Goal: Task Accomplishment & Management: Use online tool/utility

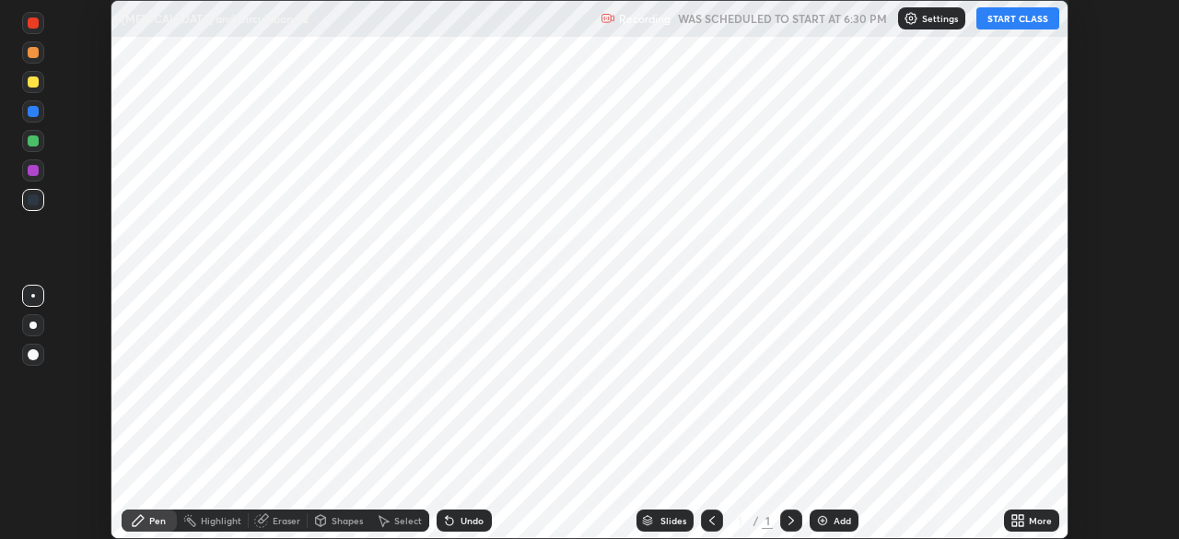
scroll to position [539, 1178]
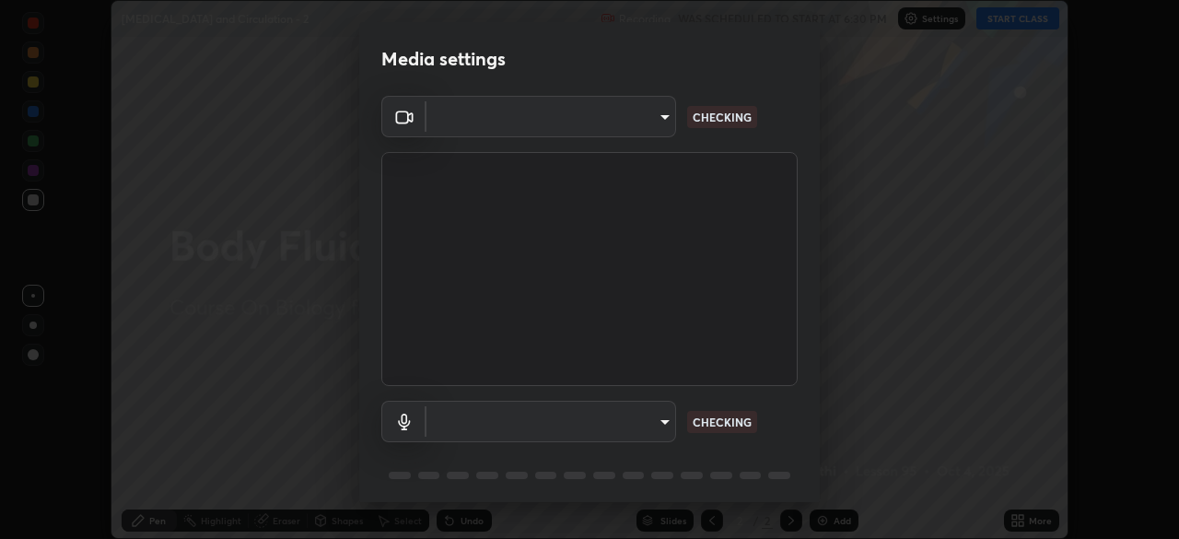
type input "e5f32b9a37d83756d2696e8423a1893a7de7eefef83412cf73fe4da3c4688103"
click at [580, 428] on body "Erase all [MEDICAL_DATA] and Circulation - 2 Recording WAS SCHEDULED TO START A…" at bounding box center [589, 269] width 1179 height 539
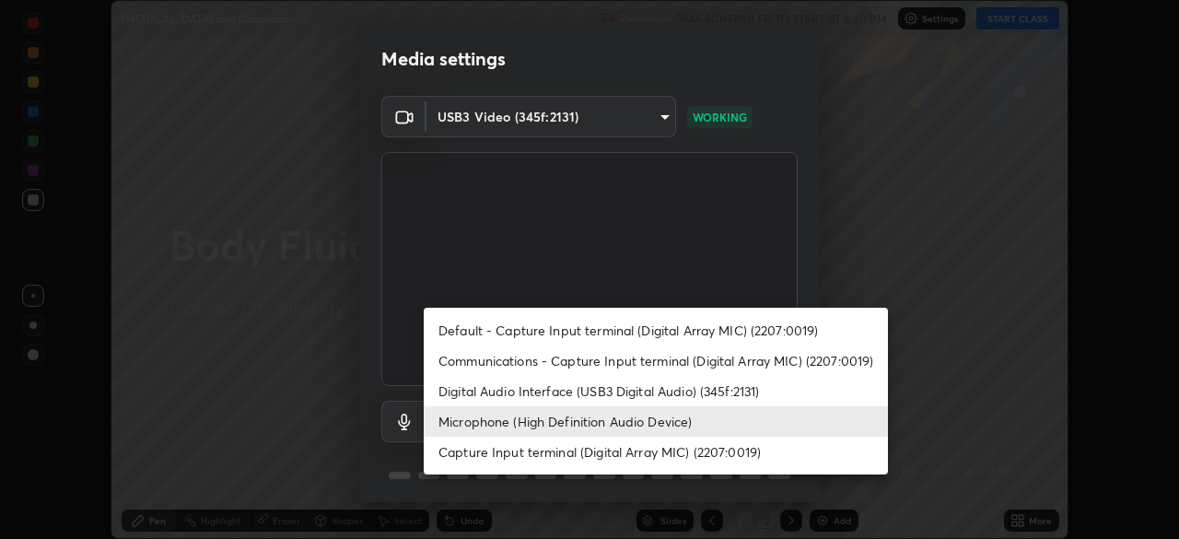
click at [506, 395] on li "Digital Audio Interface (USB3 Digital Audio) (345f:2131)" at bounding box center [656, 391] width 464 height 30
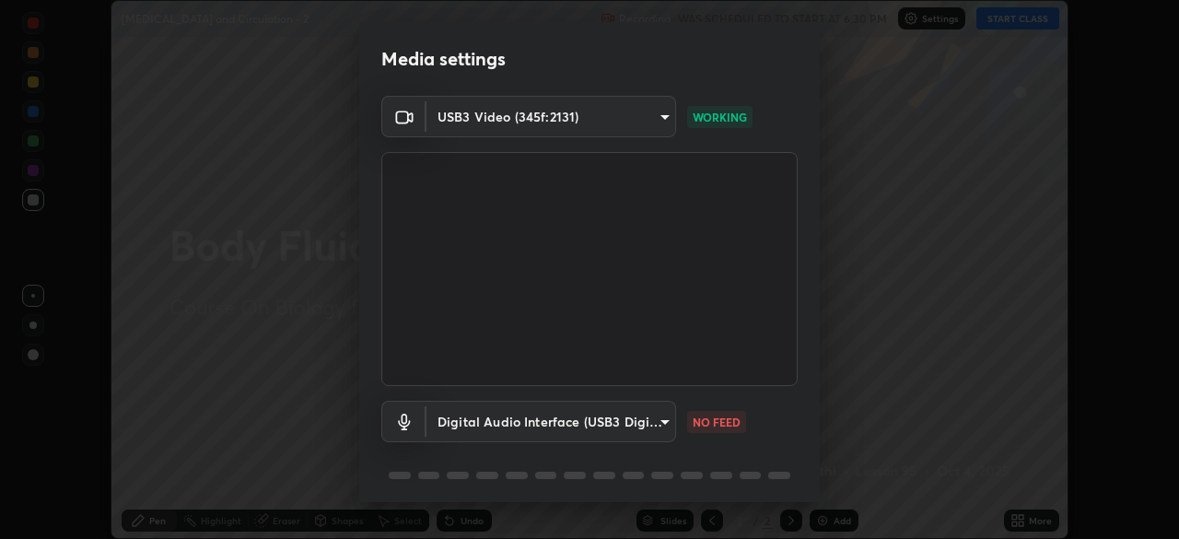
click at [499, 427] on li "Microphone (High Definition Audio Device)" at bounding box center [598, 422] width 348 height 18
click at [499, 426] on body "Erase all [MEDICAL_DATA] and Circulation - 2 Recording WAS SCHEDULED TO START A…" at bounding box center [589, 269] width 1179 height 539
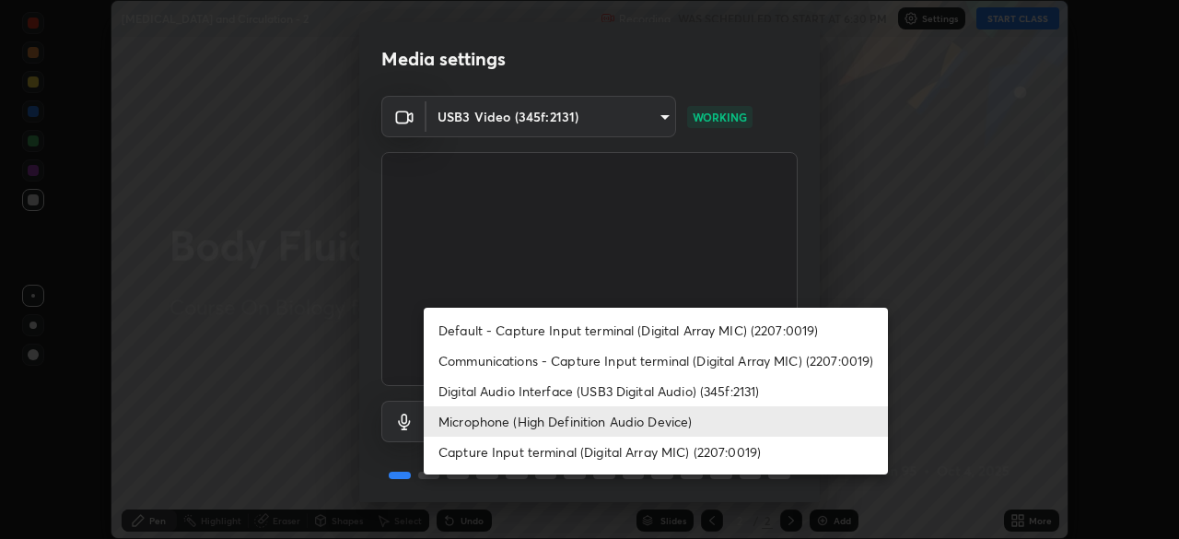
click at [480, 393] on li "Digital Audio Interface (USB3 Digital Audio) (345f:2131)" at bounding box center [656, 391] width 464 height 30
type input "f68c9ba91903ac9ba75504d23ca0c3c26111123a2a7878351e435c492be87537"
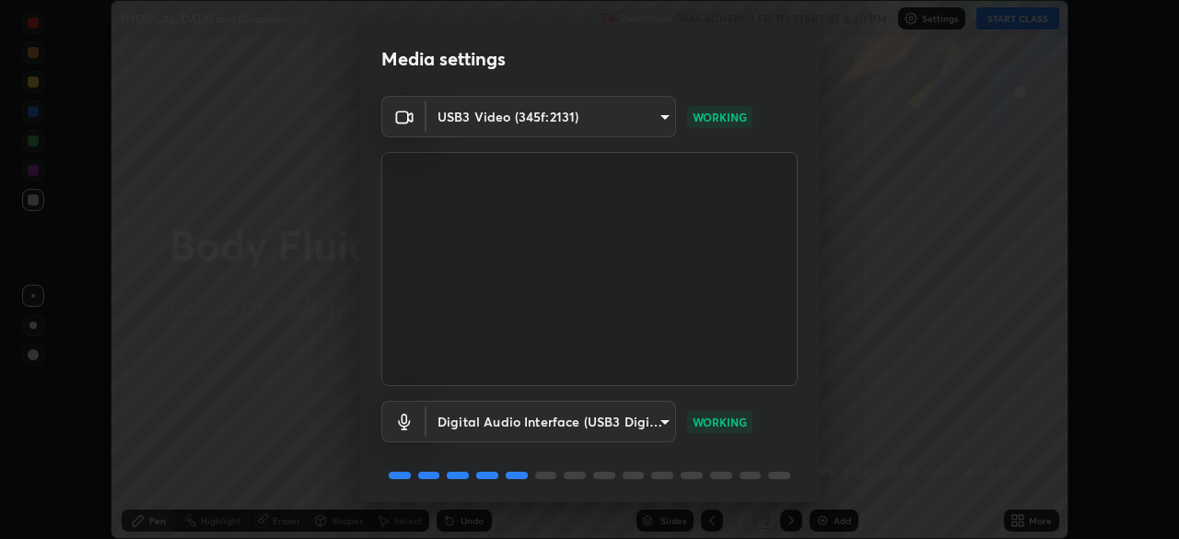
scroll to position [64, 0]
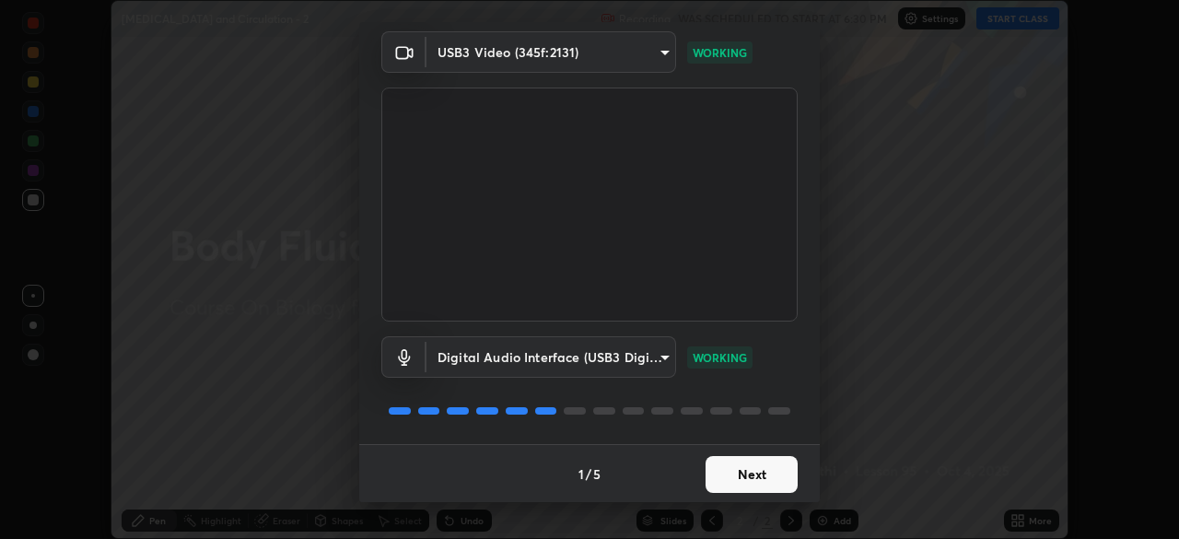
click at [761, 484] on button "Next" at bounding box center [752, 474] width 92 height 37
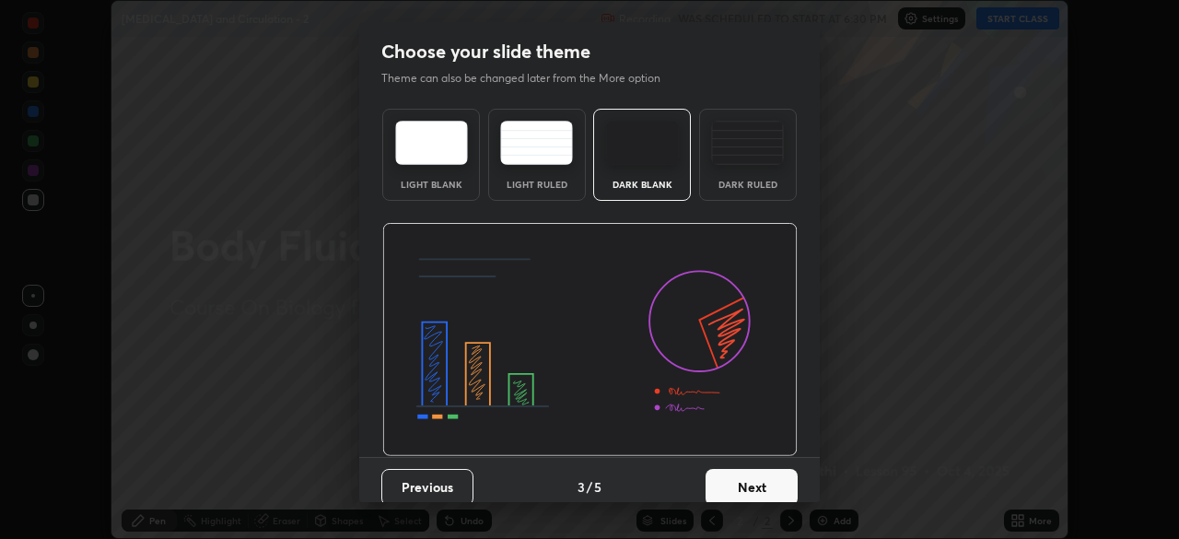
click at [766, 473] on button "Next" at bounding box center [752, 487] width 92 height 37
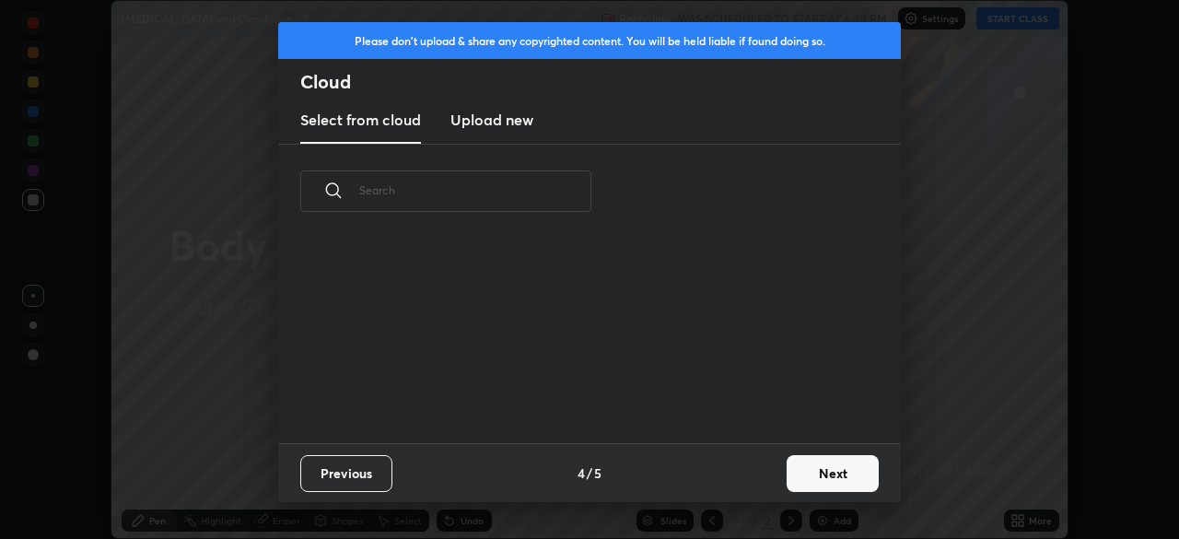
click at [773, 482] on div "Previous 4 / 5 Next" at bounding box center [589, 472] width 623 height 59
click at [836, 480] on button "Next" at bounding box center [833, 473] width 92 height 37
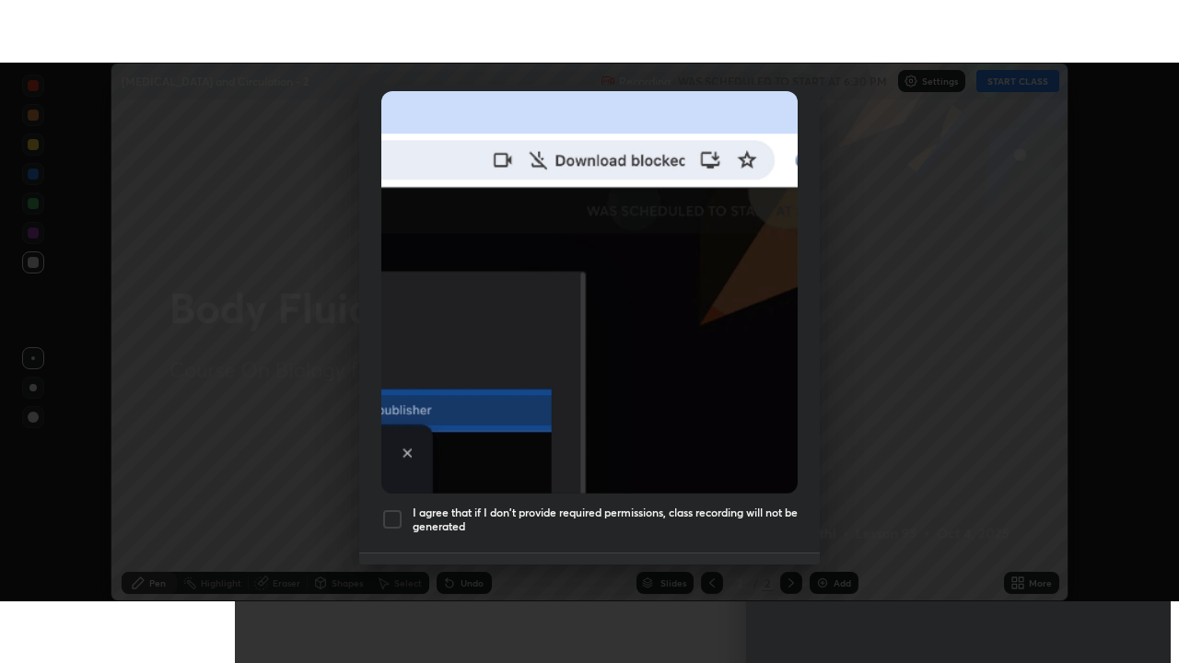
scroll to position [440, 0]
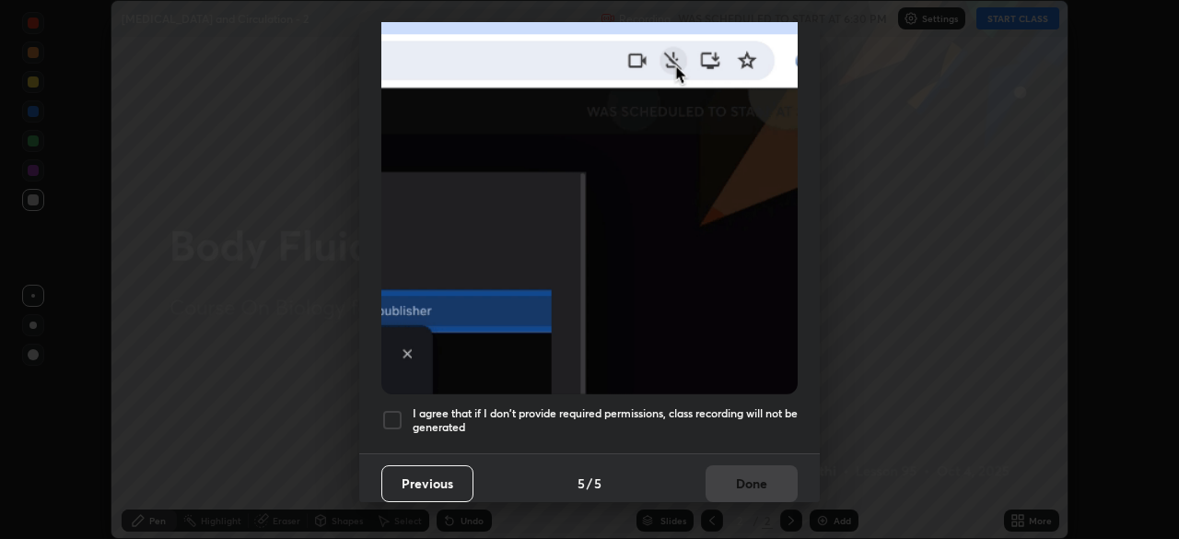
click at [717, 414] on h5 "I agree that if I don't provide required permissions, class recording will not …" at bounding box center [605, 420] width 385 height 29
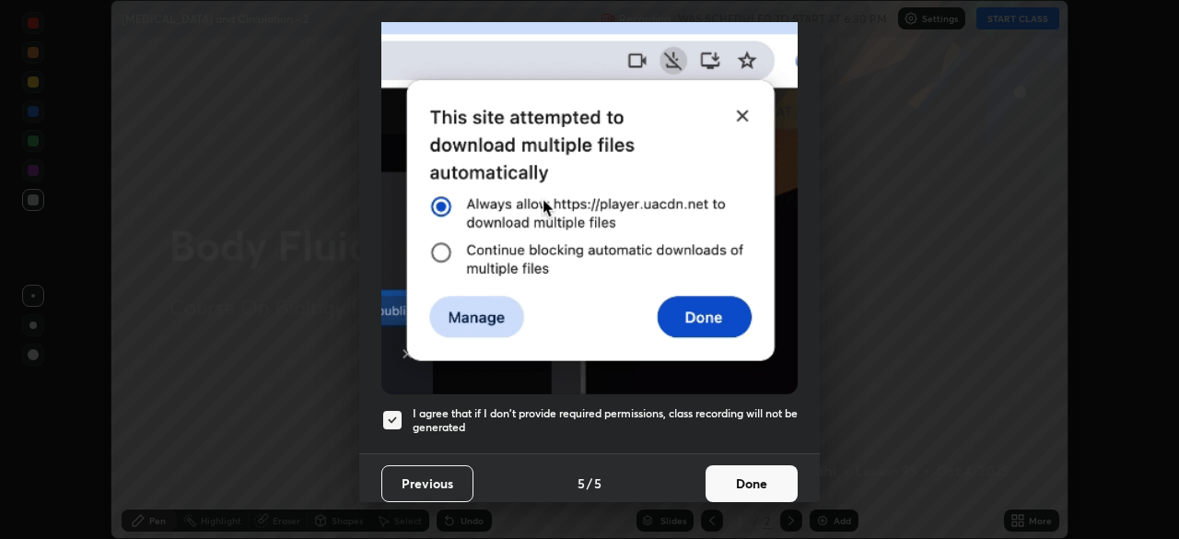
click at [744, 473] on button "Done" at bounding box center [752, 483] width 92 height 37
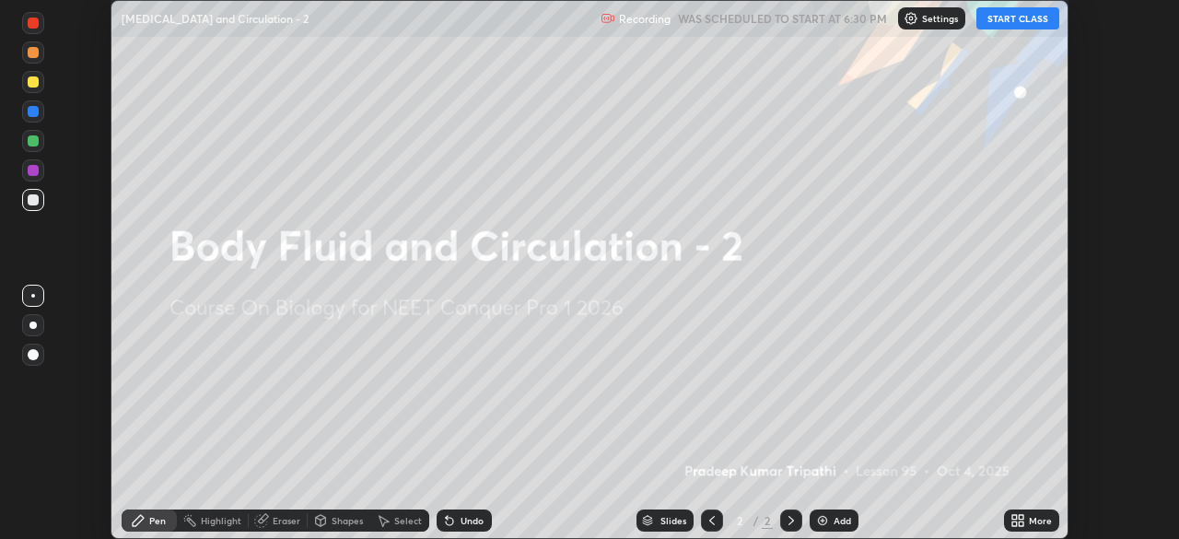
click at [1021, 521] on icon at bounding box center [1021, 523] width 5 height 5
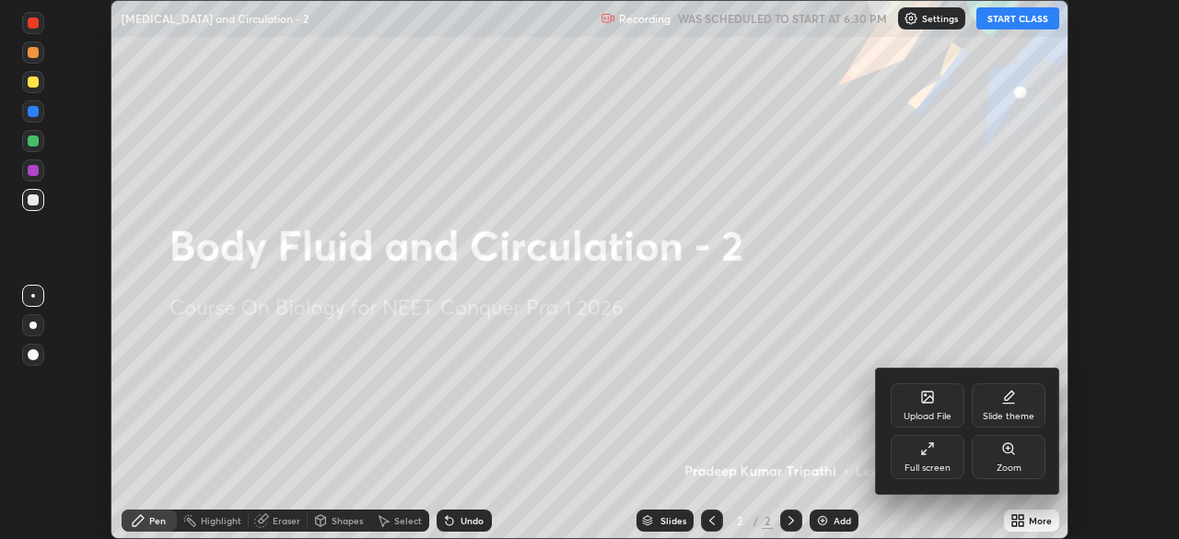
click at [932, 459] on div "Full screen" at bounding box center [928, 457] width 74 height 44
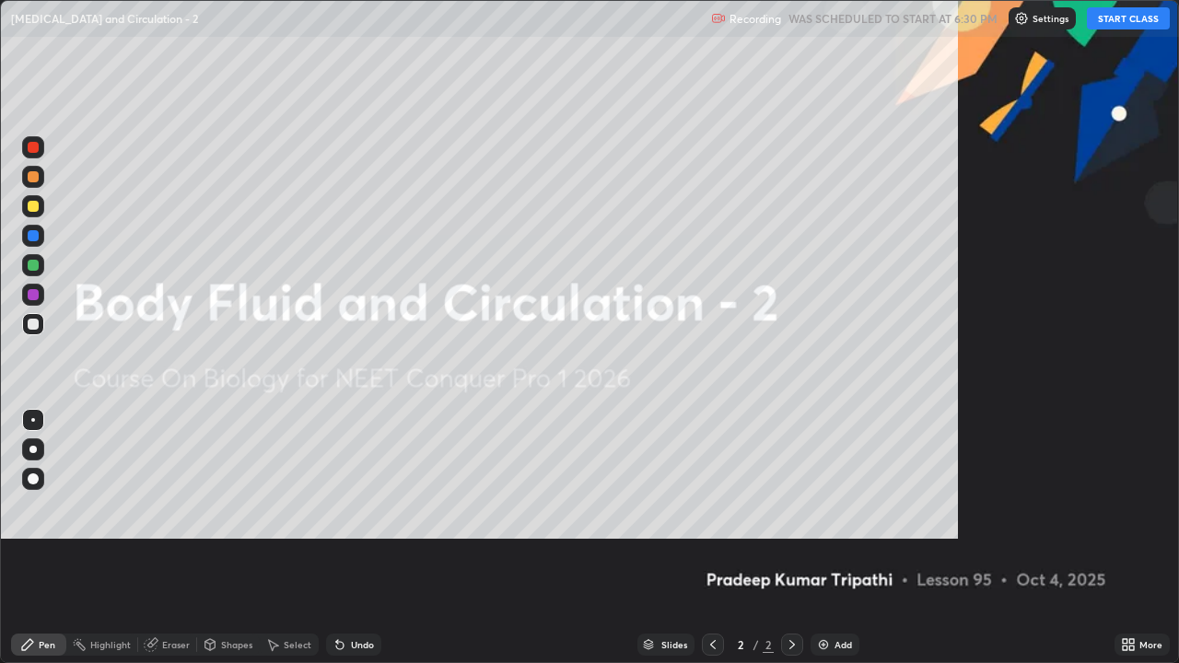
scroll to position [663, 1179]
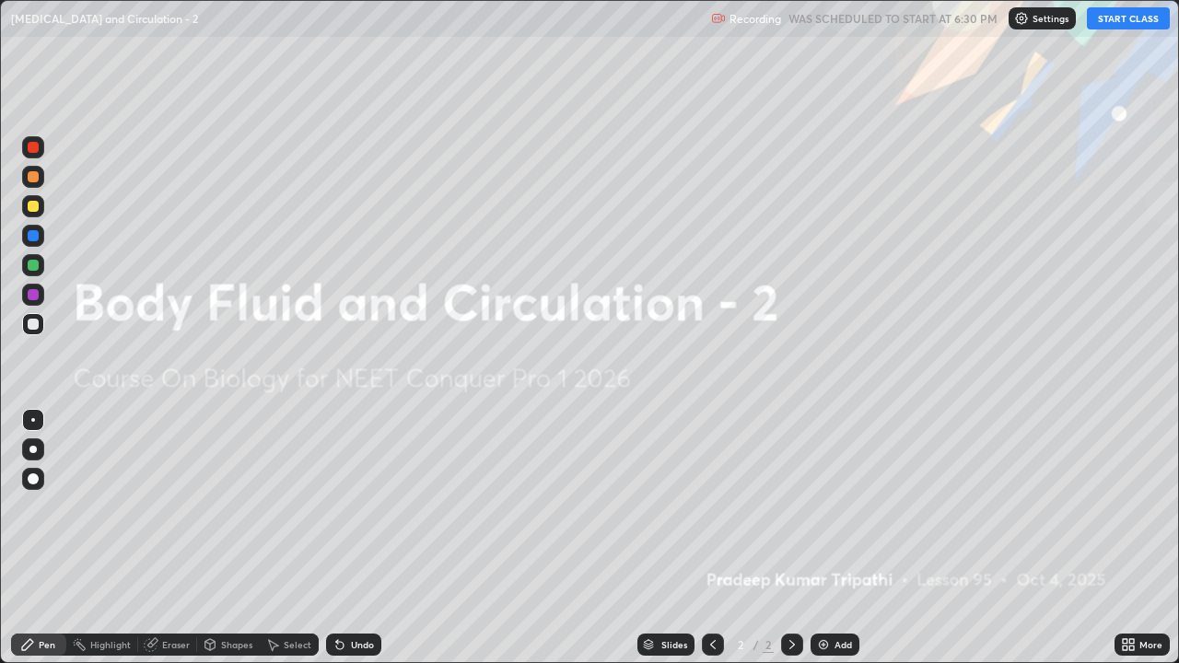
click at [1126, 17] on button "START CLASS" at bounding box center [1128, 18] width 83 height 22
click at [818, 538] on img at bounding box center [823, 644] width 15 height 15
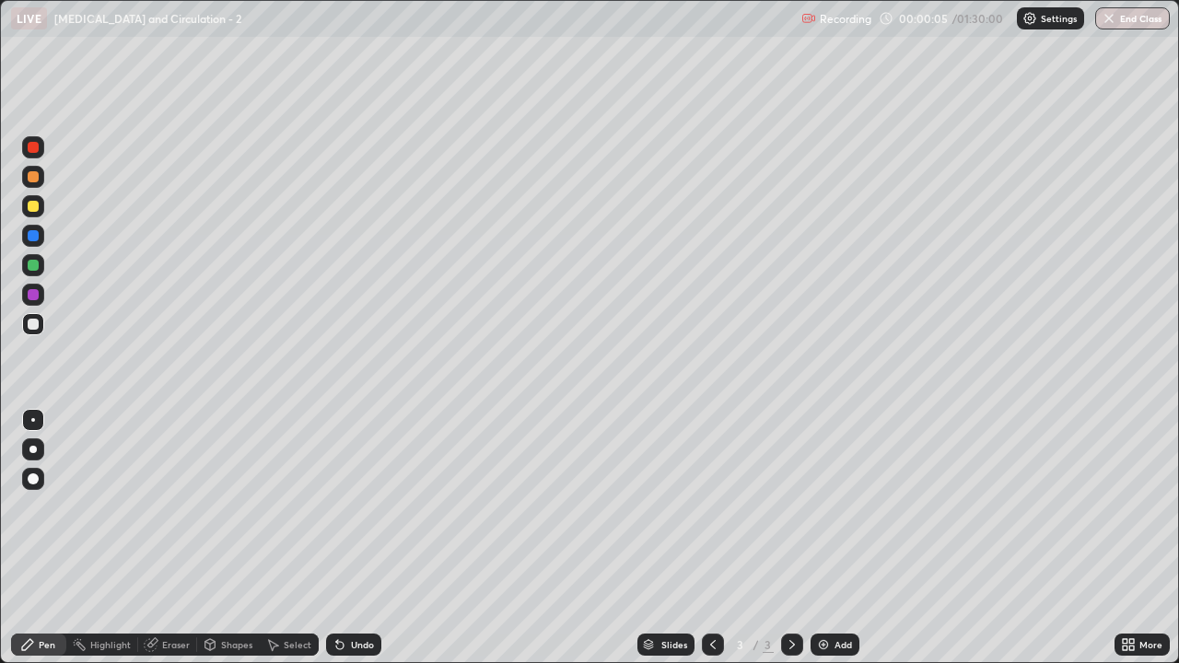
click at [35, 175] on div at bounding box center [33, 176] width 11 height 11
click at [34, 451] on div at bounding box center [32, 449] width 7 height 7
click at [176, 538] on div "Eraser" at bounding box center [176, 644] width 28 height 9
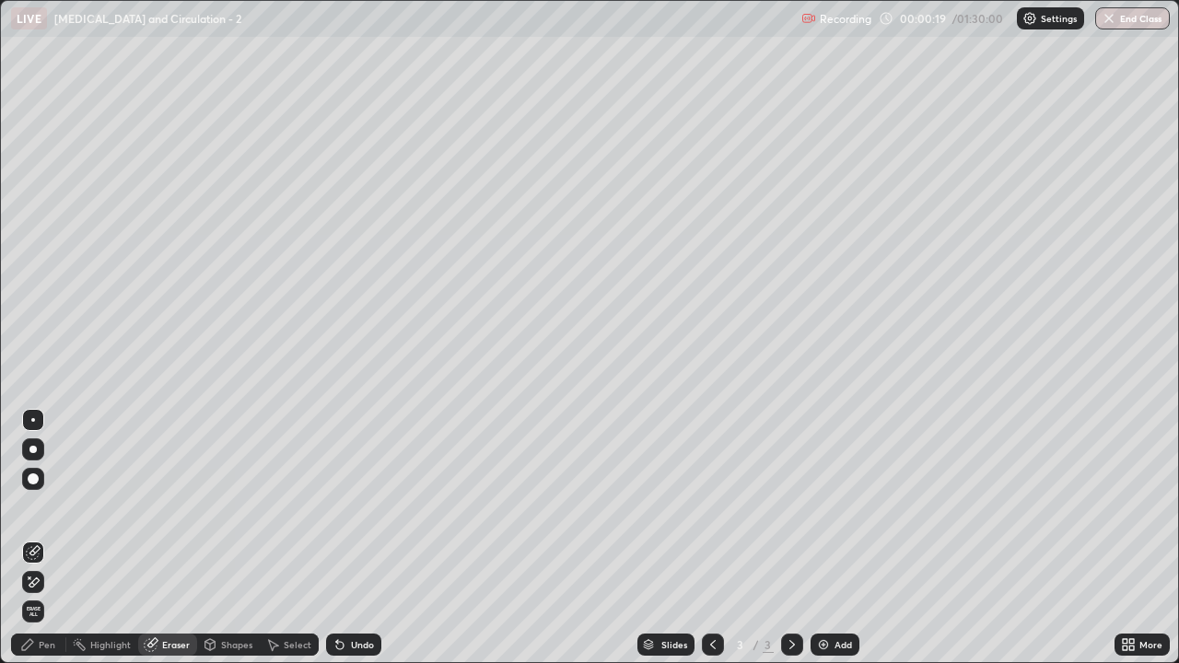
click at [46, 538] on div "Pen" at bounding box center [47, 644] width 17 height 9
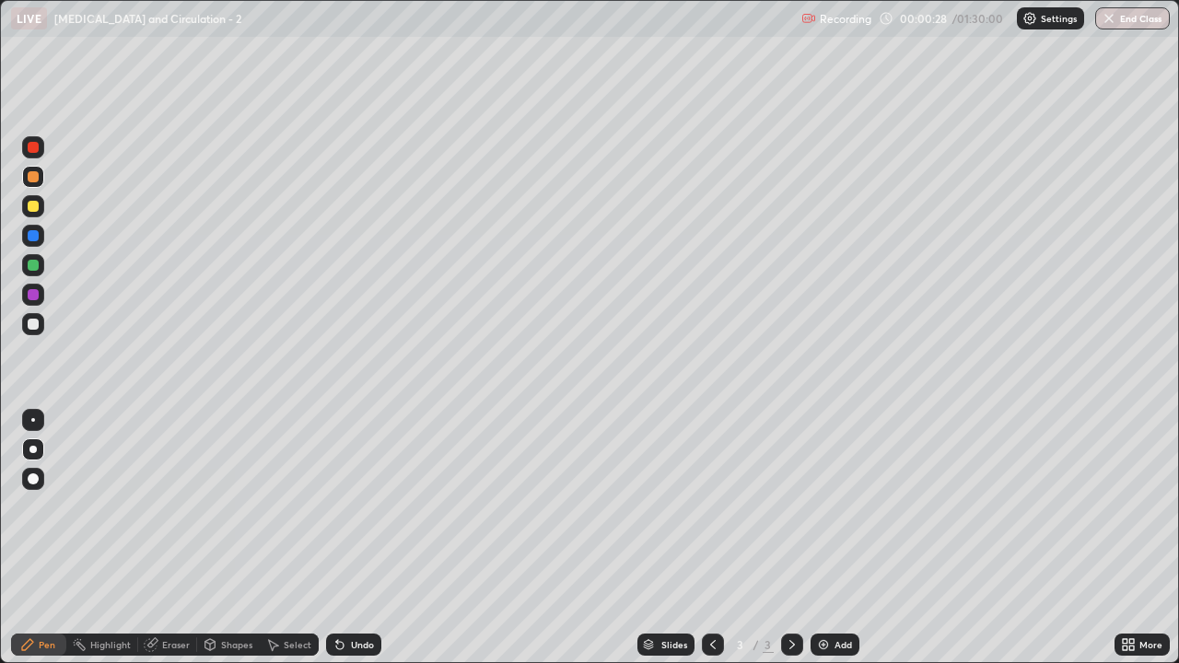
click at [34, 321] on div at bounding box center [33, 324] width 11 height 11
click at [229, 538] on div "Shapes" at bounding box center [228, 645] width 63 height 22
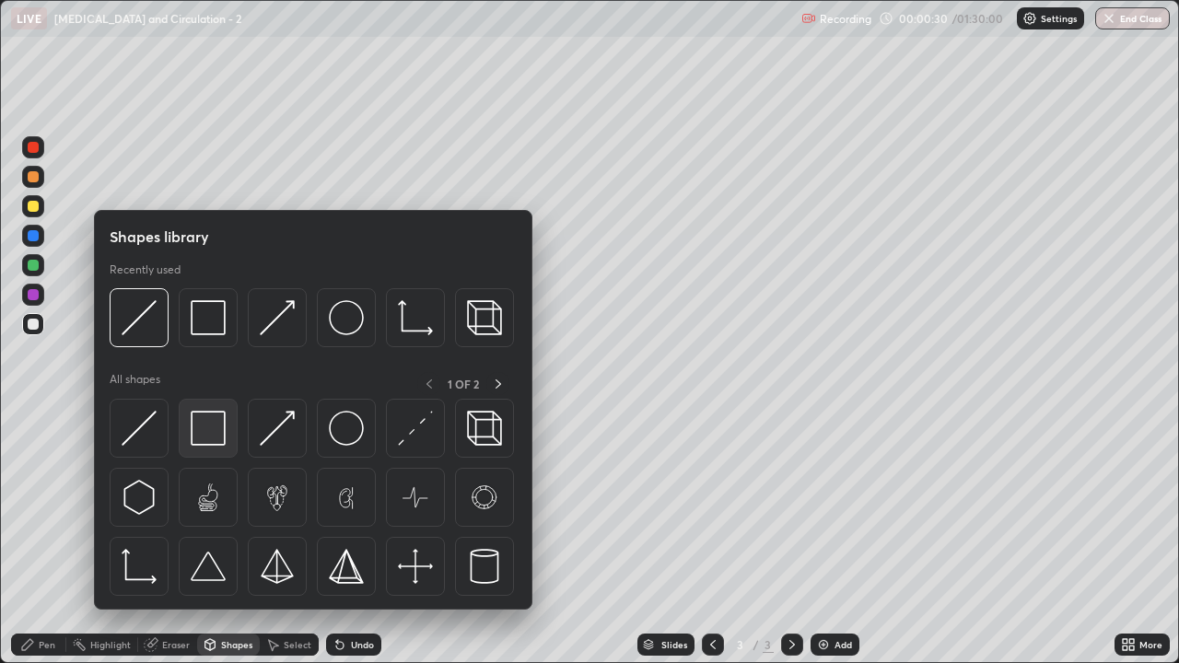
click at [204, 427] on img at bounding box center [208, 428] width 35 height 35
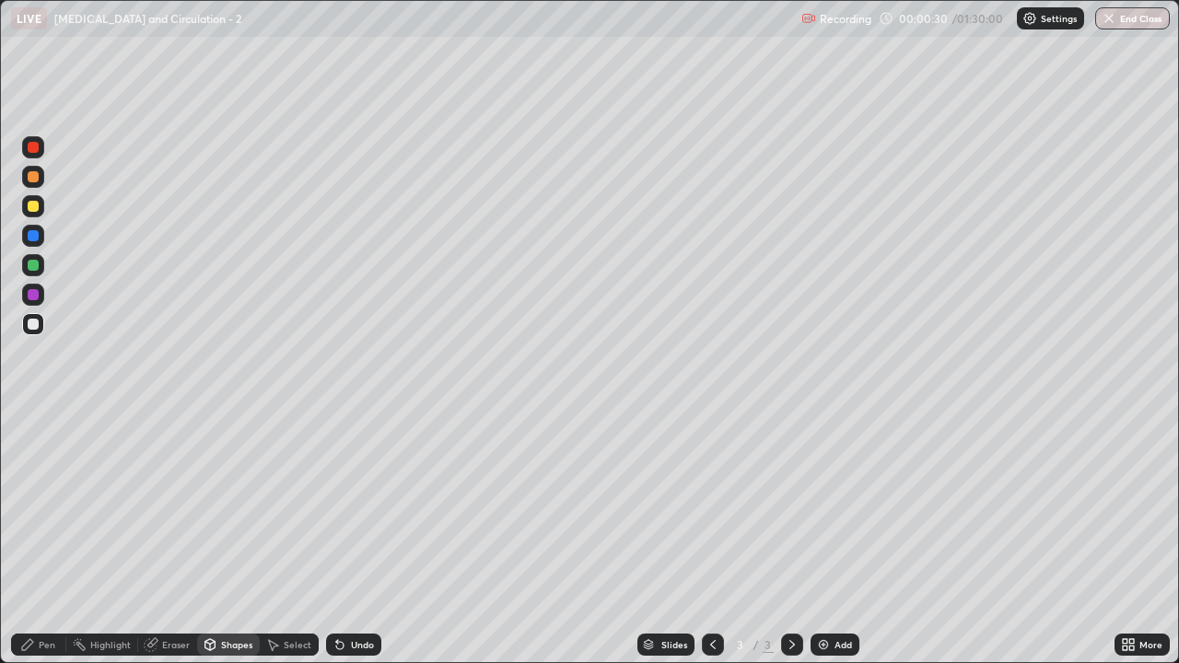
click at [34, 204] on div at bounding box center [33, 206] width 11 height 11
click at [221, 538] on div "Shapes" at bounding box center [228, 645] width 63 height 22
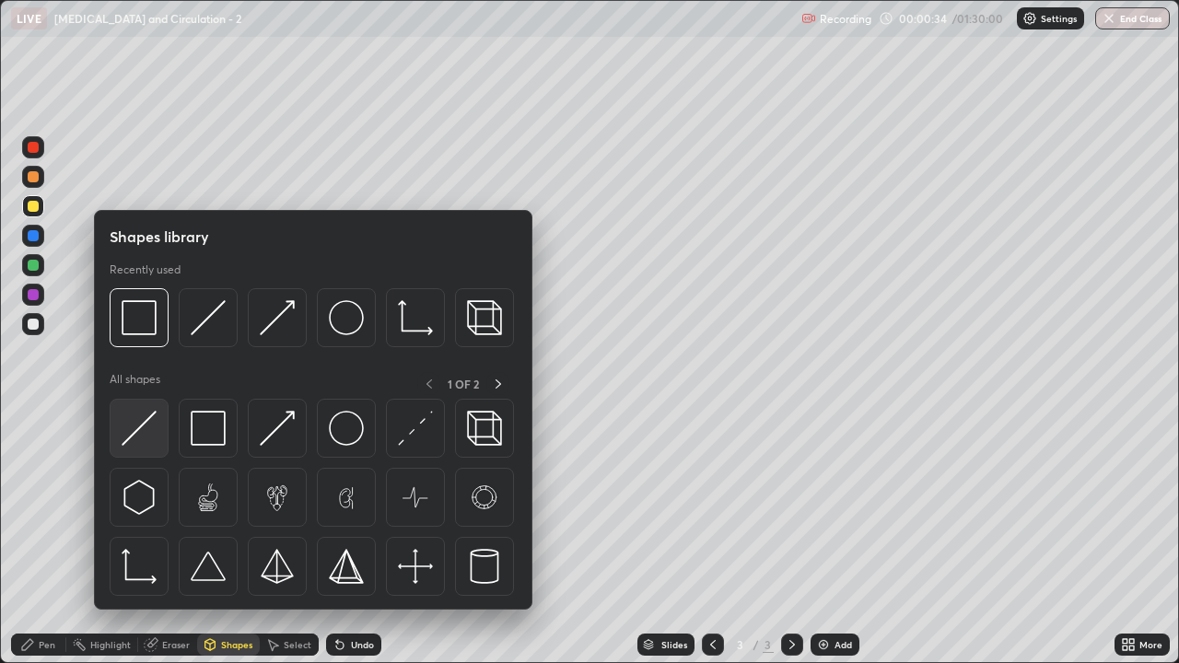
click at [148, 430] on img at bounding box center [139, 428] width 35 height 35
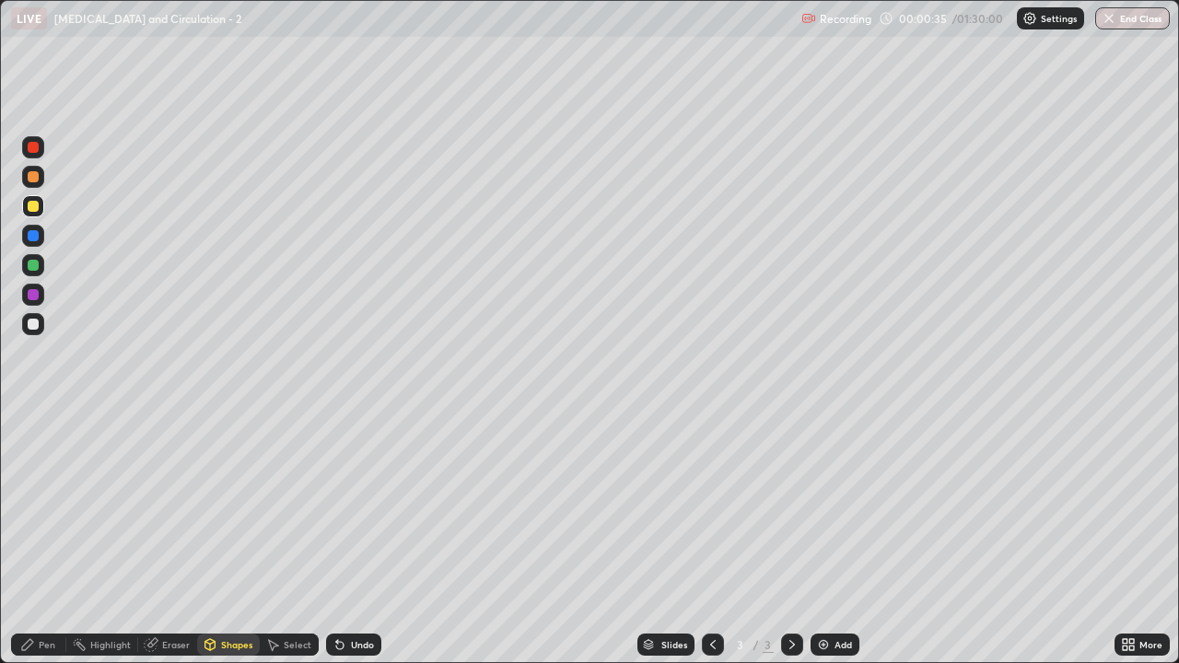
click at [35, 324] on div at bounding box center [33, 324] width 11 height 11
click at [49, 538] on div "Pen" at bounding box center [47, 644] width 17 height 9
click at [179, 538] on div "Eraser" at bounding box center [176, 644] width 28 height 9
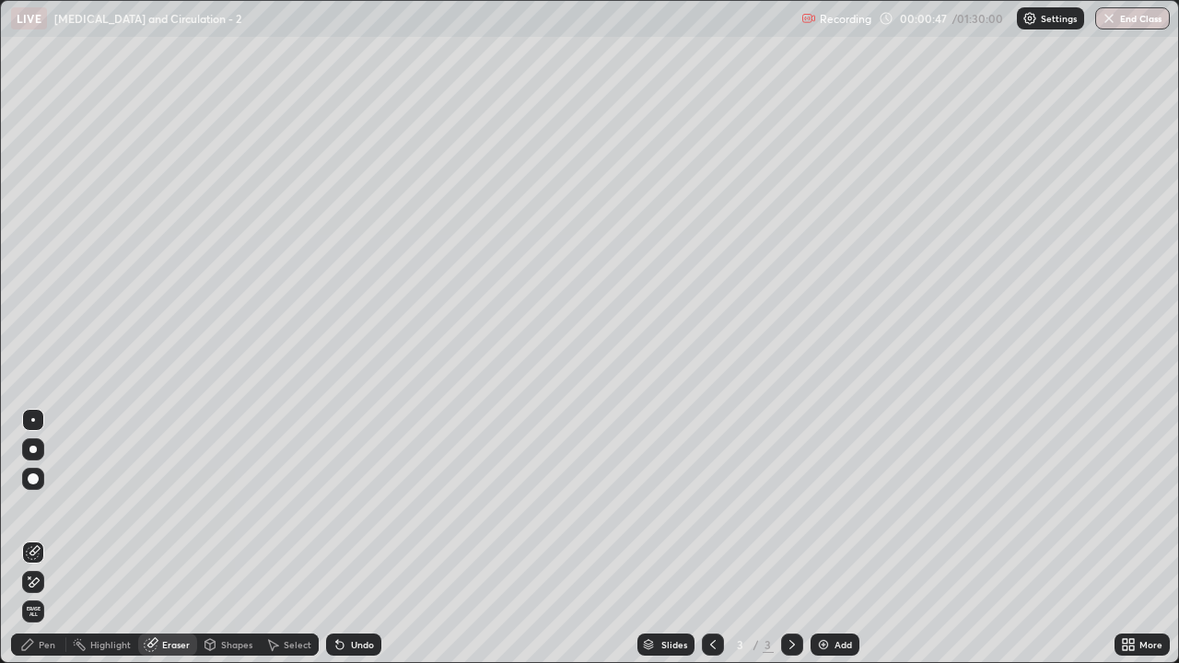
click at [50, 538] on div "Pen" at bounding box center [47, 644] width 17 height 9
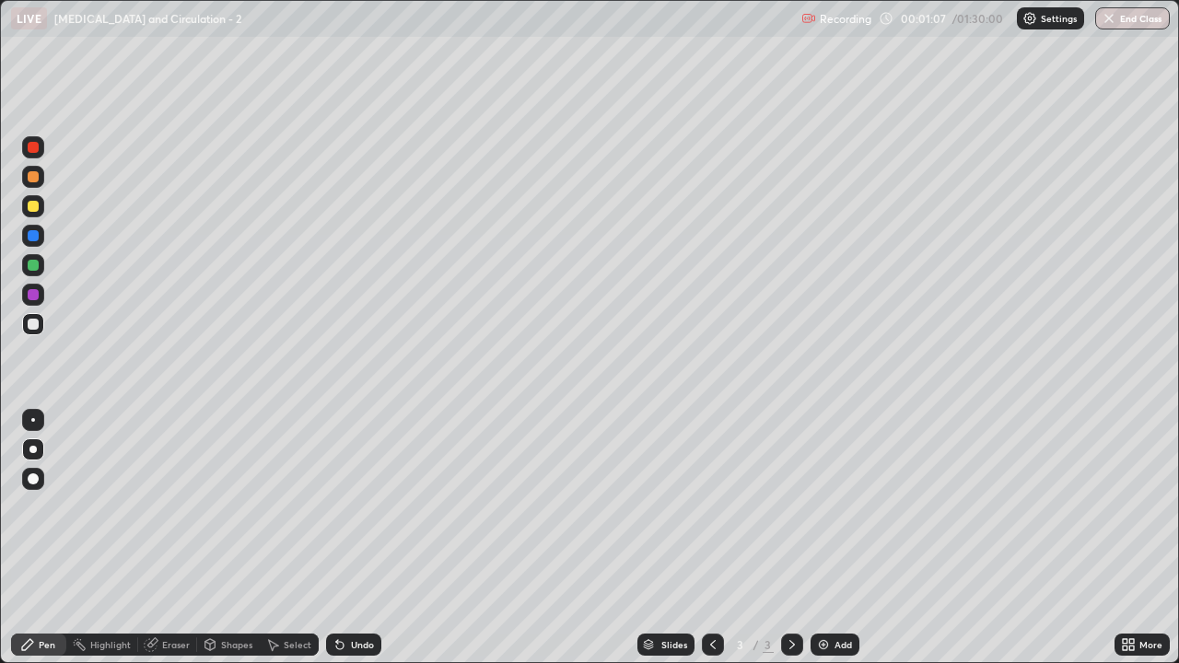
click at [227, 538] on div "Shapes" at bounding box center [236, 644] width 31 height 9
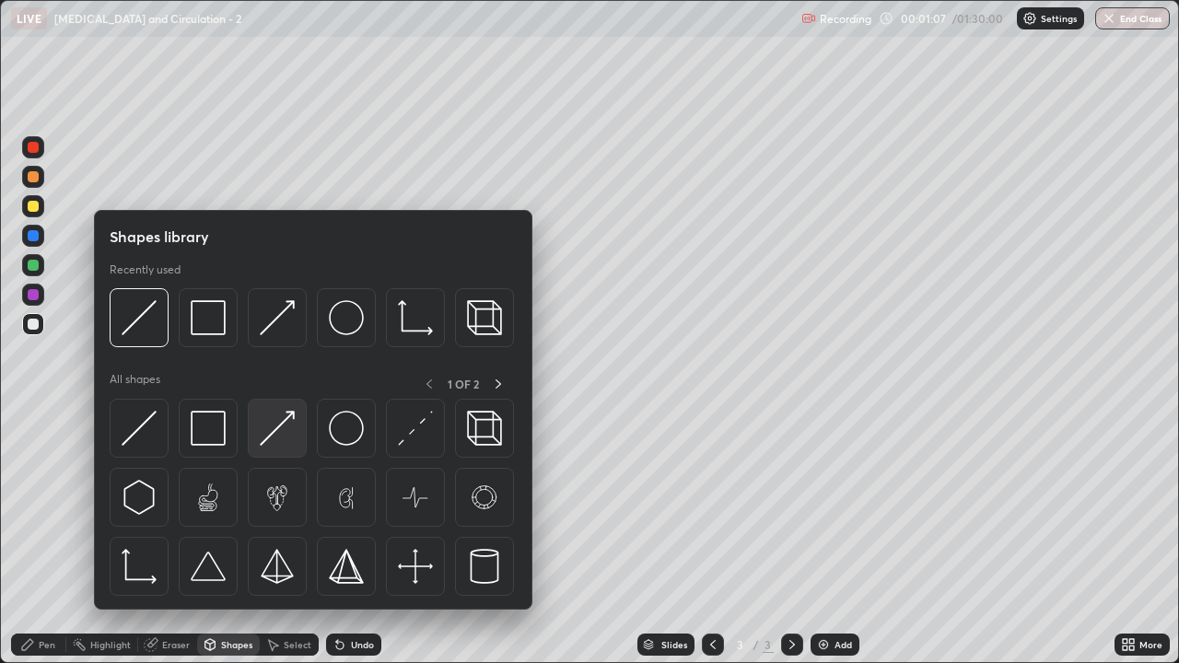
click at [277, 439] on img at bounding box center [277, 428] width 35 height 35
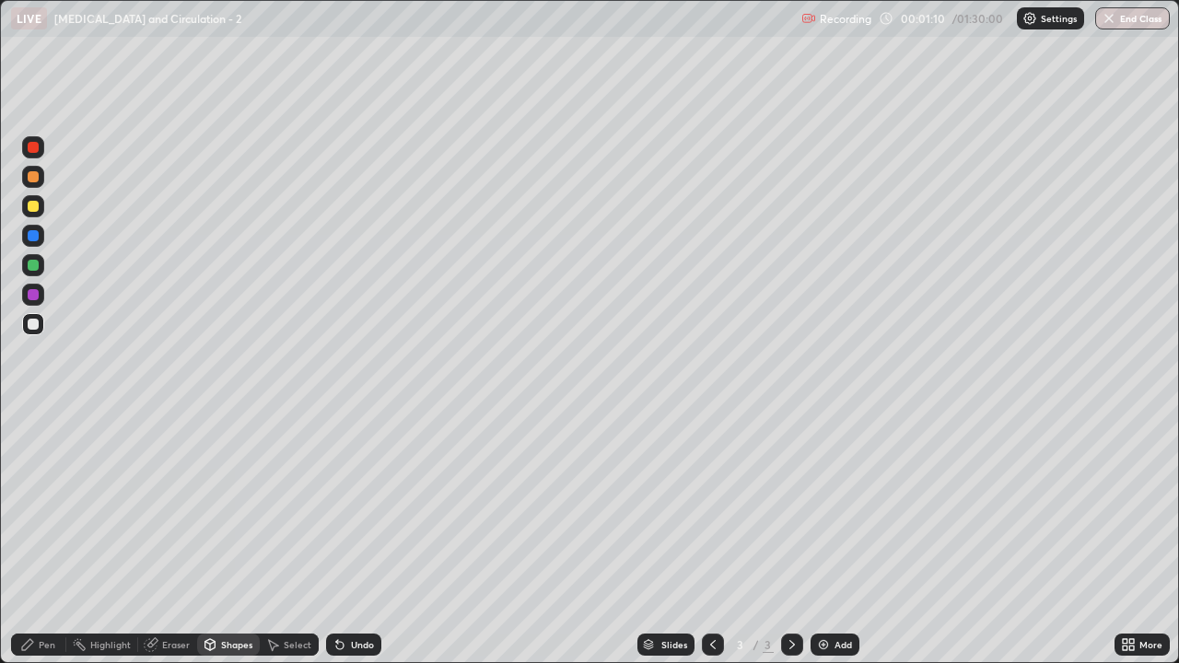
click at [39, 538] on div "Pen" at bounding box center [47, 644] width 17 height 9
click at [35, 208] on div at bounding box center [33, 206] width 11 height 11
click at [174, 538] on div "Eraser" at bounding box center [176, 644] width 28 height 9
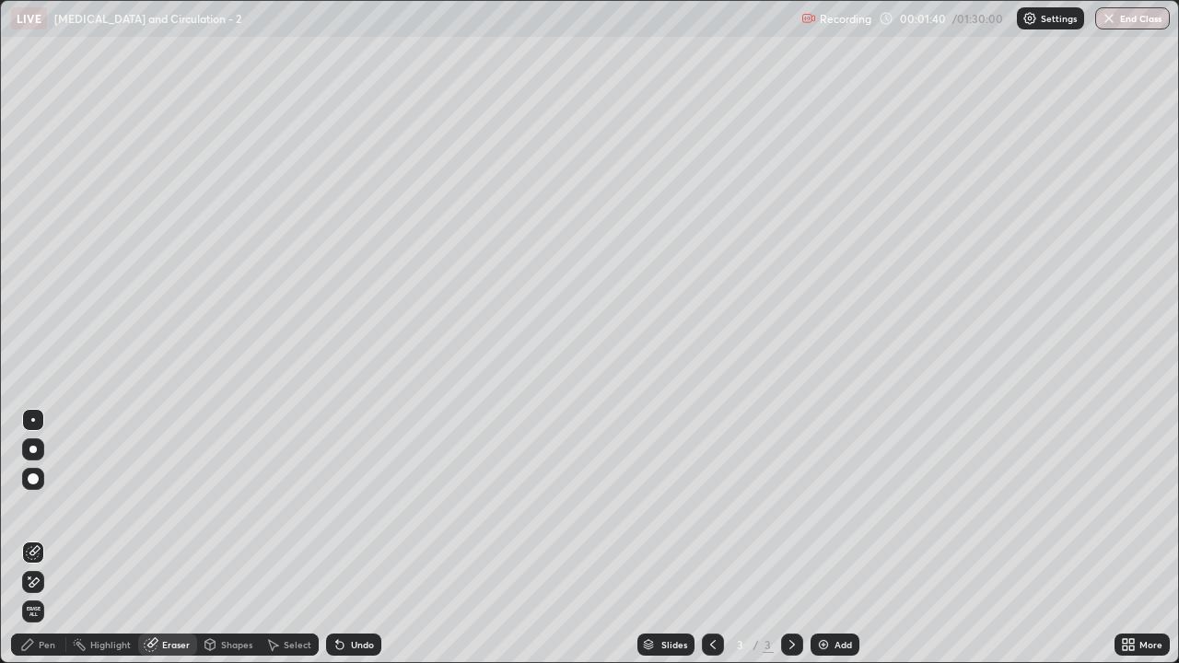
click at [39, 538] on icon at bounding box center [34, 582] width 10 height 9
click at [234, 538] on div "Shapes" at bounding box center [236, 644] width 31 height 9
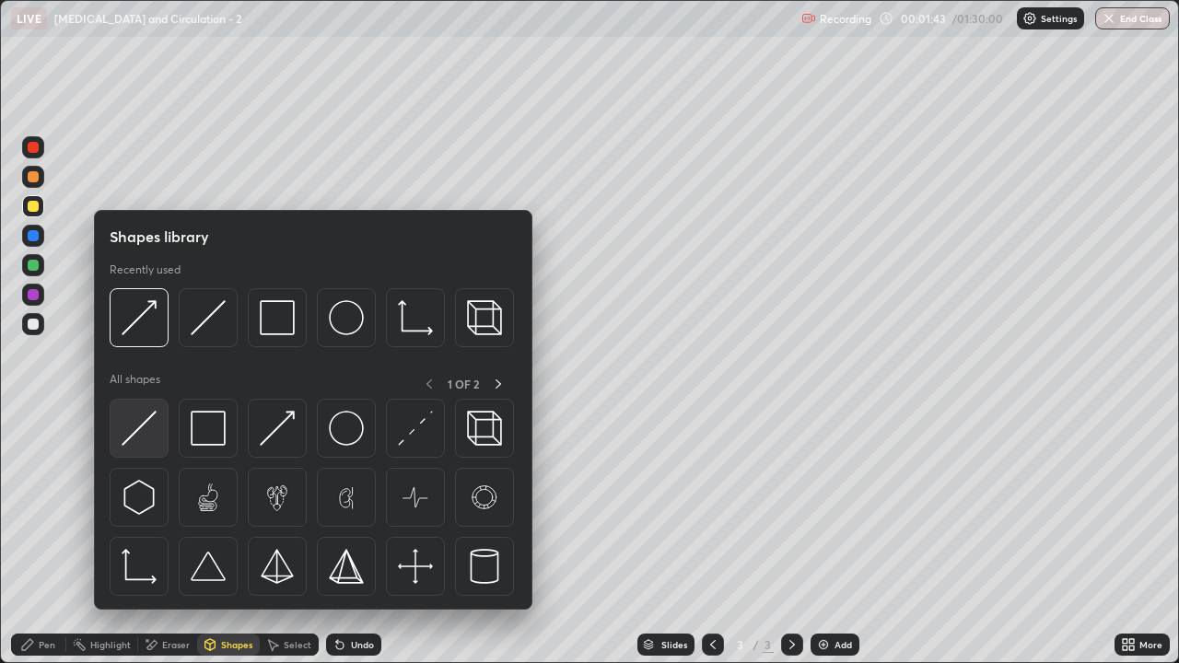
click at [149, 438] on img at bounding box center [139, 428] width 35 height 35
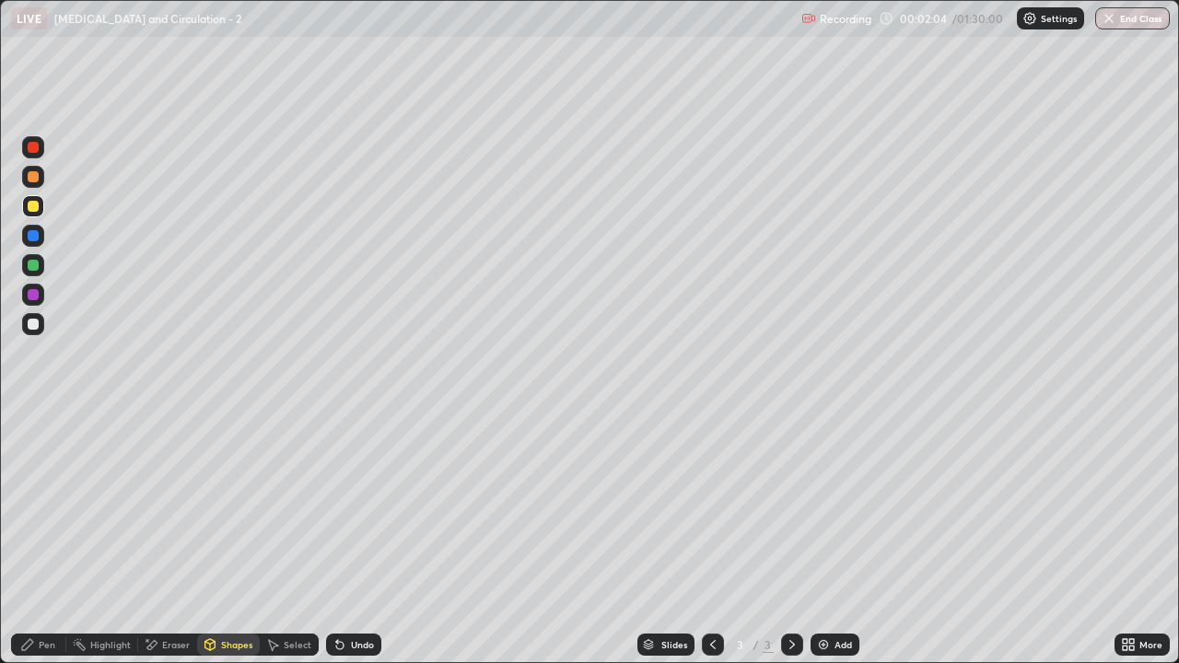
click at [230, 538] on div "Shapes" at bounding box center [236, 644] width 31 height 9
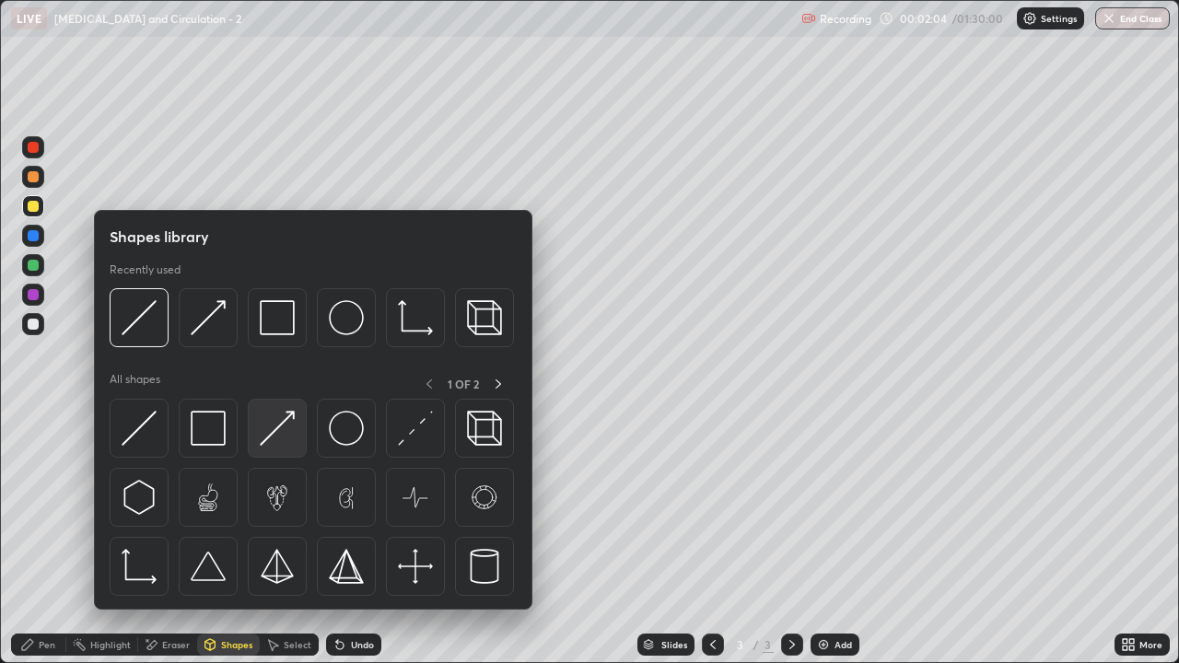
click at [282, 442] on img at bounding box center [277, 428] width 35 height 35
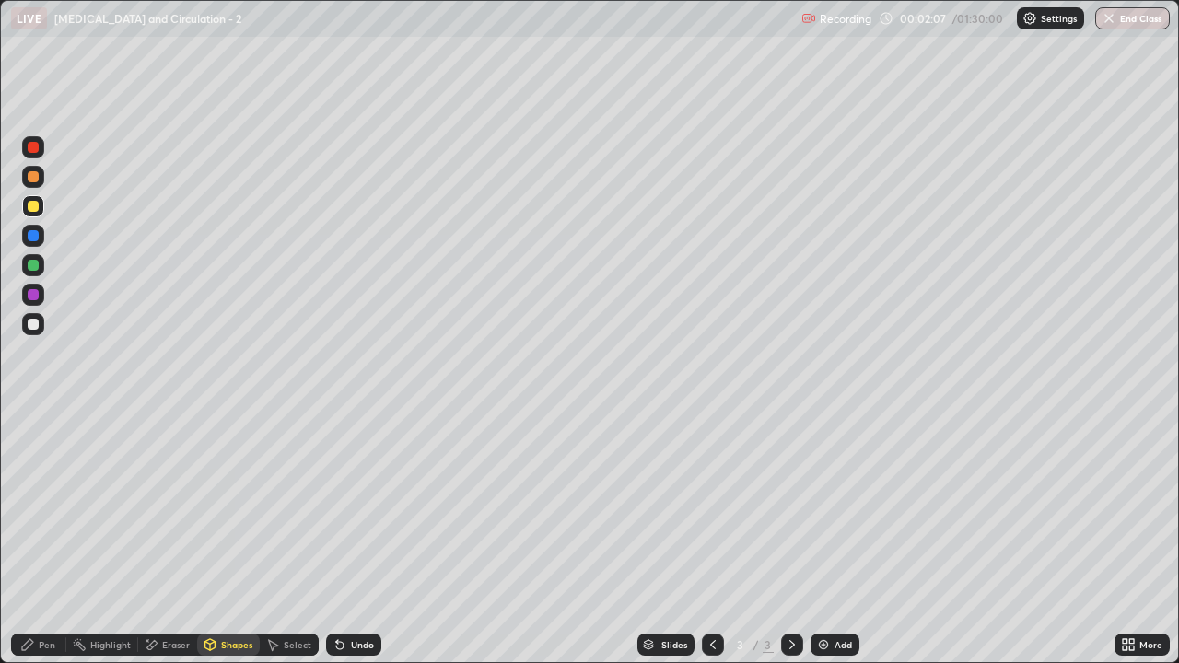
click at [51, 538] on div "Pen" at bounding box center [47, 644] width 17 height 9
click at [230, 538] on div "Shapes" at bounding box center [236, 644] width 31 height 9
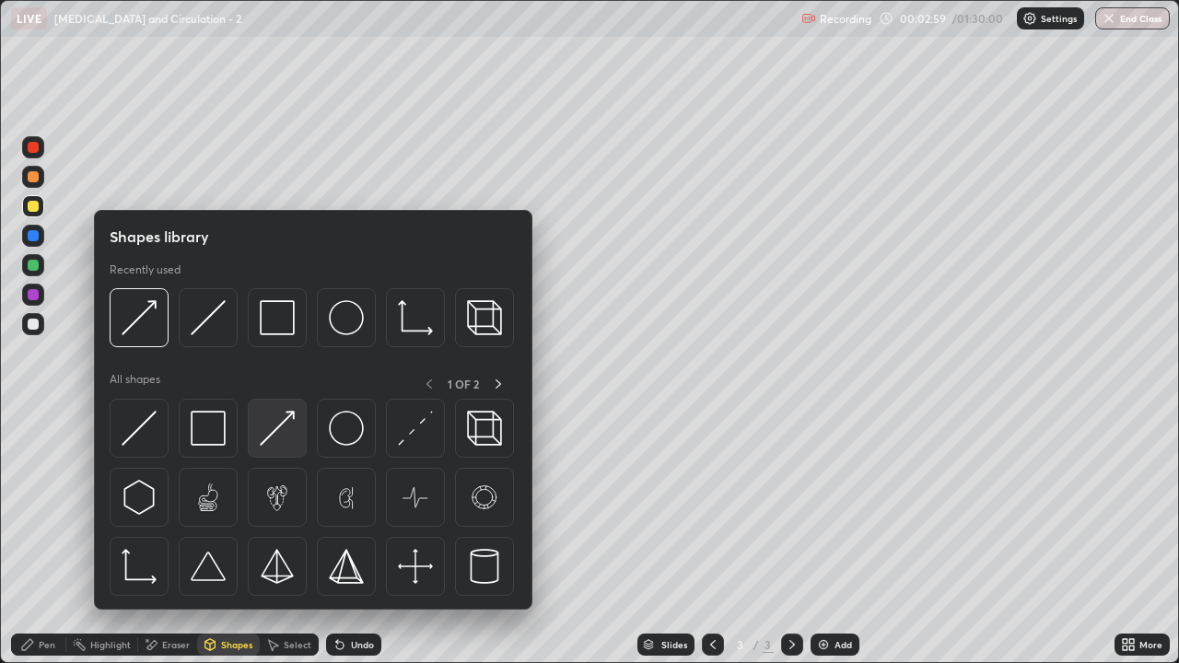
click at [284, 438] on img at bounding box center [277, 428] width 35 height 35
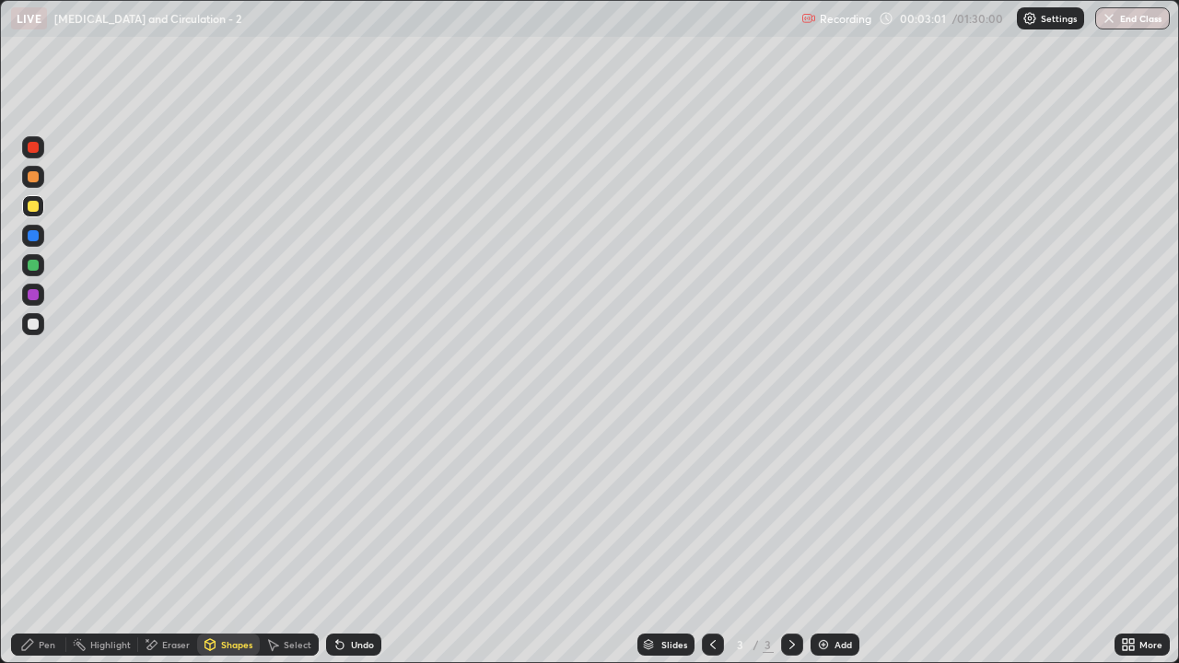
click at [40, 538] on div "Pen" at bounding box center [38, 645] width 55 height 22
click at [35, 324] on div at bounding box center [33, 324] width 11 height 11
click at [238, 538] on div "Shapes" at bounding box center [228, 645] width 63 height 22
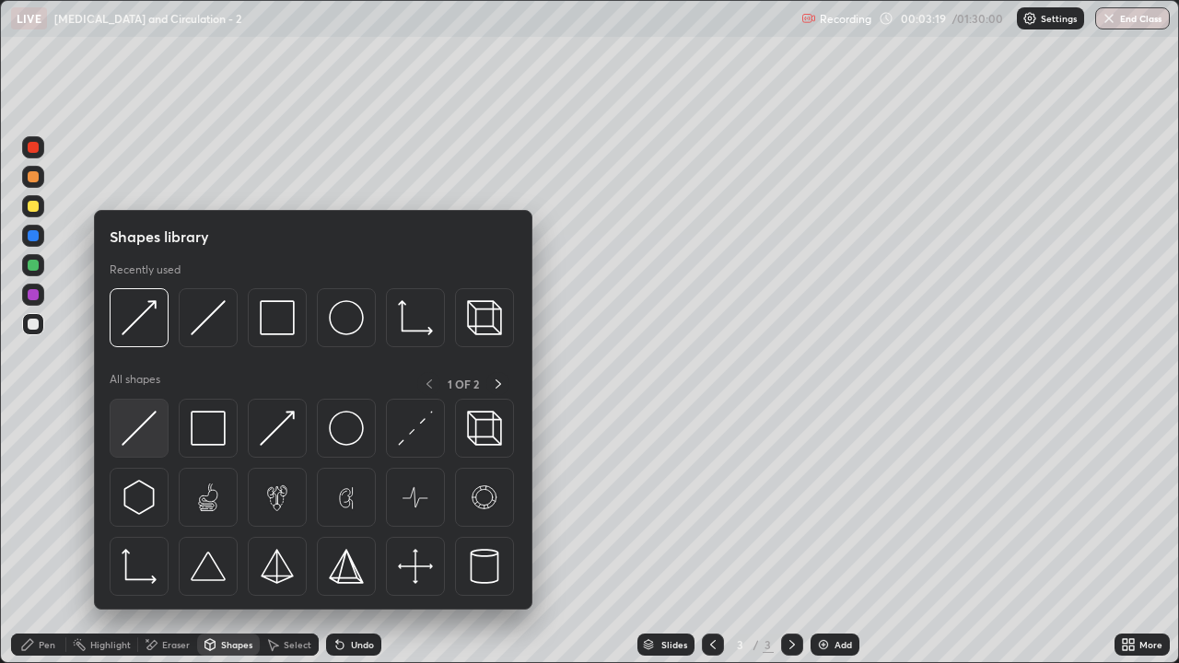
click at [149, 438] on img at bounding box center [139, 428] width 35 height 35
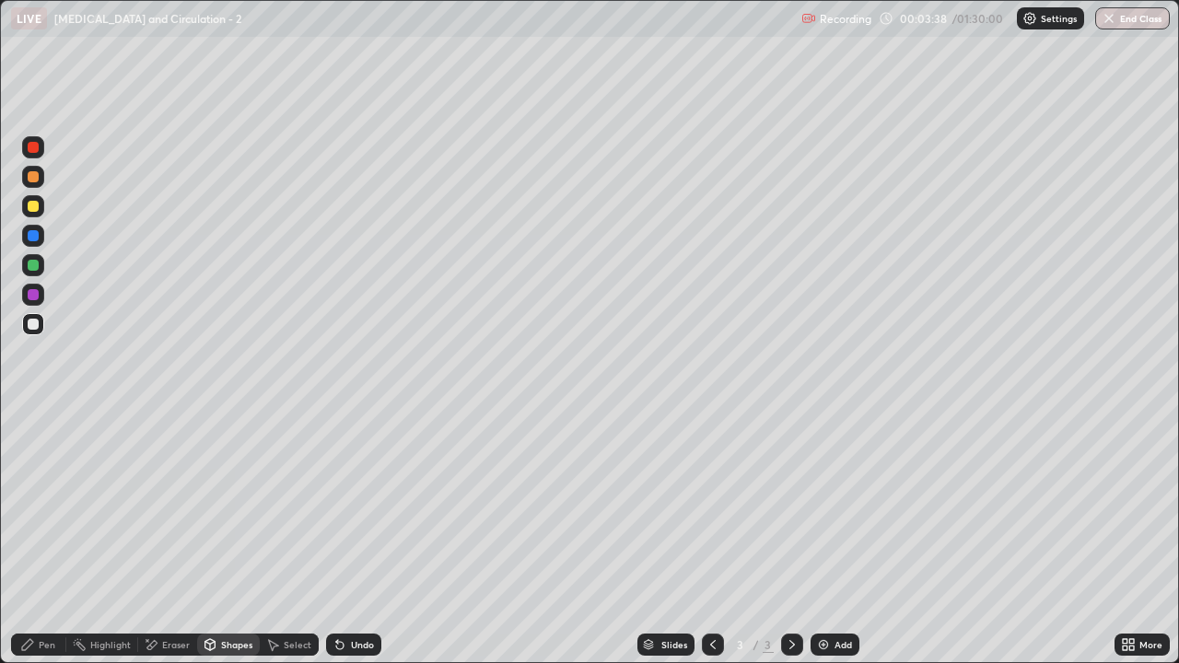
click at [236, 538] on div "Shapes" at bounding box center [236, 644] width 31 height 9
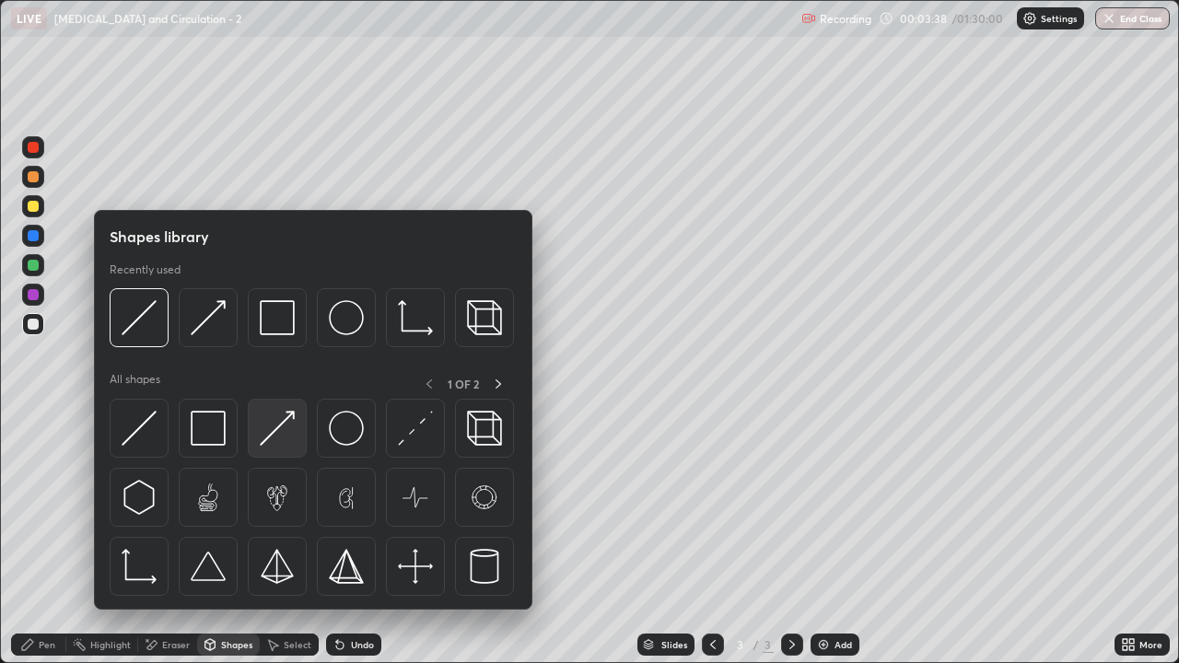
click at [290, 442] on img at bounding box center [277, 428] width 35 height 35
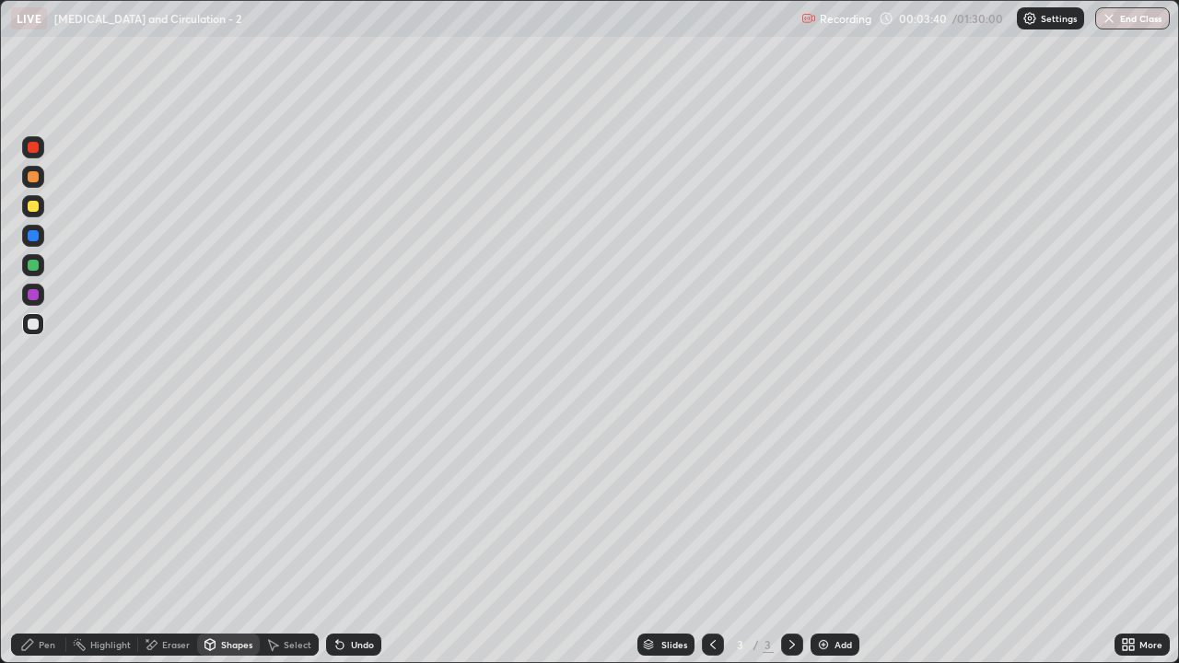
click at [52, 538] on div "Pen" at bounding box center [47, 644] width 17 height 9
click at [41, 212] on div at bounding box center [33, 206] width 22 height 22
click at [33, 324] on div at bounding box center [33, 324] width 11 height 11
click at [226, 538] on div "Shapes" at bounding box center [236, 644] width 31 height 9
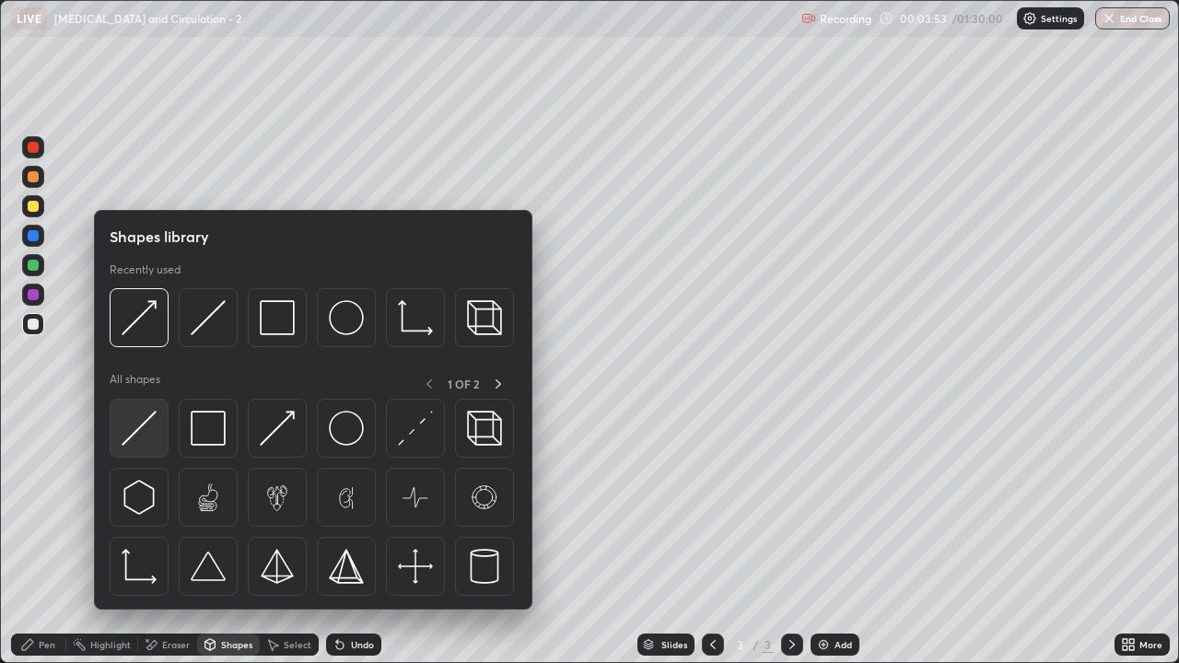
click at [142, 438] on img at bounding box center [139, 428] width 35 height 35
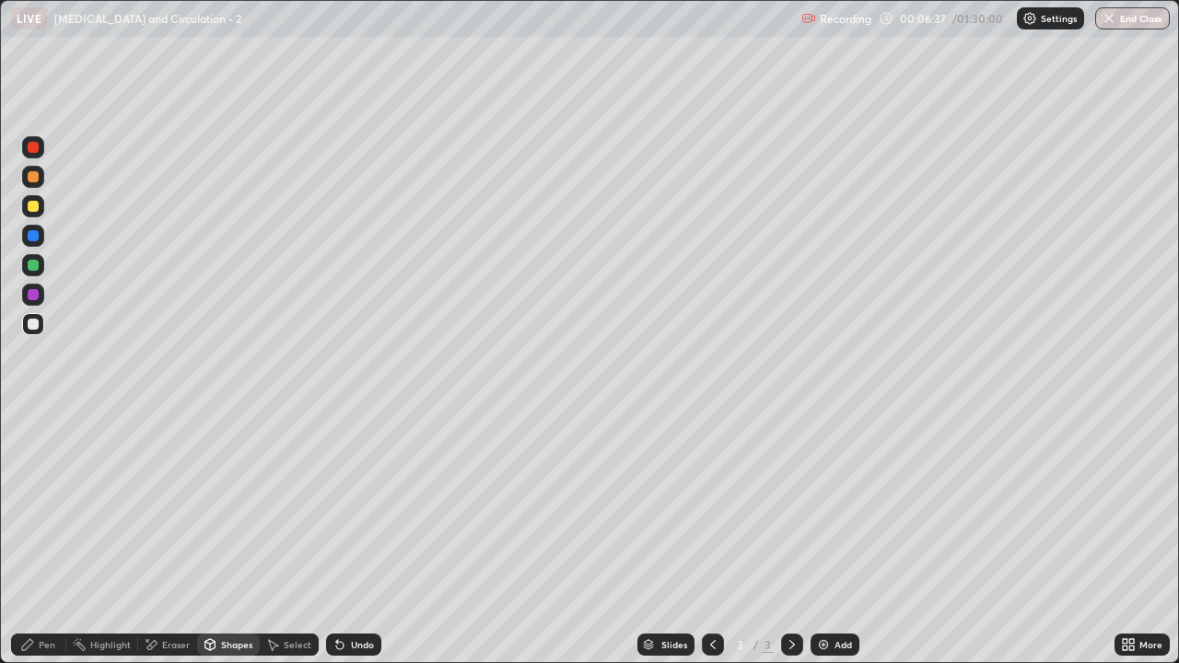
click at [228, 538] on div "Shapes" at bounding box center [236, 644] width 31 height 9
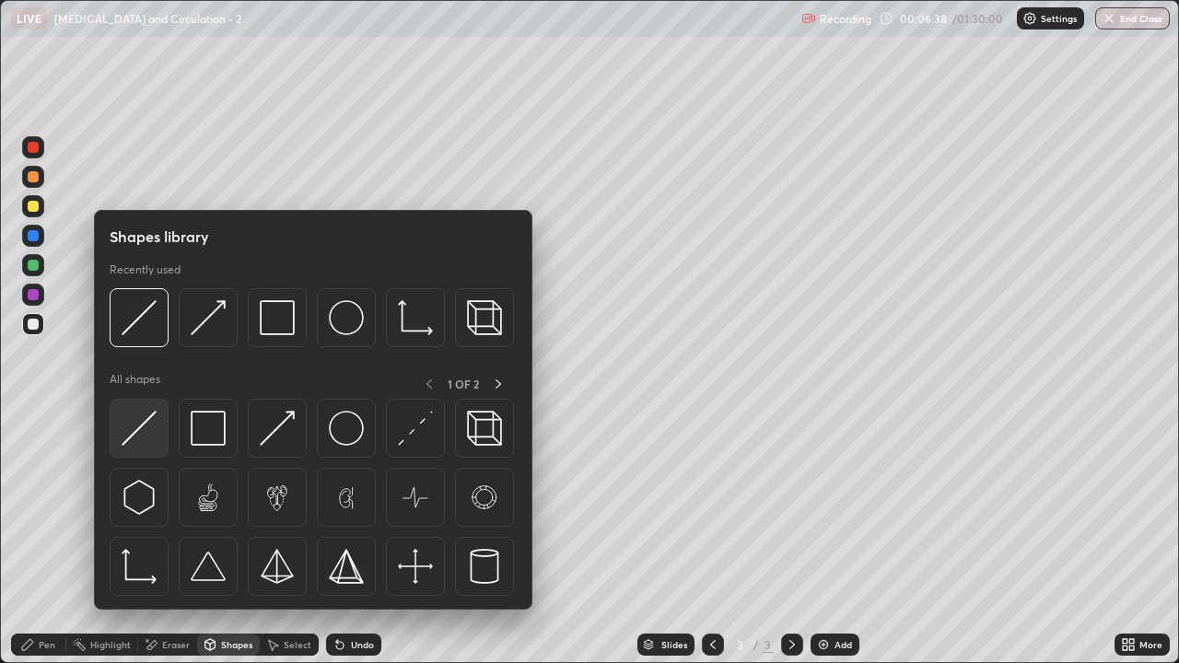
click at [147, 438] on img at bounding box center [139, 428] width 35 height 35
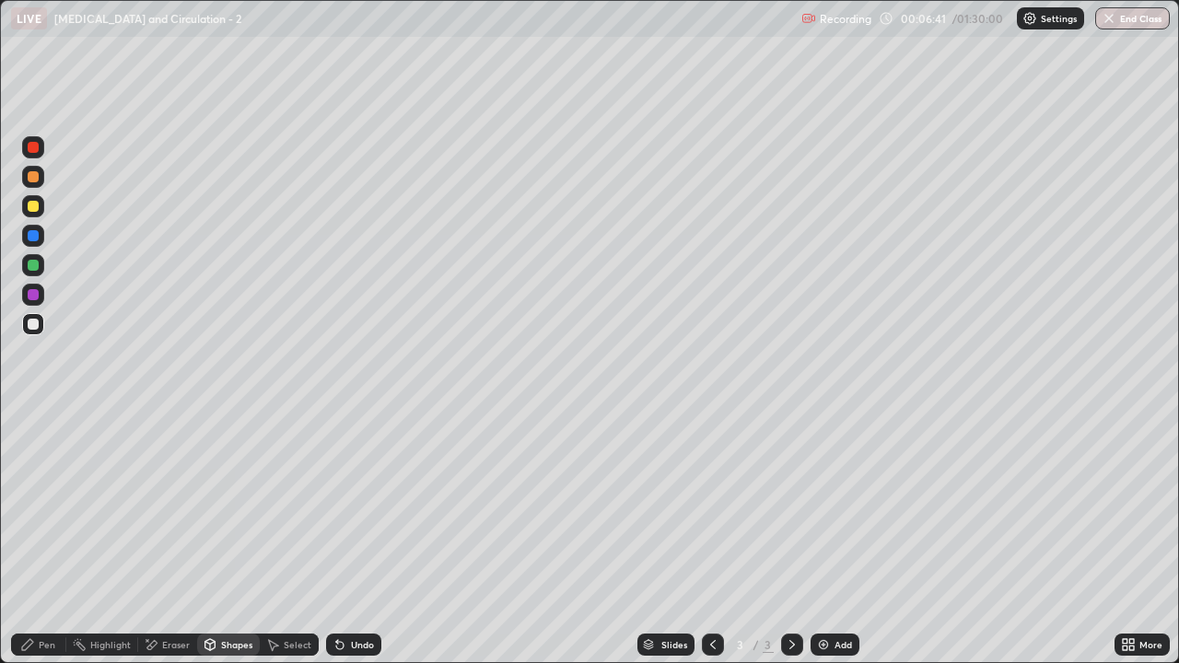
click at [230, 538] on div "Shapes" at bounding box center [236, 644] width 31 height 9
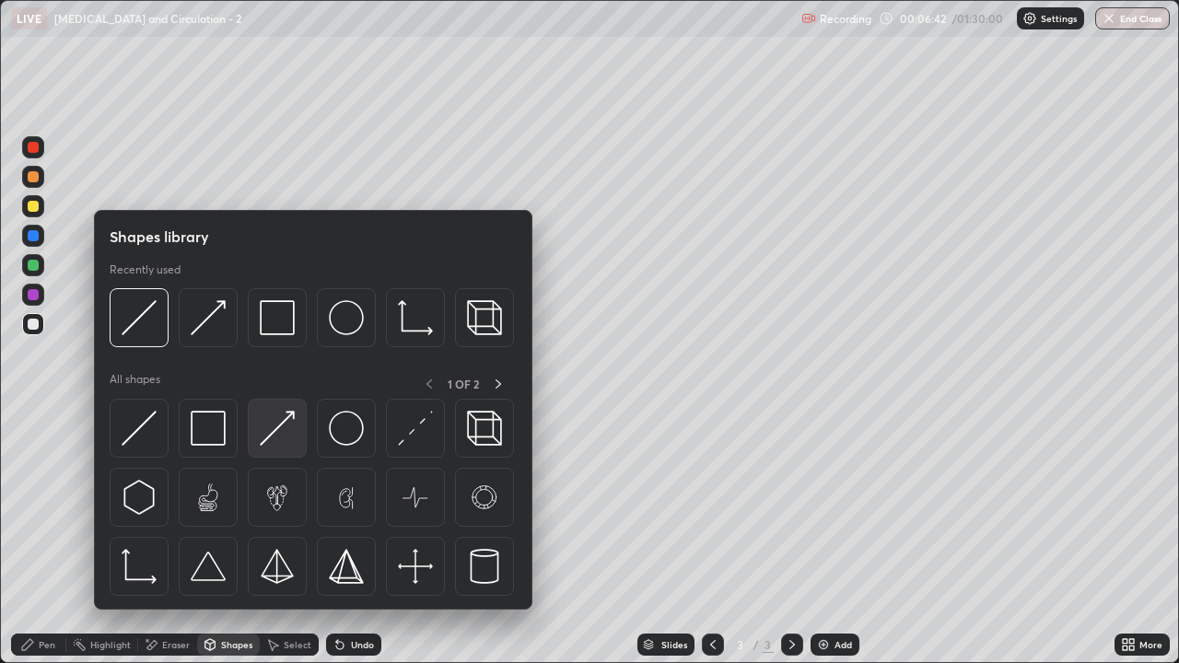
click at [271, 438] on img at bounding box center [277, 428] width 35 height 35
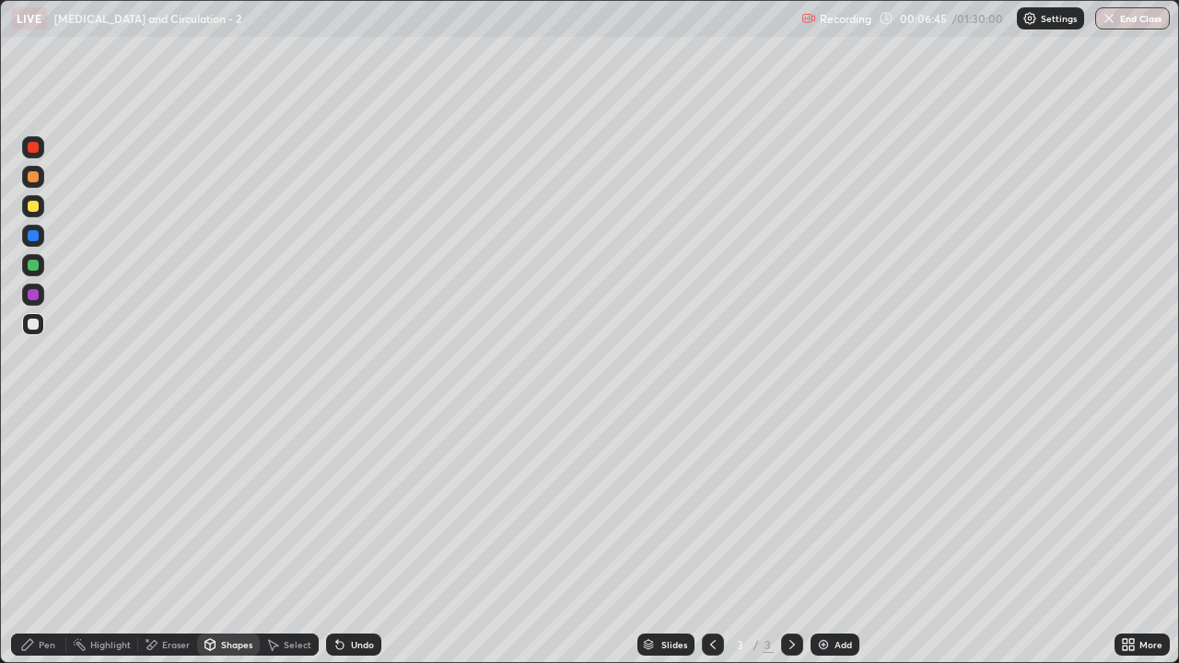
click at [50, 538] on div "Pen" at bounding box center [47, 644] width 17 height 9
click at [45, 538] on div "Pen" at bounding box center [47, 644] width 17 height 9
click at [35, 210] on div at bounding box center [33, 206] width 11 height 11
click at [168, 538] on div "Eraser" at bounding box center [176, 644] width 28 height 9
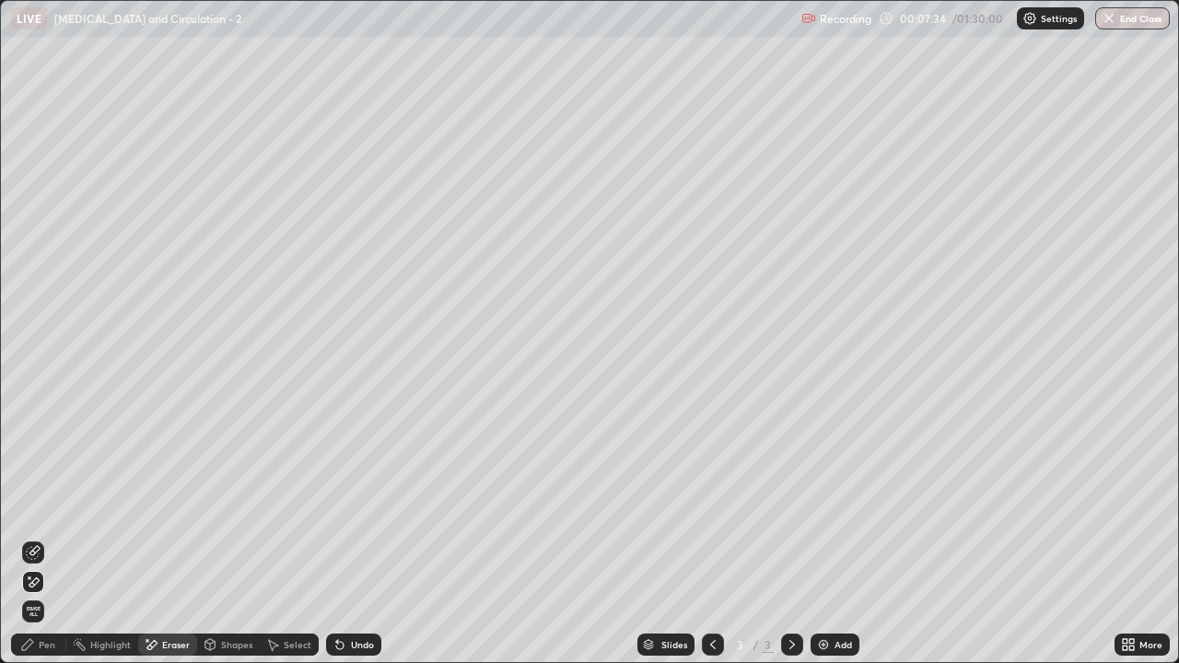
click at [48, 538] on div "Pen" at bounding box center [47, 644] width 17 height 9
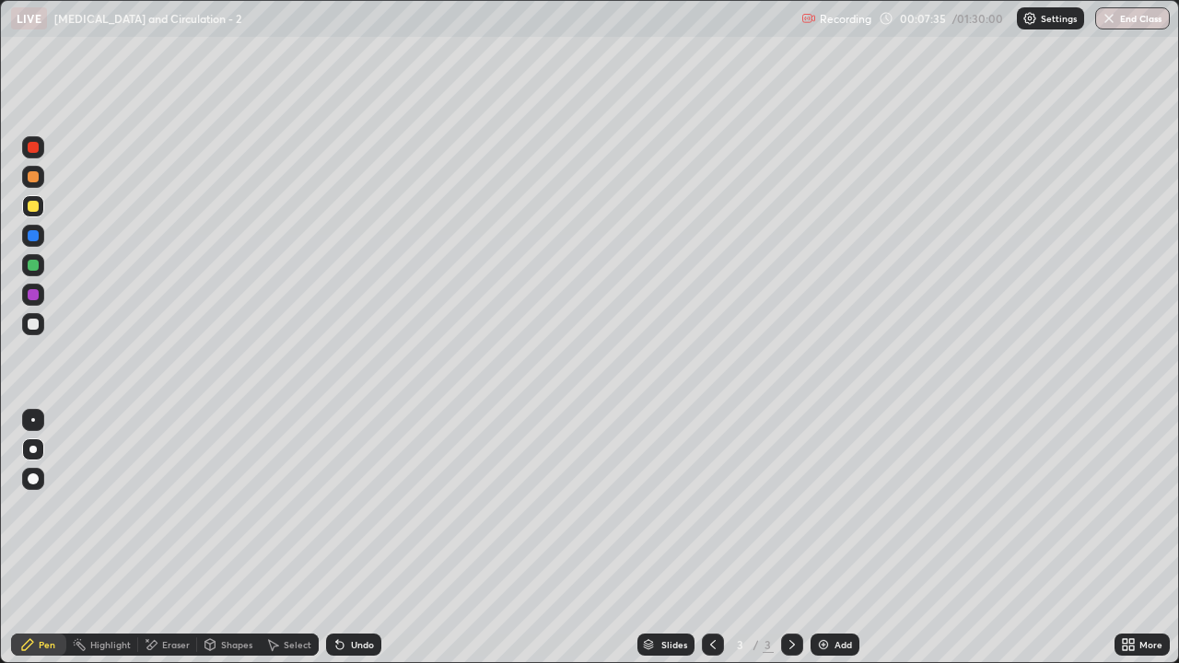
click at [37, 179] on div at bounding box center [33, 176] width 11 height 11
click at [36, 211] on div at bounding box center [33, 206] width 11 height 11
click at [234, 538] on div "Shapes" at bounding box center [236, 644] width 31 height 9
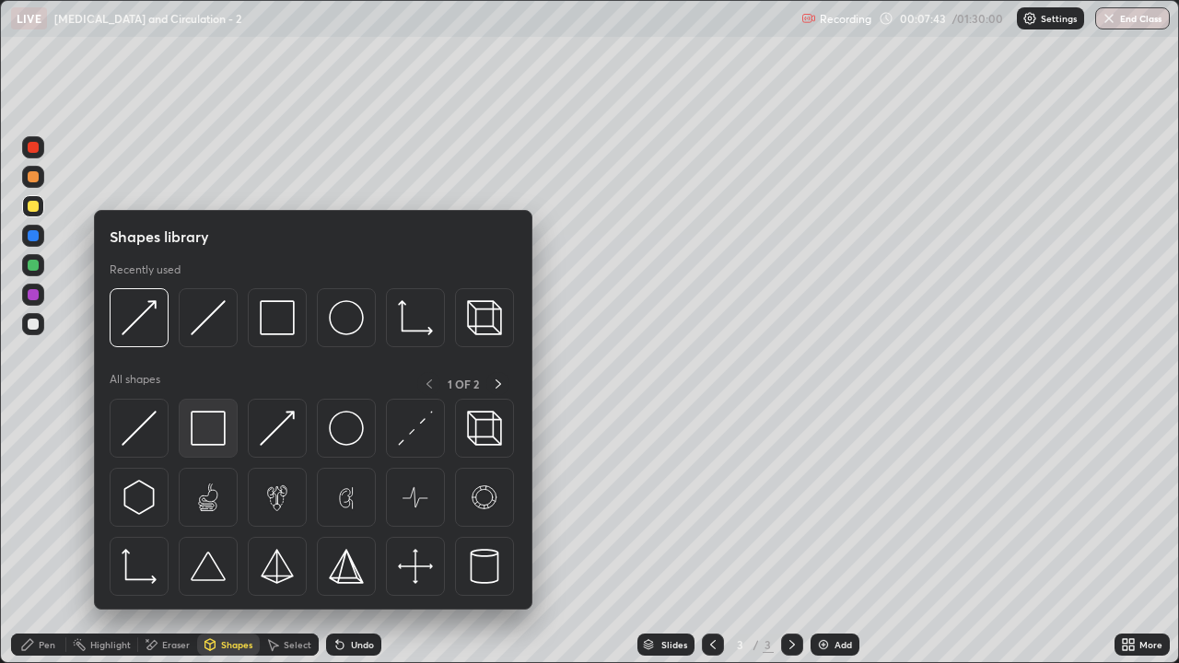
click at [204, 429] on img at bounding box center [208, 428] width 35 height 35
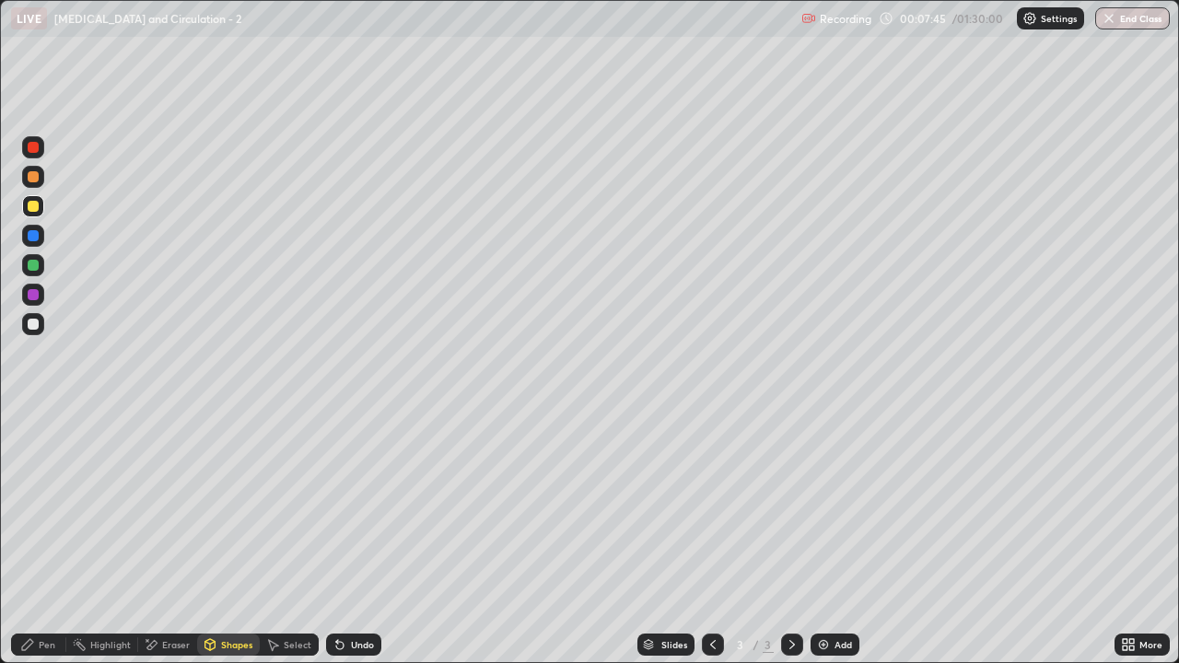
click at [40, 538] on div "Pen" at bounding box center [38, 645] width 55 height 22
click at [44, 538] on div "Pen" at bounding box center [47, 644] width 17 height 9
click at [37, 324] on div at bounding box center [33, 324] width 11 height 11
click at [37, 181] on div at bounding box center [33, 176] width 11 height 11
click at [35, 210] on div at bounding box center [33, 206] width 11 height 11
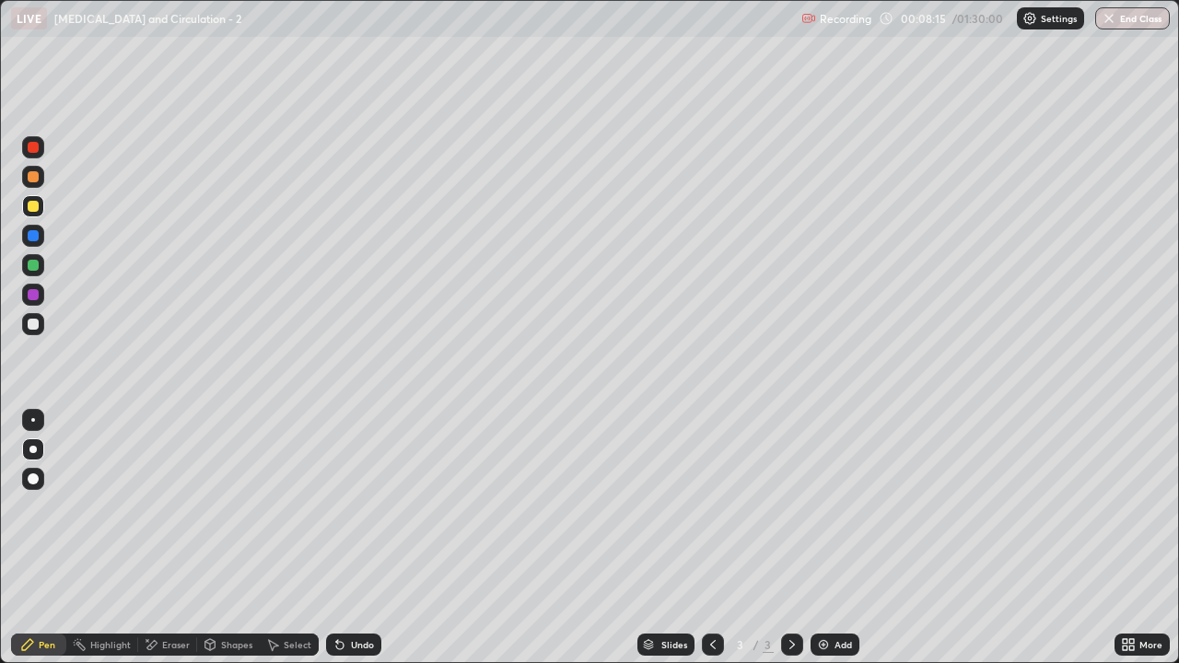
click at [236, 538] on div "Shapes" at bounding box center [236, 644] width 31 height 9
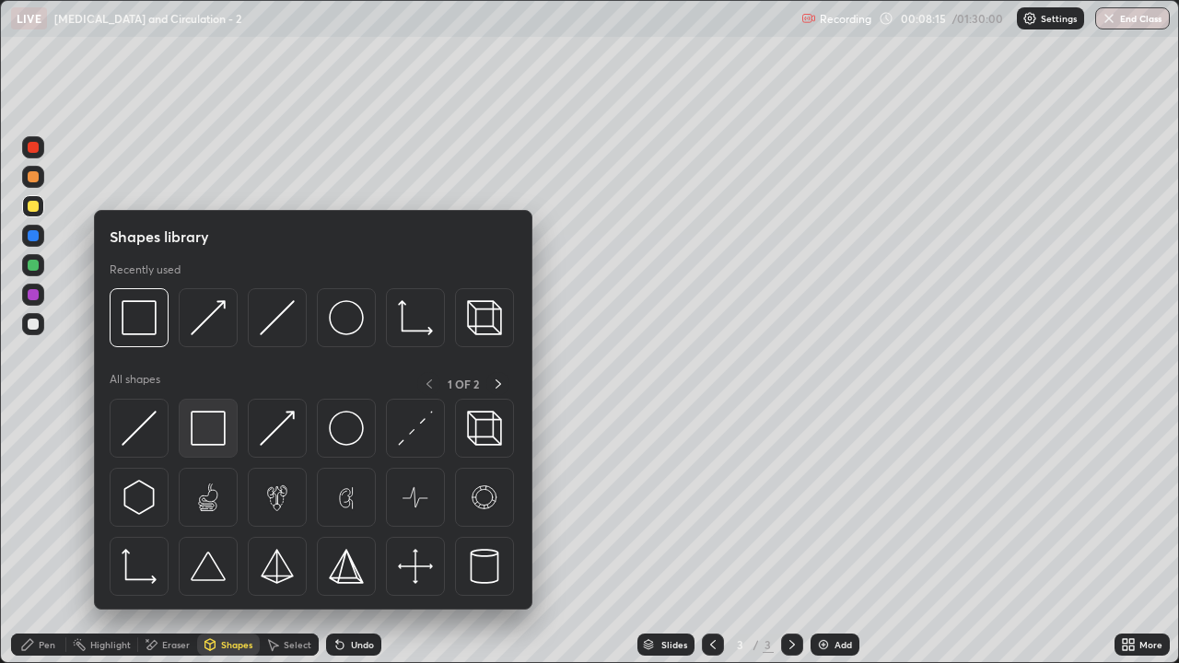
click at [206, 431] on img at bounding box center [208, 428] width 35 height 35
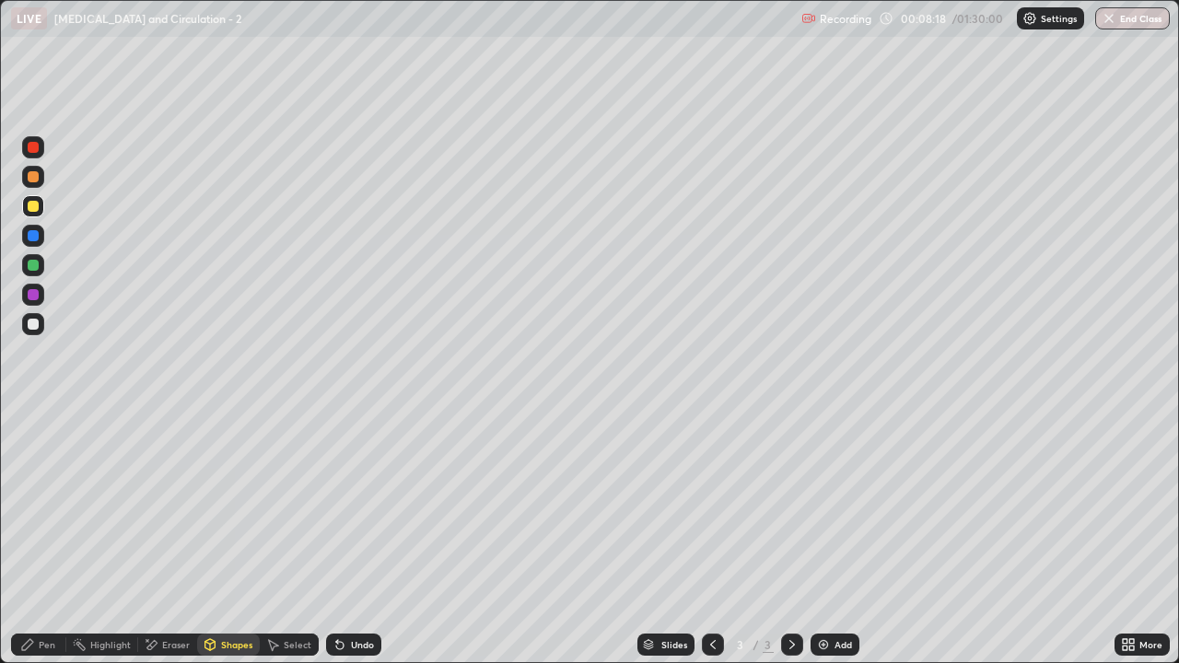
click at [50, 538] on div "Pen" at bounding box center [38, 645] width 55 height 22
click at [33, 326] on div at bounding box center [33, 324] width 11 height 11
click at [33, 210] on div at bounding box center [33, 206] width 11 height 11
click at [226, 538] on div "Shapes" at bounding box center [236, 644] width 31 height 9
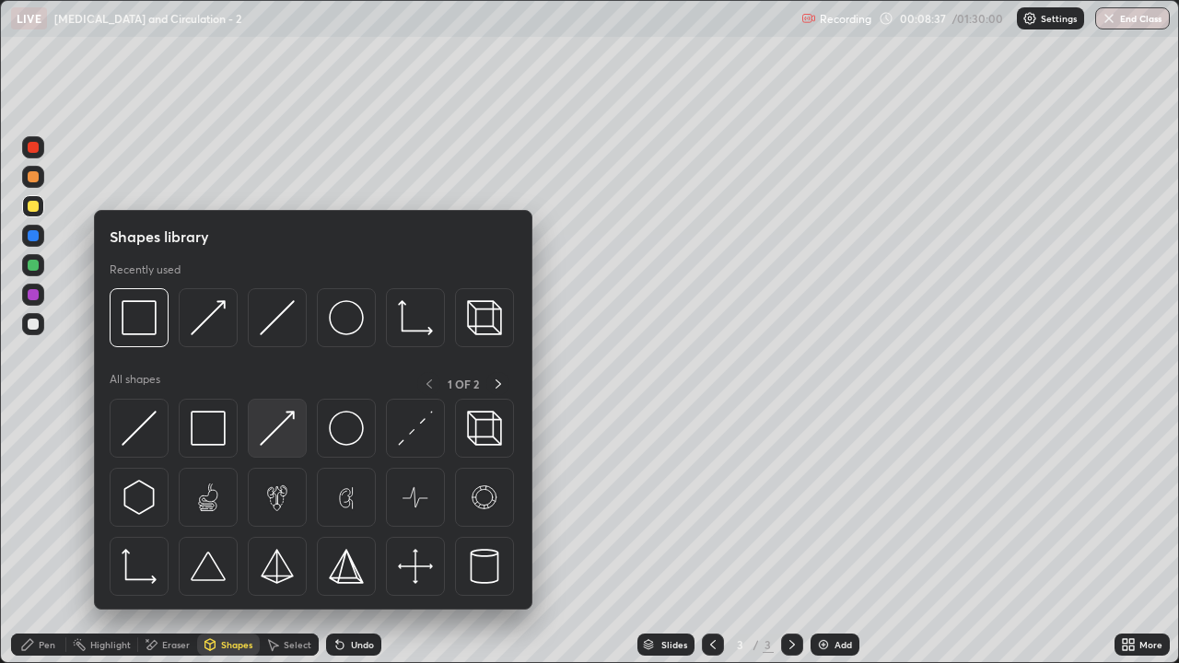
click at [279, 438] on img at bounding box center [277, 428] width 35 height 35
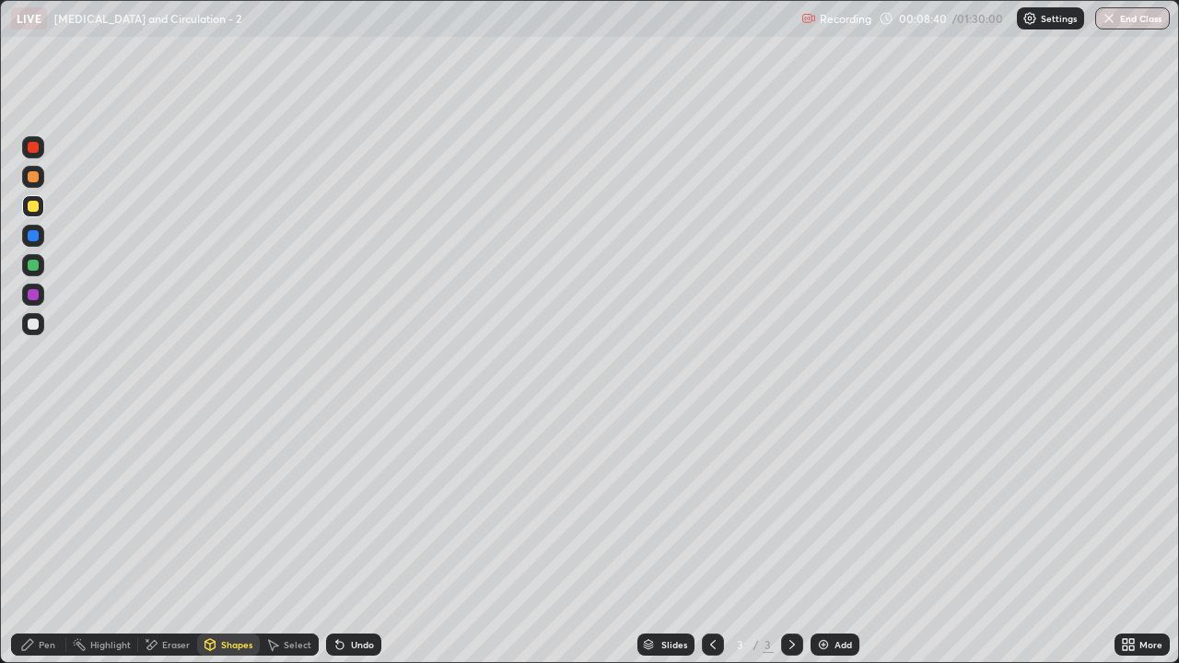
click at [47, 538] on div "Pen" at bounding box center [47, 644] width 17 height 9
click at [32, 328] on div at bounding box center [33, 324] width 11 height 11
click at [37, 297] on div at bounding box center [33, 294] width 11 height 11
click at [40, 538] on div "Pen" at bounding box center [47, 644] width 17 height 9
click at [33, 206] on div at bounding box center [33, 206] width 11 height 11
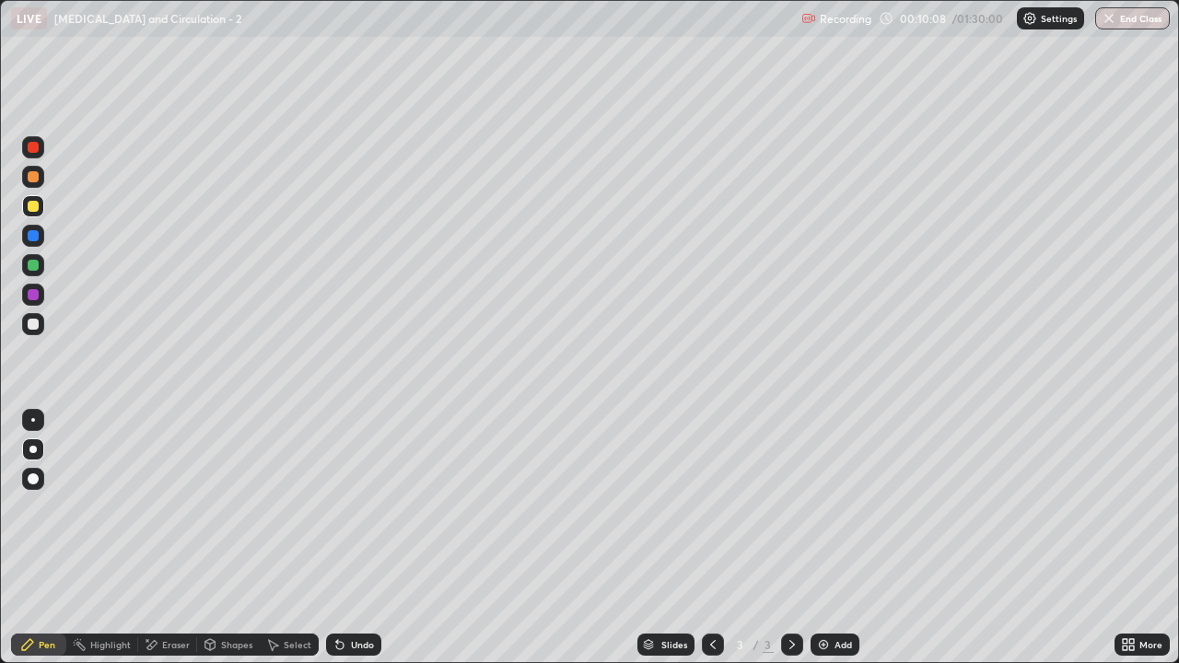
click at [33, 301] on div at bounding box center [33, 295] width 22 height 22
click at [45, 538] on div "Pen" at bounding box center [47, 644] width 17 height 9
click at [790, 538] on icon at bounding box center [792, 644] width 15 height 15
click at [822, 538] on img at bounding box center [823, 644] width 15 height 15
click at [33, 206] on div at bounding box center [33, 206] width 11 height 11
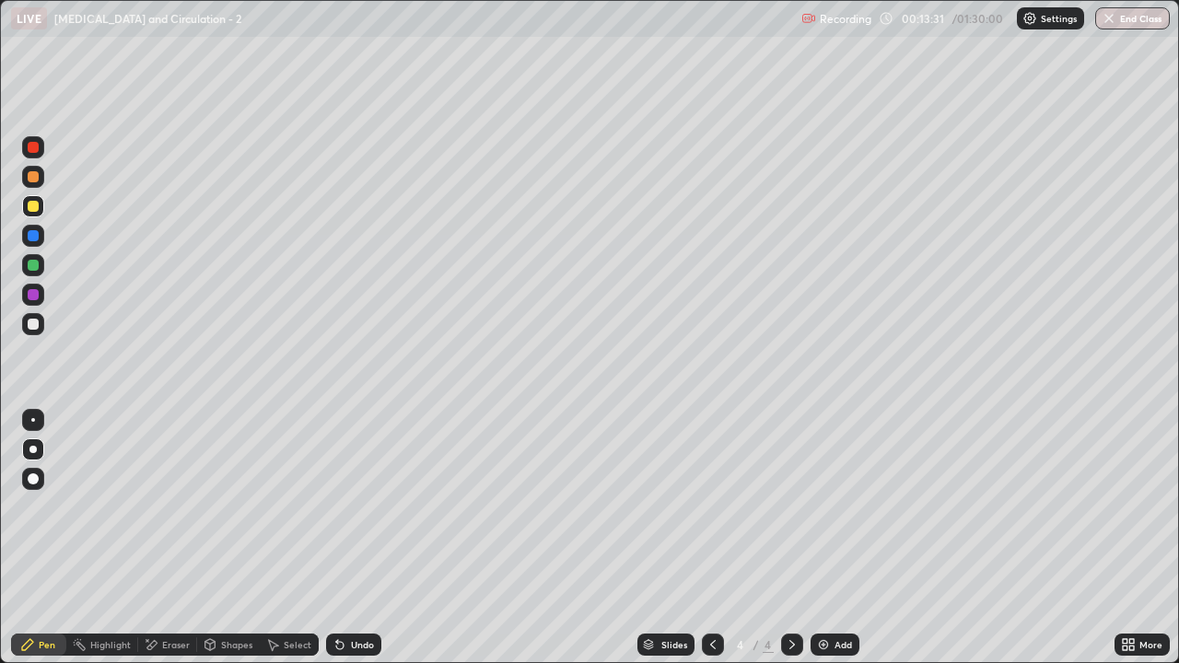
click at [46, 538] on div "Pen" at bounding box center [47, 644] width 17 height 9
click at [227, 538] on div "Shapes" at bounding box center [228, 645] width 63 height 22
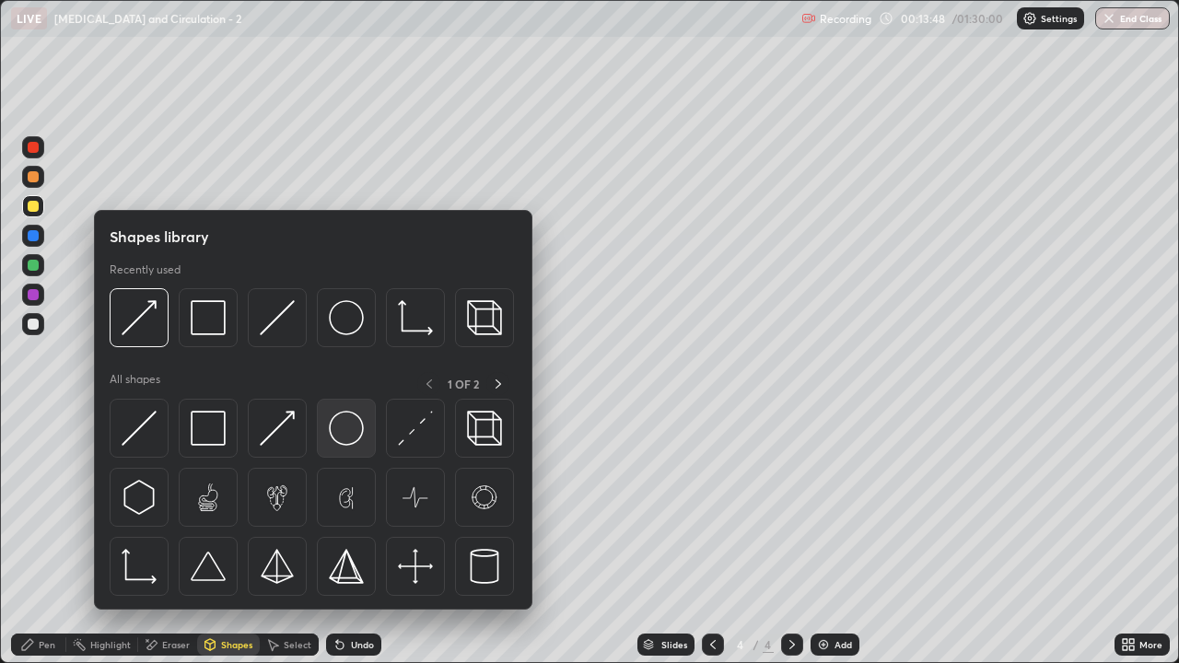
click at [341, 431] on img at bounding box center [346, 428] width 35 height 35
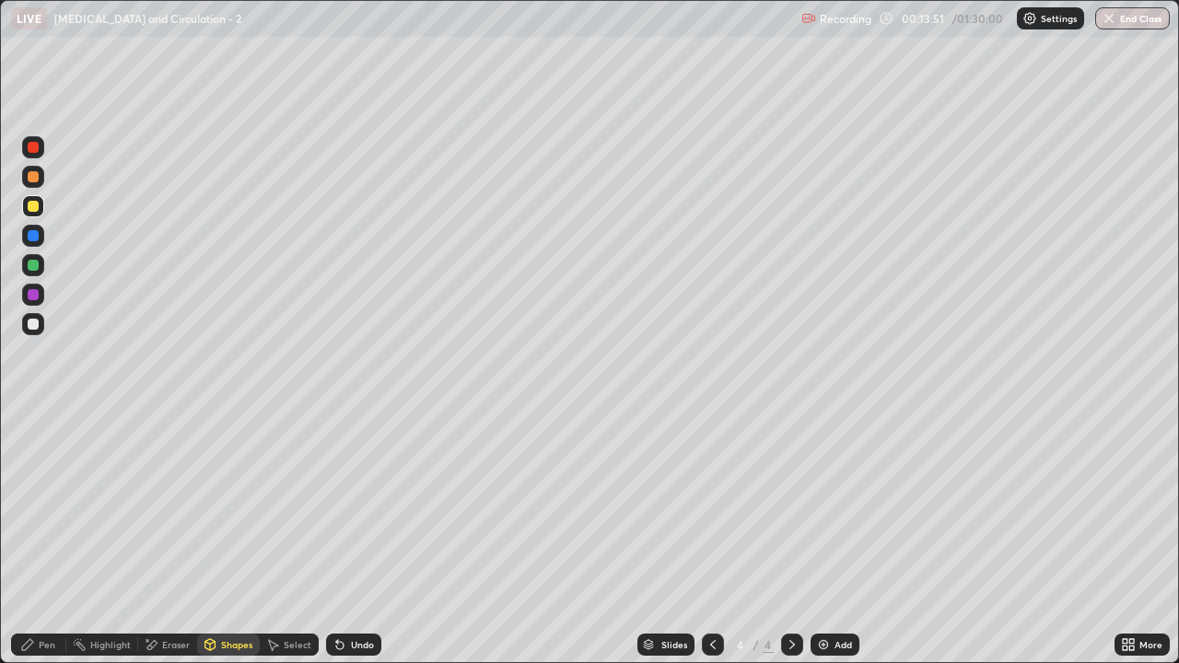
click at [34, 326] on div at bounding box center [33, 324] width 11 height 11
click at [36, 208] on div at bounding box center [33, 206] width 11 height 11
click at [50, 538] on div "Pen" at bounding box center [47, 644] width 17 height 9
click at [234, 538] on div "Shapes" at bounding box center [236, 644] width 31 height 9
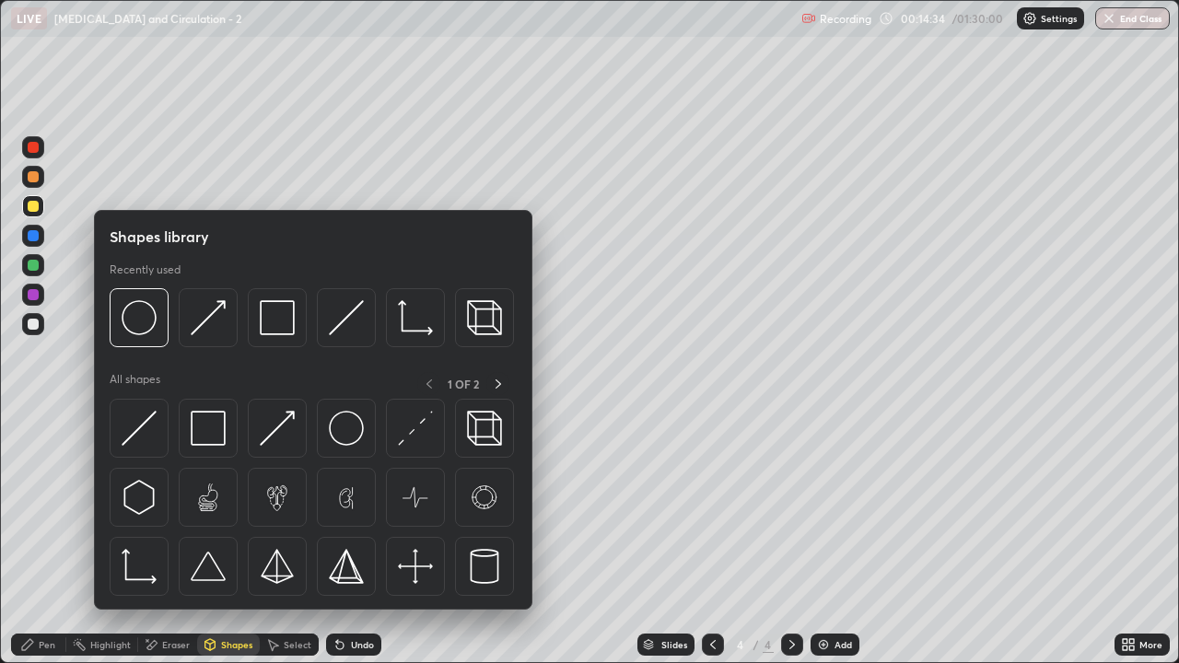
click at [232, 538] on div "Shapes" at bounding box center [236, 644] width 31 height 9
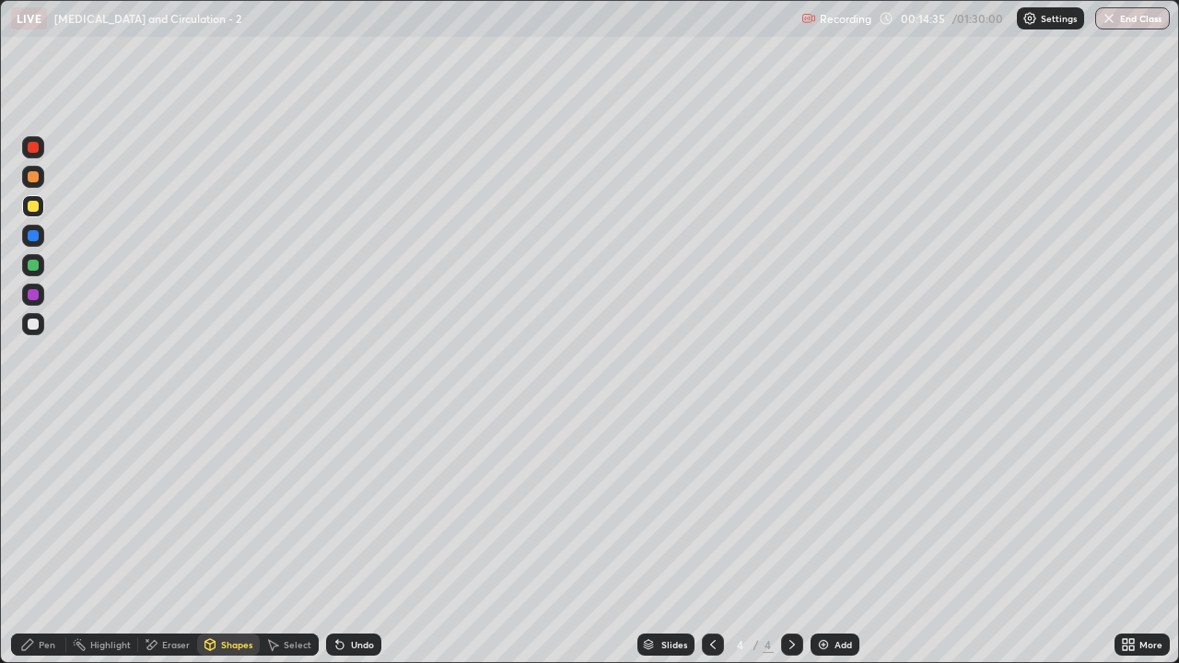
click at [171, 538] on div "Eraser" at bounding box center [176, 644] width 28 height 9
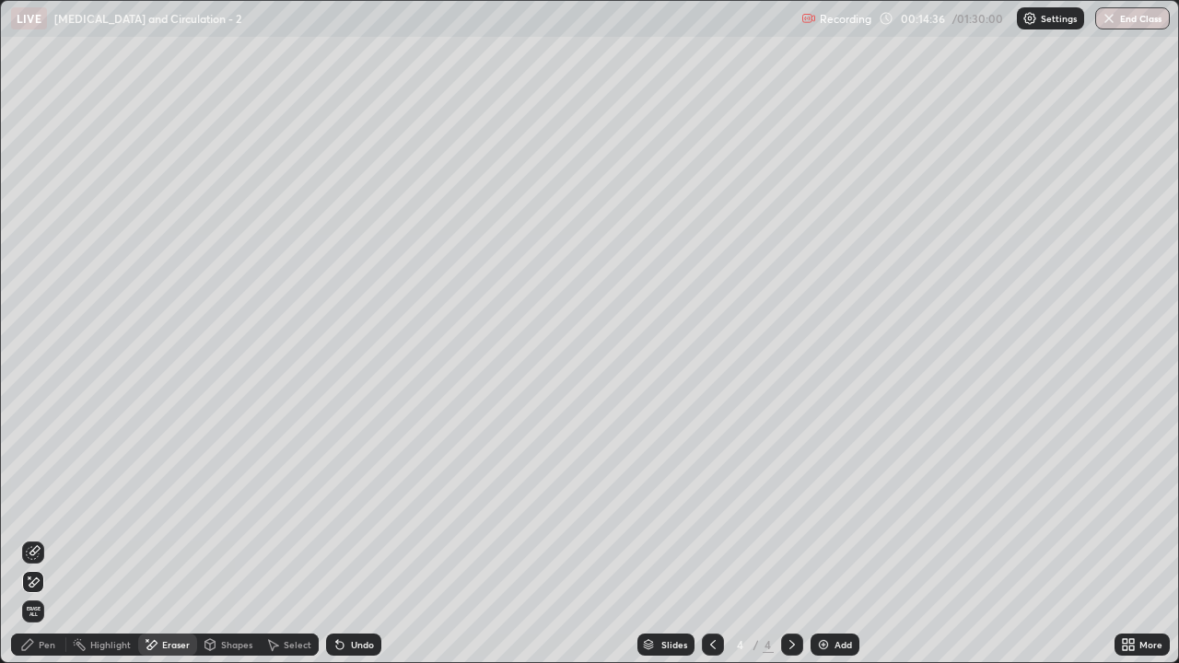
click at [37, 538] on icon at bounding box center [33, 583] width 15 height 16
click at [232, 538] on div "Shapes" at bounding box center [236, 644] width 31 height 9
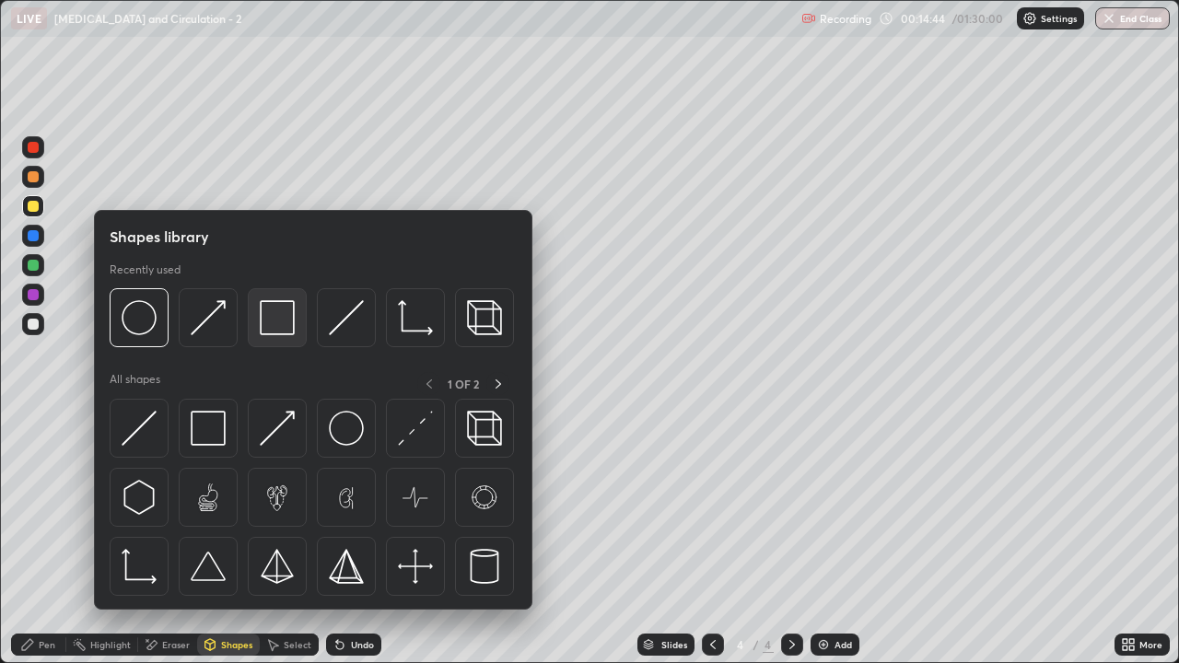
click at [271, 329] on img at bounding box center [277, 317] width 35 height 35
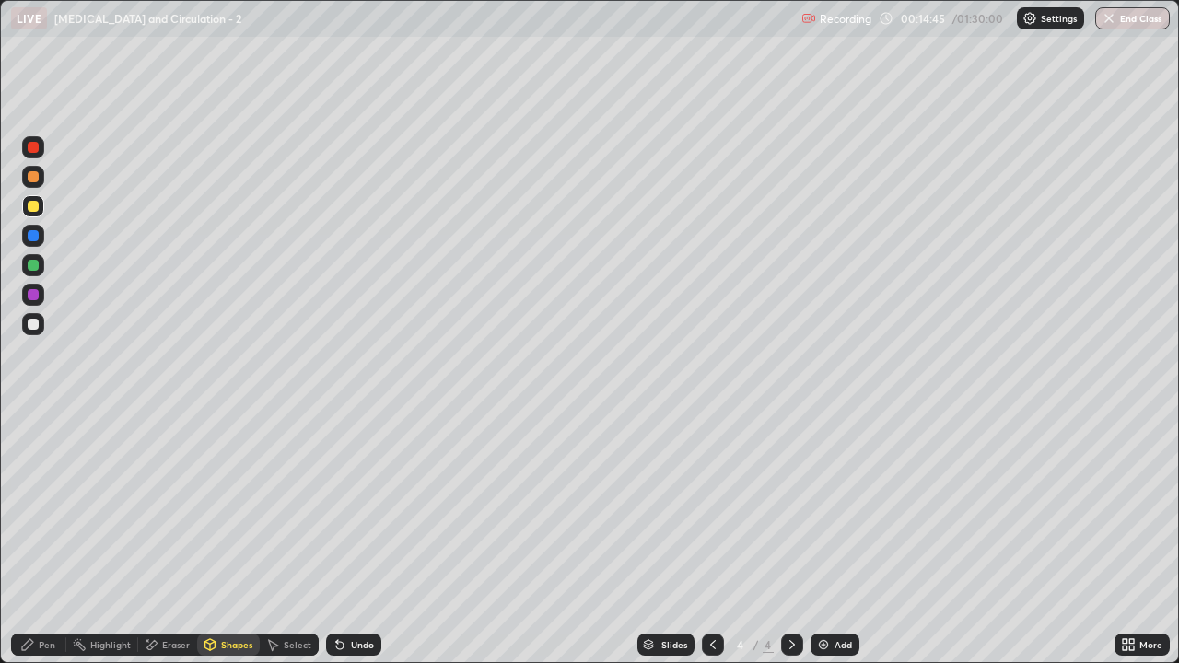
click at [33, 322] on div at bounding box center [33, 324] width 11 height 11
click at [38, 180] on div at bounding box center [33, 176] width 11 height 11
click at [62, 538] on div "Pen" at bounding box center [38, 645] width 55 height 22
click at [169, 538] on div "Eraser" at bounding box center [176, 644] width 28 height 9
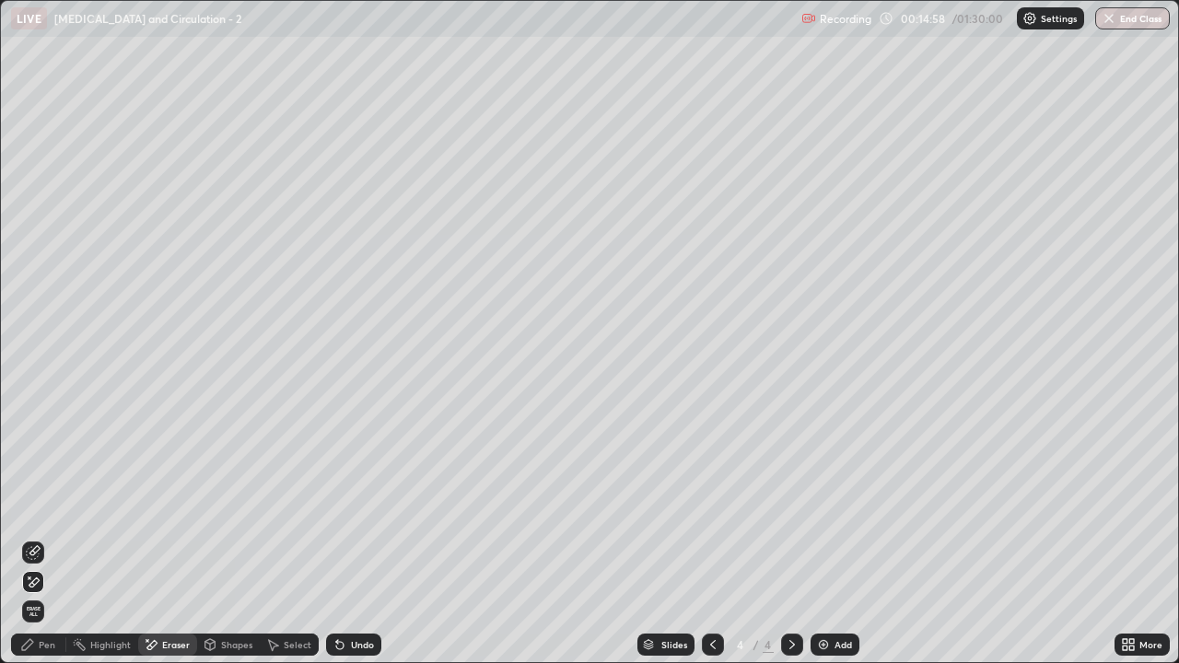
click at [234, 538] on div "Shapes" at bounding box center [236, 644] width 31 height 9
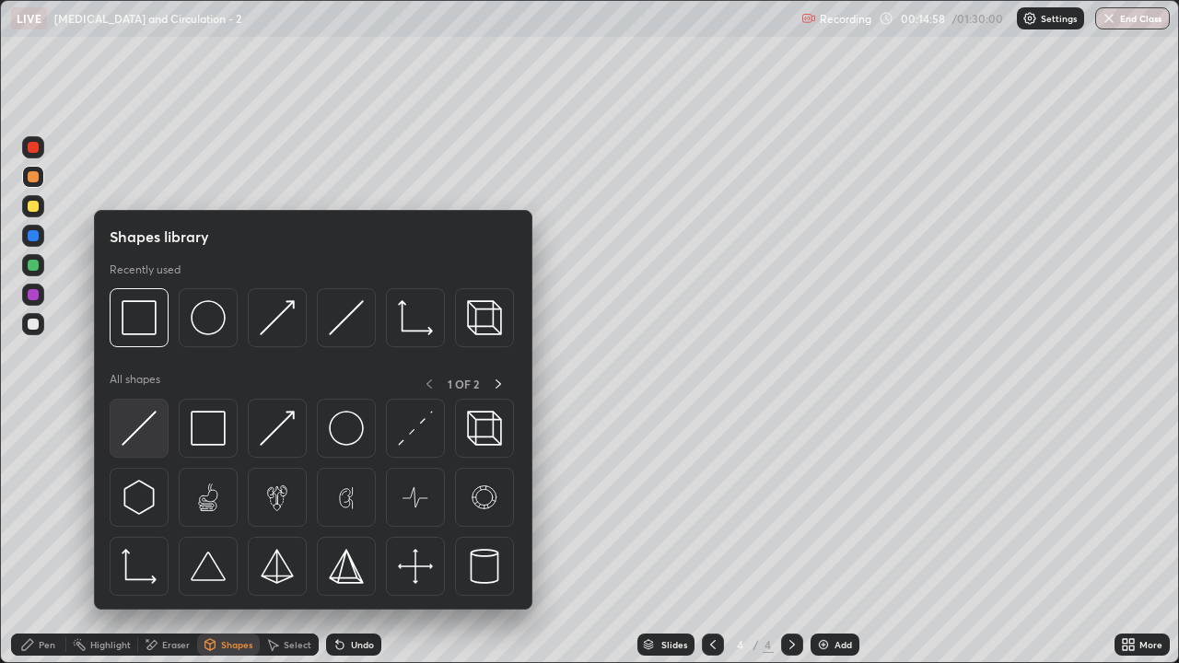
click at [154, 431] on img at bounding box center [139, 428] width 35 height 35
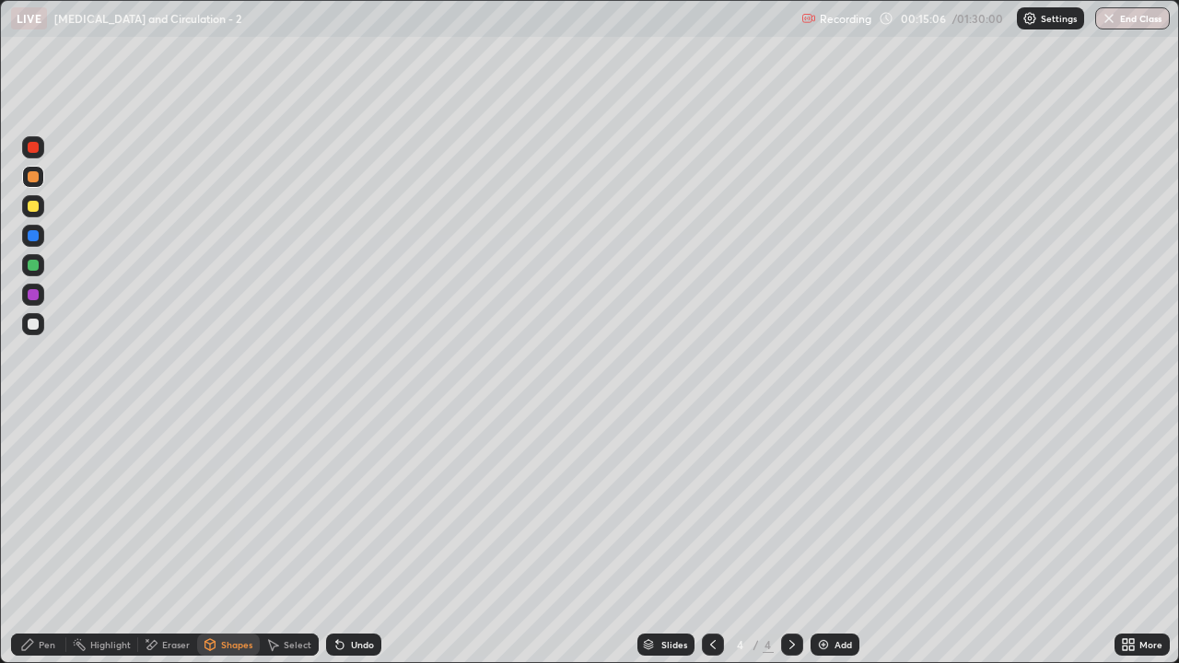
click at [35, 327] on div at bounding box center [33, 324] width 11 height 11
click at [34, 204] on div at bounding box center [33, 206] width 11 height 11
click at [47, 538] on div "Pen" at bounding box center [47, 644] width 17 height 9
click at [35, 321] on div at bounding box center [33, 324] width 11 height 11
click at [233, 538] on div "Shapes" at bounding box center [236, 644] width 31 height 9
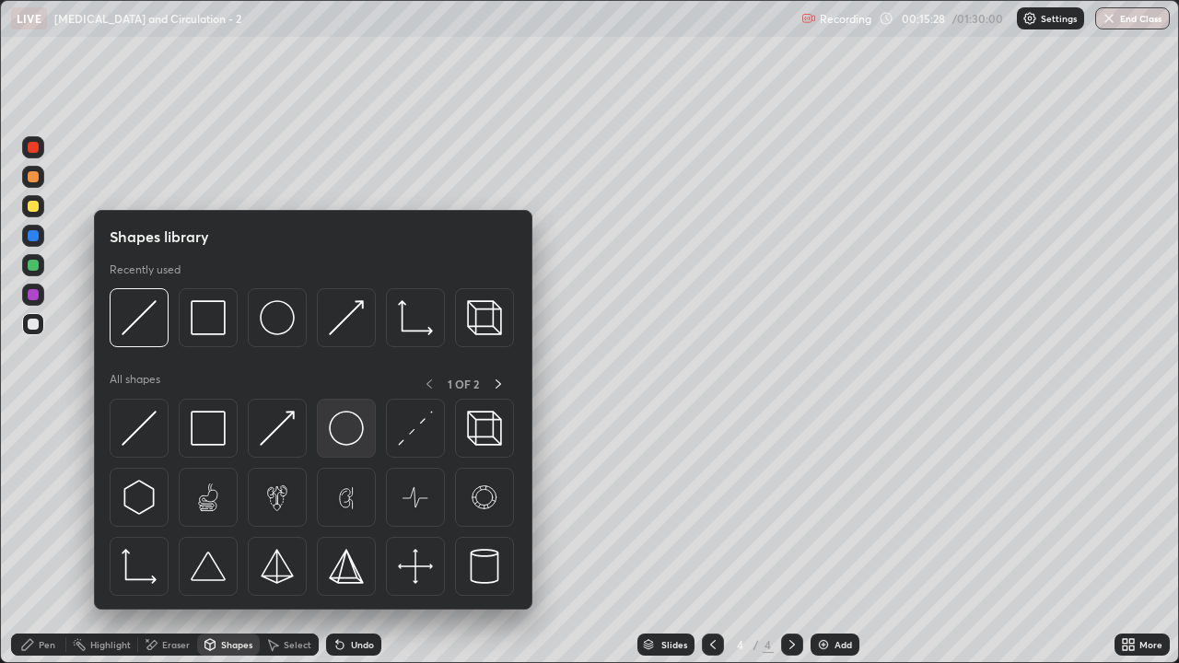
click at [337, 429] on img at bounding box center [346, 428] width 35 height 35
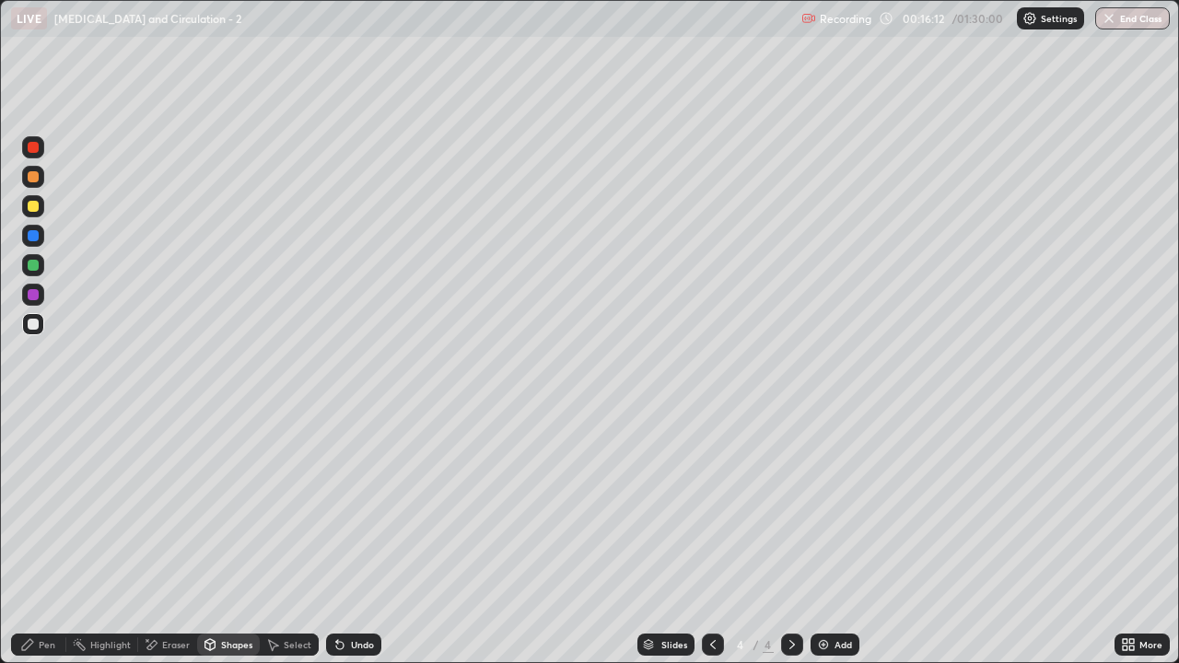
click at [31, 329] on div at bounding box center [33, 324] width 11 height 11
click at [47, 538] on div "Pen" at bounding box center [47, 644] width 17 height 9
click at [227, 538] on div "Shapes" at bounding box center [236, 644] width 31 height 9
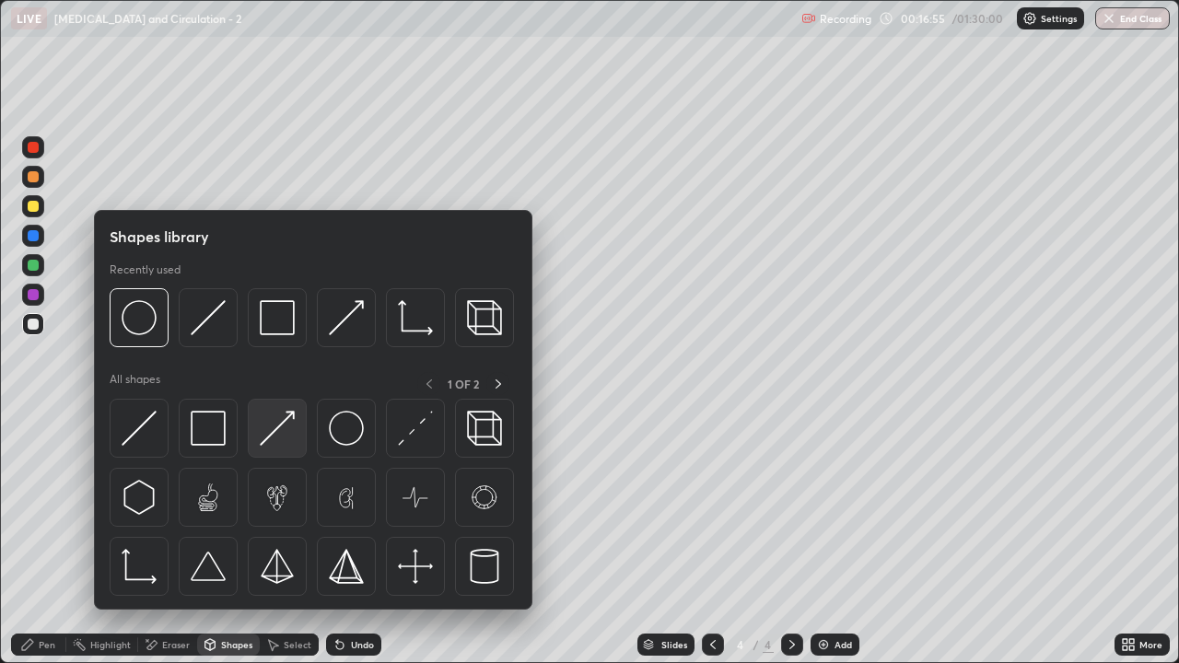
click at [280, 438] on img at bounding box center [277, 428] width 35 height 35
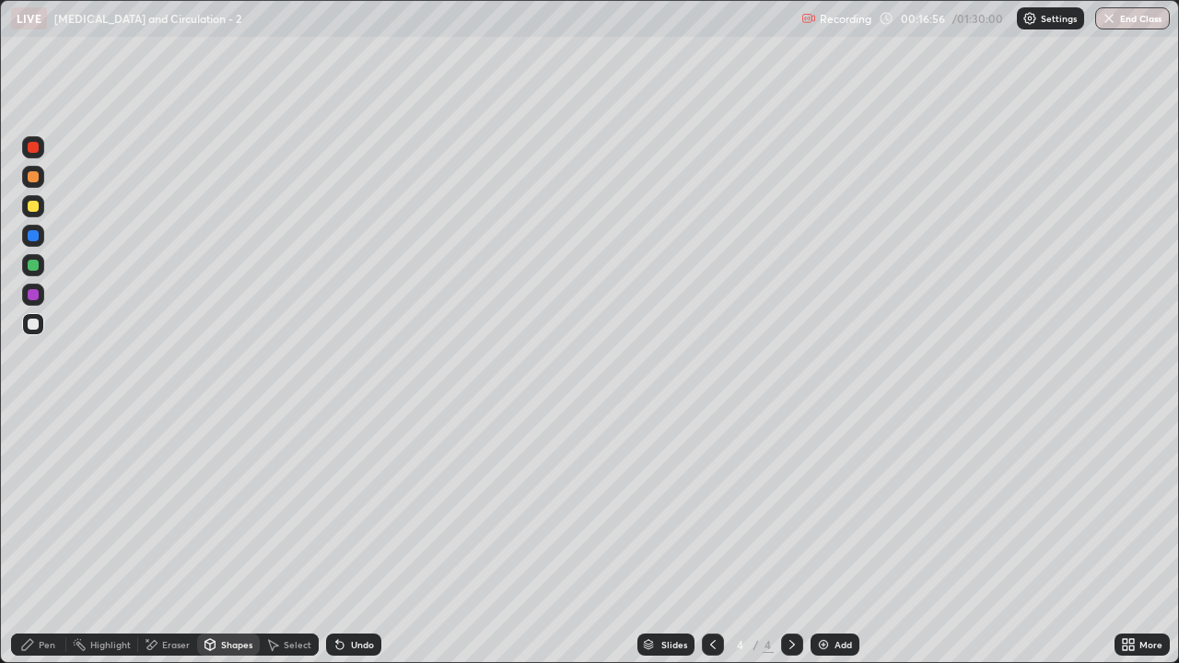
click at [36, 177] on div at bounding box center [33, 176] width 11 height 11
click at [42, 538] on div "Pen" at bounding box center [38, 645] width 55 height 22
click at [35, 210] on div at bounding box center [33, 206] width 11 height 11
click at [222, 538] on div "Shapes" at bounding box center [236, 644] width 31 height 9
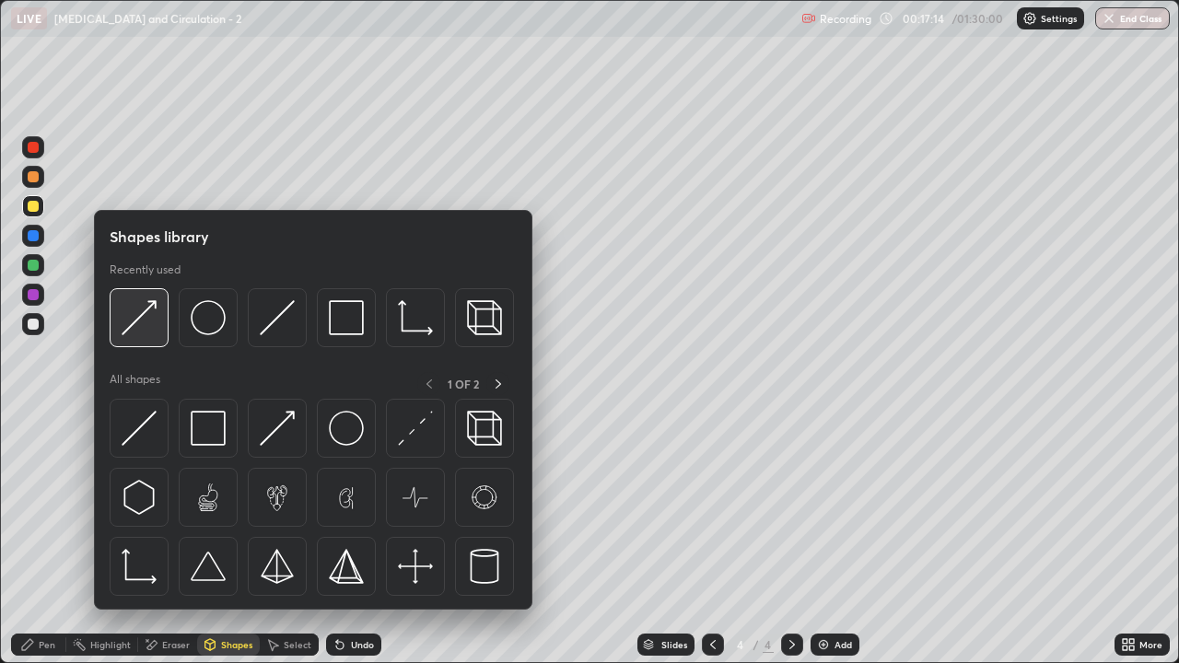
click at [140, 332] on img at bounding box center [139, 317] width 35 height 35
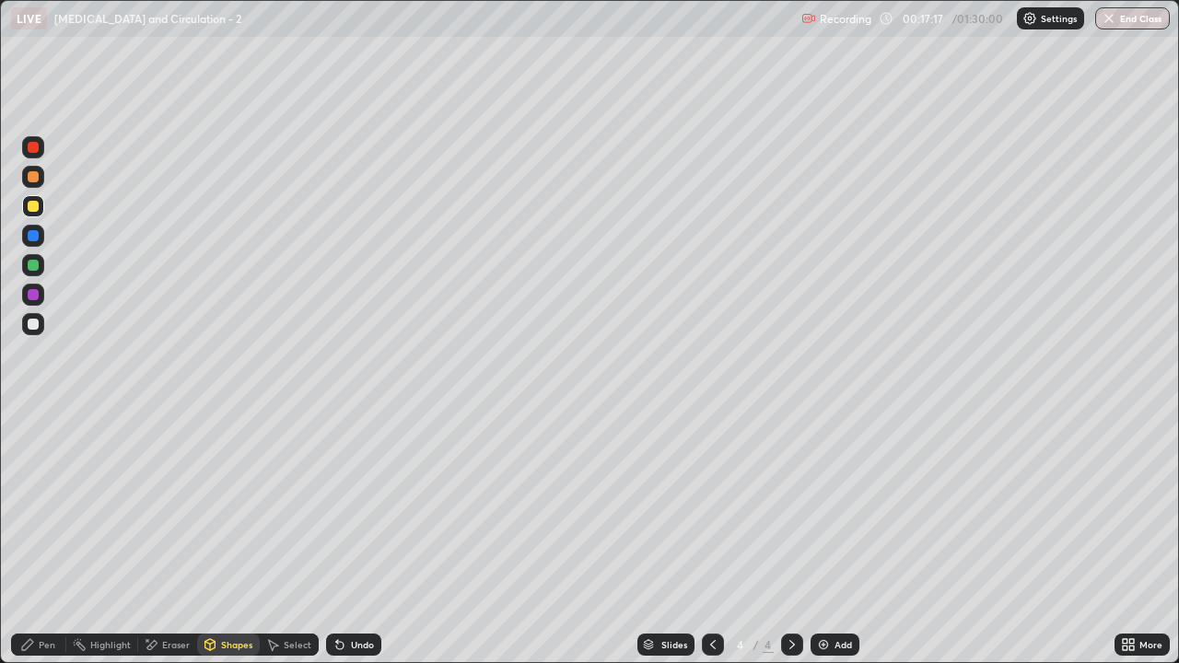
click at [39, 538] on div "Pen" at bounding box center [47, 644] width 17 height 9
click at [41, 538] on div "Pen" at bounding box center [47, 644] width 17 height 9
click at [170, 538] on div "Eraser" at bounding box center [176, 644] width 28 height 9
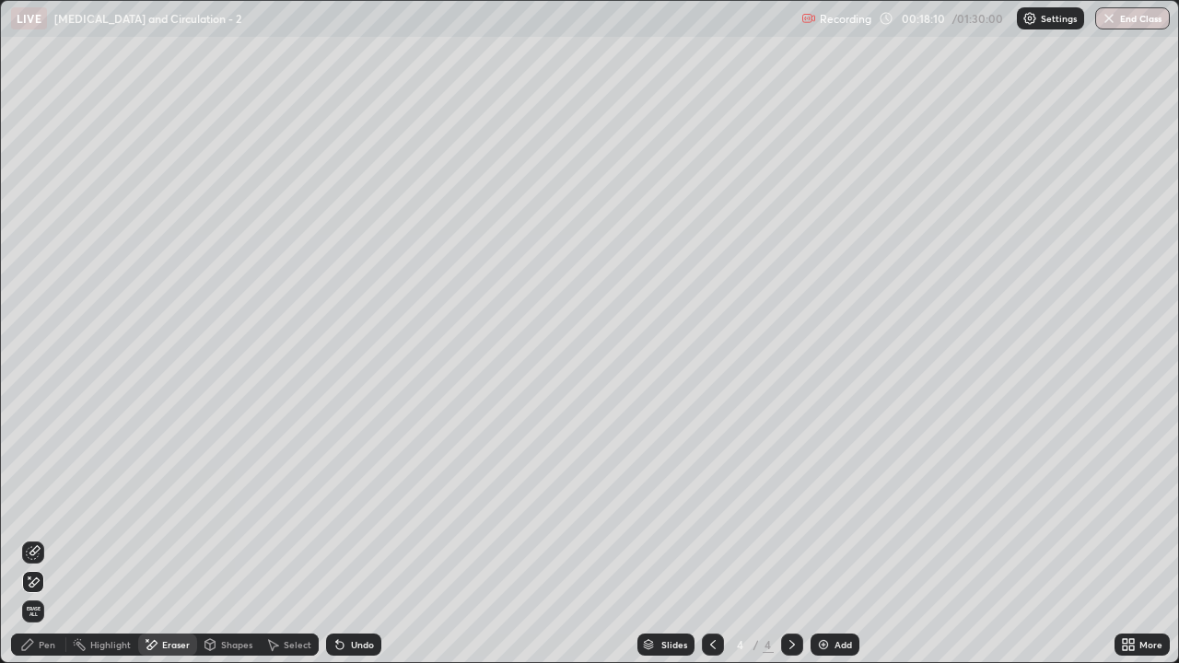
click at [177, 538] on div "Eraser" at bounding box center [176, 644] width 28 height 9
click at [227, 538] on div "Shapes" at bounding box center [236, 644] width 31 height 9
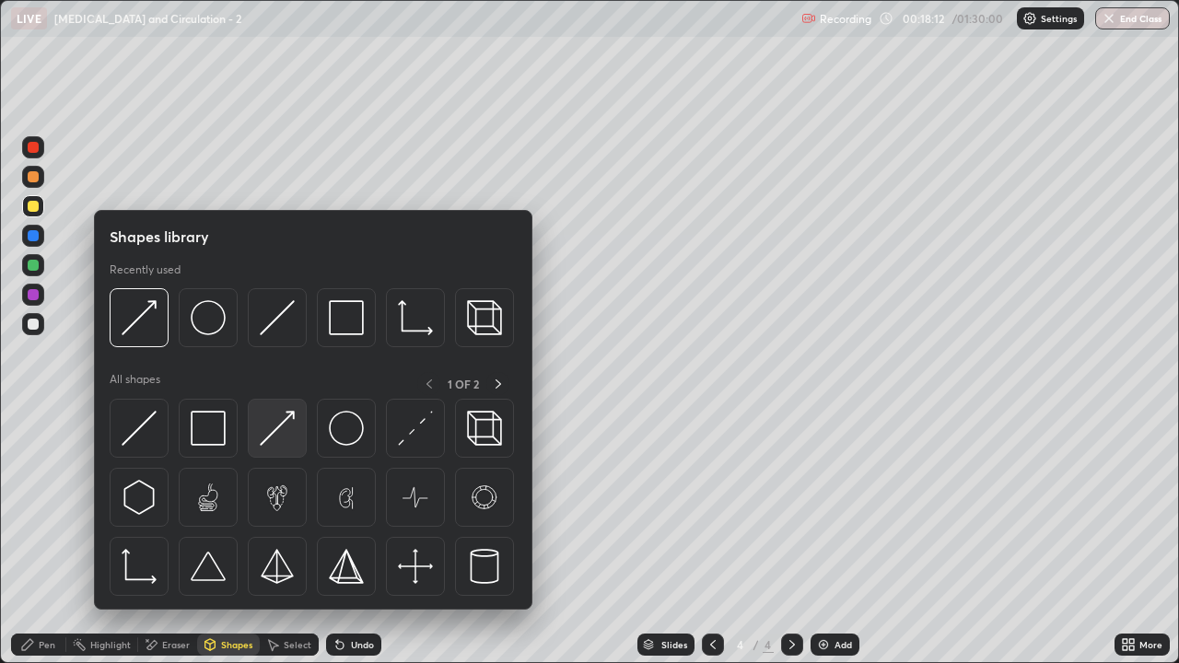
click at [277, 438] on img at bounding box center [277, 428] width 35 height 35
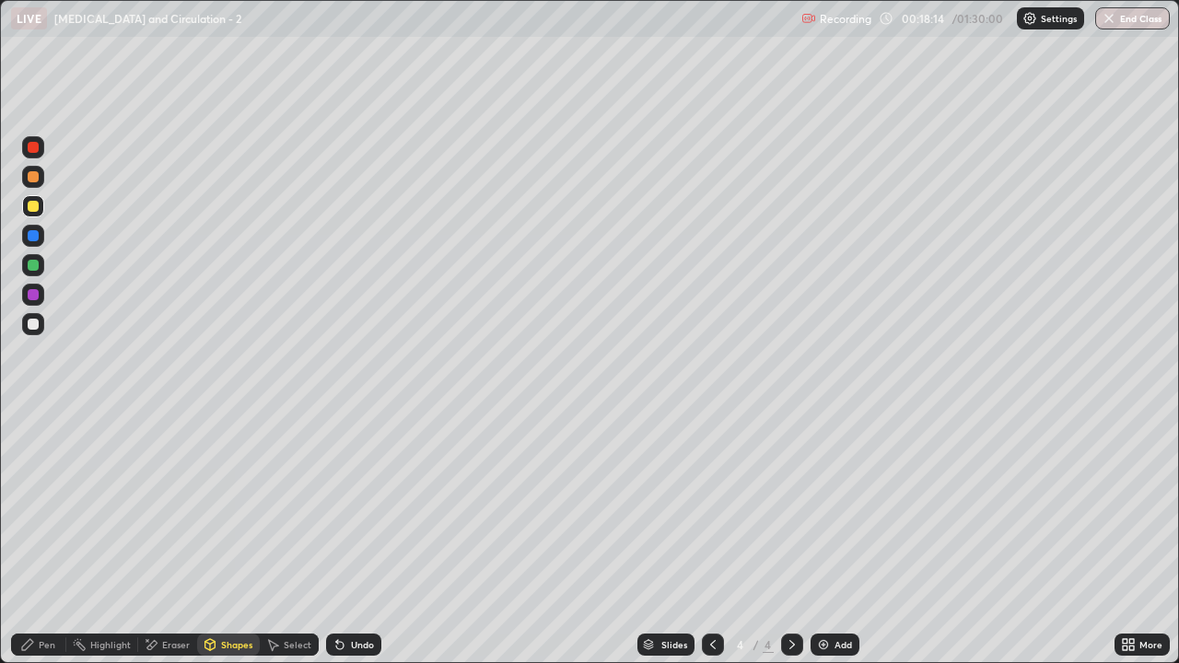
click at [53, 538] on div "Pen" at bounding box center [47, 644] width 17 height 9
click at [52, 538] on div "Pen" at bounding box center [47, 644] width 17 height 9
click at [233, 538] on div "Shapes" at bounding box center [236, 644] width 31 height 9
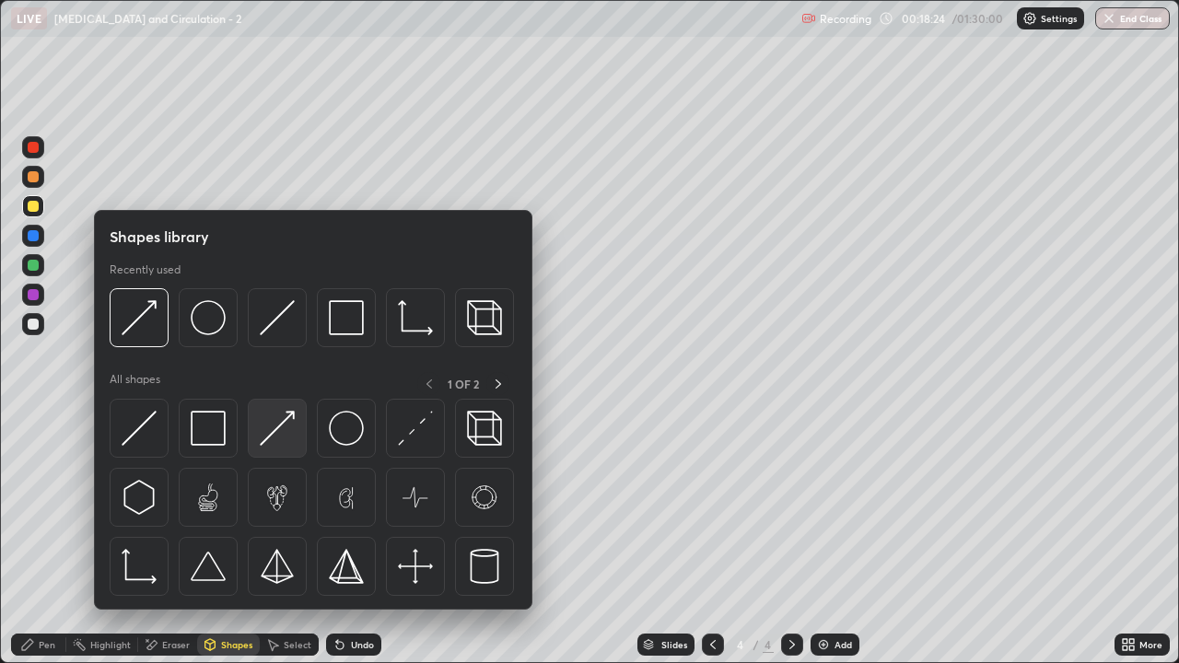
click at [287, 441] on img at bounding box center [277, 428] width 35 height 35
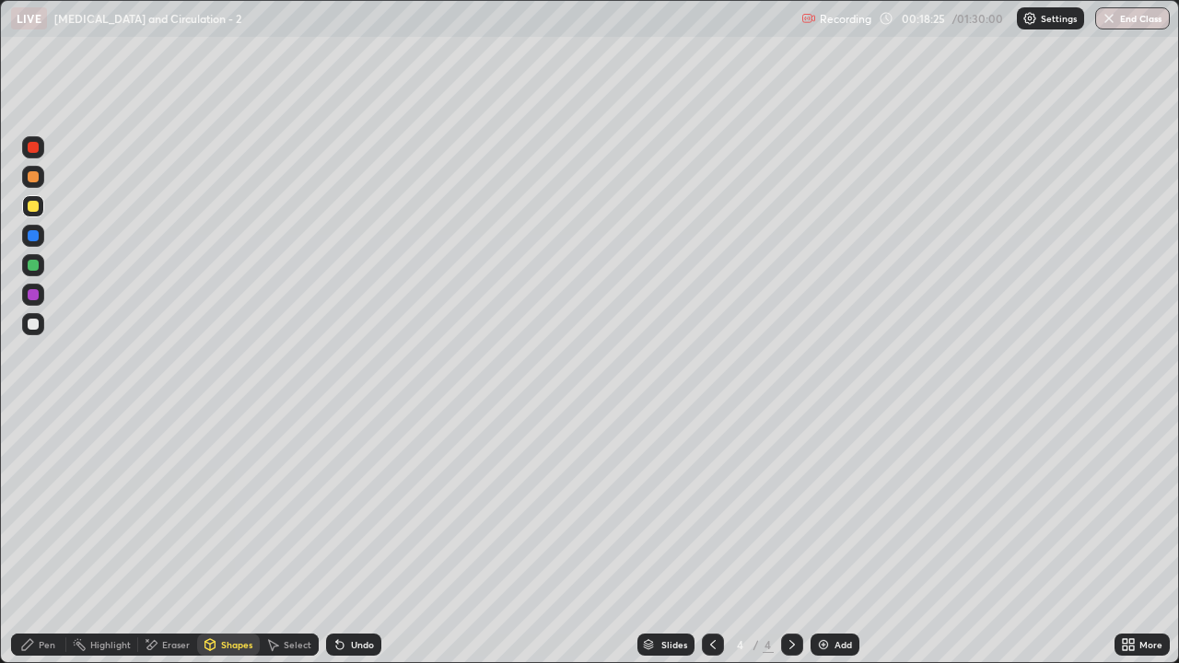
click at [33, 328] on div at bounding box center [33, 324] width 11 height 11
click at [229, 538] on div "Shapes" at bounding box center [236, 644] width 31 height 9
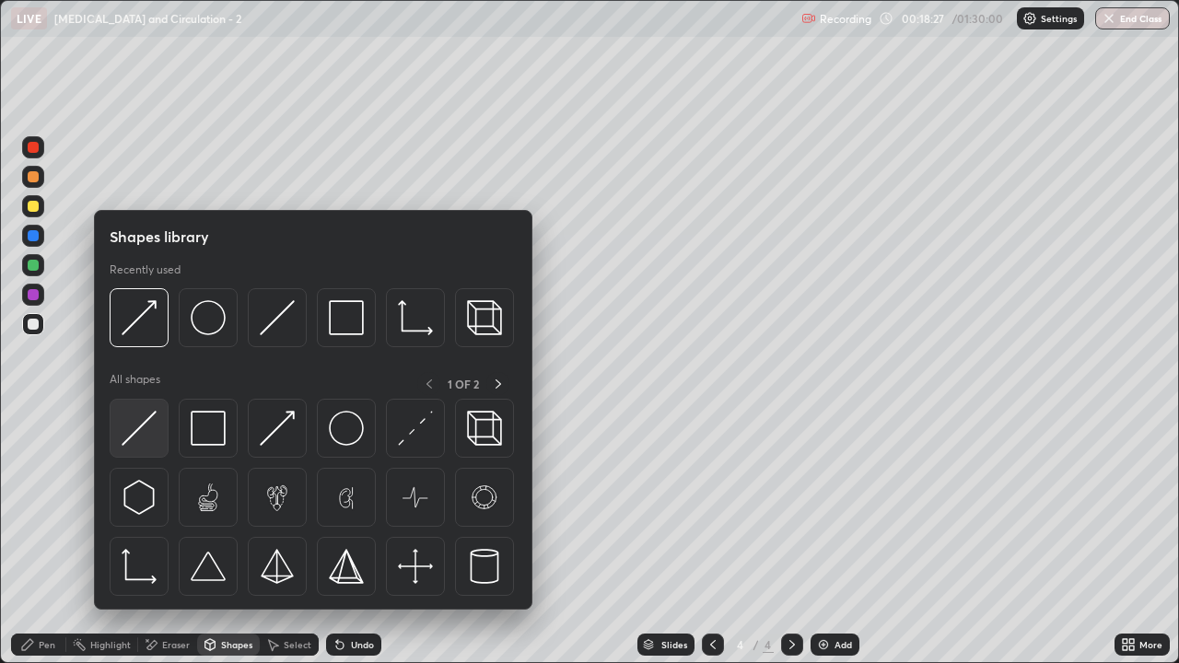
click at [149, 434] on img at bounding box center [139, 428] width 35 height 35
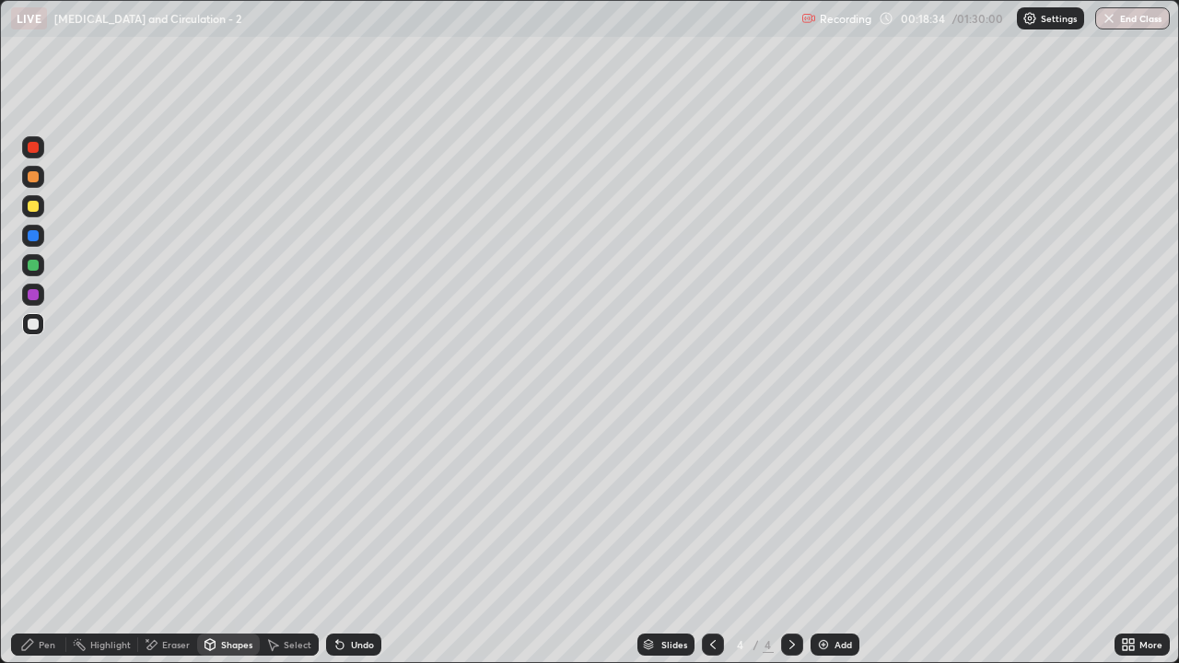
click at [33, 177] on div at bounding box center [33, 176] width 11 height 11
click at [172, 538] on div "Eraser" at bounding box center [176, 644] width 28 height 9
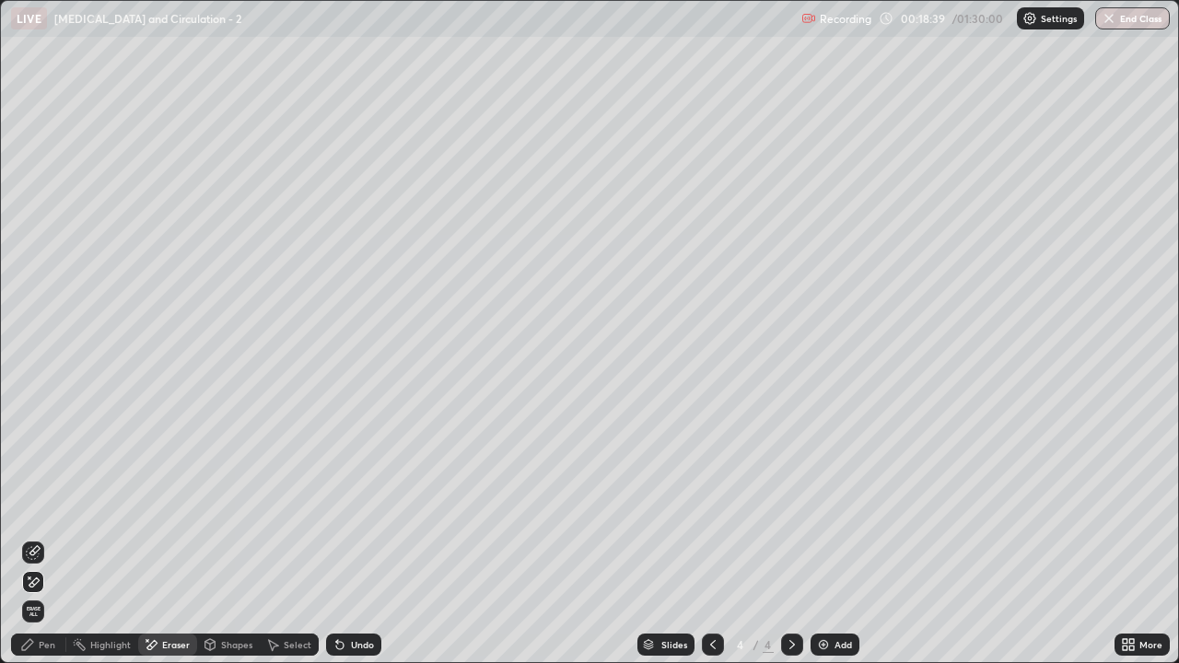
click at [35, 538] on div "Pen" at bounding box center [38, 645] width 55 height 22
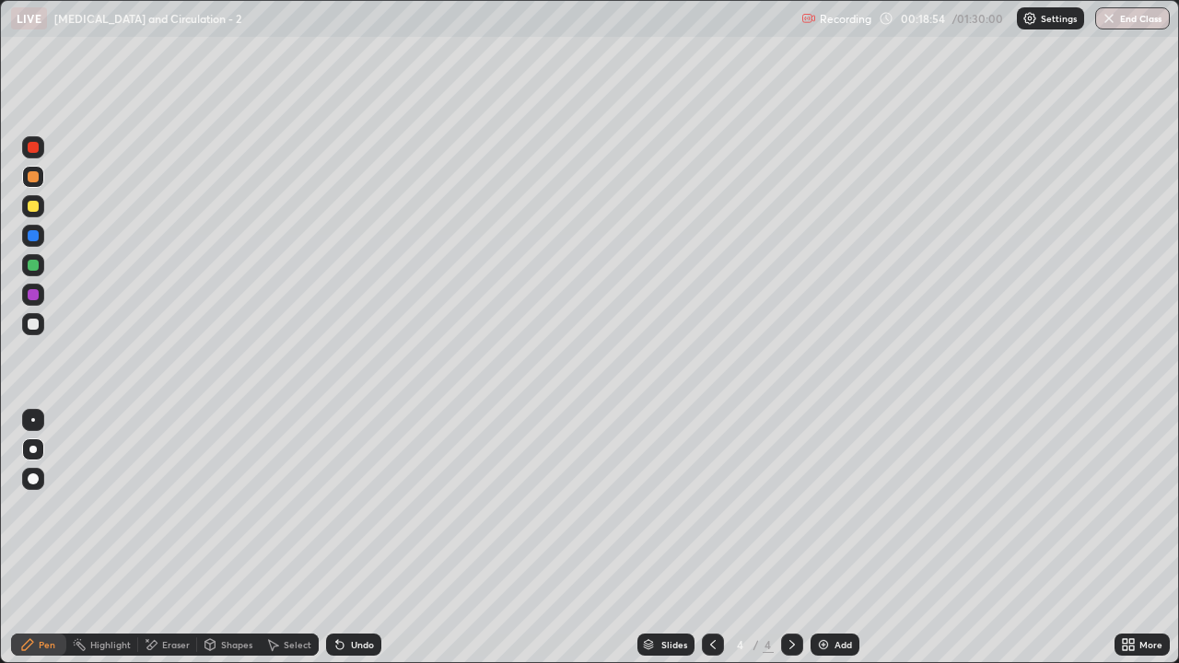
click at [31, 324] on div at bounding box center [33, 324] width 11 height 11
click at [228, 538] on div "Shapes" at bounding box center [236, 644] width 31 height 9
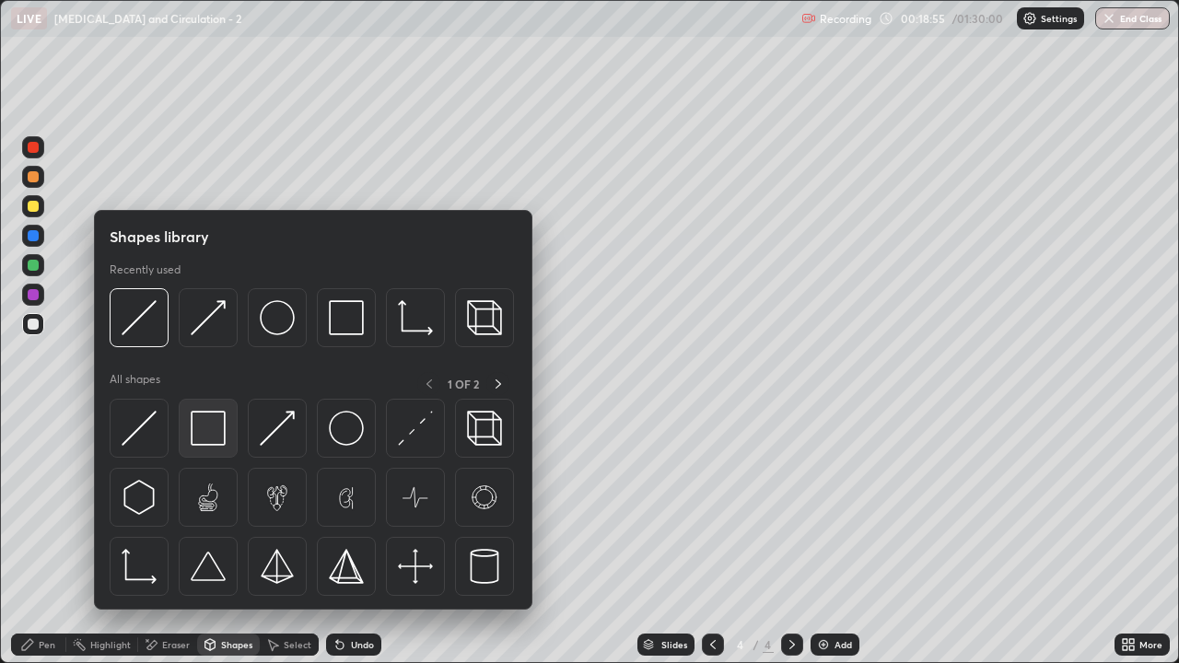
click at [206, 432] on img at bounding box center [208, 428] width 35 height 35
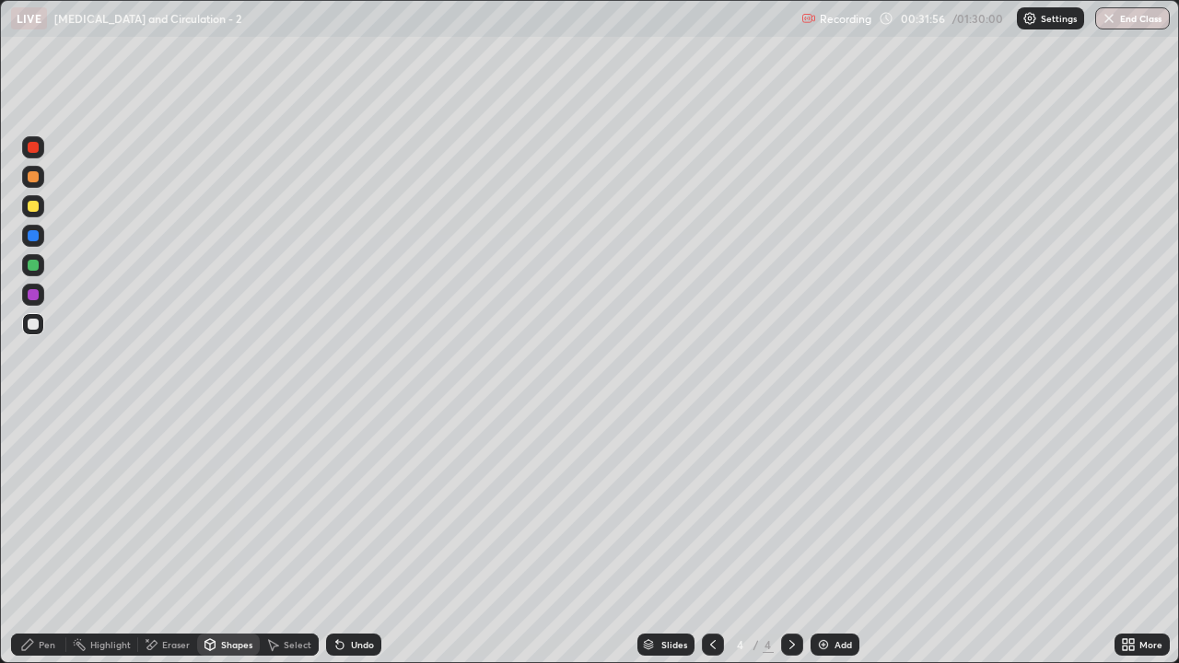
click at [35, 328] on div at bounding box center [33, 324] width 11 height 11
click at [227, 538] on div "Shapes" at bounding box center [228, 645] width 63 height 22
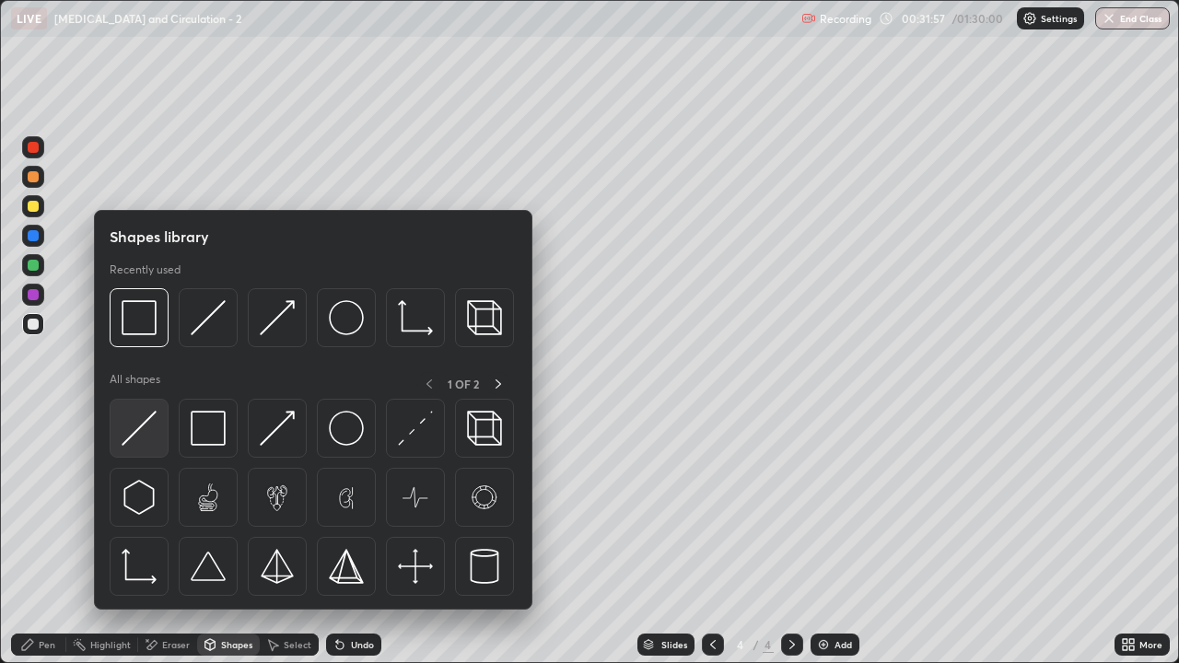
click at [146, 445] on img at bounding box center [139, 428] width 35 height 35
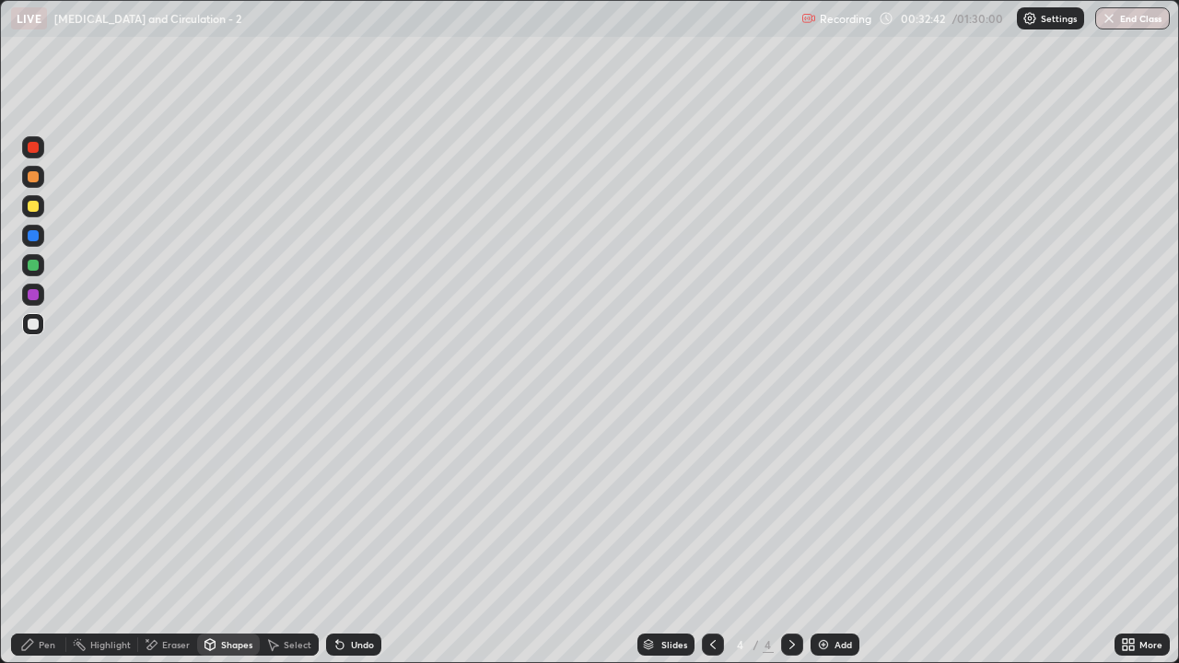
click at [45, 538] on div "Pen" at bounding box center [47, 644] width 17 height 9
click at [34, 206] on div at bounding box center [33, 206] width 11 height 11
click at [33, 324] on div at bounding box center [33, 324] width 11 height 11
click at [226, 538] on div "Shapes" at bounding box center [236, 644] width 31 height 9
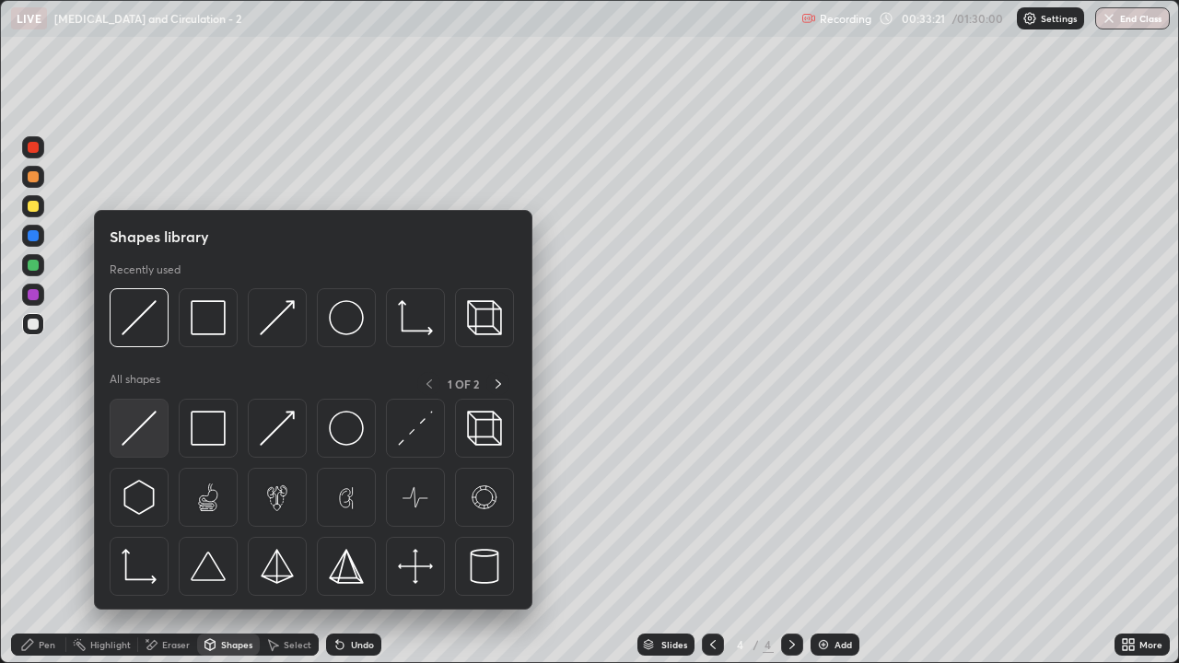
click at [151, 439] on img at bounding box center [139, 428] width 35 height 35
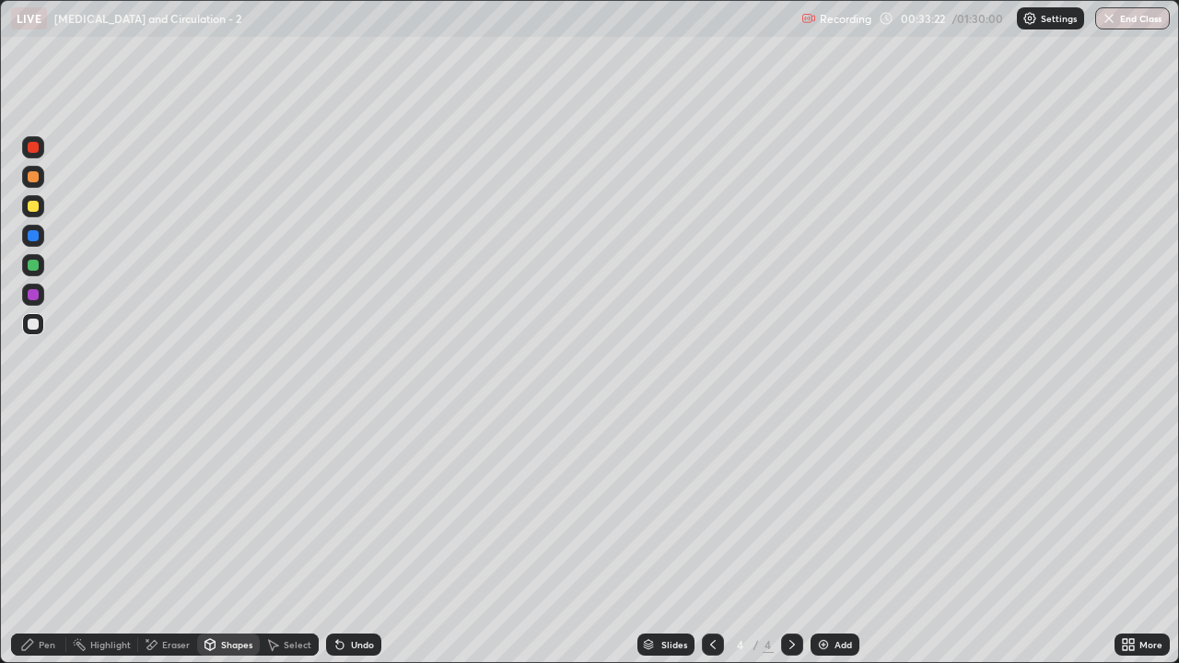
click at [46, 538] on div "Pen" at bounding box center [47, 644] width 17 height 9
click at [33, 297] on div at bounding box center [33, 294] width 11 height 11
click at [33, 178] on div at bounding box center [33, 176] width 11 height 11
click at [166, 538] on div "Eraser" at bounding box center [176, 644] width 28 height 9
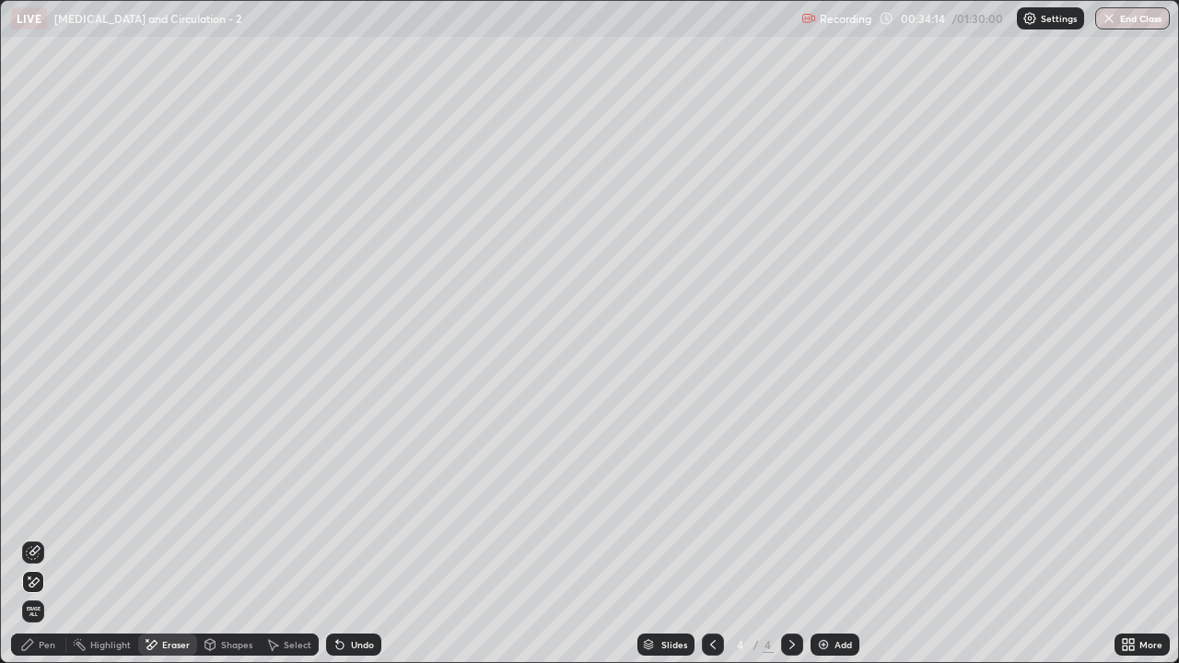
click at [46, 538] on div "Pen" at bounding box center [38, 645] width 55 height 22
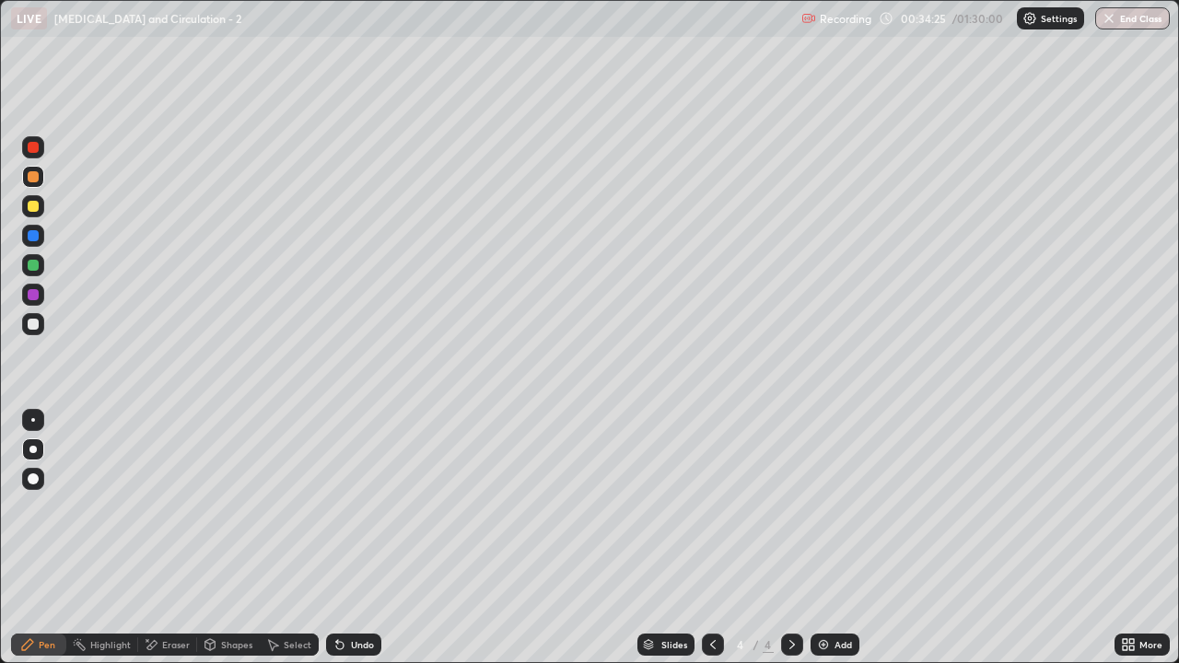
click at [33, 296] on div at bounding box center [33, 294] width 11 height 11
click at [39, 214] on div at bounding box center [33, 206] width 22 height 22
click at [33, 181] on div at bounding box center [33, 176] width 11 height 11
click at [37, 328] on div at bounding box center [33, 324] width 11 height 11
click at [179, 538] on div "Eraser" at bounding box center [176, 644] width 28 height 9
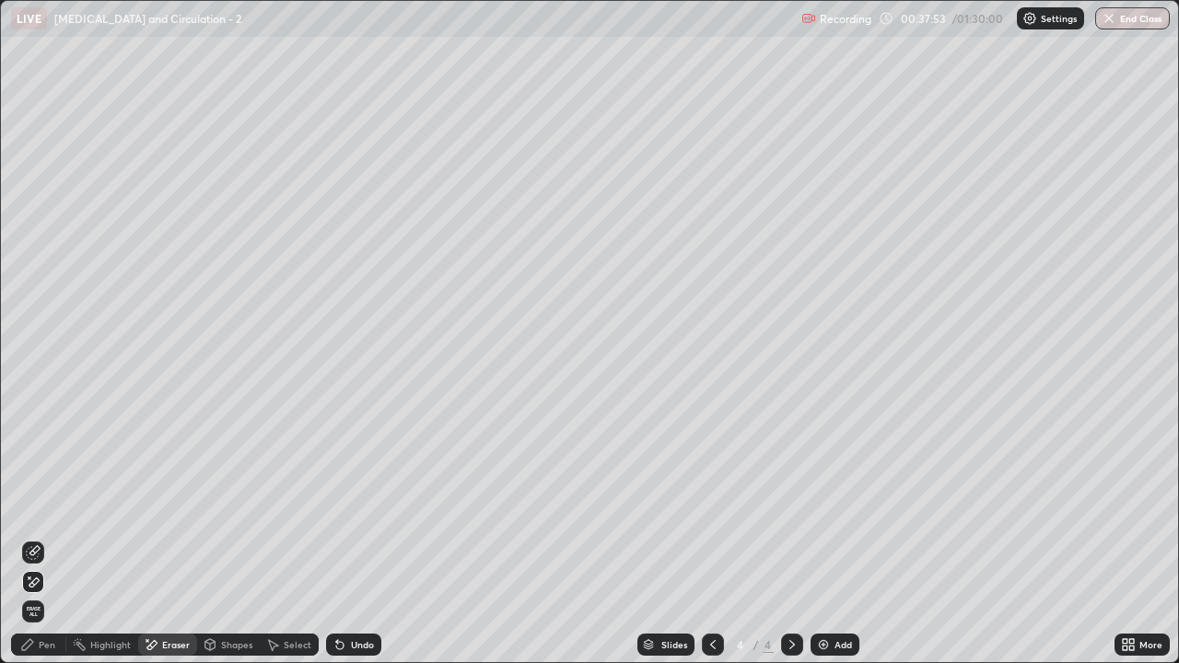
click at [340, 538] on icon at bounding box center [339, 645] width 7 height 7
click at [337, 538] on icon at bounding box center [339, 645] width 7 height 7
click at [336, 538] on icon at bounding box center [339, 645] width 7 height 7
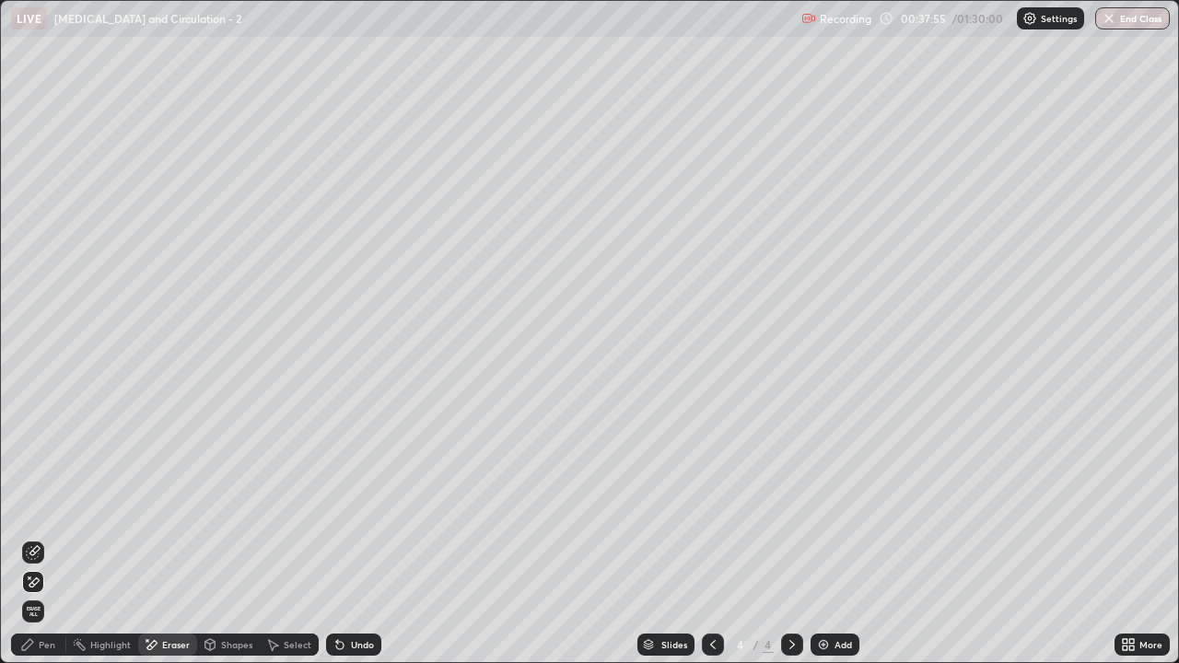
click at [338, 538] on icon at bounding box center [339, 645] width 7 height 7
click at [41, 538] on div "Pen" at bounding box center [47, 644] width 17 height 9
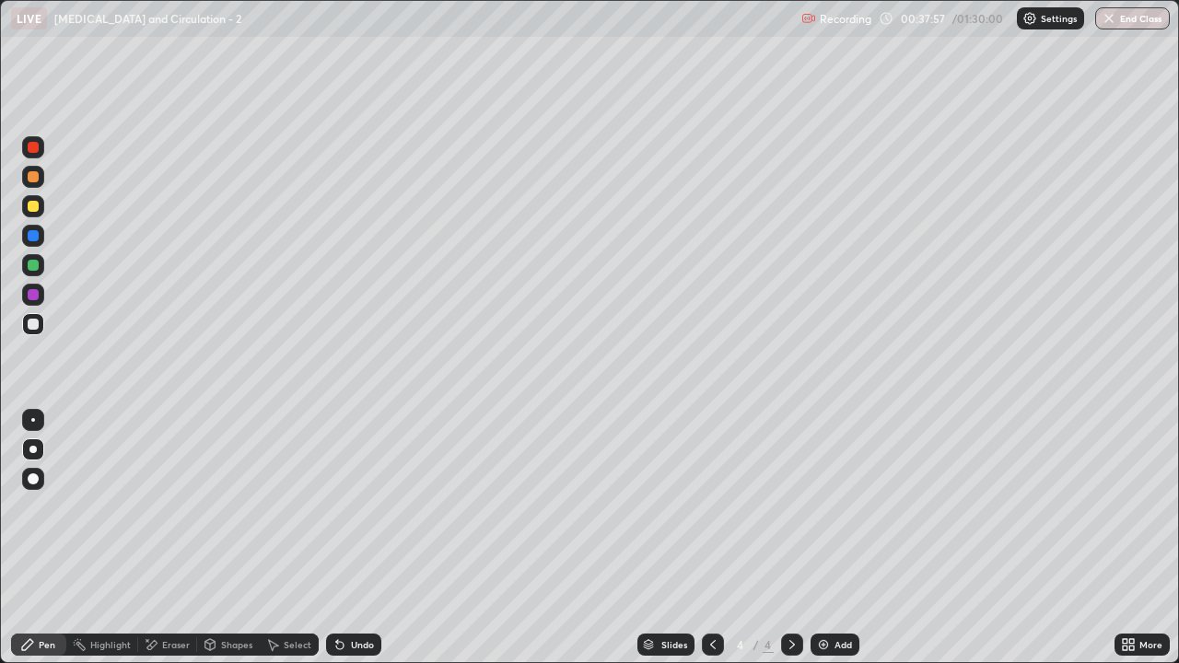
click at [31, 321] on div at bounding box center [33, 324] width 11 height 11
click at [29, 179] on div at bounding box center [33, 176] width 11 height 11
click at [31, 328] on div at bounding box center [33, 324] width 11 height 11
click at [33, 206] on div at bounding box center [33, 206] width 11 height 11
click at [787, 538] on div at bounding box center [792, 644] width 22 height 37
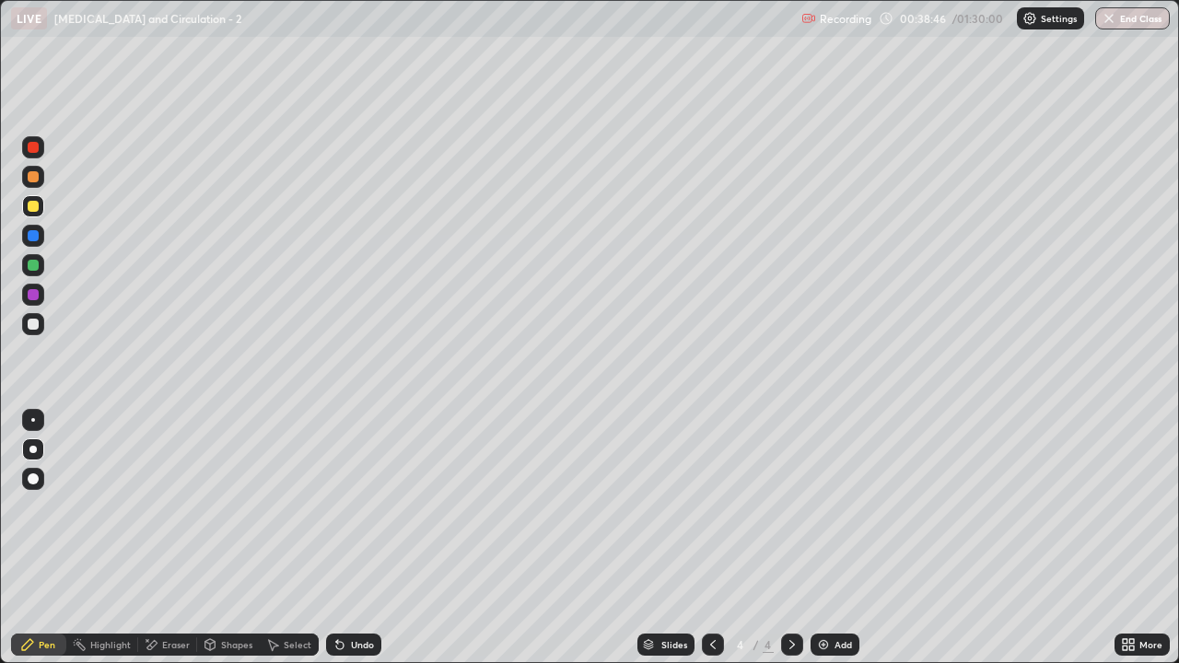
click at [792, 538] on div at bounding box center [792, 644] width 22 height 37
click at [46, 538] on div "Pen" at bounding box center [47, 644] width 17 height 9
click at [37, 185] on div at bounding box center [33, 177] width 22 height 22
click at [169, 538] on div "Eraser" at bounding box center [176, 644] width 28 height 9
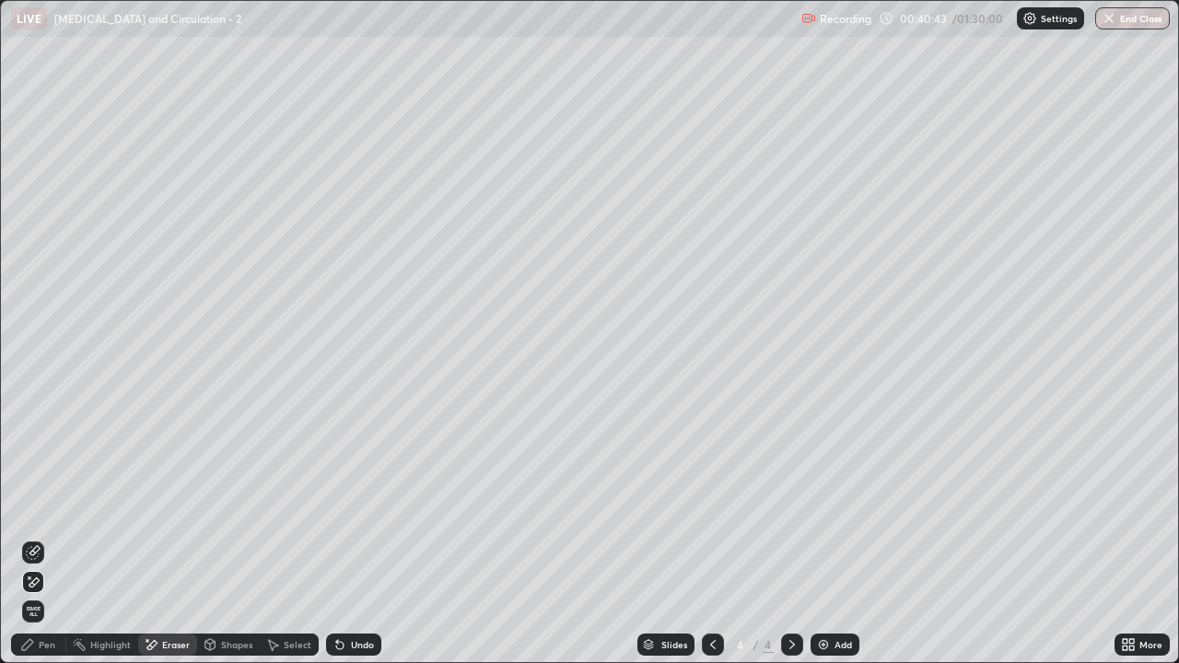
click at [52, 538] on div "Pen" at bounding box center [47, 644] width 17 height 9
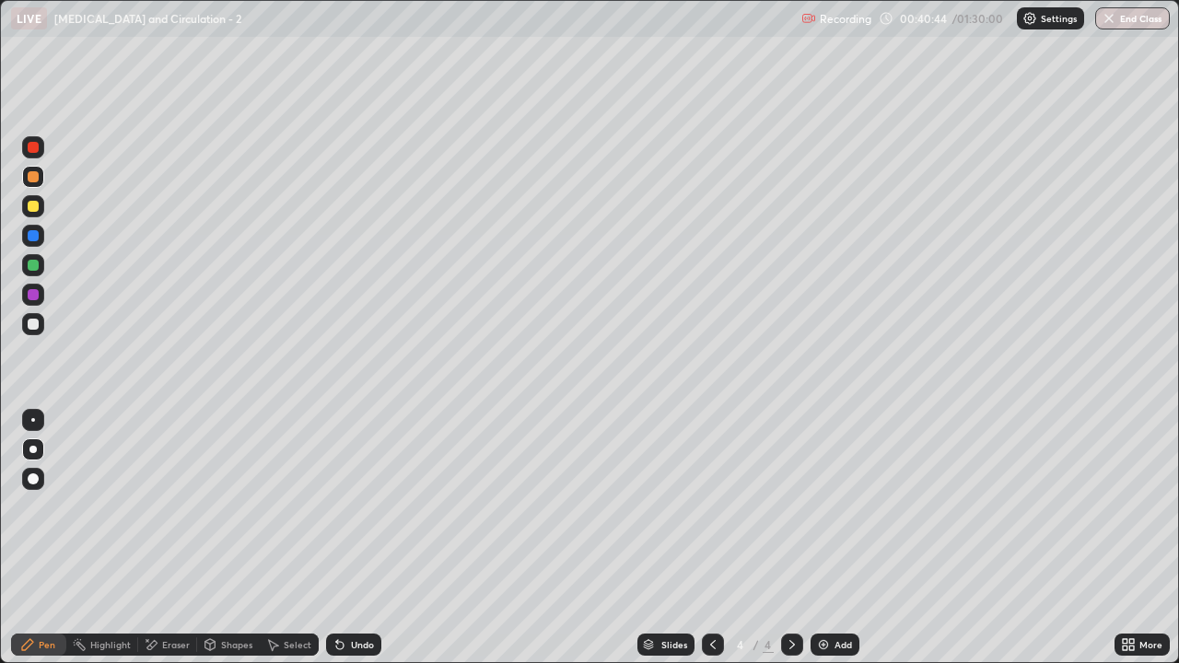
click at [41, 326] on div at bounding box center [33, 324] width 22 height 22
click at [33, 214] on div at bounding box center [33, 206] width 22 height 22
click at [236, 538] on div "Shapes" at bounding box center [236, 644] width 31 height 9
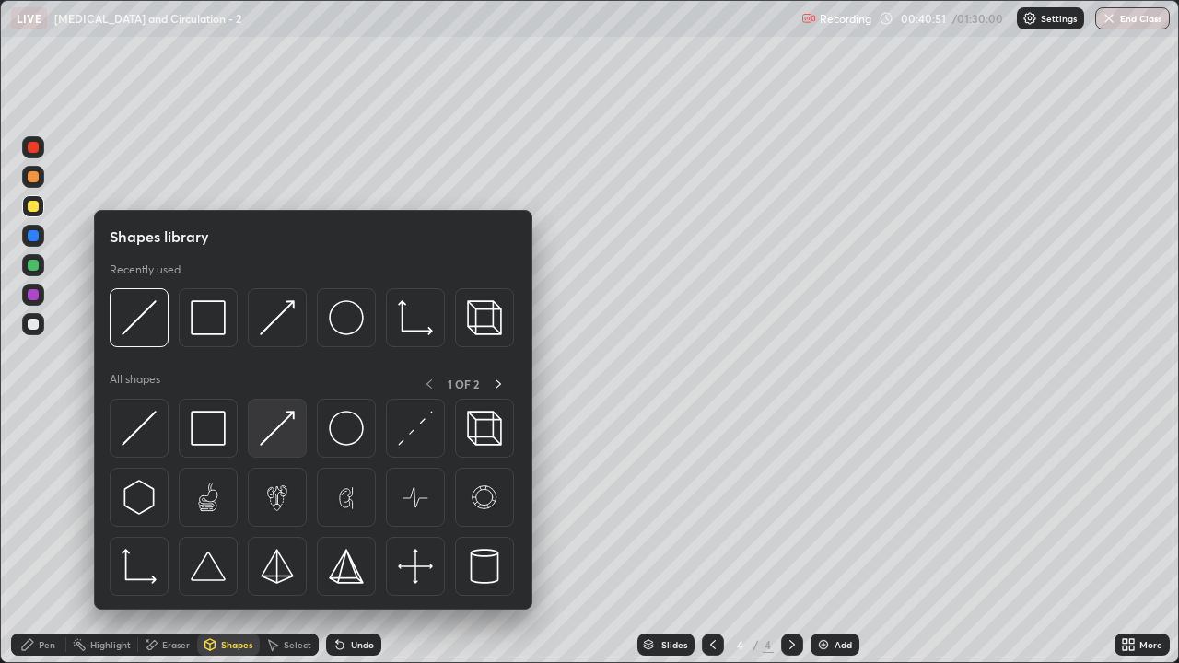
click at [280, 436] on img at bounding box center [277, 428] width 35 height 35
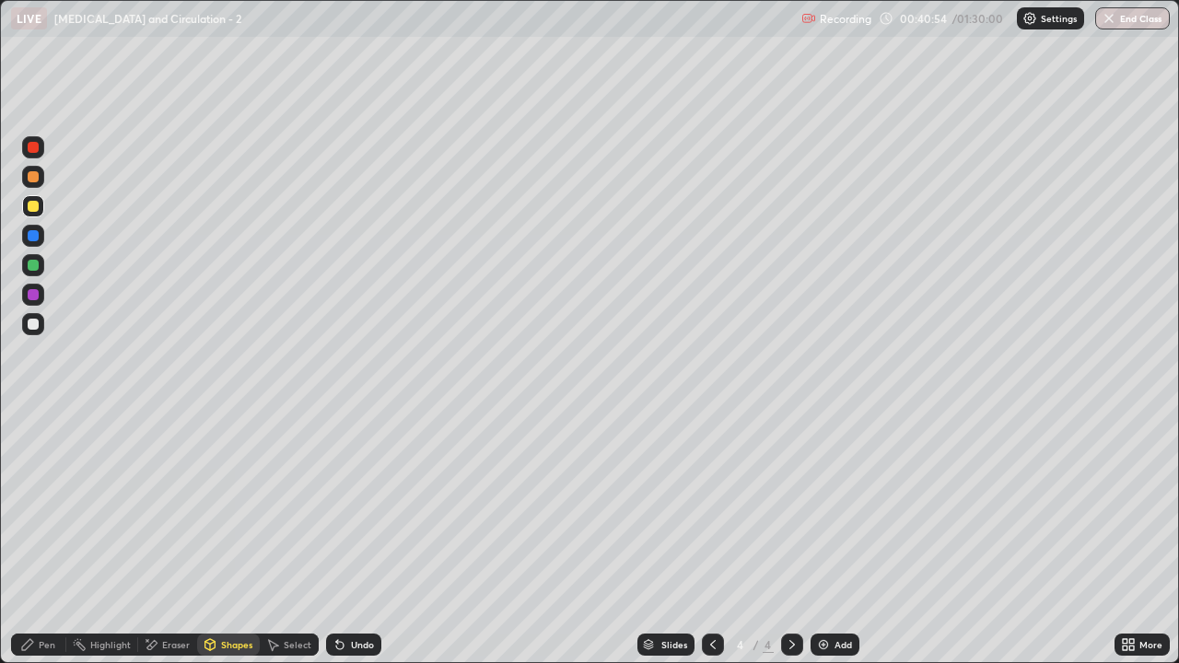
click at [37, 179] on div at bounding box center [33, 176] width 11 height 11
click at [44, 538] on div "Pen" at bounding box center [47, 644] width 17 height 9
click at [37, 208] on div at bounding box center [33, 206] width 11 height 11
click at [231, 538] on div "Shapes" at bounding box center [236, 644] width 31 height 9
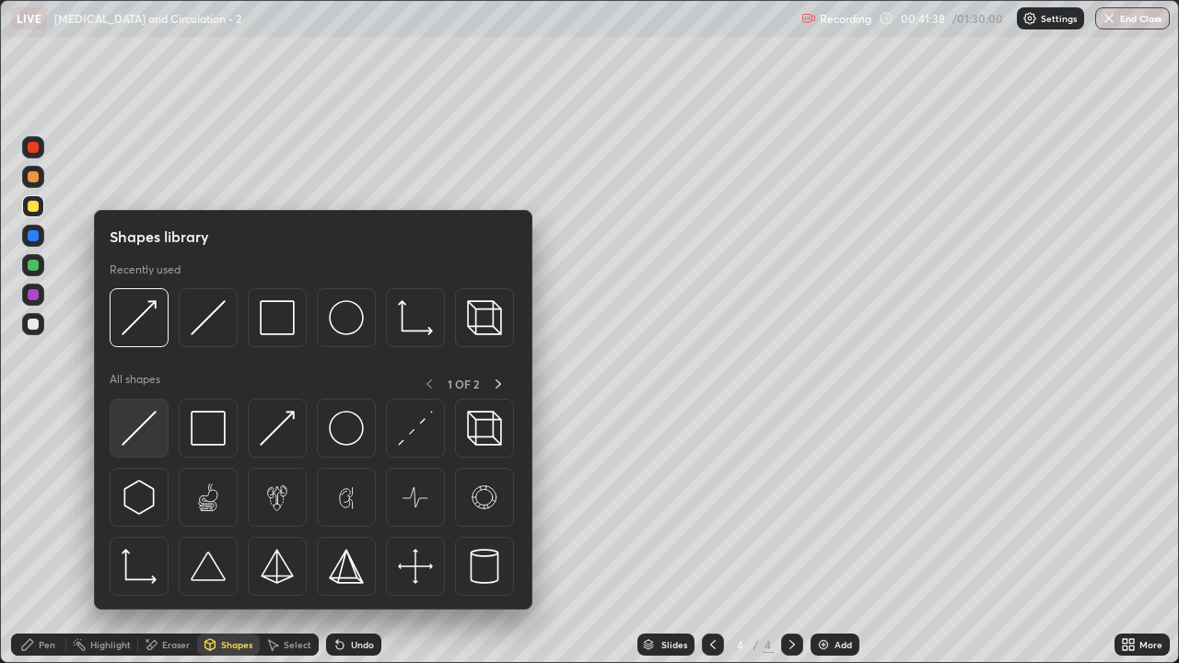
click at [154, 442] on img at bounding box center [139, 428] width 35 height 35
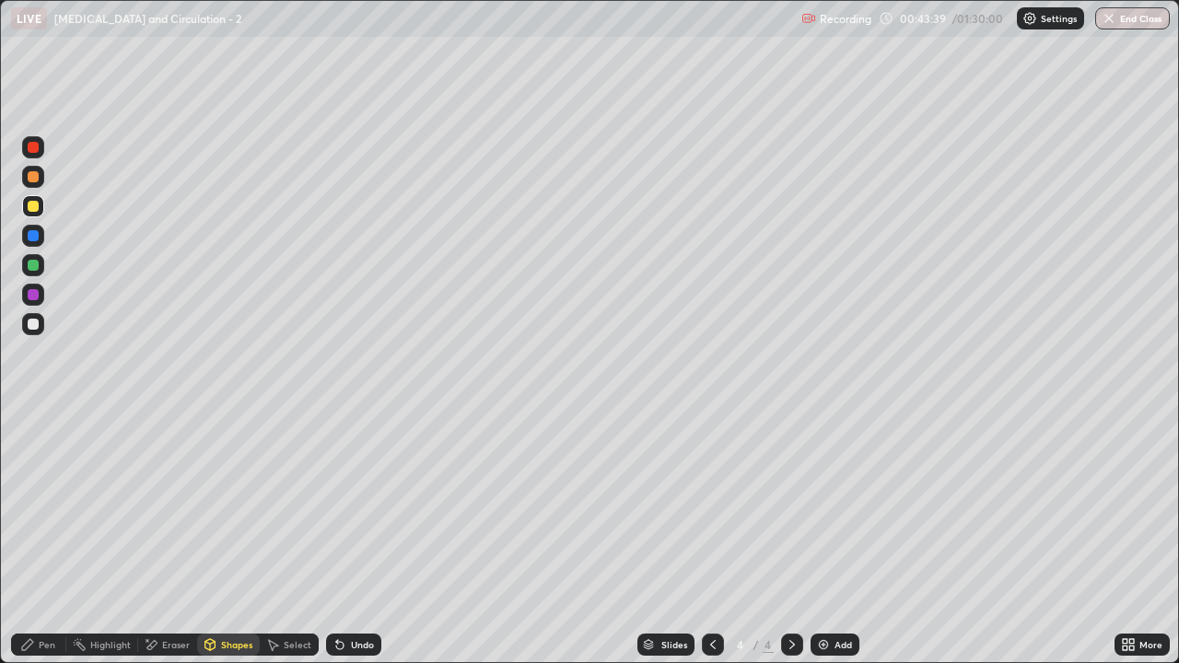
click at [234, 538] on div "Shapes" at bounding box center [236, 644] width 31 height 9
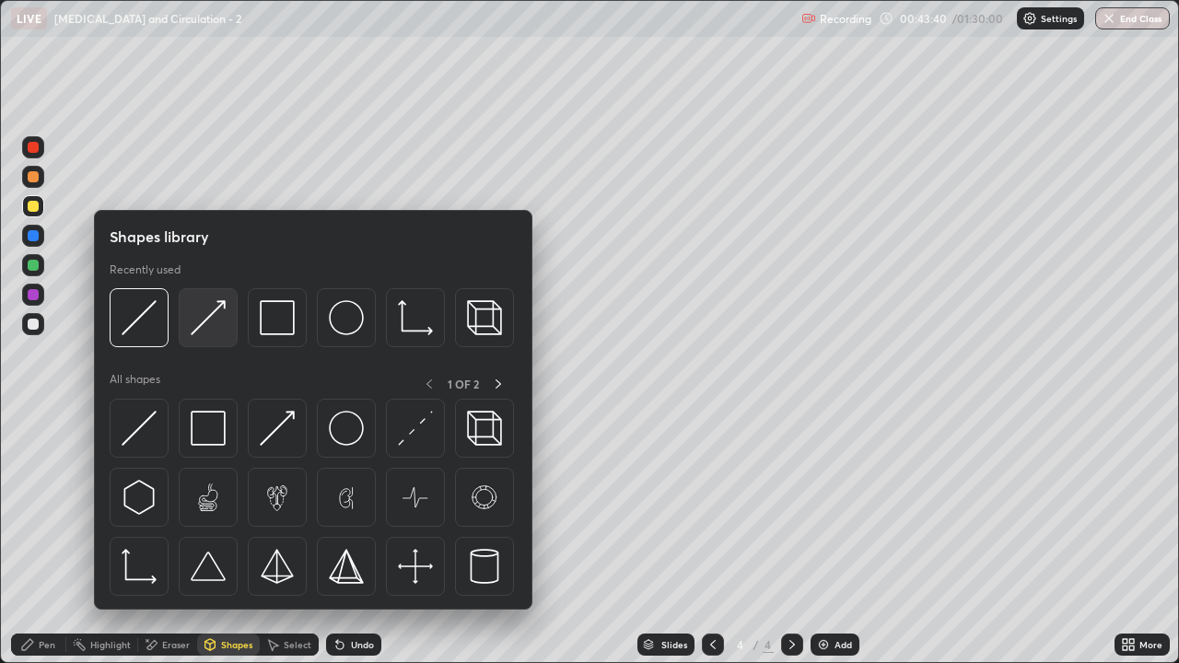
click at [206, 328] on img at bounding box center [208, 317] width 35 height 35
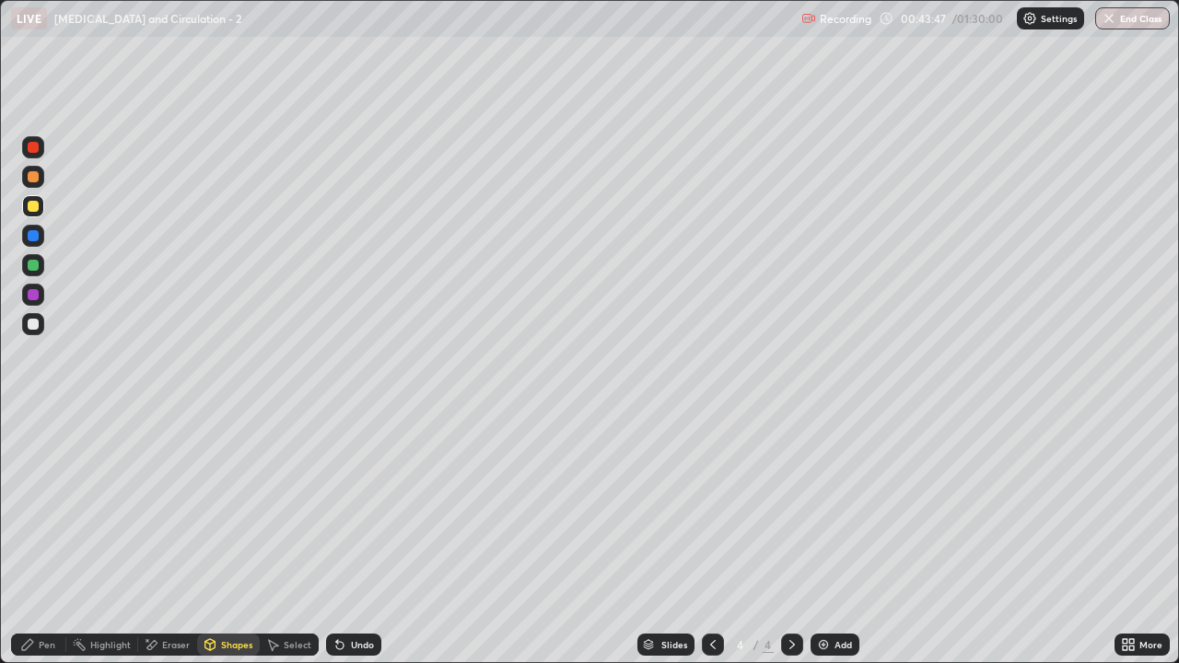
click at [37, 185] on div at bounding box center [33, 177] width 22 height 22
click at [171, 538] on div "Eraser" at bounding box center [167, 645] width 59 height 22
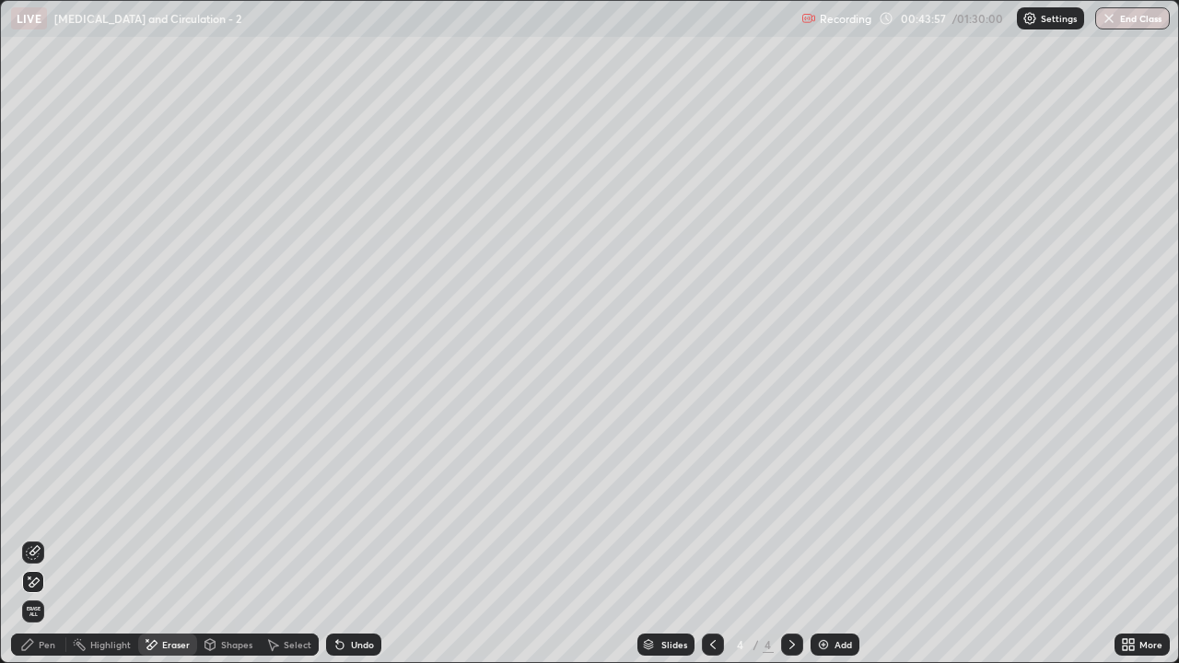
click at [38, 538] on div "Pen" at bounding box center [38, 645] width 55 height 22
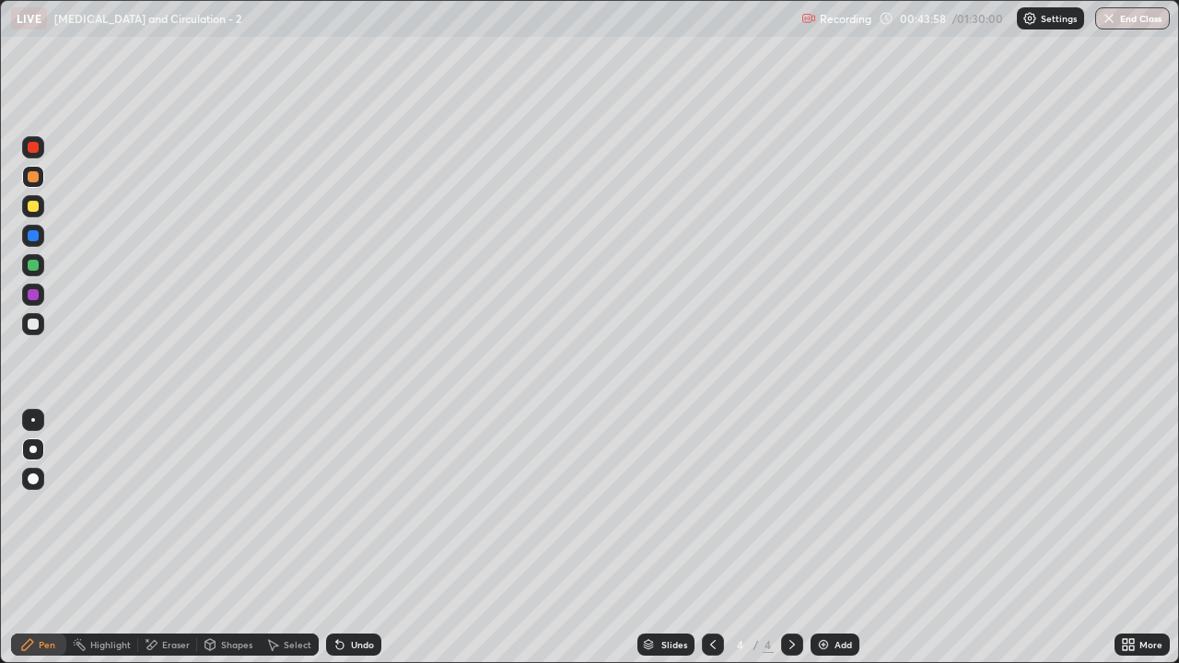
click at [33, 326] on div at bounding box center [33, 324] width 11 height 11
click at [792, 538] on icon at bounding box center [792, 644] width 15 height 15
click at [820, 538] on img at bounding box center [823, 644] width 15 height 15
click at [50, 538] on div "Pen" at bounding box center [47, 644] width 17 height 9
click at [37, 208] on div at bounding box center [33, 206] width 11 height 11
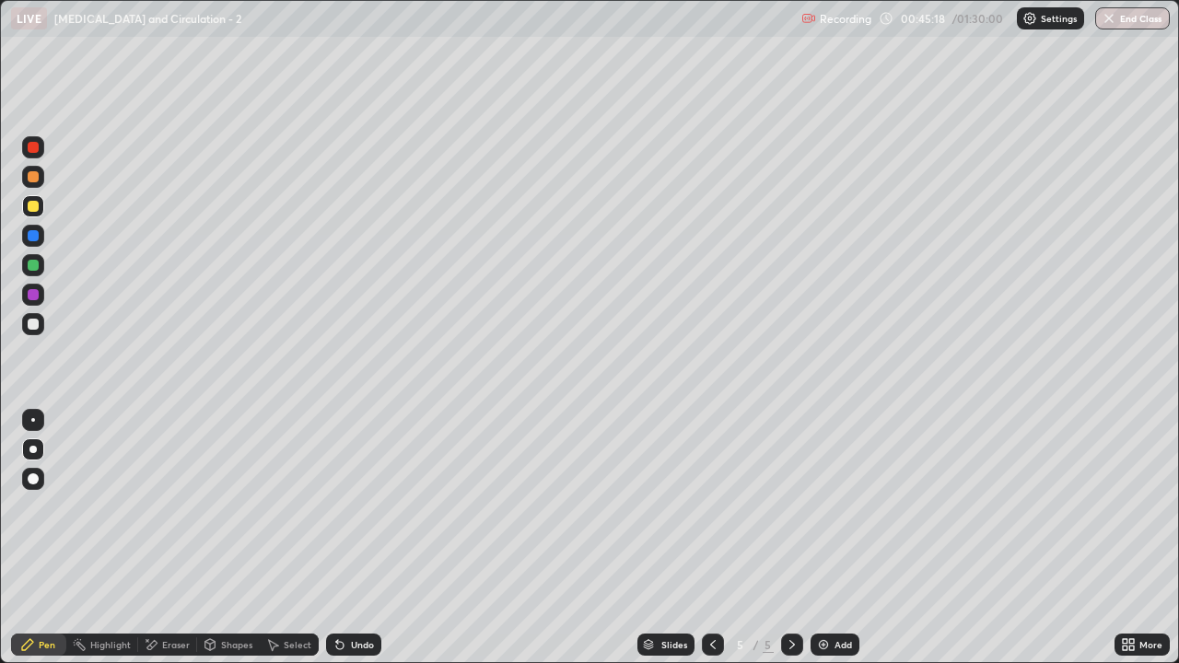
click at [33, 178] on div at bounding box center [33, 176] width 11 height 11
click at [232, 538] on div "Shapes" at bounding box center [236, 644] width 31 height 9
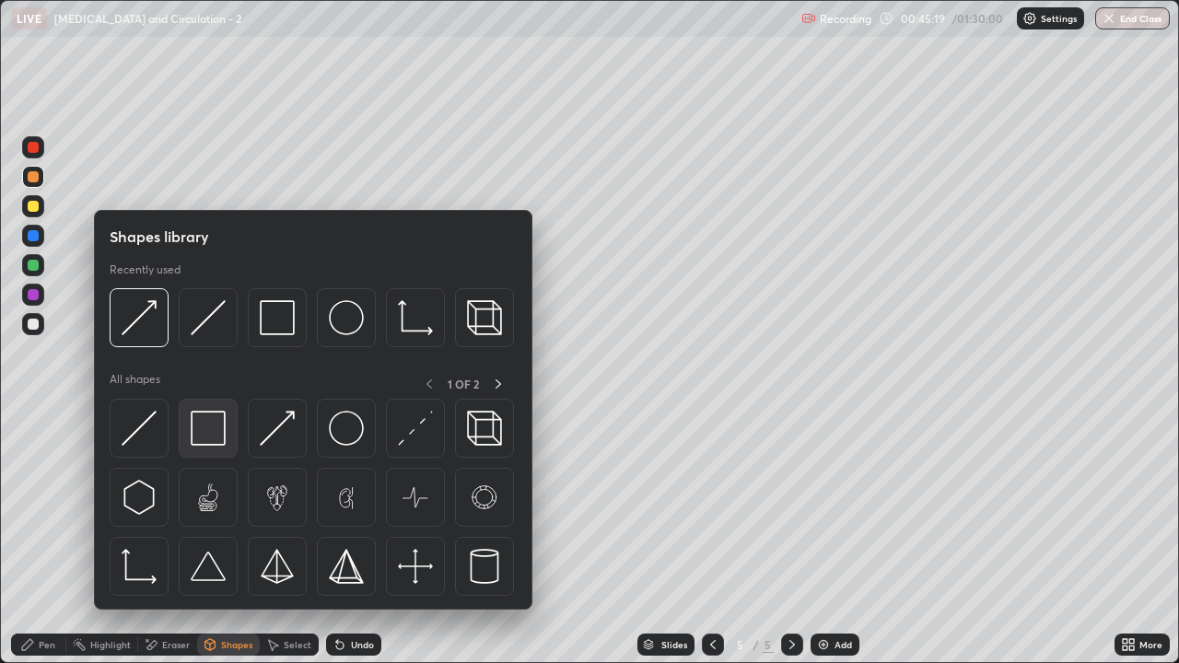
click at [209, 431] on img at bounding box center [208, 428] width 35 height 35
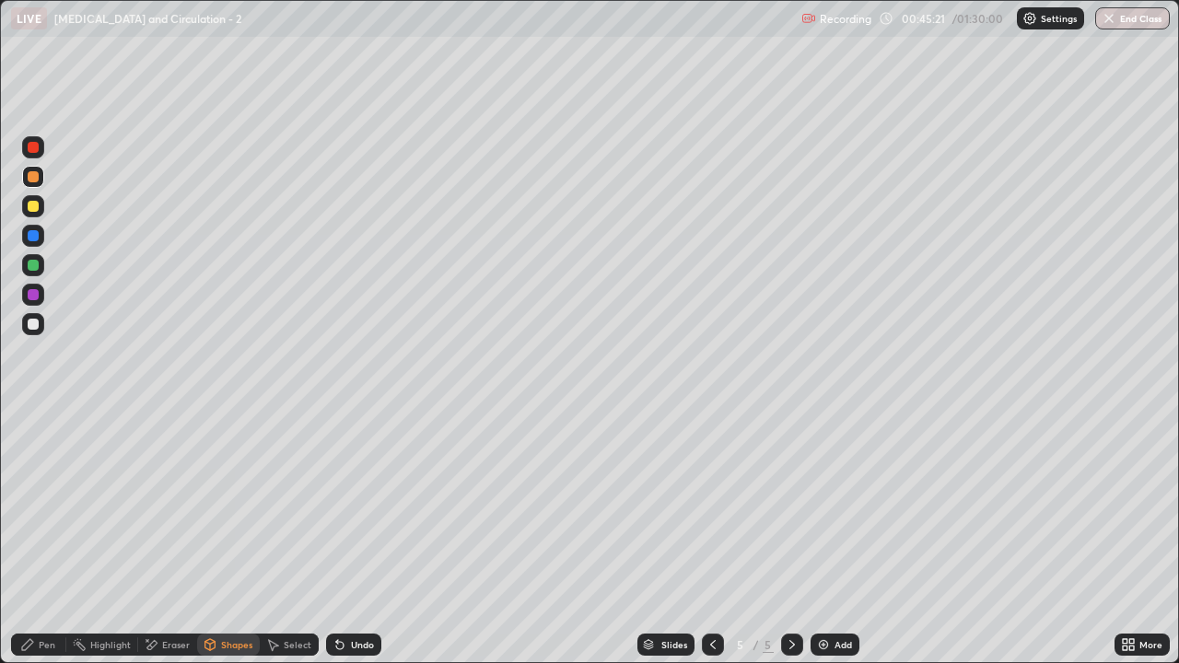
click at [229, 538] on div "Shapes" at bounding box center [236, 644] width 31 height 9
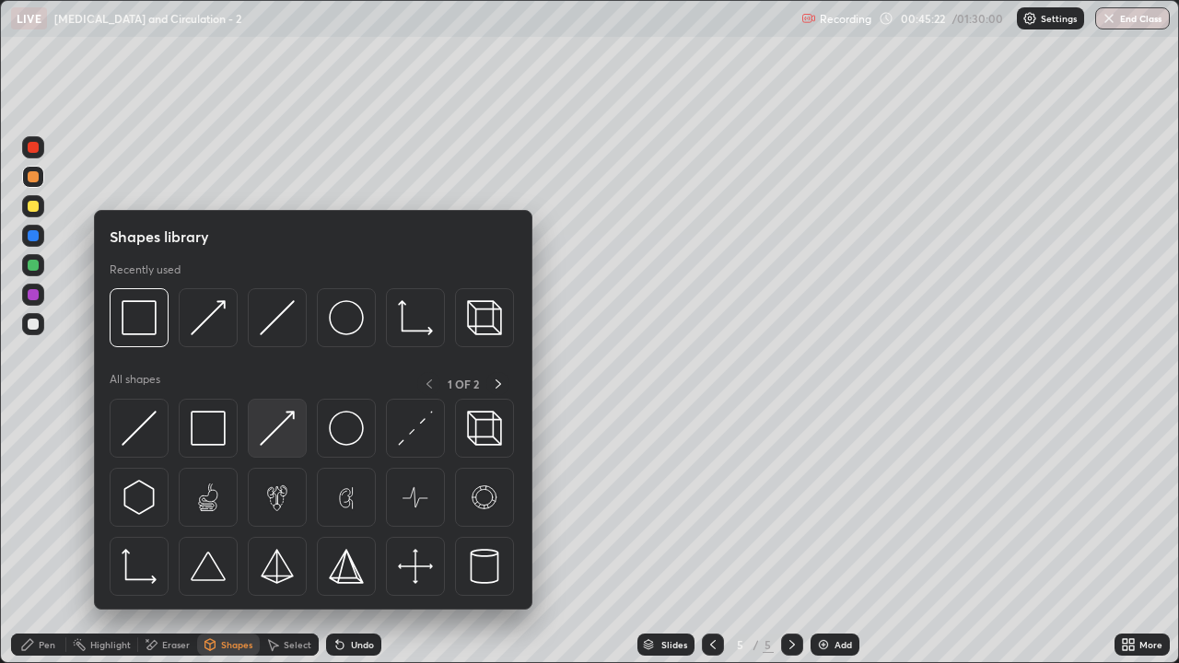
click at [283, 434] on img at bounding box center [277, 428] width 35 height 35
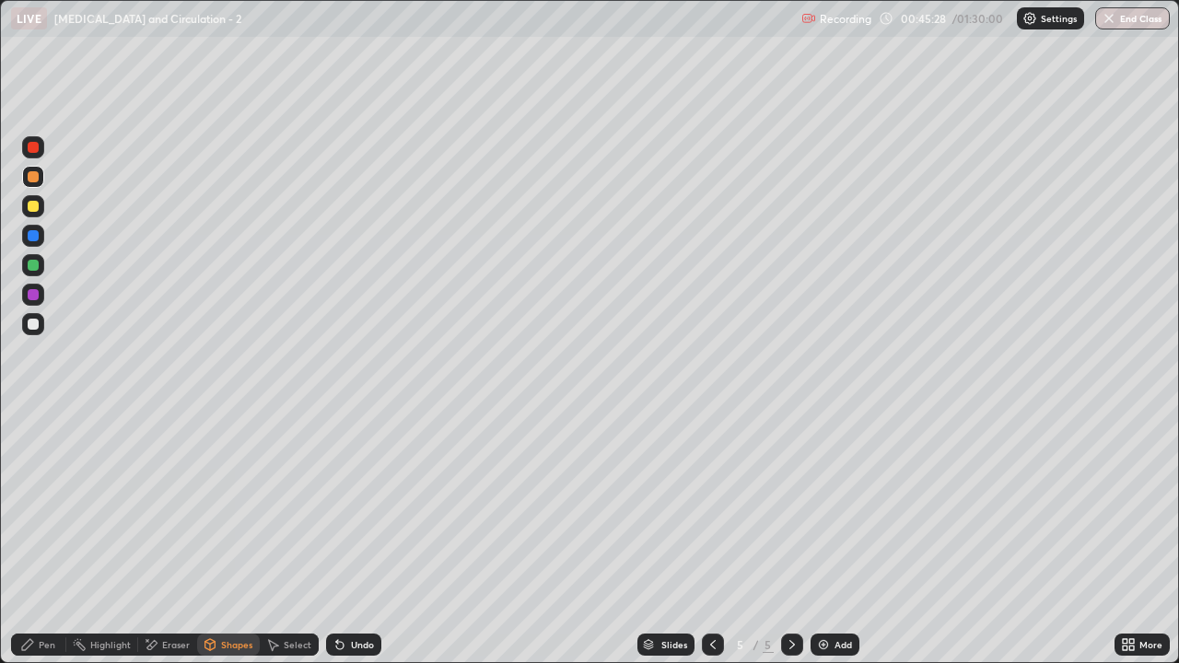
click at [48, 538] on div "Pen" at bounding box center [47, 644] width 17 height 9
click at [37, 327] on div at bounding box center [33, 324] width 11 height 11
click at [224, 538] on div "Shapes" at bounding box center [236, 644] width 31 height 9
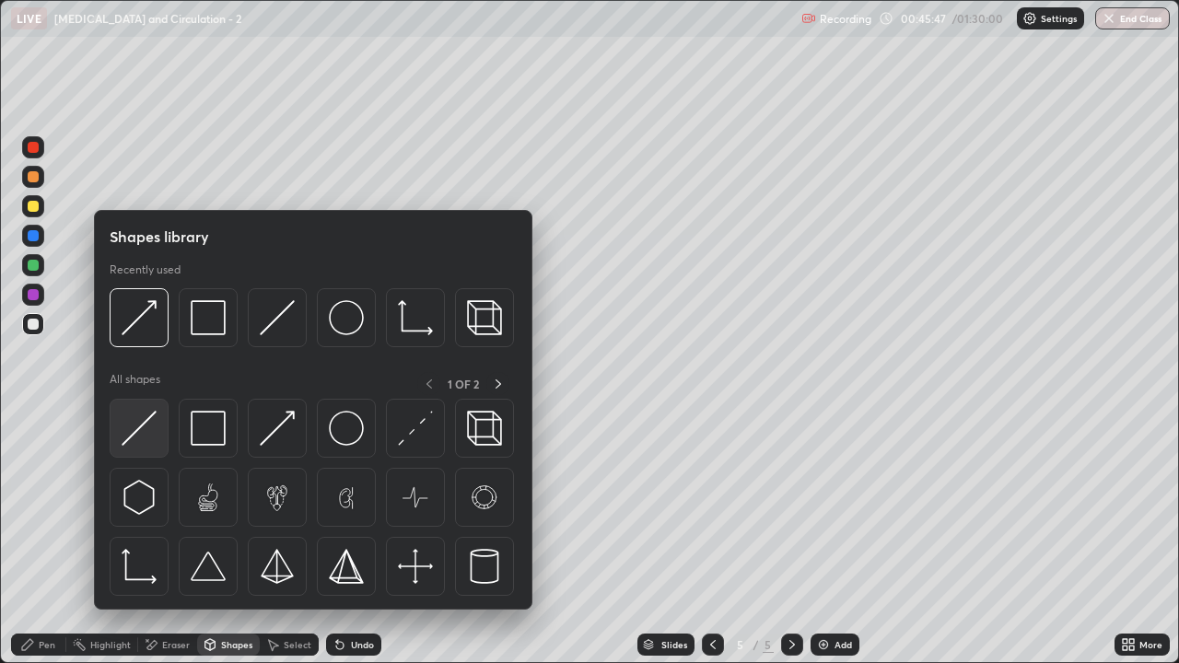
click at [151, 433] on img at bounding box center [139, 428] width 35 height 35
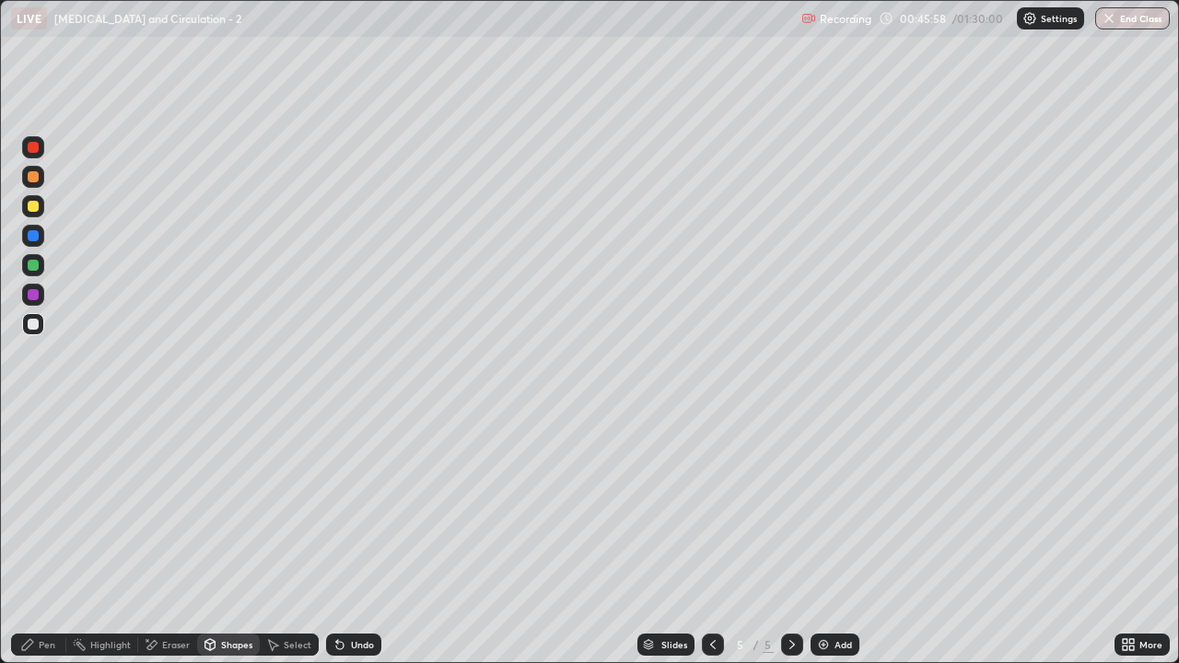
click at [237, 538] on div "Shapes" at bounding box center [236, 644] width 31 height 9
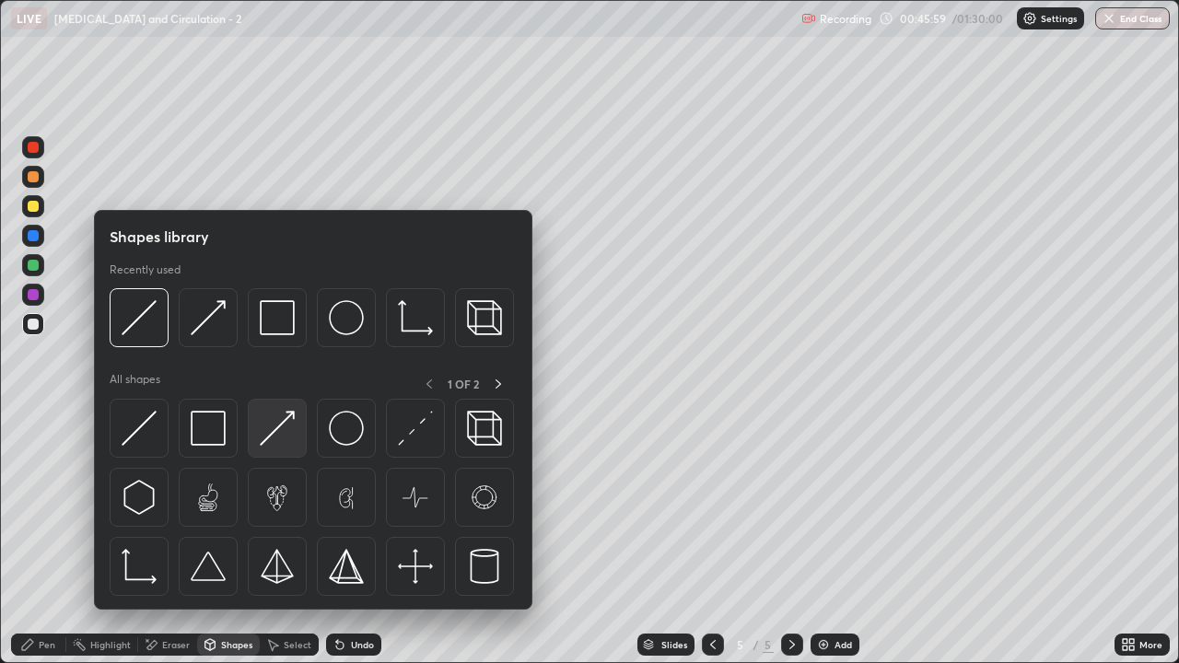
click at [276, 444] on img at bounding box center [277, 428] width 35 height 35
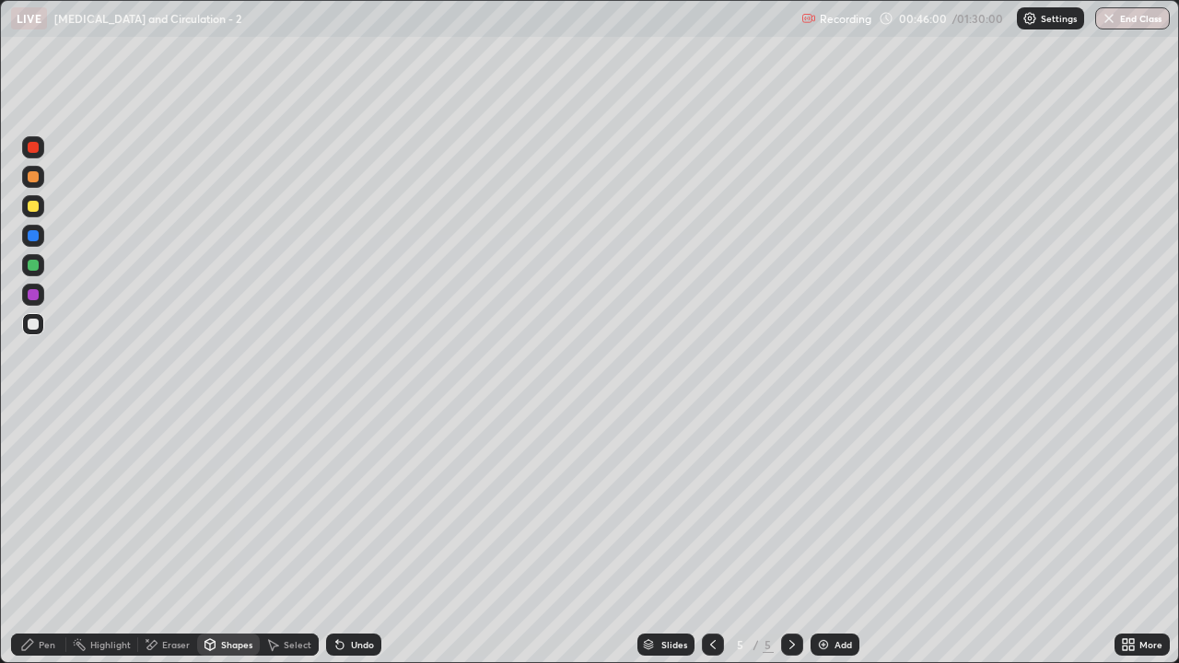
click at [33, 208] on div at bounding box center [33, 206] width 11 height 11
click at [177, 538] on div "Eraser" at bounding box center [167, 645] width 59 height 22
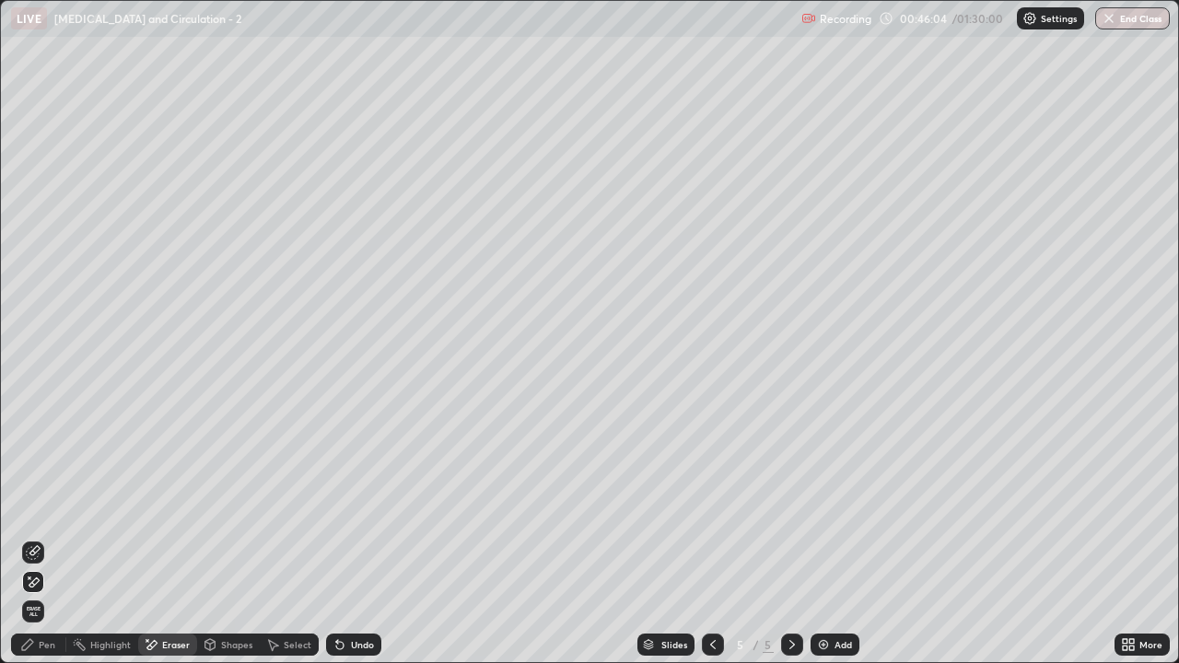
click at [39, 538] on icon at bounding box center [33, 552] width 15 height 15
click at [52, 538] on div "Pen" at bounding box center [47, 644] width 17 height 9
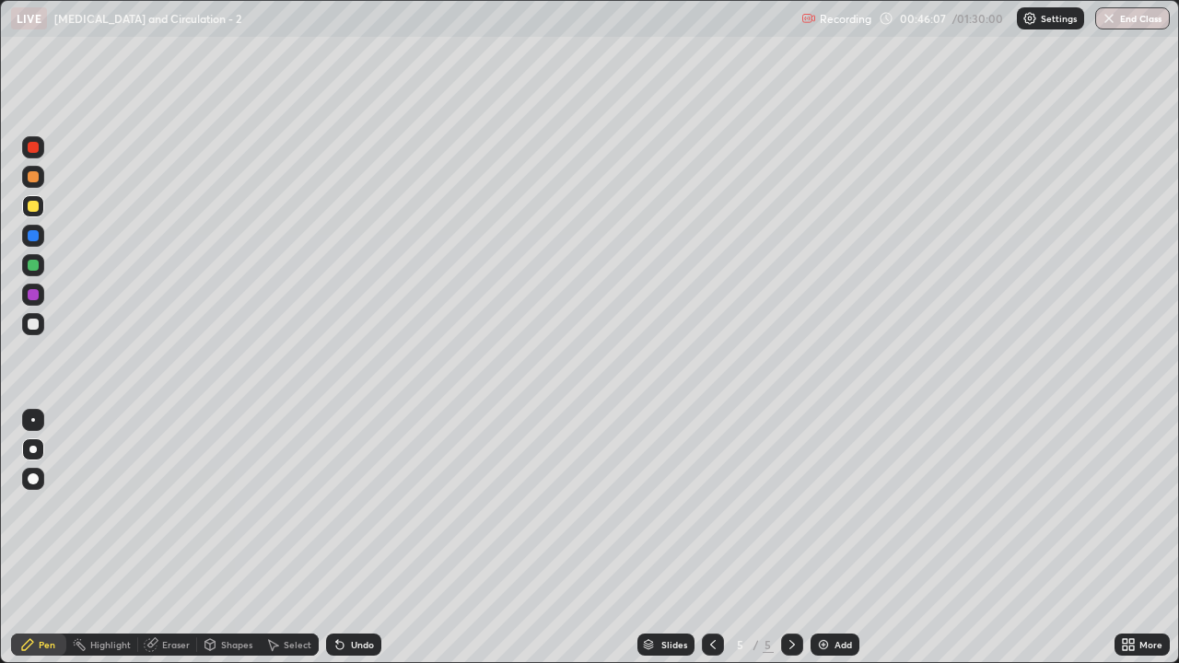
click at [33, 206] on div at bounding box center [33, 206] width 11 height 11
click at [227, 538] on div "Shapes" at bounding box center [236, 644] width 31 height 9
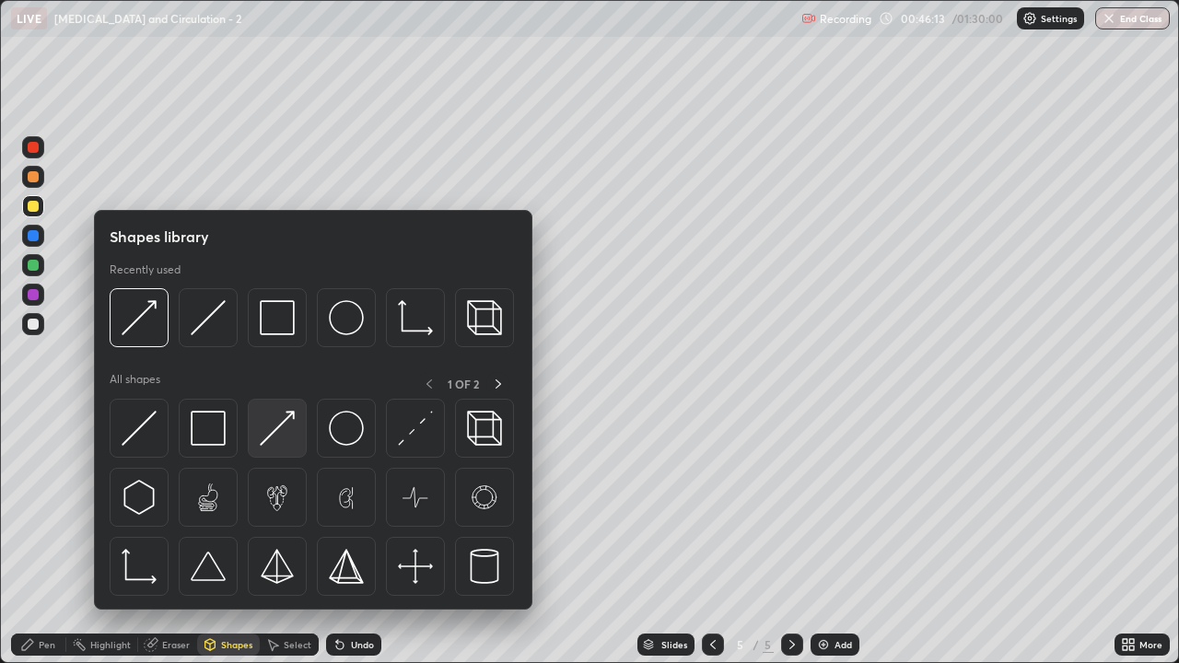
click at [272, 437] on img at bounding box center [277, 428] width 35 height 35
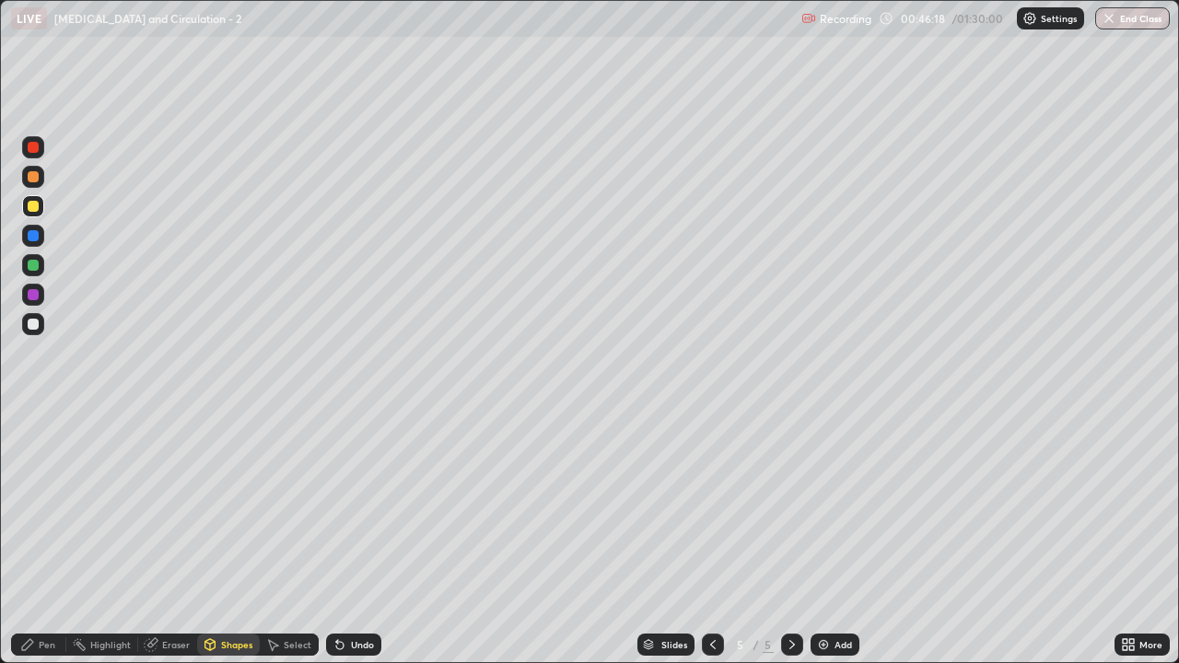
click at [33, 181] on div at bounding box center [33, 176] width 11 height 11
click at [52, 538] on div "Pen" at bounding box center [47, 644] width 17 height 9
click at [40, 325] on div at bounding box center [33, 324] width 22 height 22
click at [235, 538] on div "Shapes" at bounding box center [236, 644] width 31 height 9
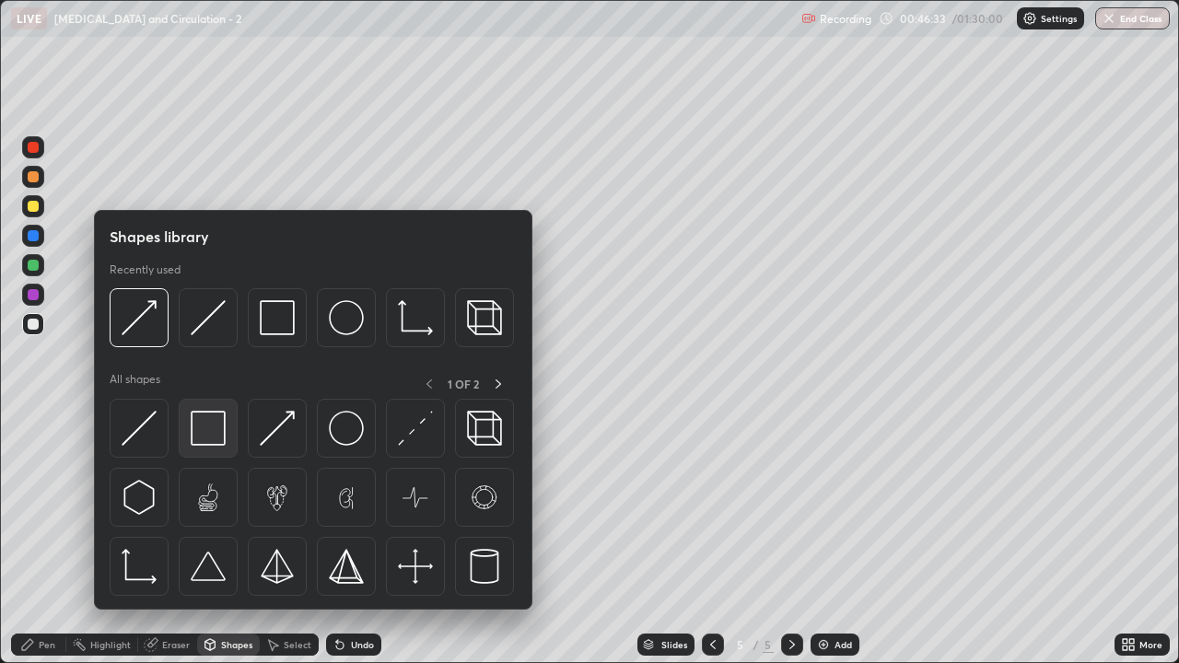
click at [212, 431] on img at bounding box center [208, 428] width 35 height 35
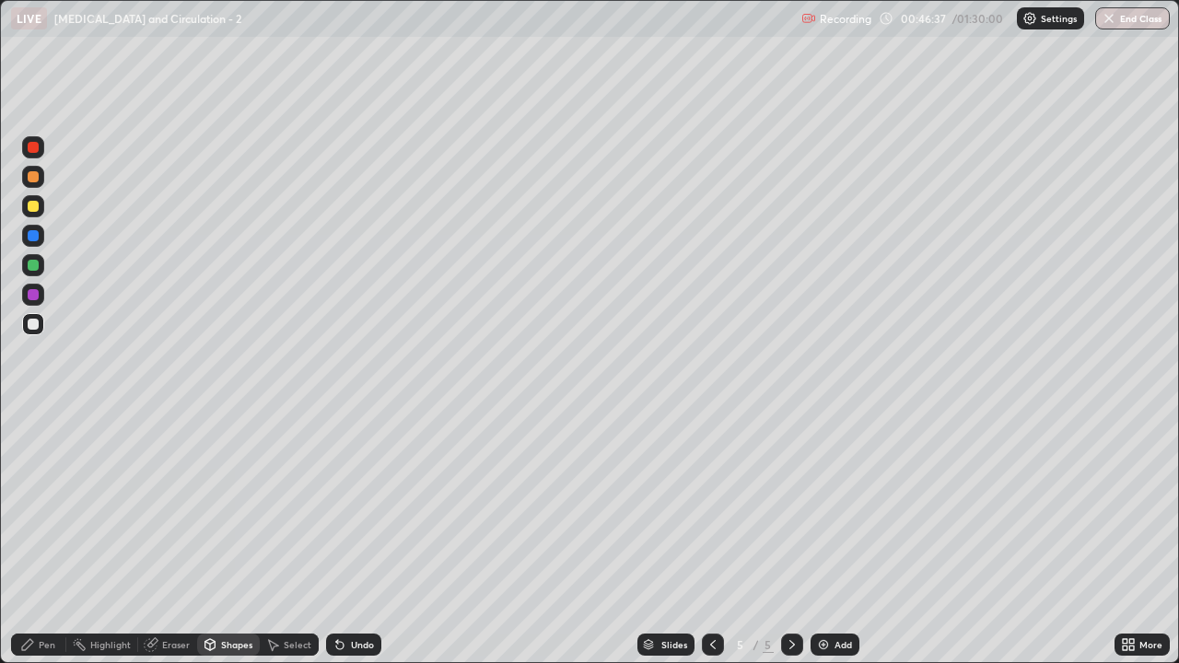
click at [41, 538] on div "Pen" at bounding box center [38, 645] width 55 height 22
click at [230, 538] on div "Shapes" at bounding box center [236, 644] width 31 height 9
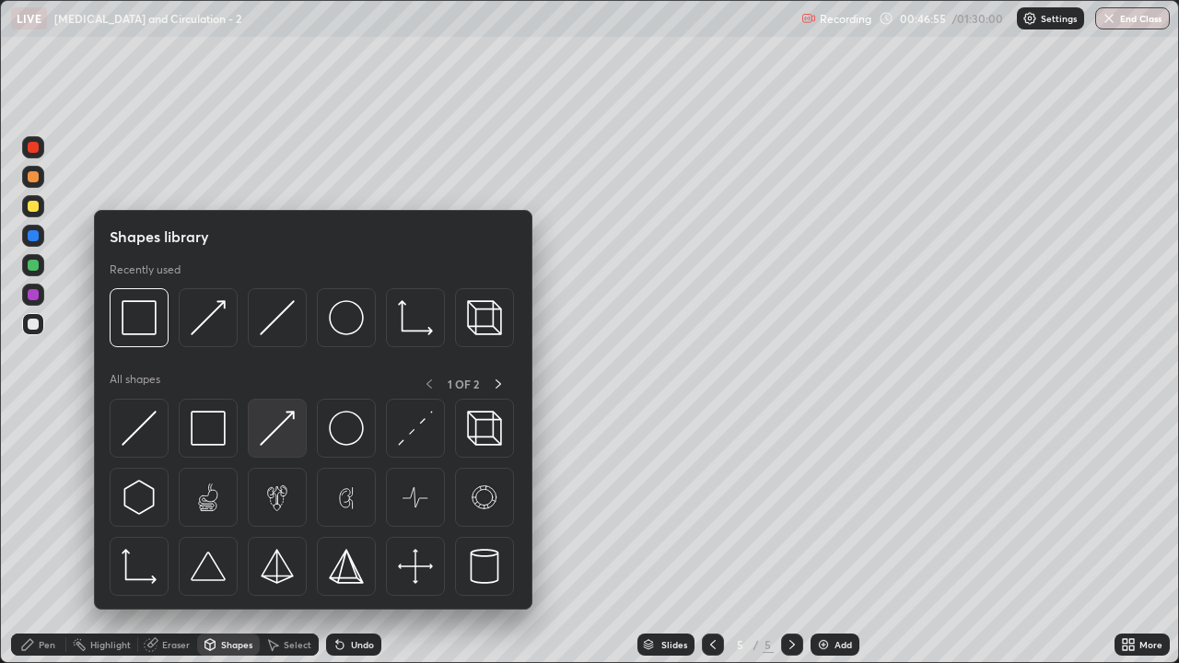
click at [271, 438] on img at bounding box center [277, 428] width 35 height 35
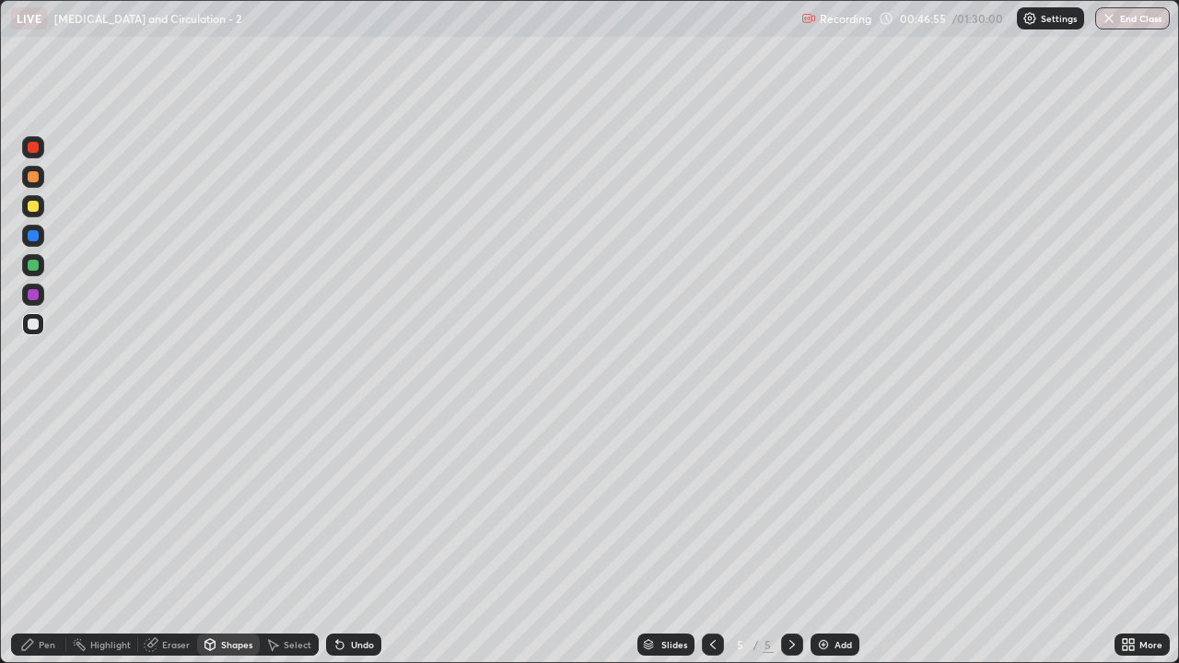
click at [31, 207] on div at bounding box center [33, 206] width 11 height 11
click at [45, 538] on div "Pen" at bounding box center [47, 644] width 17 height 9
click at [37, 296] on div at bounding box center [33, 294] width 11 height 11
click at [53, 538] on div "Pen" at bounding box center [47, 644] width 17 height 9
click at [34, 177] on div at bounding box center [33, 176] width 11 height 11
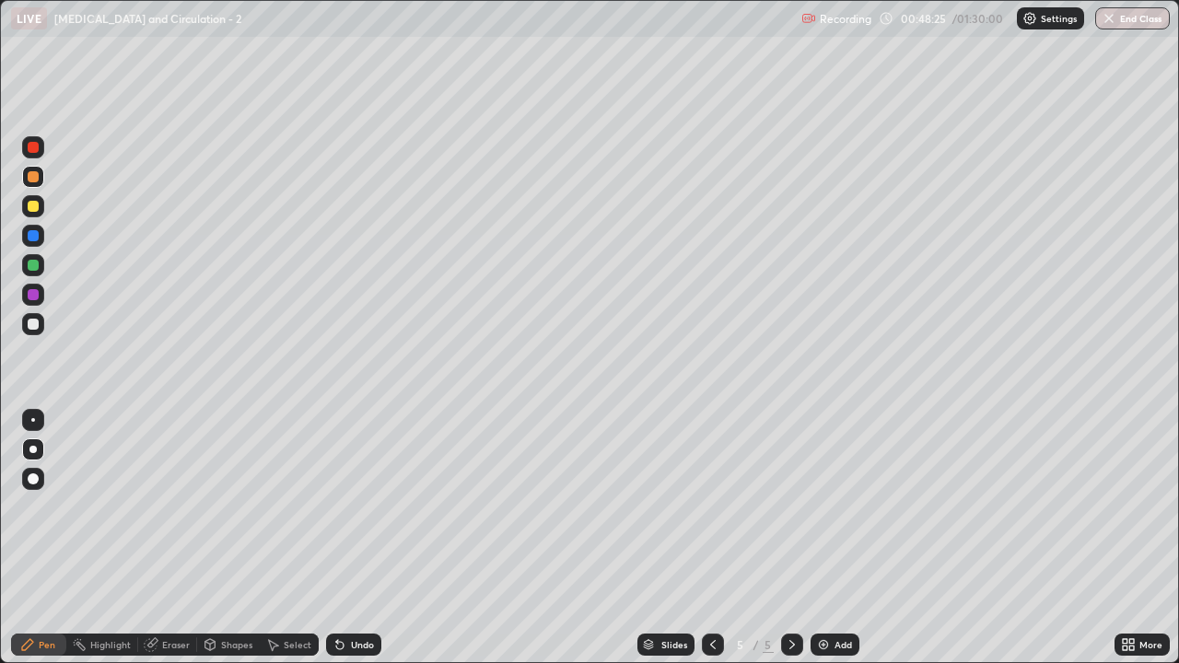
click at [234, 538] on div "Shapes" at bounding box center [236, 644] width 31 height 9
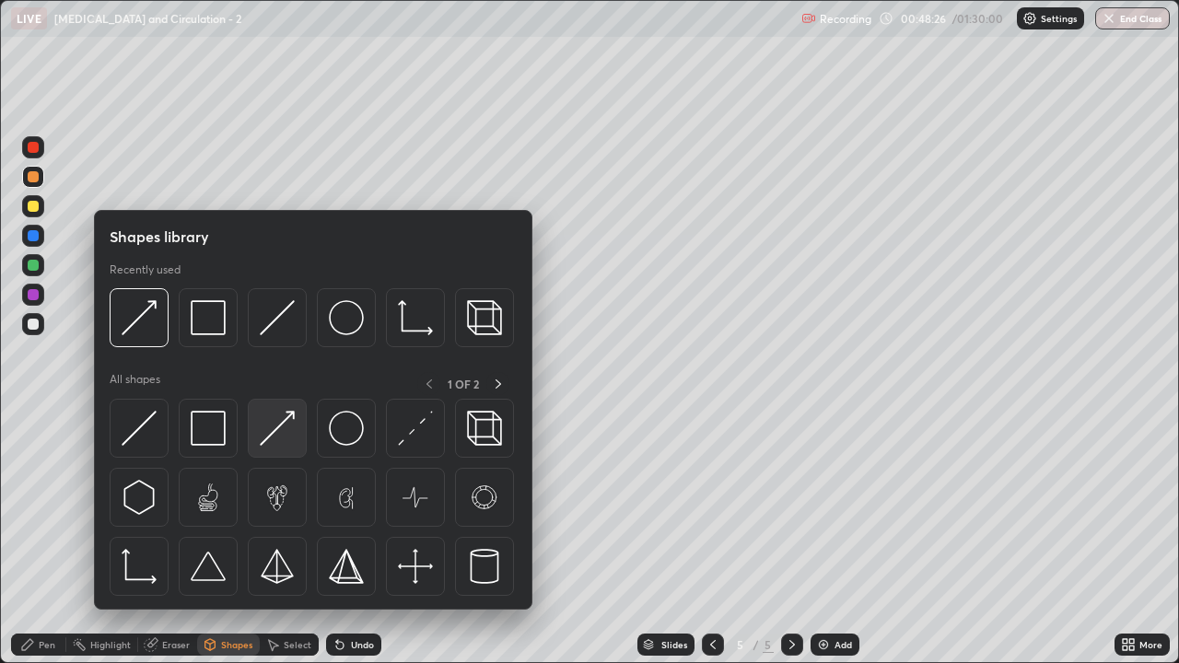
click at [281, 443] on img at bounding box center [277, 428] width 35 height 35
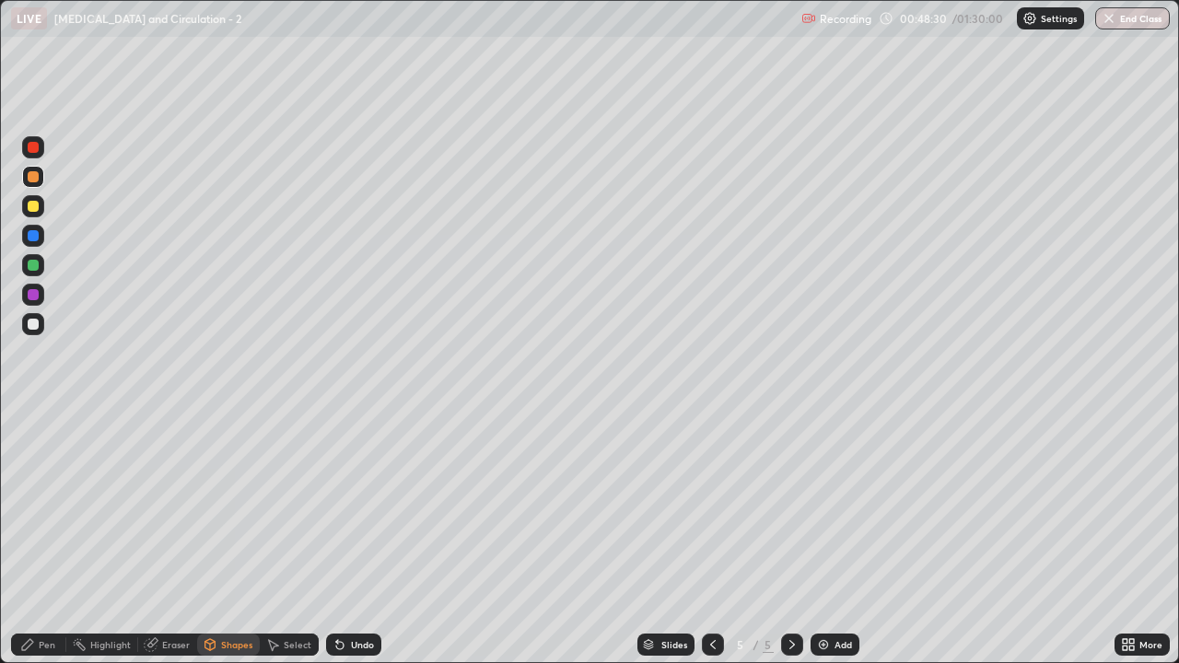
click at [46, 538] on div "Pen" at bounding box center [47, 644] width 17 height 9
click at [41, 187] on div at bounding box center [33, 176] width 22 height 29
click at [50, 538] on div "Pen" at bounding box center [47, 644] width 17 height 9
click at [34, 211] on div at bounding box center [33, 206] width 11 height 11
click at [34, 299] on div at bounding box center [33, 294] width 11 height 11
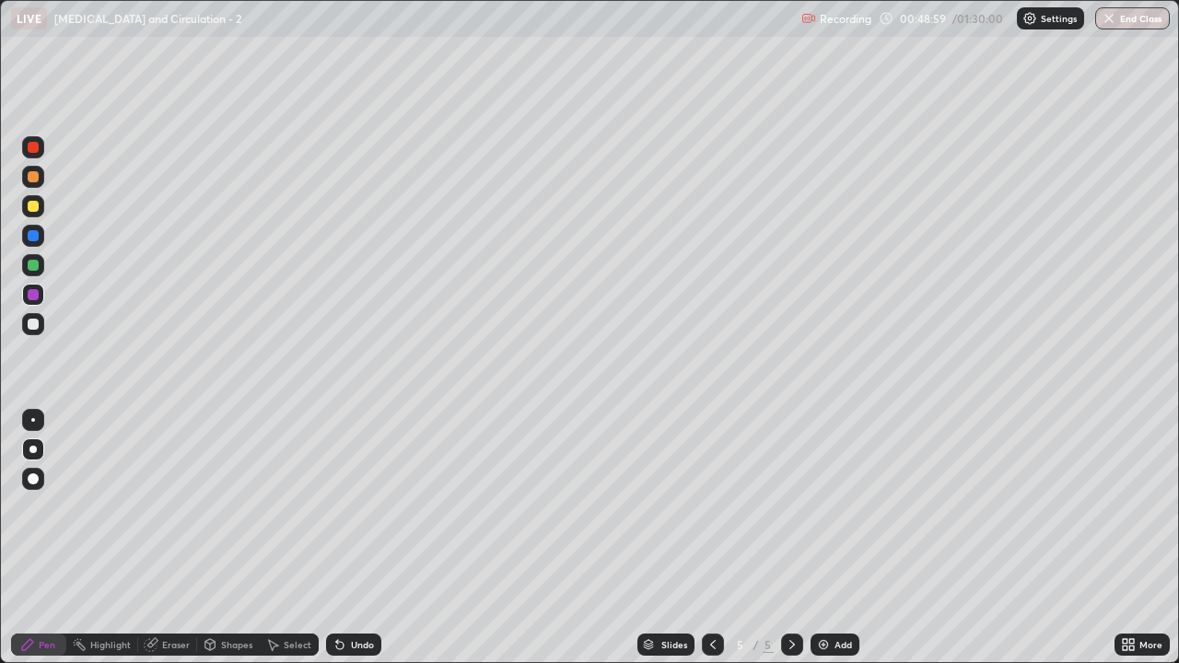
click at [35, 208] on div at bounding box center [33, 206] width 11 height 11
click at [41, 324] on div at bounding box center [33, 324] width 22 height 22
click at [33, 148] on div at bounding box center [33, 147] width 11 height 11
click at [241, 538] on div "Shapes" at bounding box center [236, 644] width 31 height 9
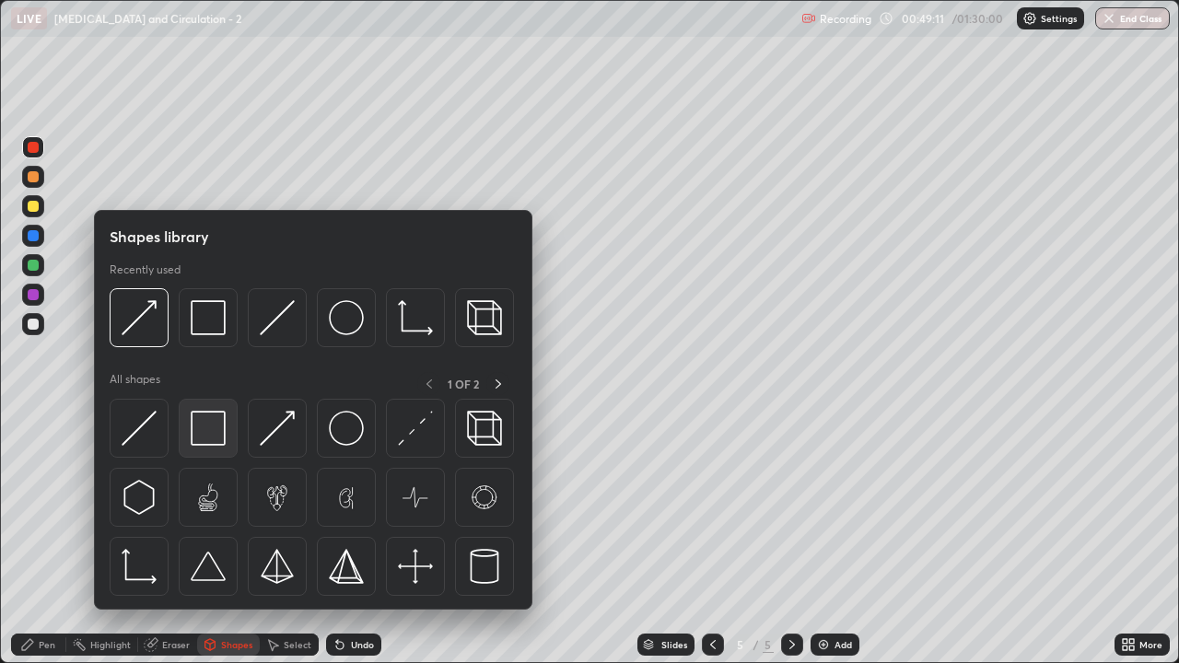
click at [216, 433] on img at bounding box center [208, 428] width 35 height 35
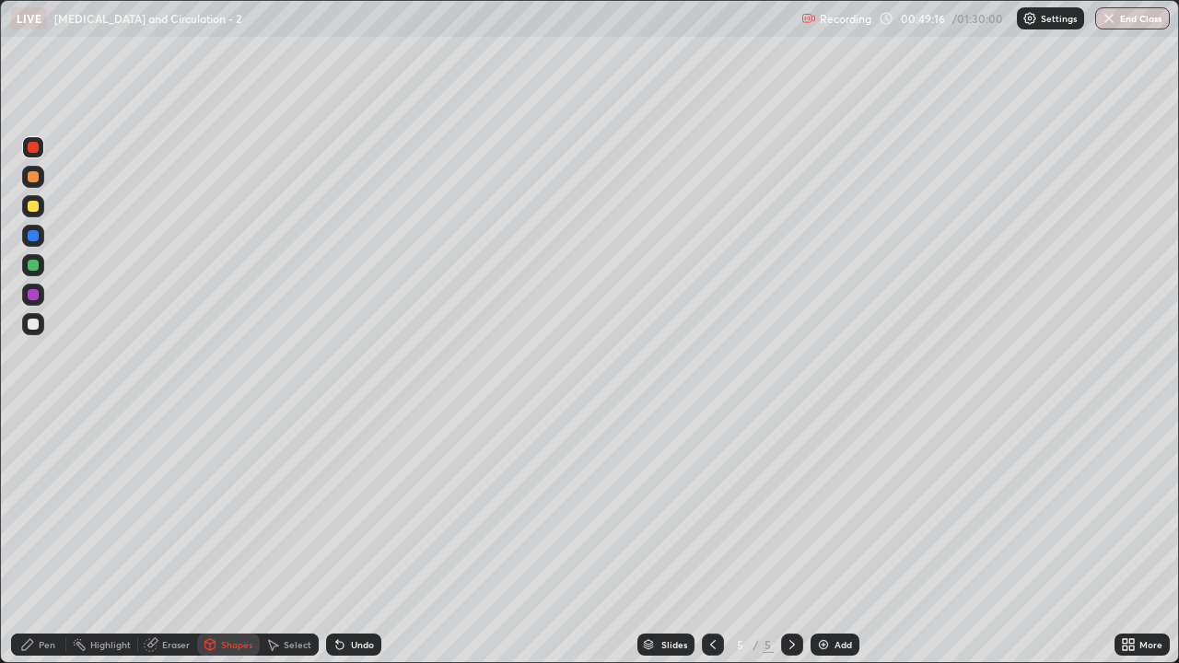
click at [173, 538] on div "Eraser" at bounding box center [176, 644] width 28 height 9
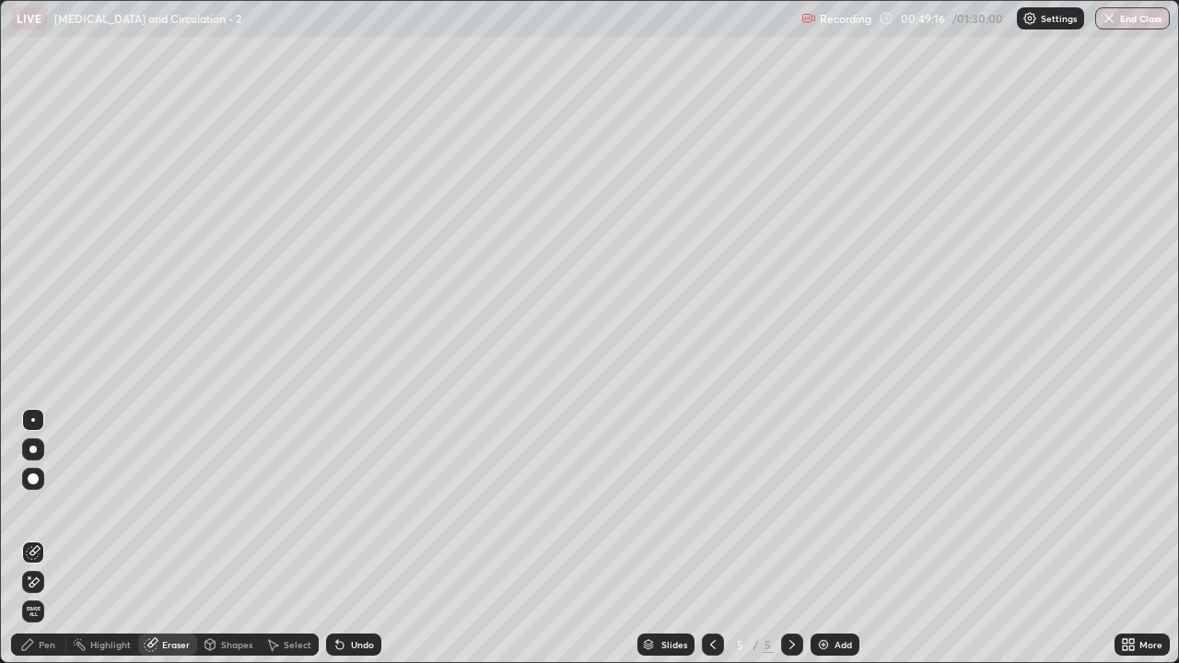
click at [35, 538] on icon at bounding box center [33, 552] width 15 height 15
click at [45, 538] on div "Pen" at bounding box center [47, 644] width 17 height 9
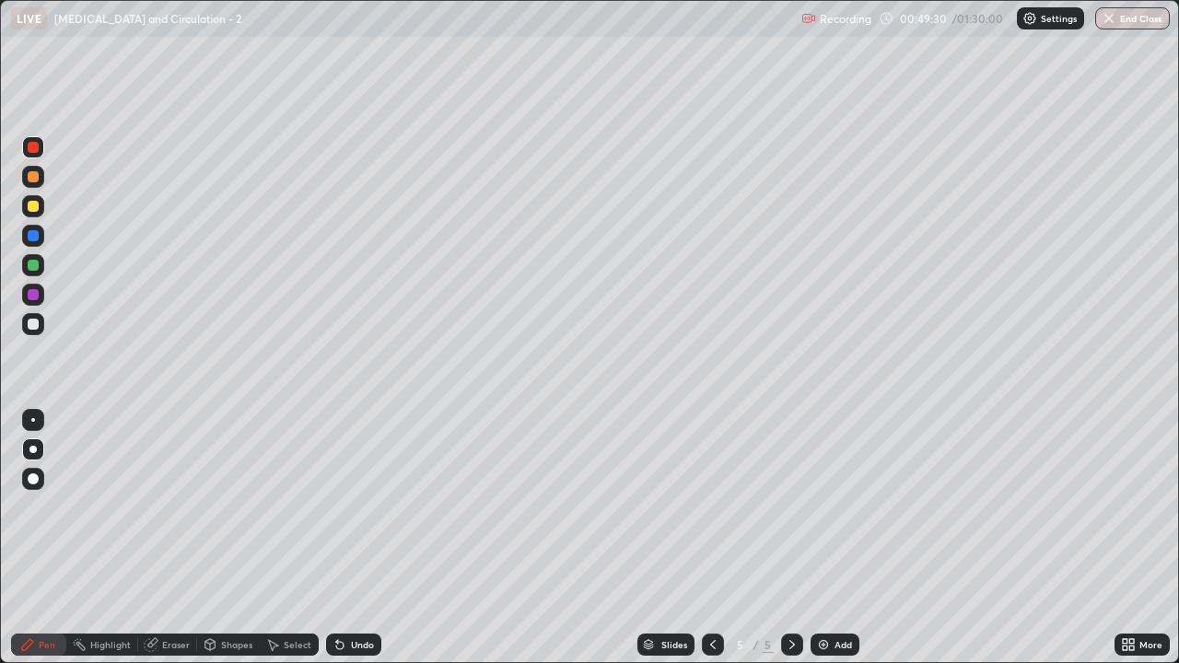
click at [214, 538] on icon at bounding box center [210, 644] width 10 height 11
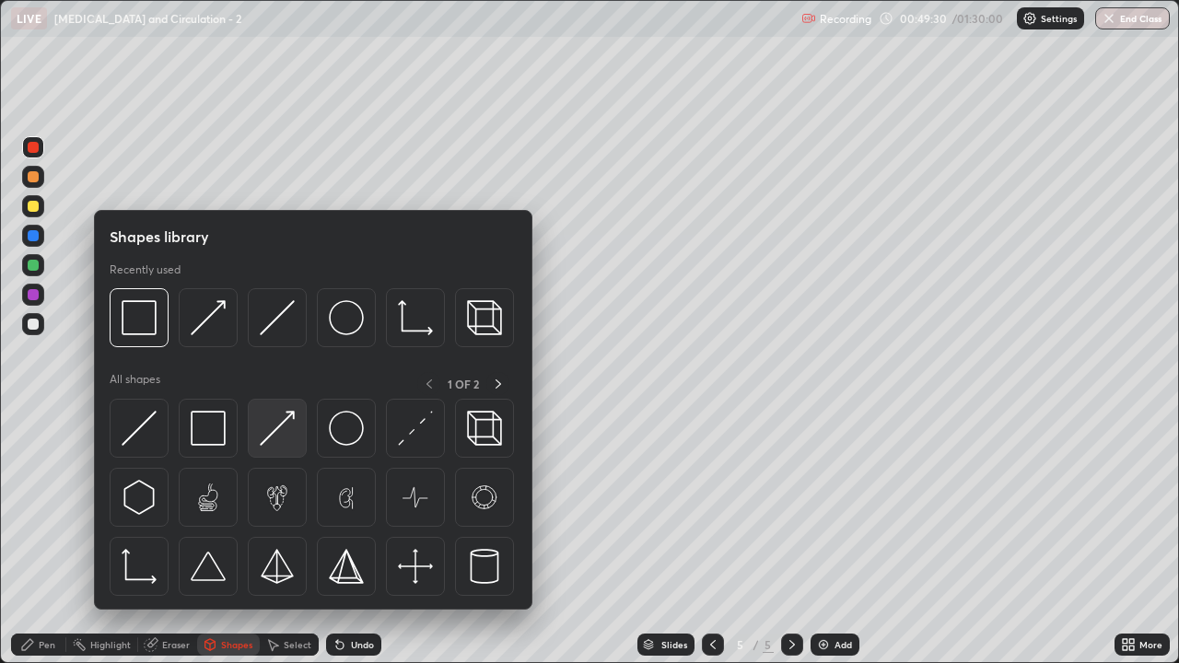
click at [286, 430] on img at bounding box center [277, 428] width 35 height 35
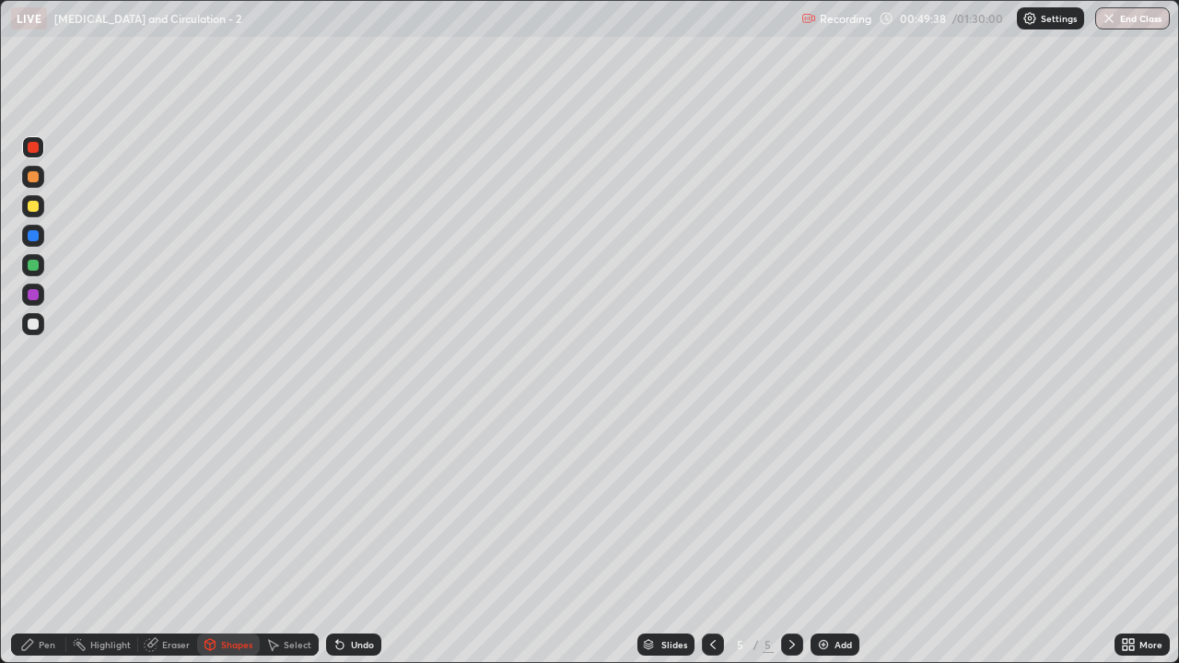
click at [32, 210] on div at bounding box center [33, 206] width 11 height 11
click at [44, 538] on div "Pen" at bounding box center [47, 644] width 17 height 9
click at [33, 297] on div at bounding box center [33, 294] width 11 height 11
click at [29, 329] on div at bounding box center [33, 324] width 11 height 11
click at [37, 181] on div at bounding box center [33, 177] width 22 height 22
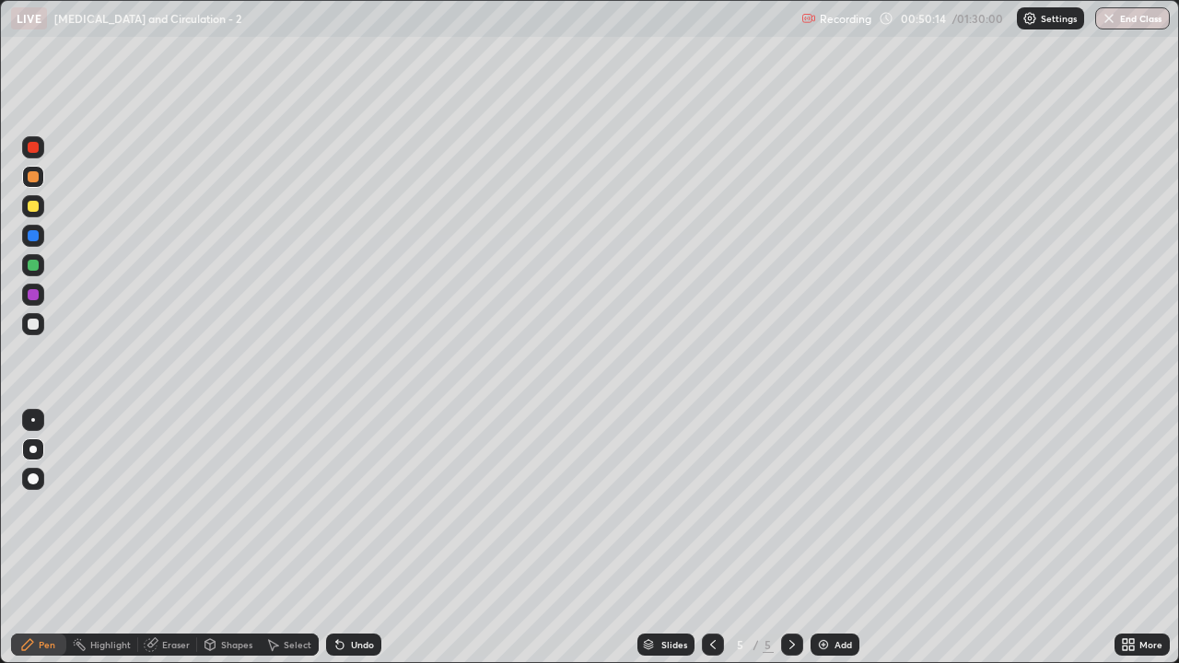
click at [173, 538] on div "Eraser" at bounding box center [176, 644] width 28 height 9
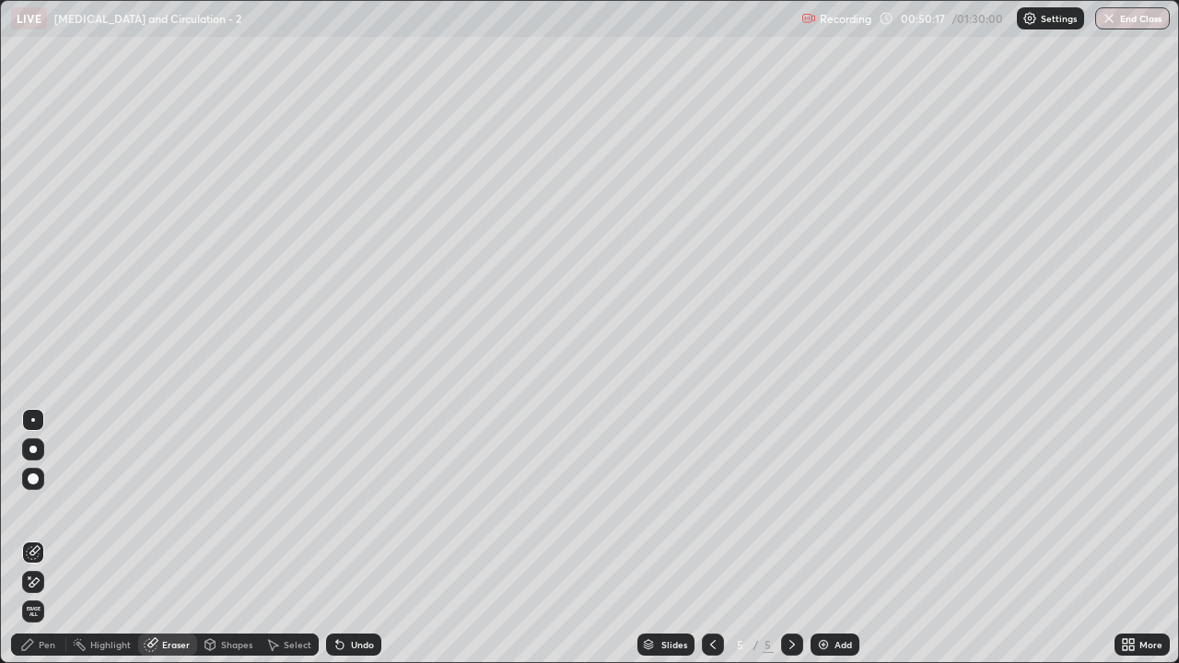
click at [233, 538] on div "Shapes" at bounding box center [236, 644] width 31 height 9
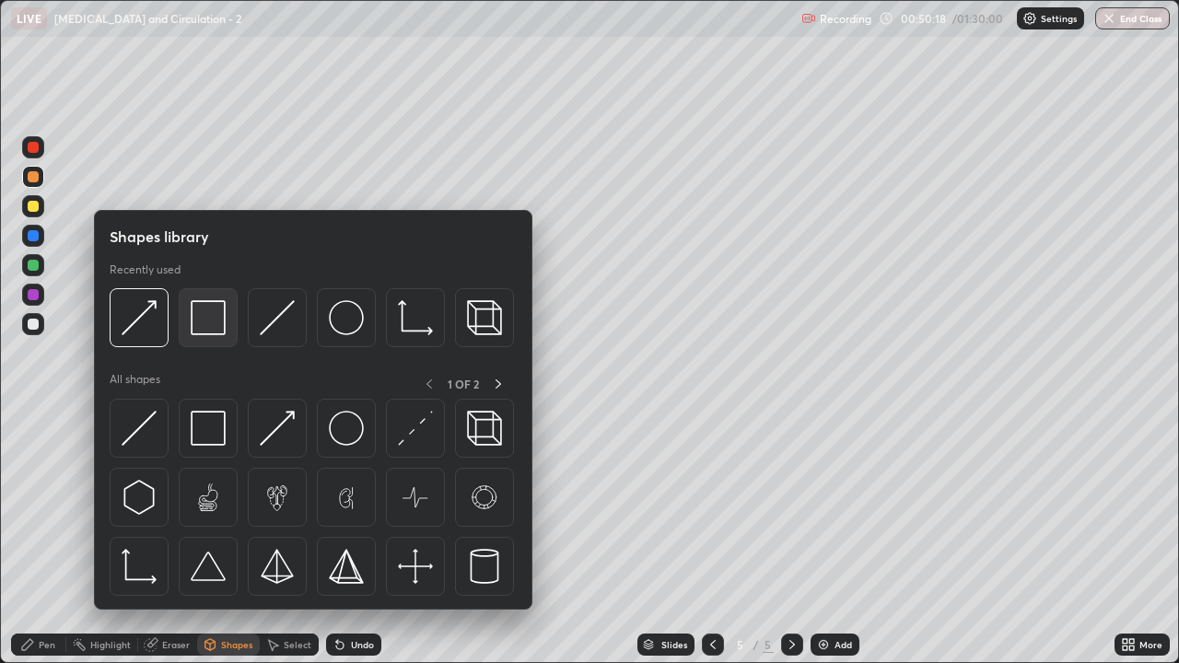
click at [216, 326] on img at bounding box center [208, 317] width 35 height 35
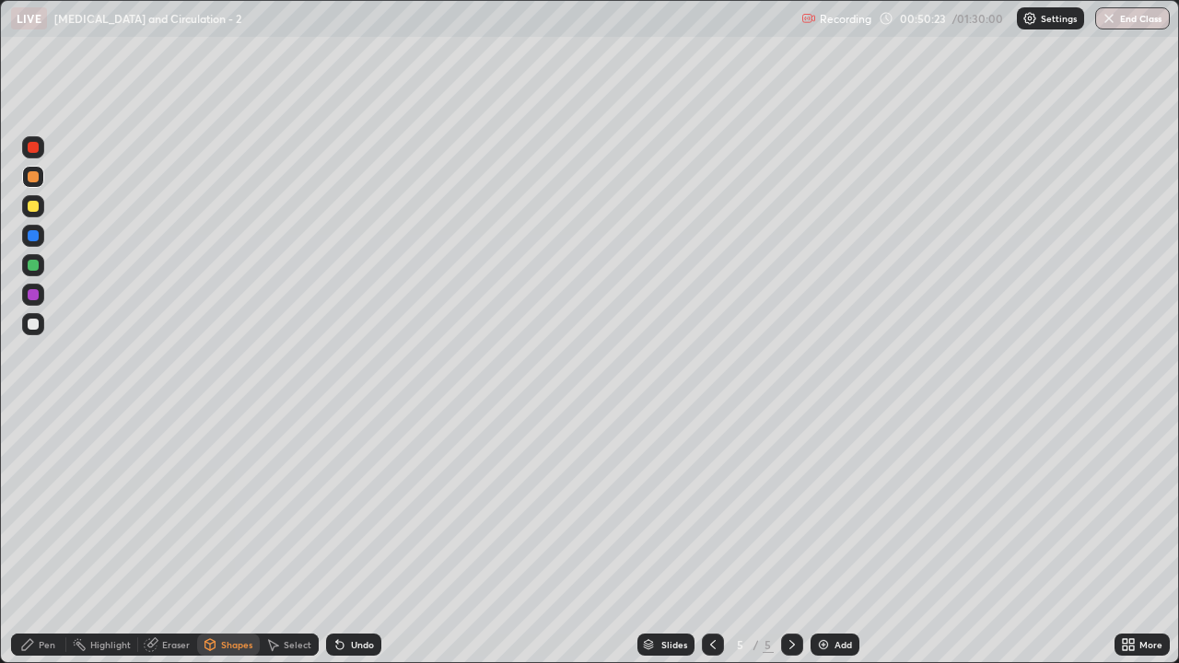
click at [183, 538] on div "Eraser" at bounding box center [176, 644] width 28 height 9
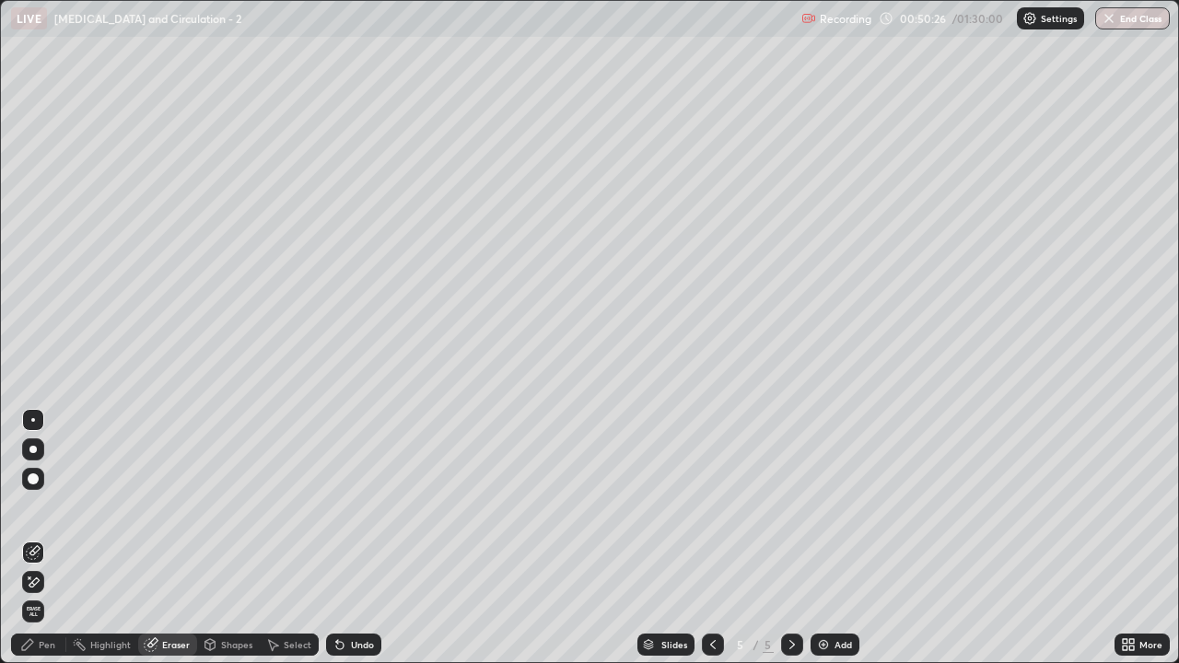
click at [32, 538] on icon at bounding box center [33, 552] width 15 height 15
click at [49, 538] on div "Pen" at bounding box center [47, 644] width 17 height 9
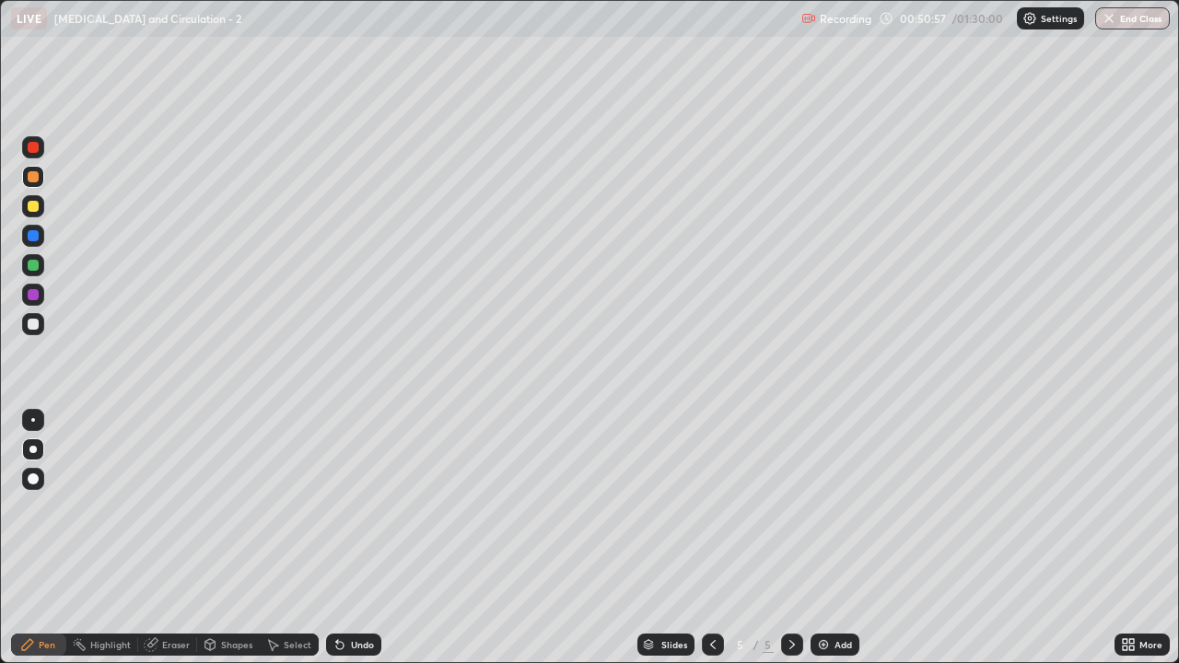
click at [36, 181] on div at bounding box center [33, 176] width 11 height 11
click at [241, 538] on div "Shapes" at bounding box center [228, 645] width 63 height 22
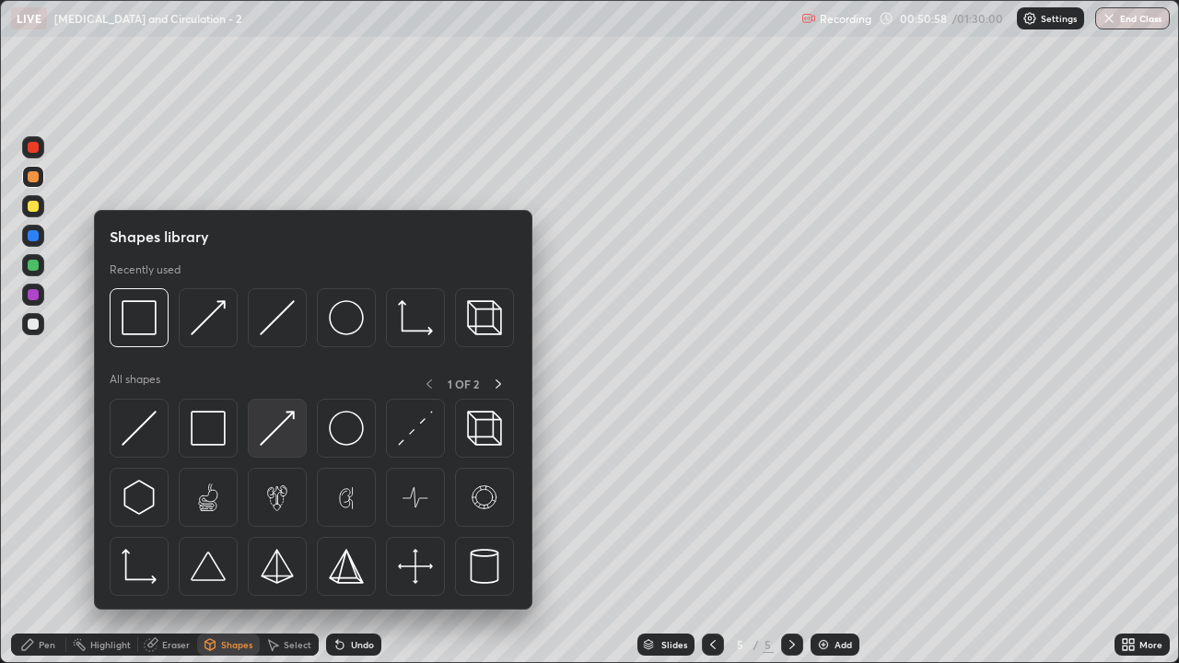
click at [279, 440] on img at bounding box center [277, 428] width 35 height 35
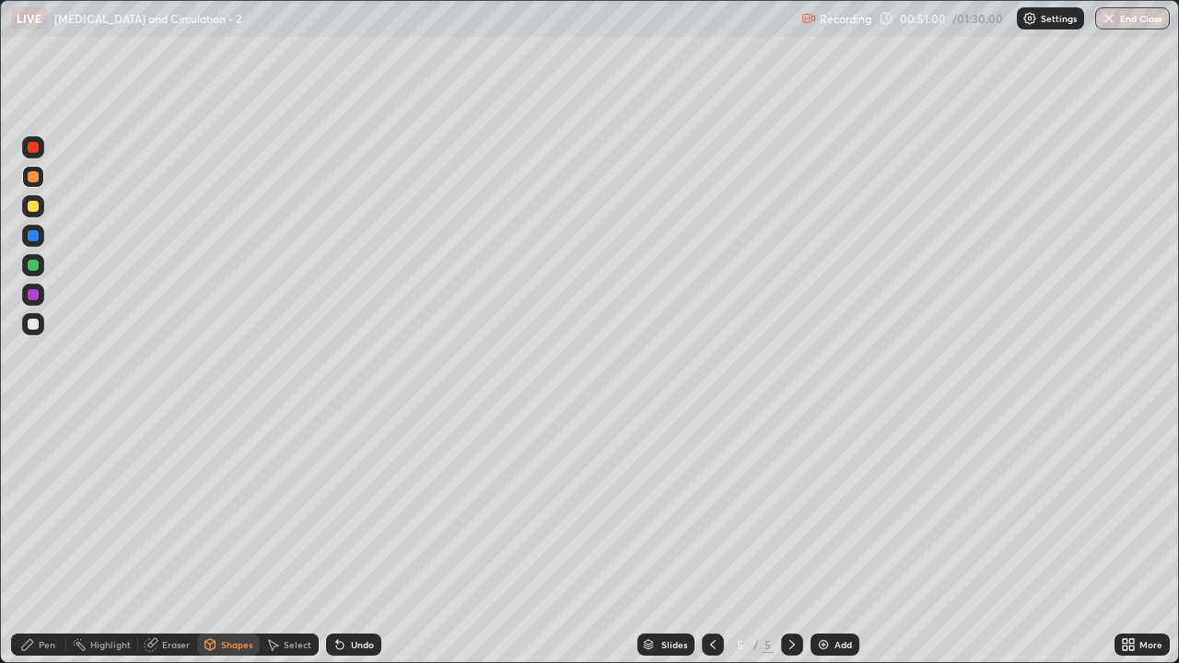
click at [58, 538] on div "Pen" at bounding box center [38, 645] width 55 height 22
click at [53, 538] on div "Pen" at bounding box center [47, 644] width 17 height 9
click at [37, 326] on div at bounding box center [33, 324] width 11 height 11
click at [176, 538] on div "Eraser" at bounding box center [176, 644] width 28 height 9
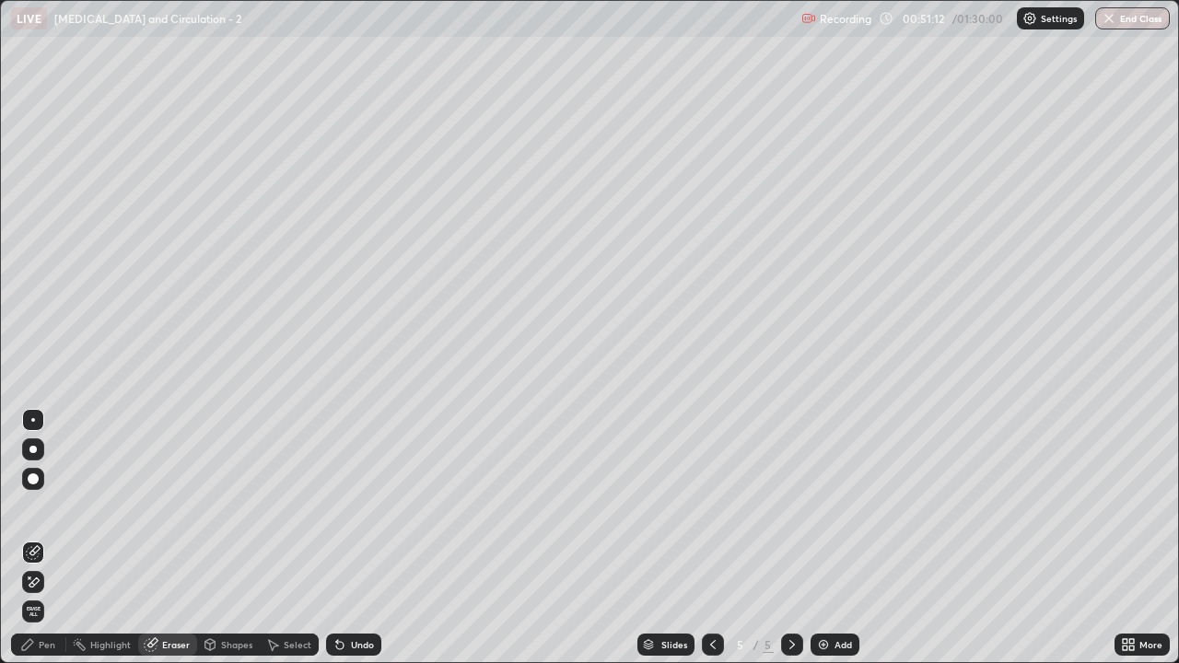
click at [47, 538] on div "Pen" at bounding box center [47, 644] width 17 height 9
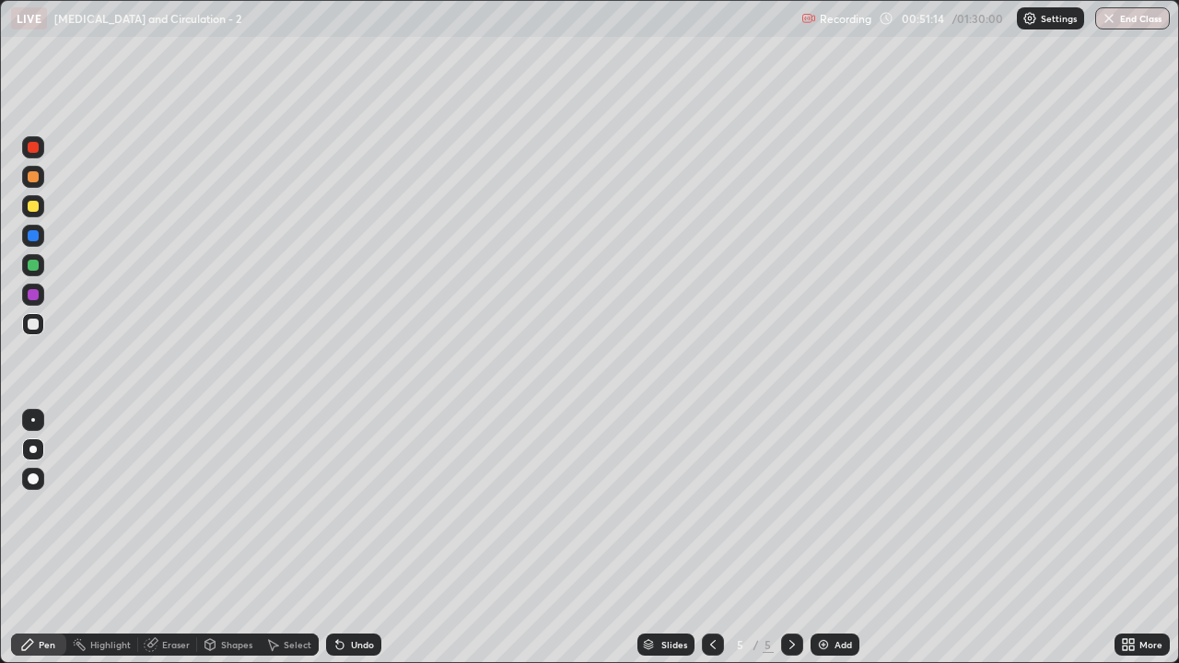
click at [35, 180] on div at bounding box center [33, 176] width 11 height 11
click at [34, 295] on div at bounding box center [33, 294] width 11 height 11
click at [37, 209] on div at bounding box center [33, 206] width 11 height 11
click at [51, 538] on div "Pen" at bounding box center [47, 644] width 17 height 9
click at [240, 538] on div "Shapes" at bounding box center [236, 644] width 31 height 9
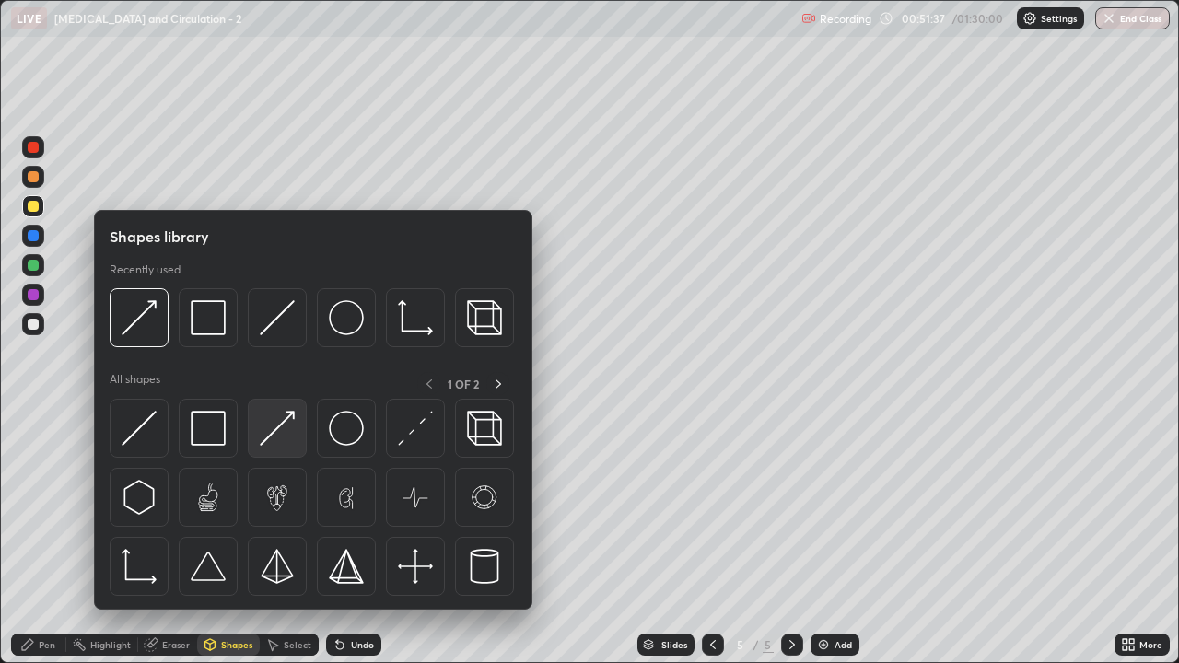
click at [280, 442] on img at bounding box center [277, 428] width 35 height 35
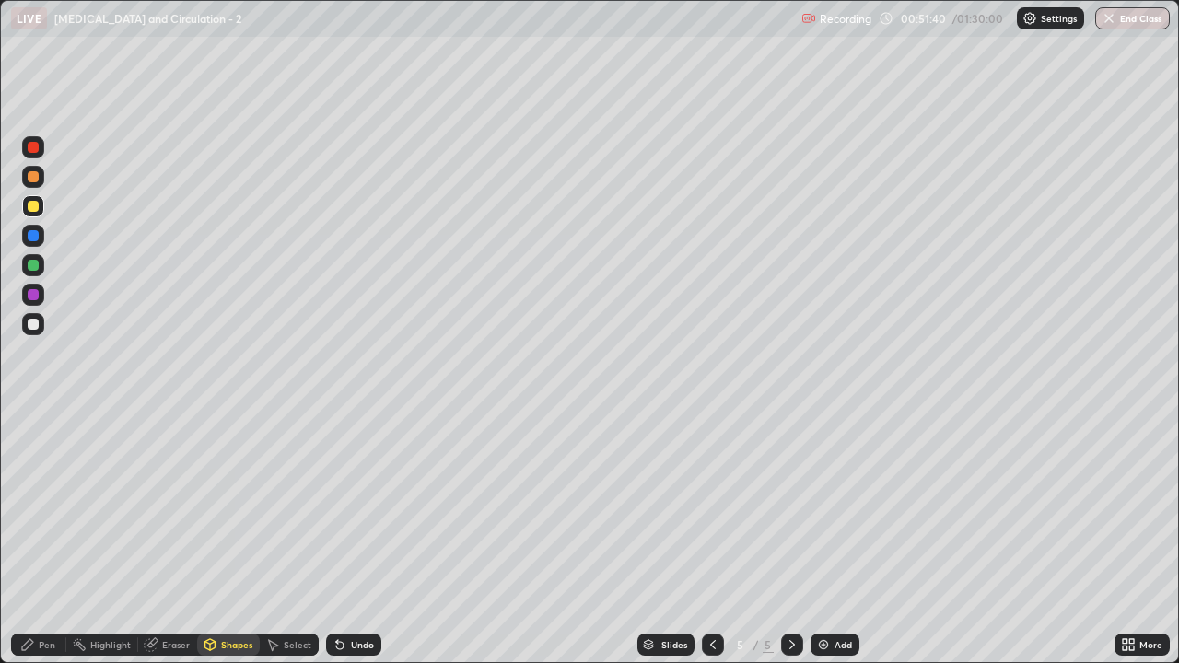
click at [33, 178] on div at bounding box center [33, 176] width 11 height 11
click at [35, 149] on div at bounding box center [33, 147] width 11 height 11
click at [229, 538] on div "Shapes" at bounding box center [236, 644] width 31 height 9
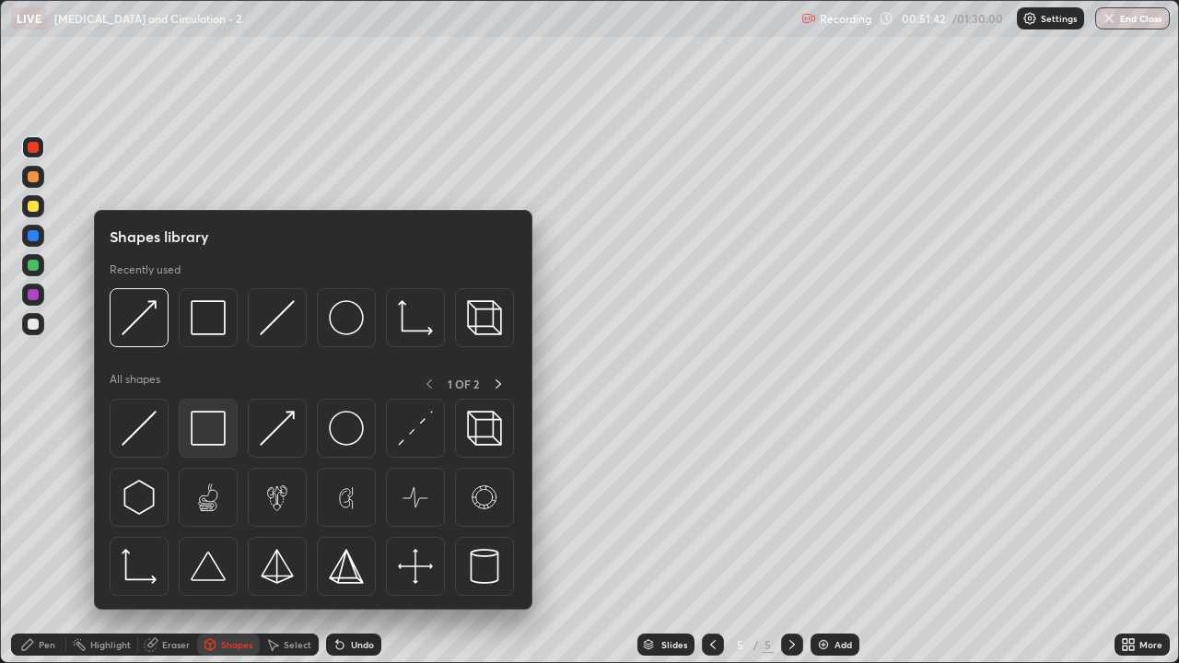
click at [219, 437] on img at bounding box center [208, 428] width 35 height 35
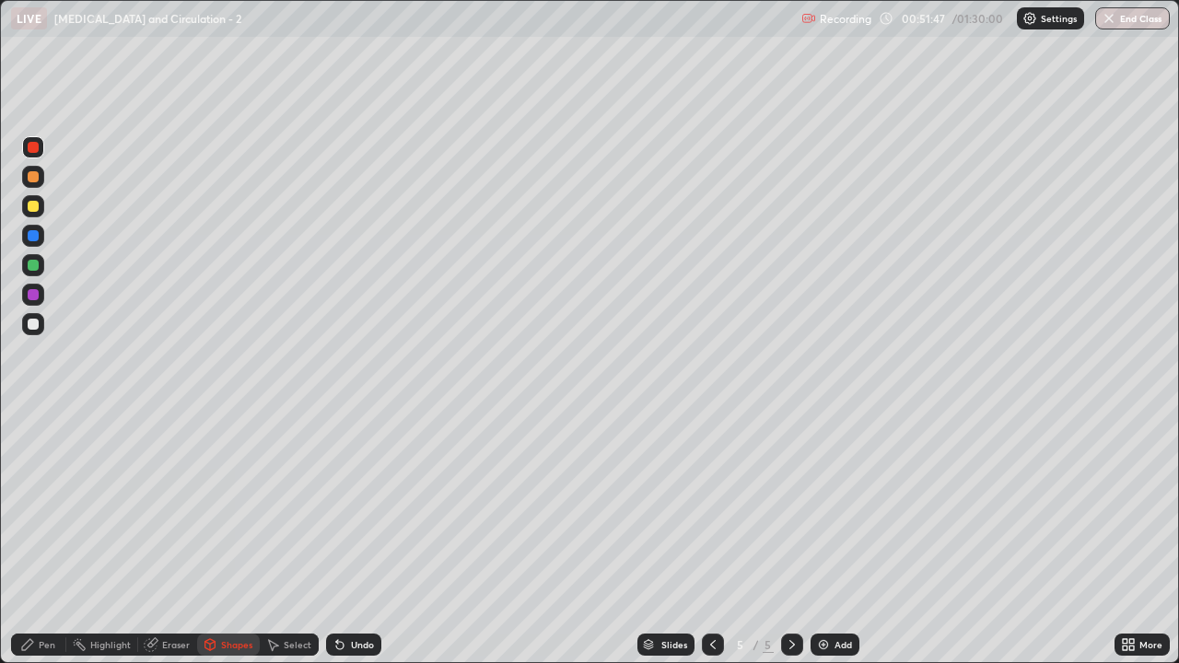
click at [173, 538] on div "Eraser" at bounding box center [176, 644] width 28 height 9
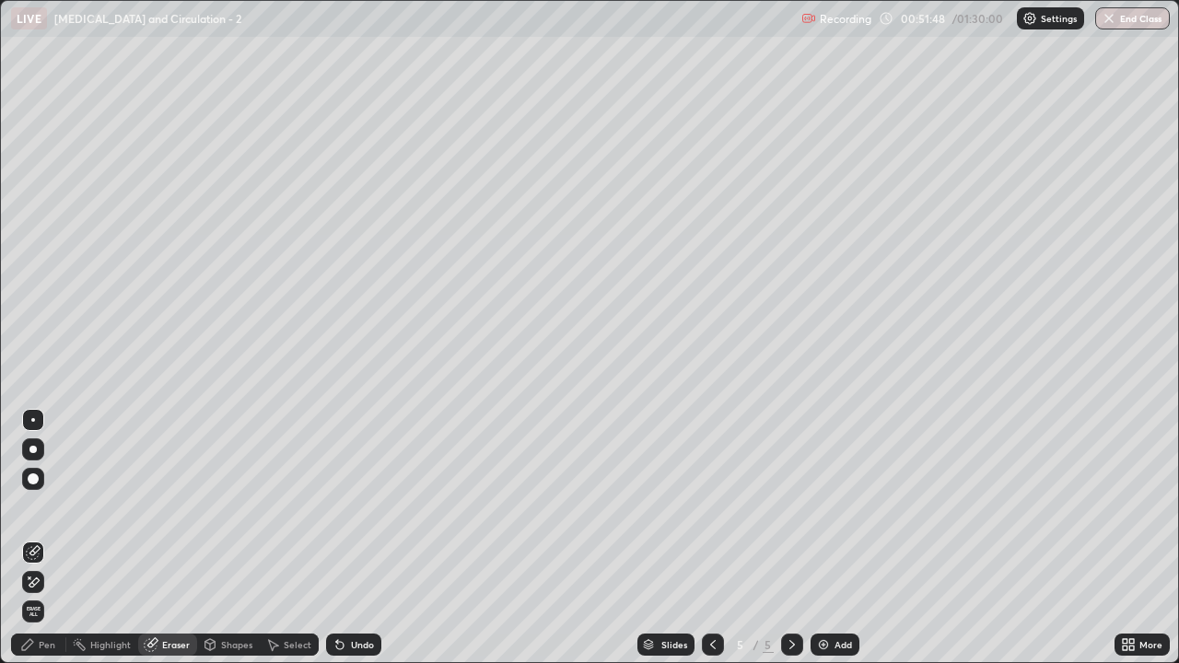
click at [37, 538] on icon at bounding box center [33, 552] width 15 height 15
click at [52, 538] on div "Pen" at bounding box center [47, 644] width 17 height 9
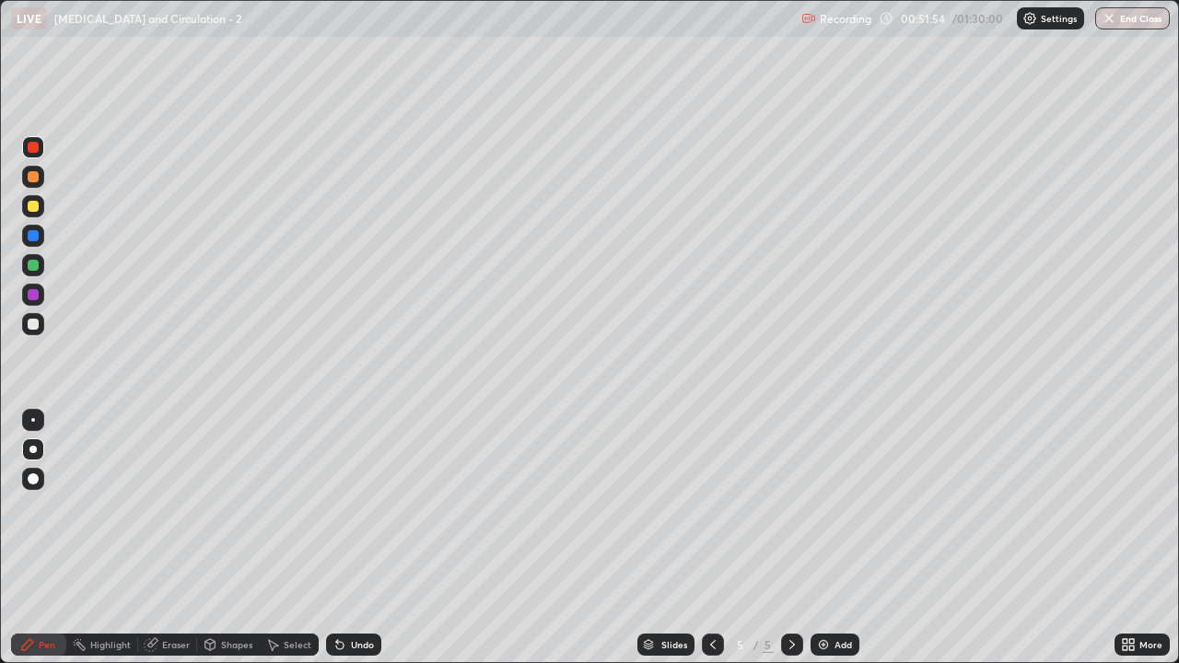
click at [34, 152] on div at bounding box center [33, 147] width 11 height 11
click at [33, 204] on div at bounding box center [33, 206] width 11 height 11
click at [33, 177] on div at bounding box center [33, 176] width 11 height 11
click at [218, 538] on div "Shapes" at bounding box center [228, 645] width 63 height 22
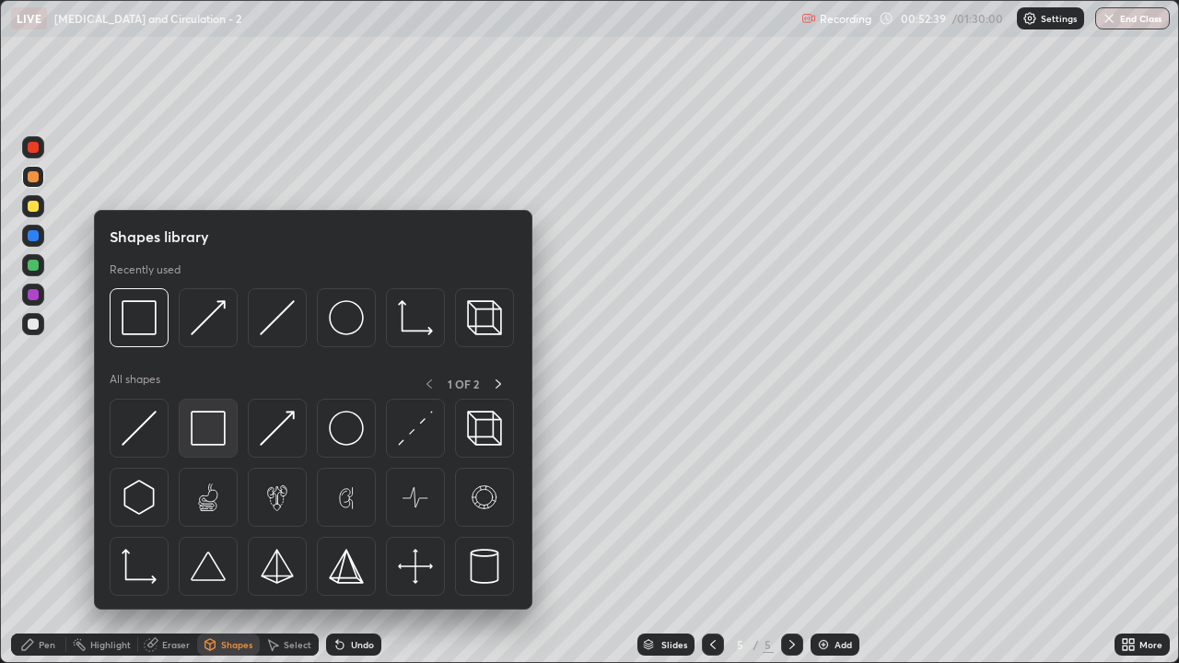
click at [208, 437] on img at bounding box center [208, 428] width 35 height 35
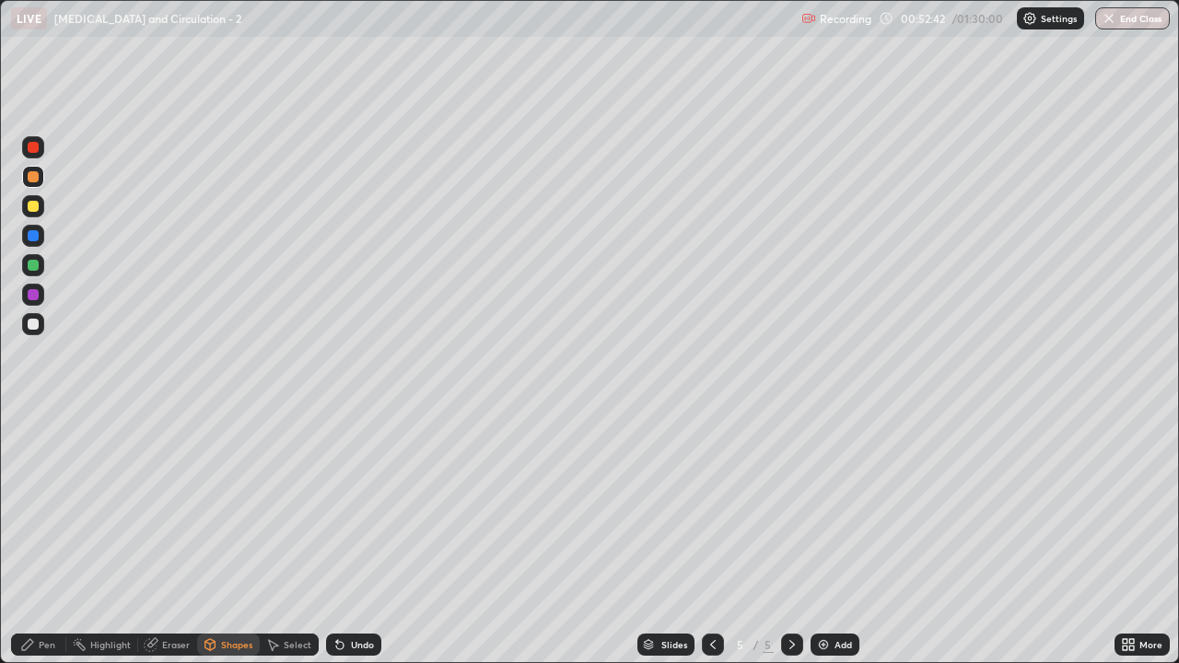
click at [163, 538] on div "Eraser" at bounding box center [176, 644] width 28 height 9
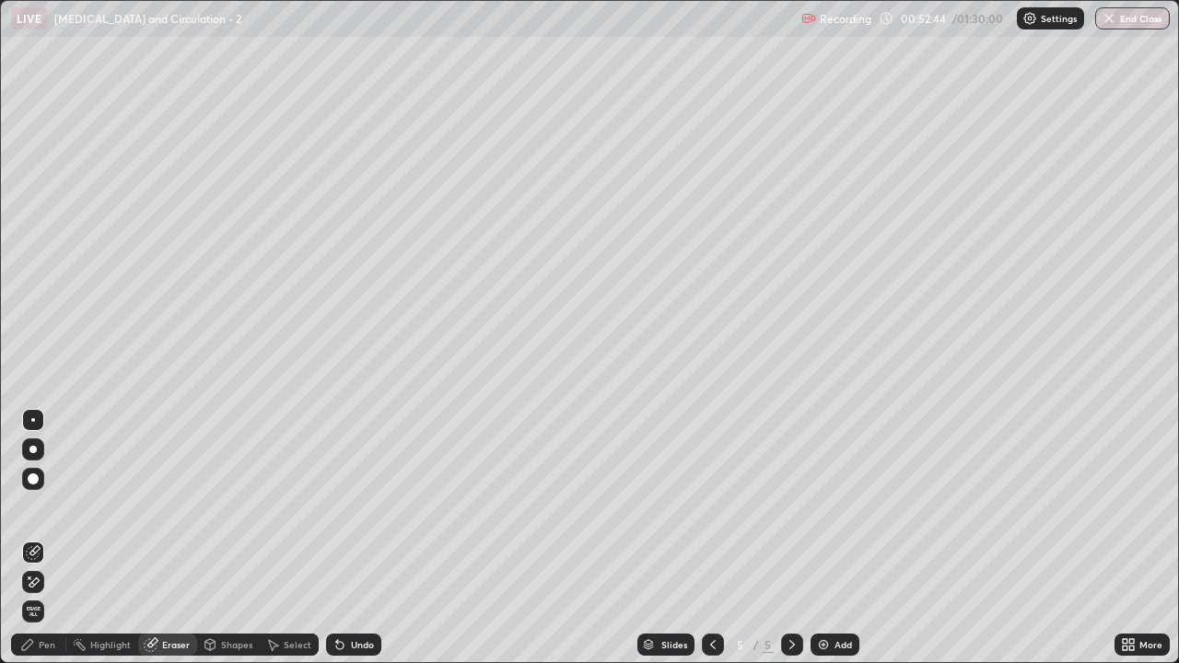
click at [31, 538] on icon at bounding box center [34, 550] width 10 height 9
click at [42, 538] on div "Pen" at bounding box center [47, 644] width 17 height 9
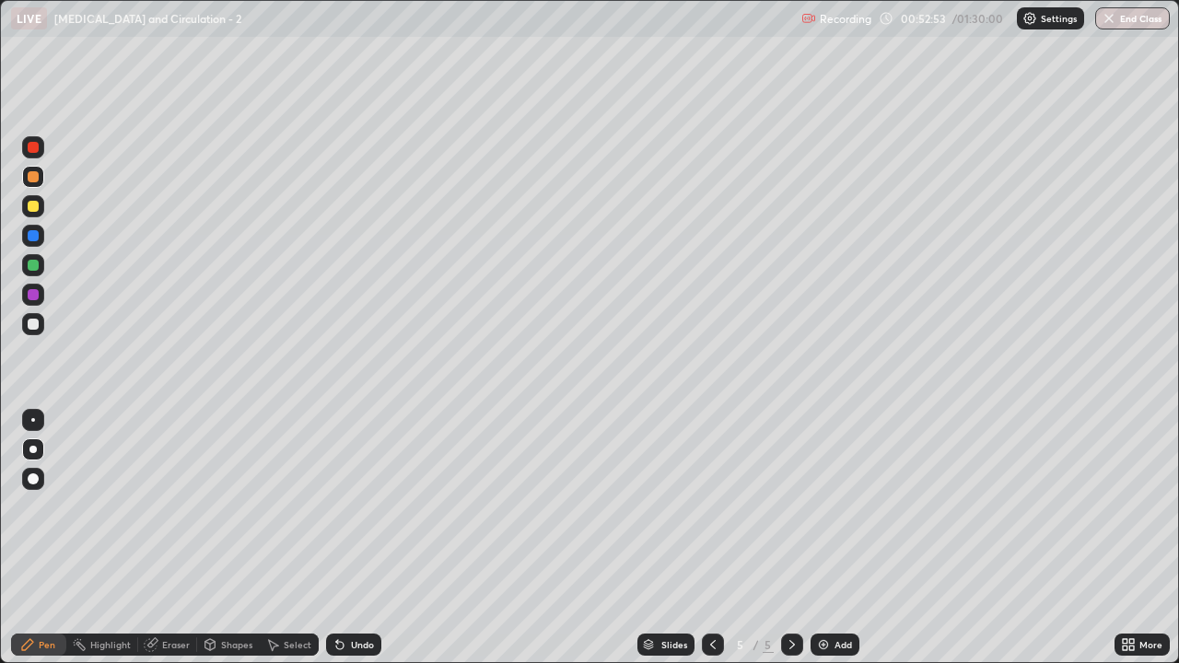
click at [33, 328] on div at bounding box center [33, 324] width 11 height 11
click at [33, 208] on div at bounding box center [33, 206] width 11 height 11
click at [40, 538] on div "Pen" at bounding box center [47, 644] width 17 height 9
click at [790, 538] on icon at bounding box center [792, 644] width 6 height 9
click at [820, 538] on img at bounding box center [823, 644] width 15 height 15
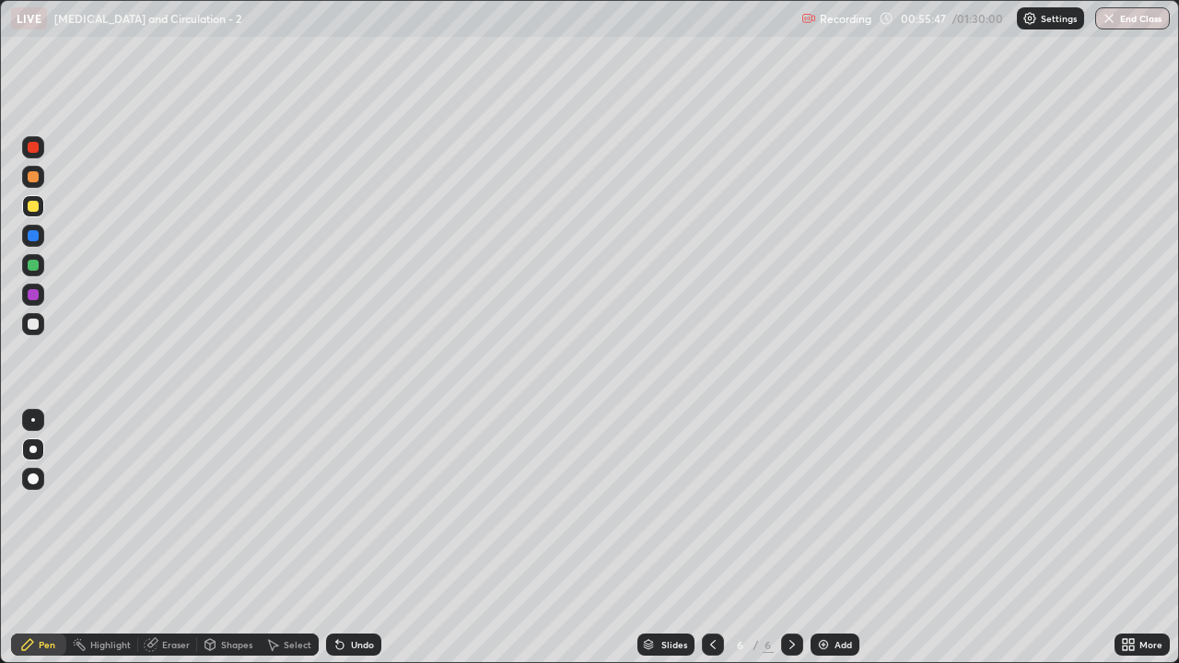
click at [37, 181] on div at bounding box center [33, 176] width 11 height 11
click at [36, 208] on div at bounding box center [33, 206] width 11 height 11
click at [227, 538] on div "Shapes" at bounding box center [236, 644] width 31 height 9
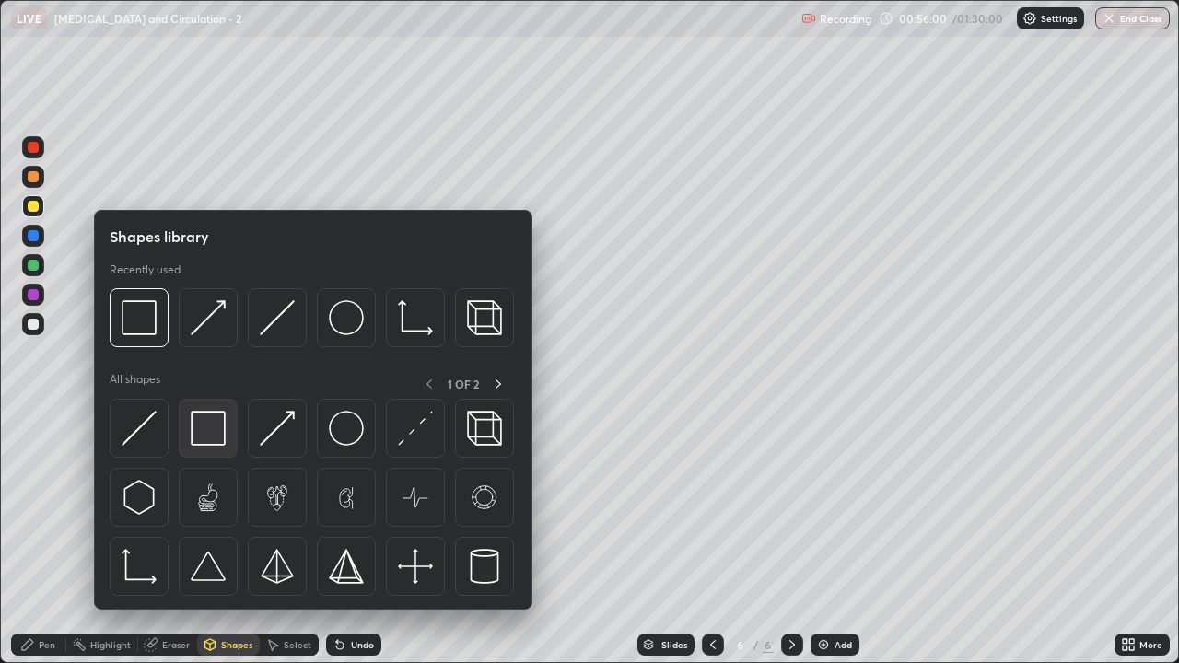
click at [203, 427] on img at bounding box center [208, 428] width 35 height 35
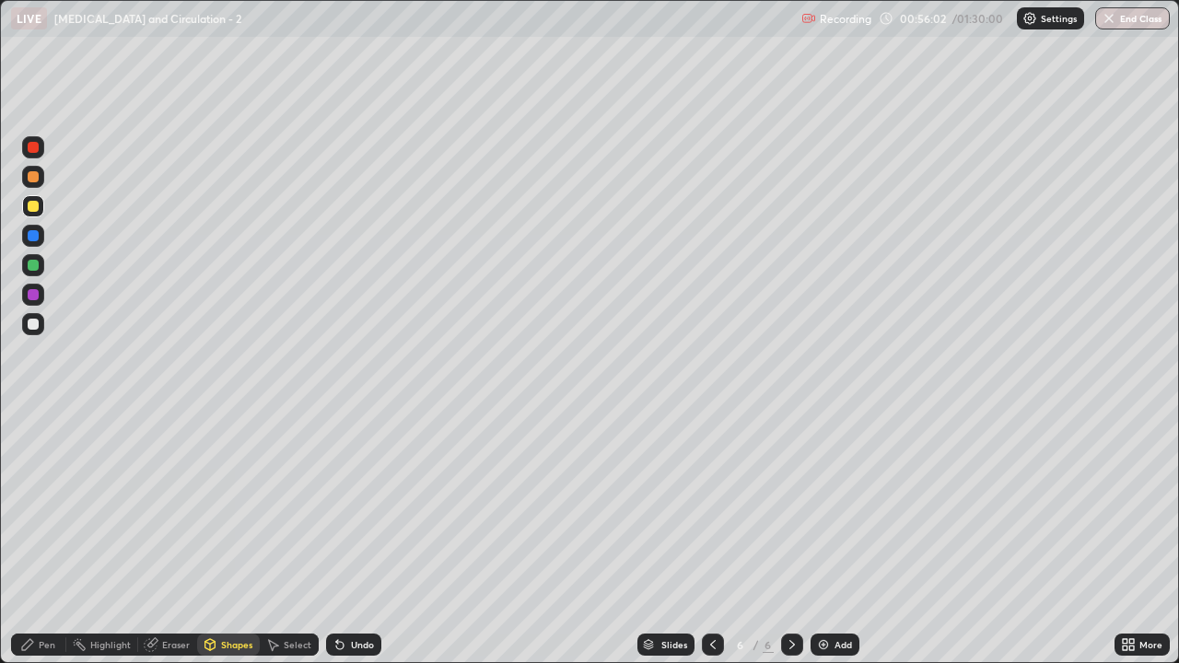
click at [231, 538] on div "Shapes" at bounding box center [236, 644] width 31 height 9
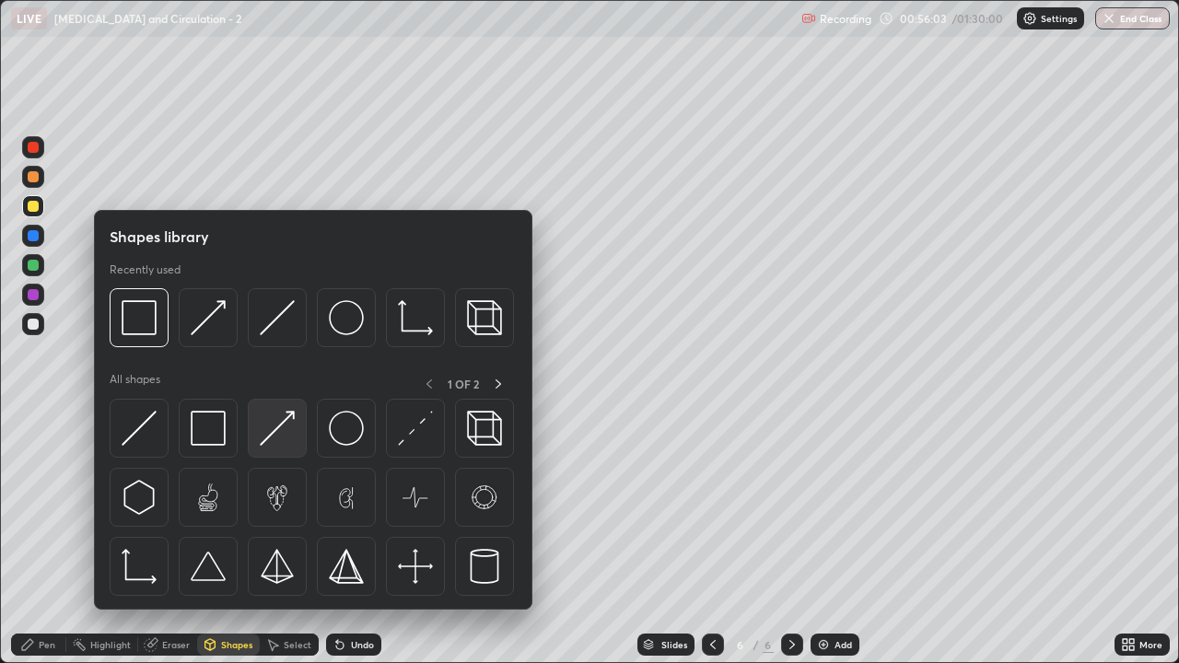
click at [274, 443] on img at bounding box center [277, 428] width 35 height 35
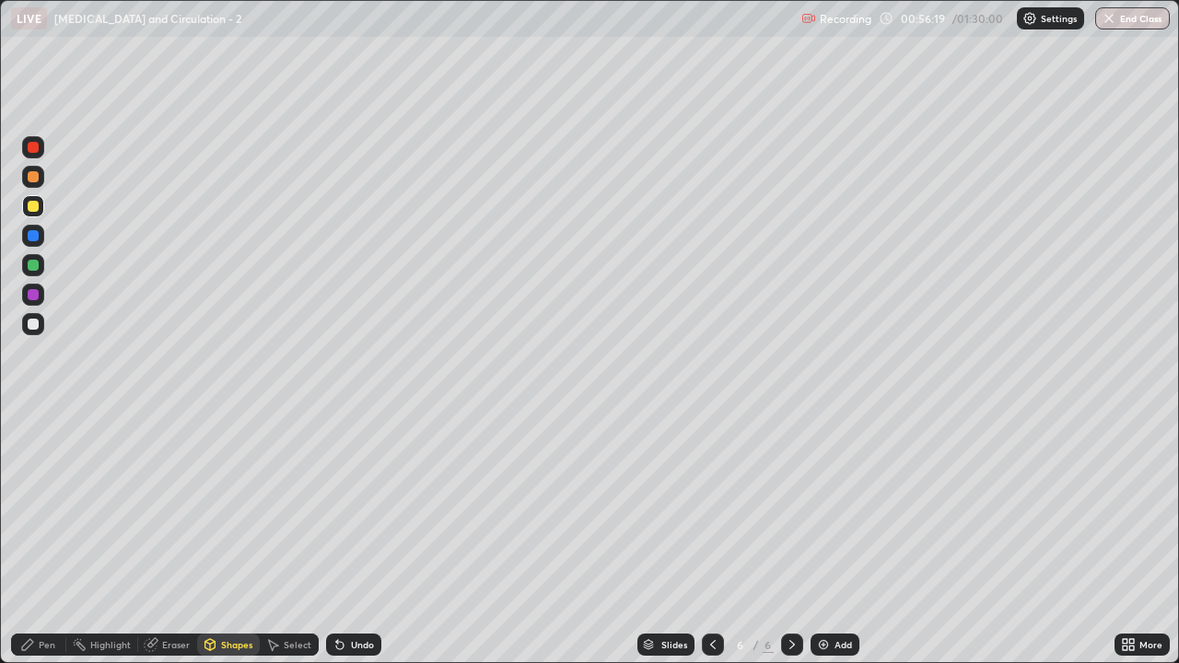
click at [232, 538] on div "Shapes" at bounding box center [236, 644] width 31 height 9
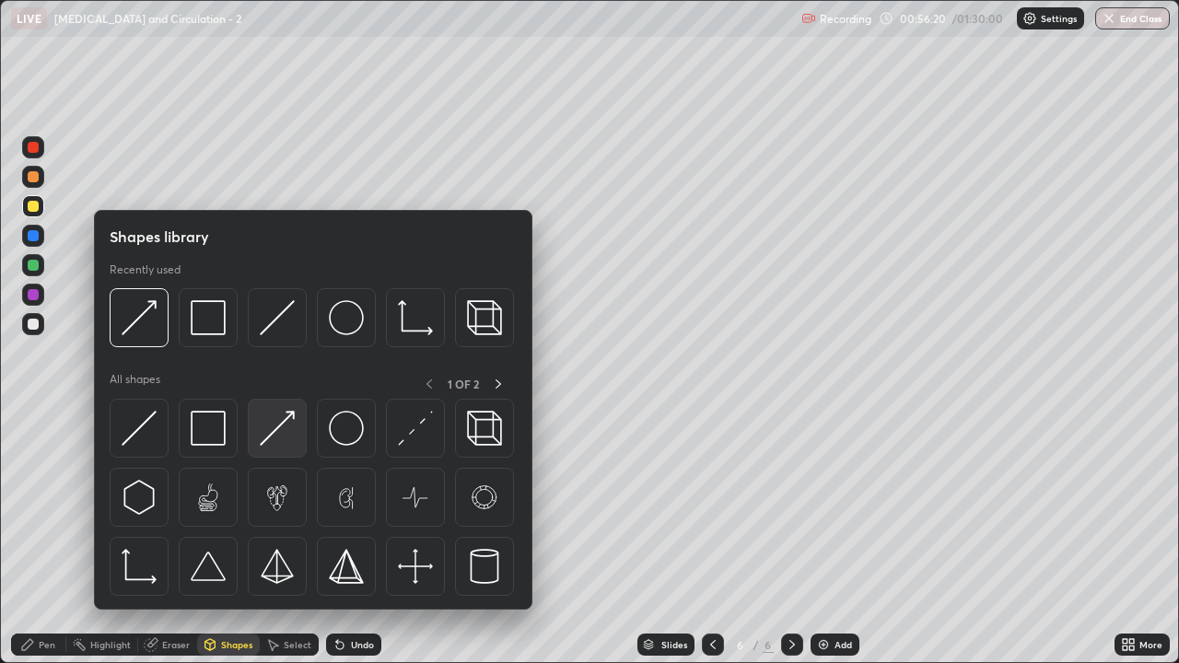
click at [287, 442] on img at bounding box center [277, 428] width 35 height 35
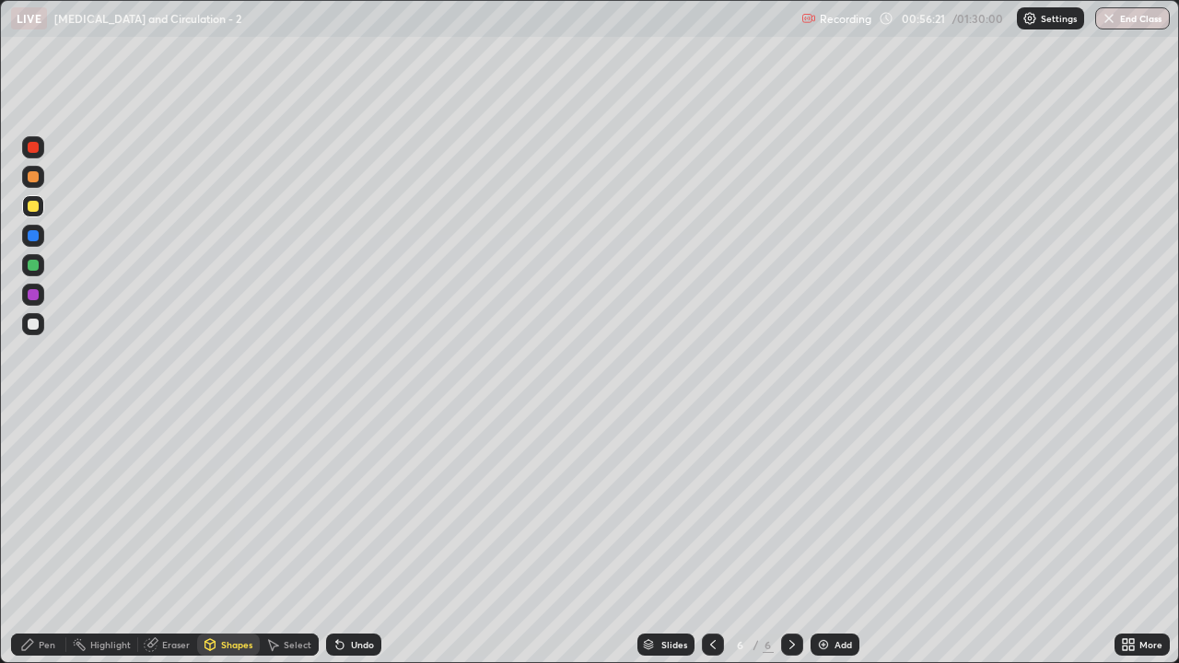
click at [35, 322] on div at bounding box center [33, 324] width 11 height 11
click at [177, 538] on div "Eraser" at bounding box center [176, 644] width 28 height 9
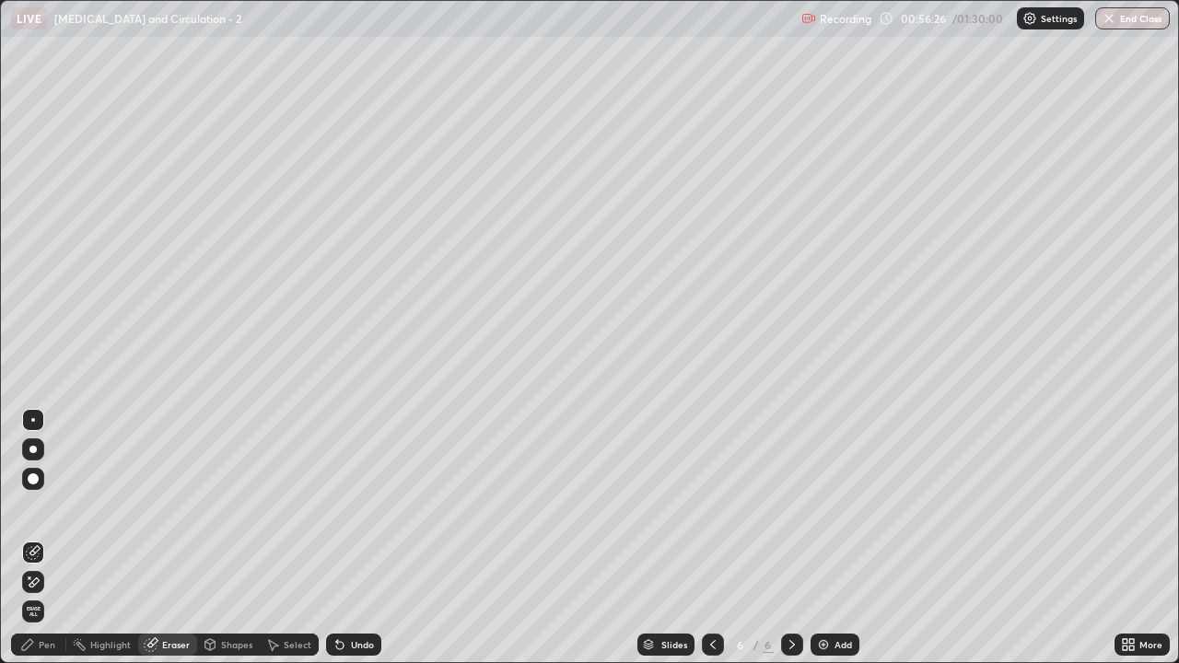
click at [46, 538] on div "Pen" at bounding box center [47, 644] width 17 height 9
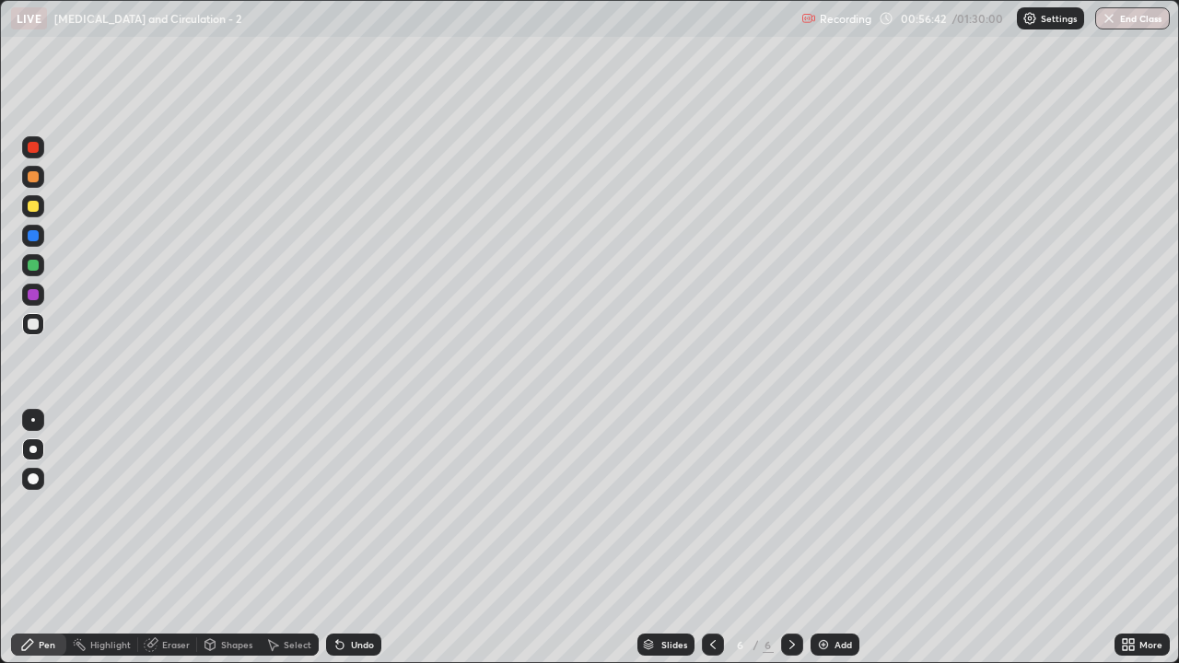
click at [41, 298] on div at bounding box center [33, 295] width 22 height 22
click at [51, 538] on div "Pen" at bounding box center [47, 644] width 17 height 9
click at [221, 538] on div "Shapes" at bounding box center [236, 644] width 31 height 9
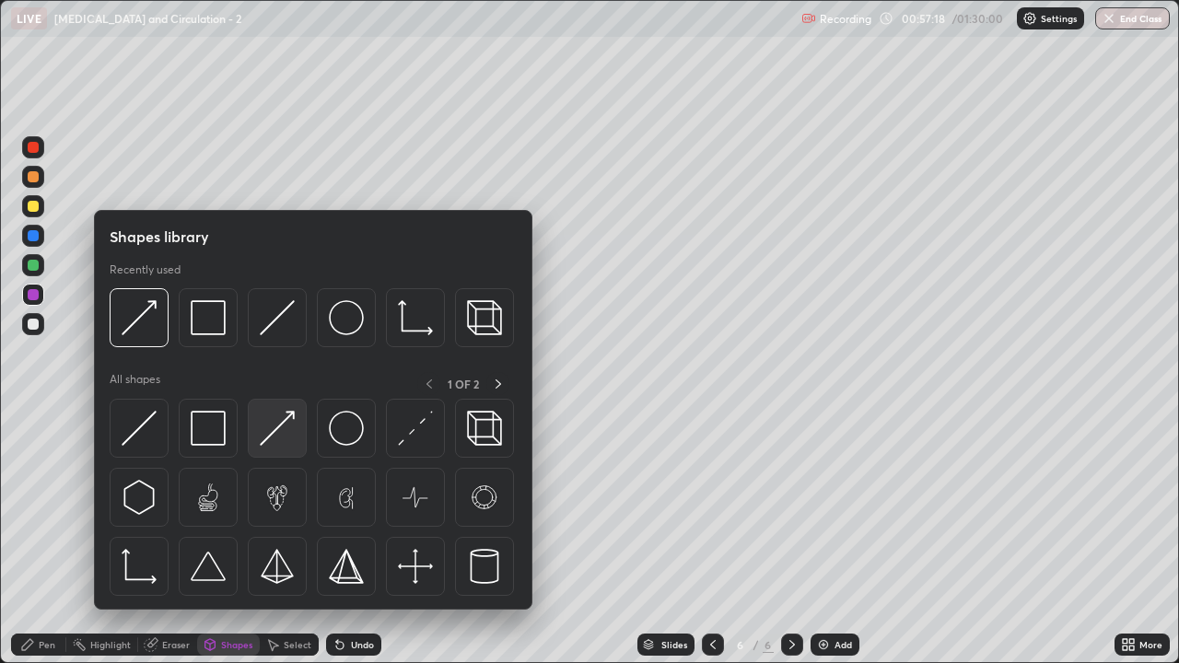
click at [286, 437] on img at bounding box center [277, 428] width 35 height 35
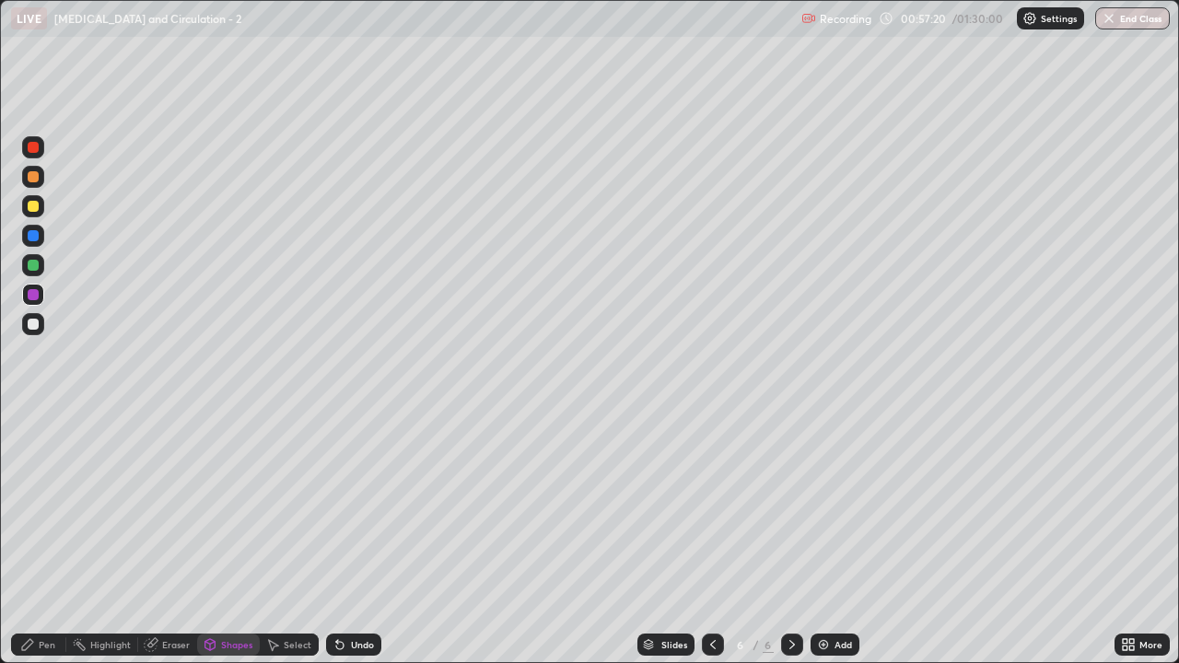
click at [33, 208] on div at bounding box center [33, 206] width 11 height 11
click at [40, 538] on div "Pen" at bounding box center [47, 644] width 17 height 9
click at [42, 329] on div at bounding box center [33, 324] width 22 height 22
click at [225, 538] on div "Shapes" at bounding box center [236, 644] width 31 height 9
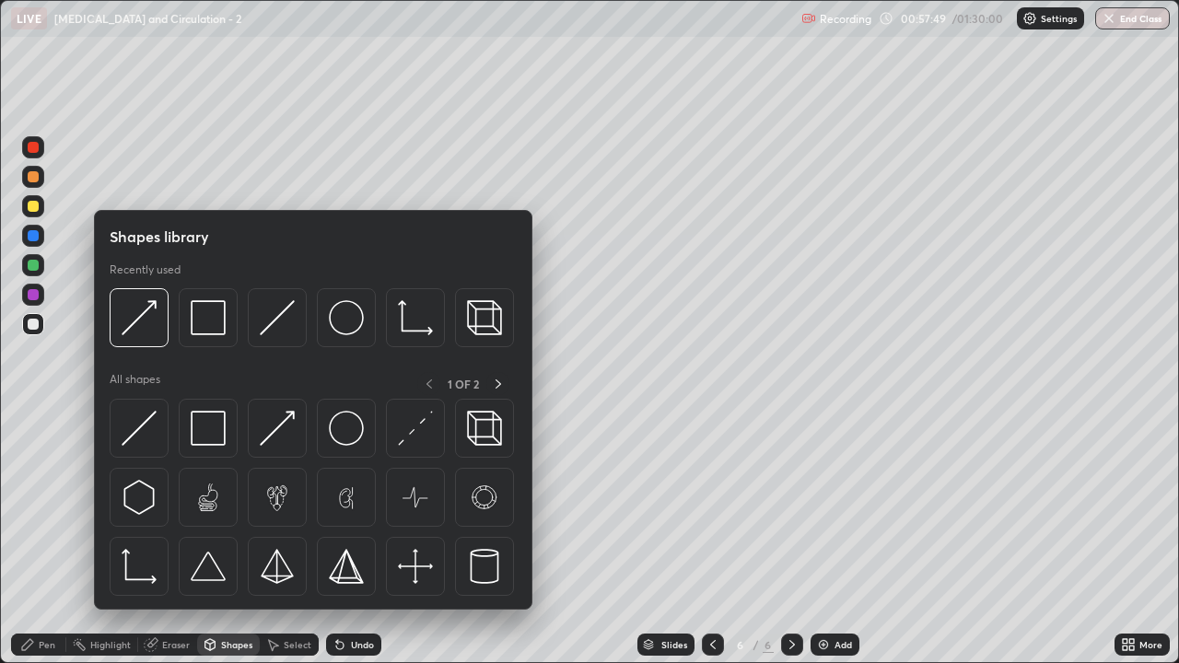
click at [28, 295] on div at bounding box center [33, 294] width 11 height 11
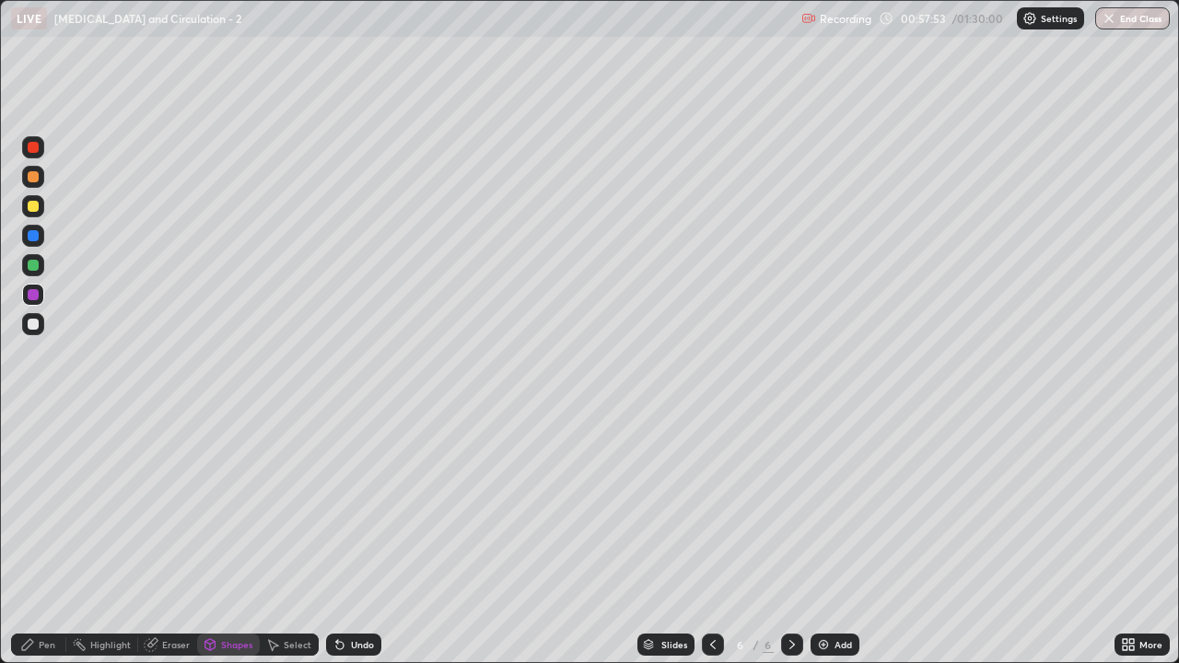
click at [169, 538] on div "Eraser" at bounding box center [176, 644] width 28 height 9
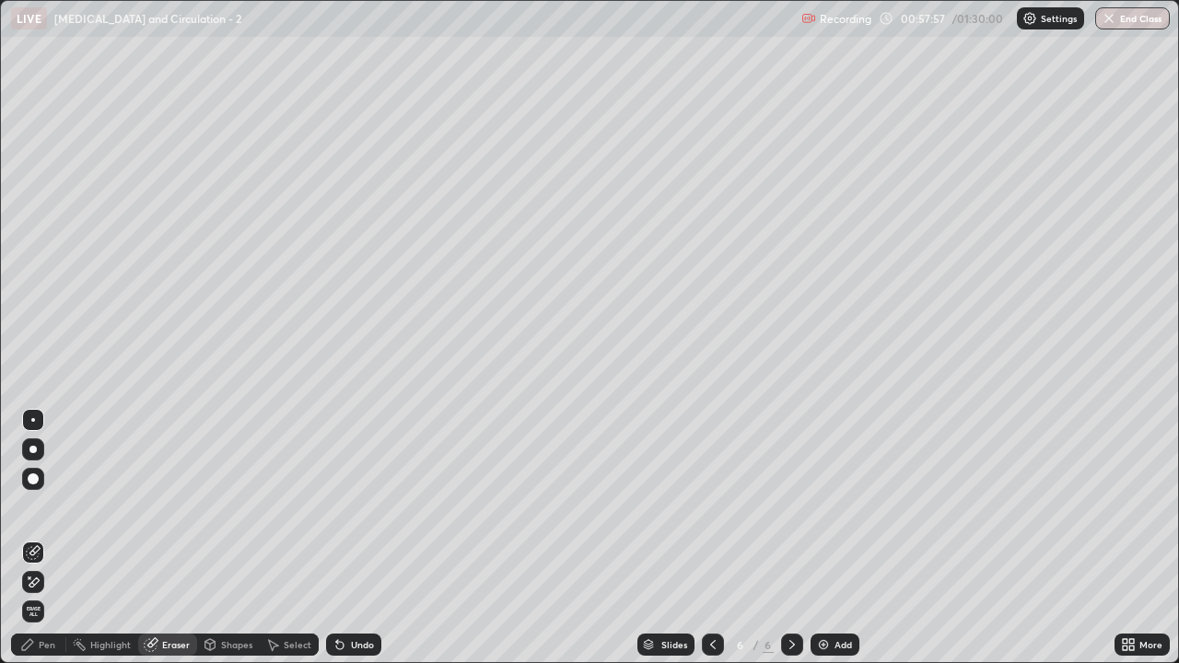
click at [39, 538] on div "Pen" at bounding box center [38, 645] width 55 height 22
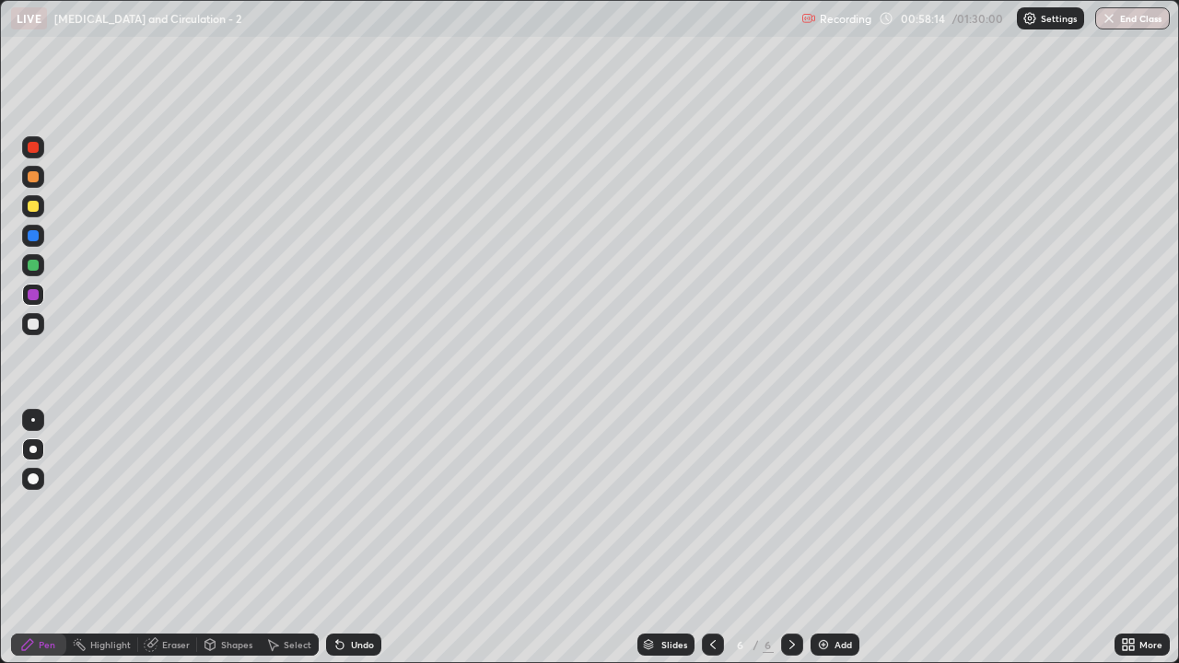
click at [224, 538] on div "Shapes" at bounding box center [228, 645] width 63 height 22
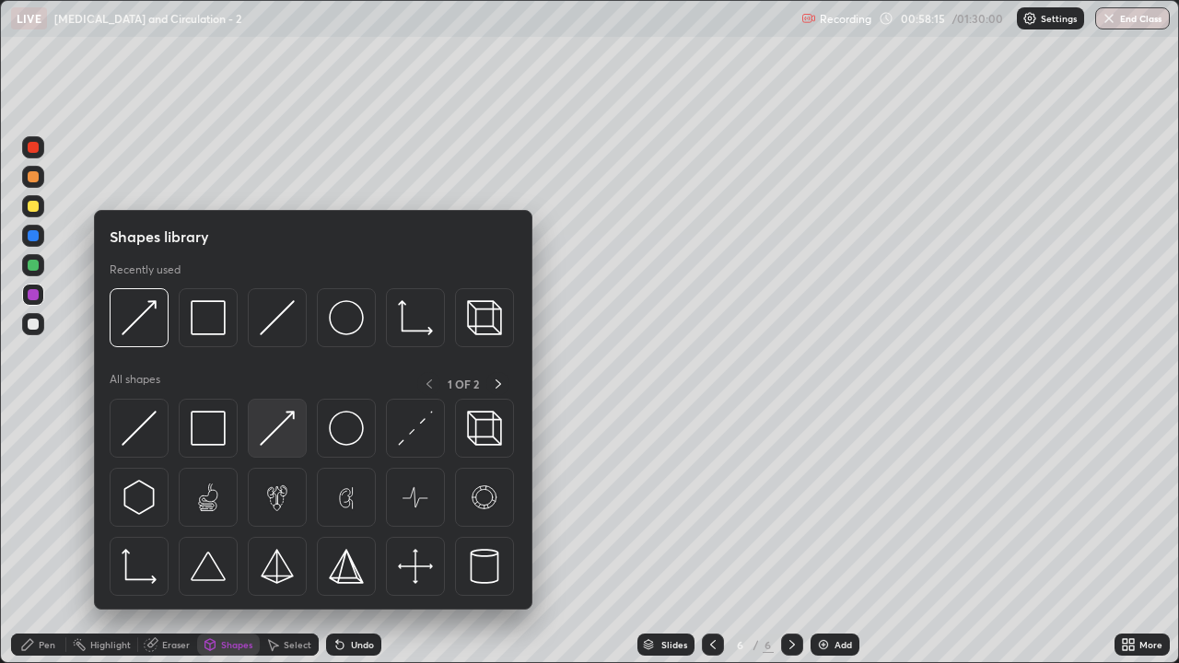
click at [274, 437] on img at bounding box center [277, 428] width 35 height 35
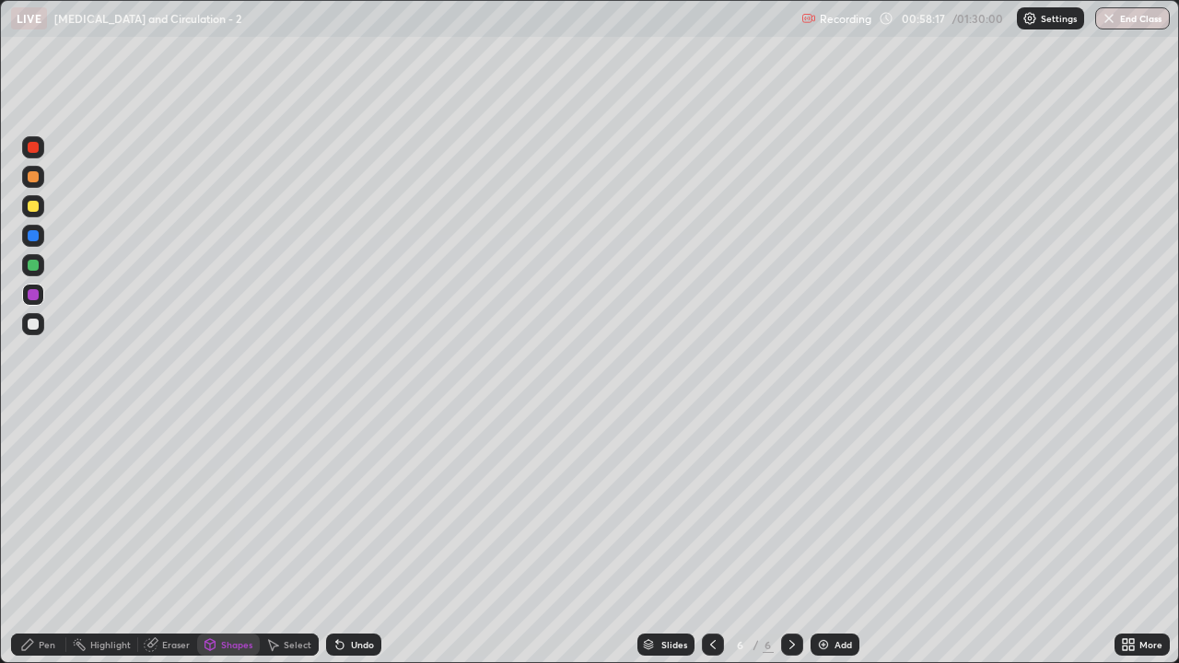
click at [35, 324] on div at bounding box center [33, 324] width 11 height 11
click at [165, 538] on div "Eraser" at bounding box center [176, 644] width 28 height 9
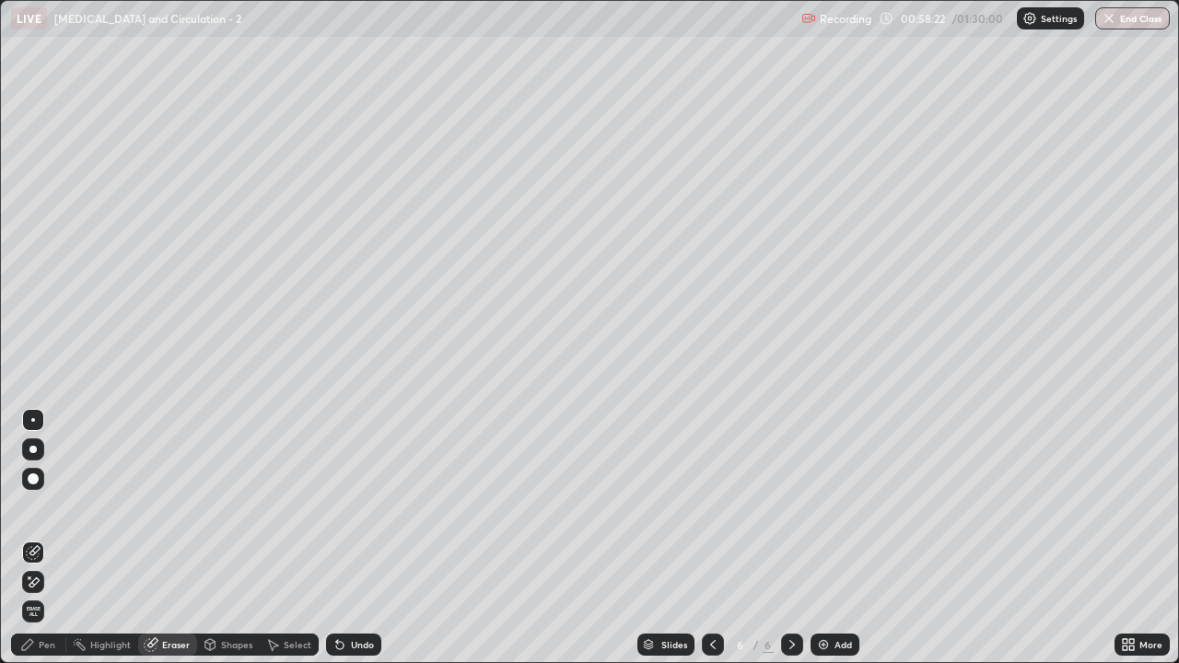
click at [50, 538] on div "Pen" at bounding box center [47, 644] width 17 height 9
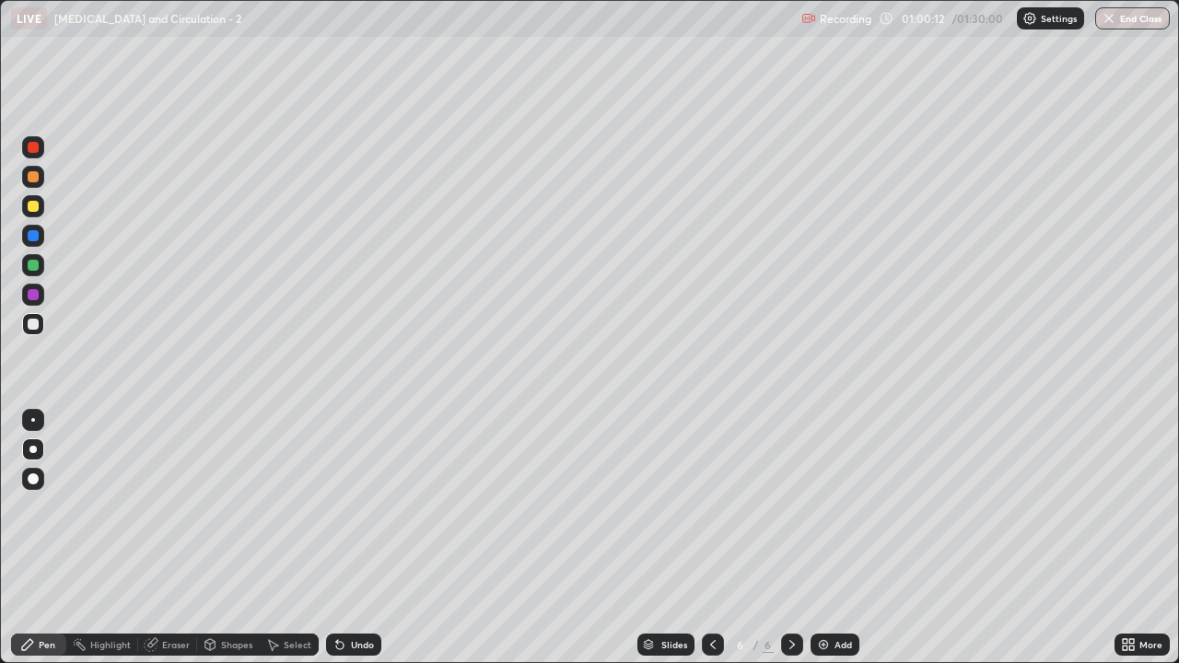
click at [231, 538] on div "Shapes" at bounding box center [236, 644] width 31 height 9
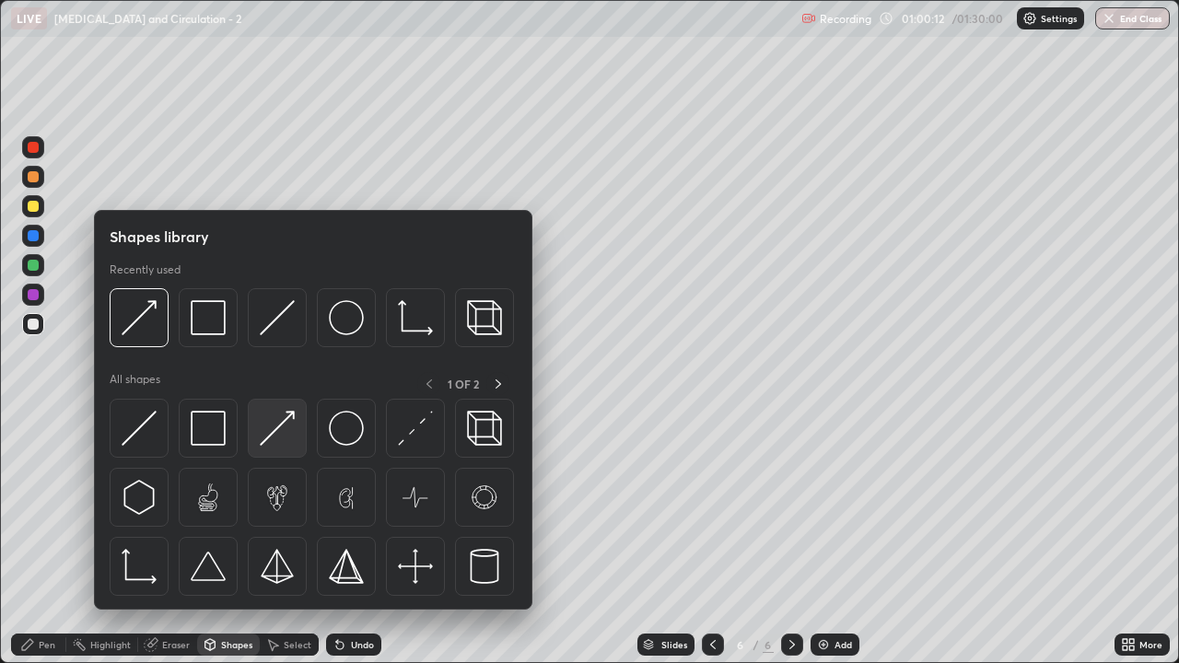
click at [274, 435] on img at bounding box center [277, 428] width 35 height 35
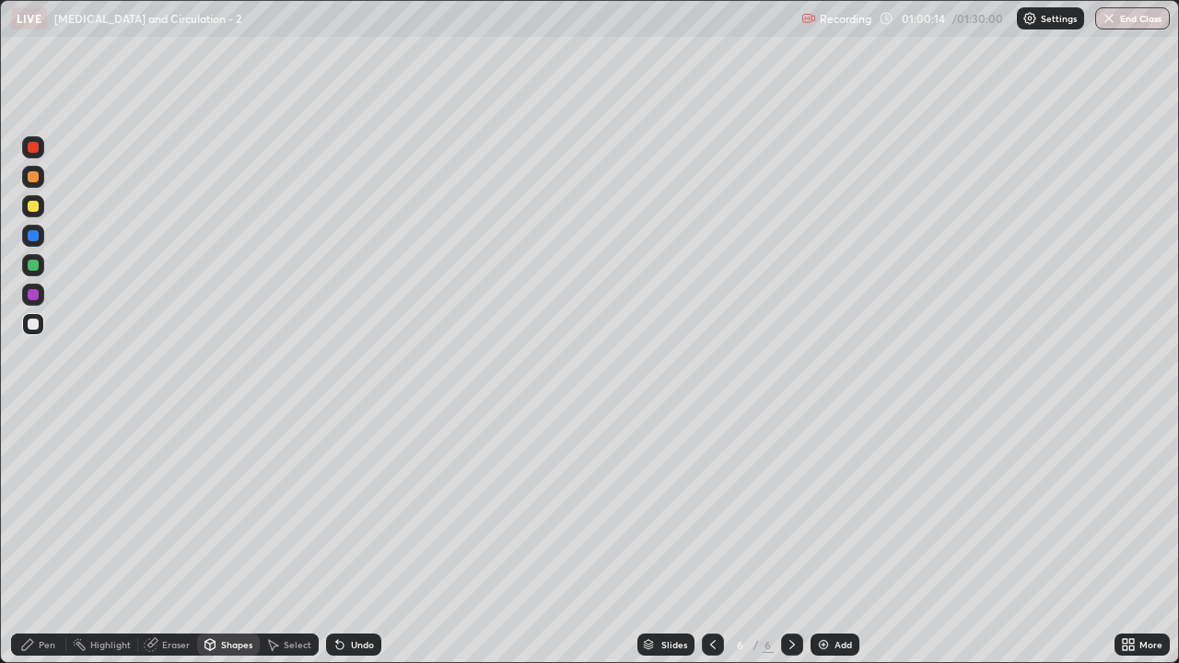
click at [46, 538] on div "Pen" at bounding box center [38, 645] width 55 height 22
click at [33, 206] on div at bounding box center [33, 206] width 11 height 11
click at [228, 538] on div "Shapes" at bounding box center [236, 644] width 31 height 9
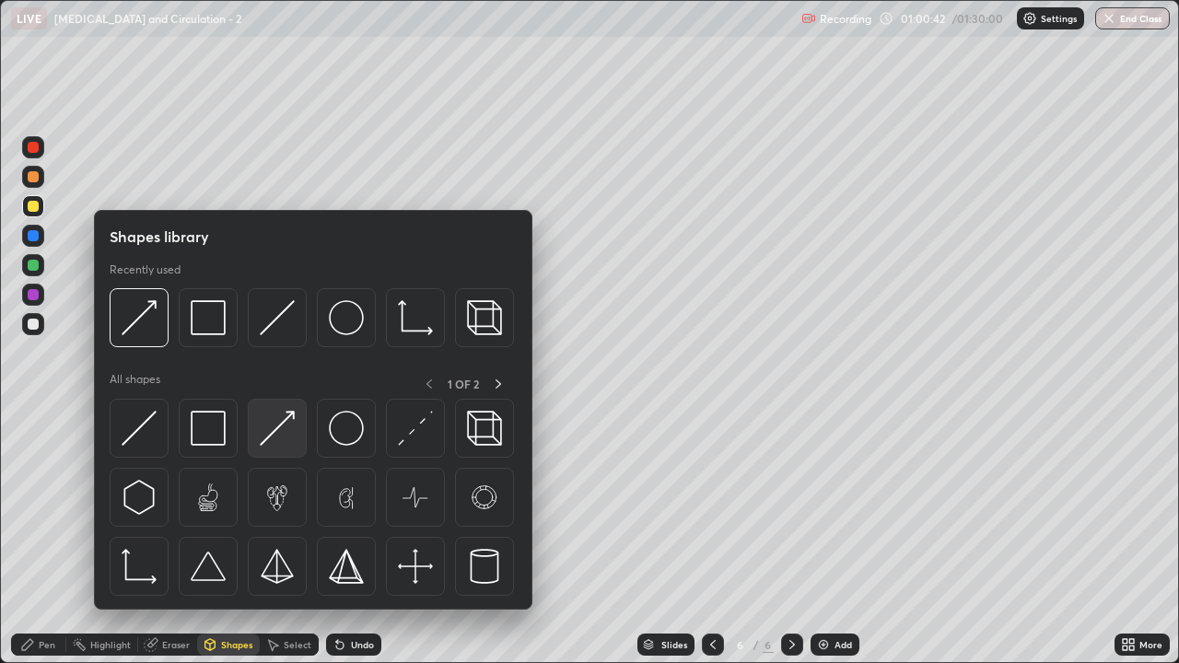
click at [279, 442] on img at bounding box center [277, 428] width 35 height 35
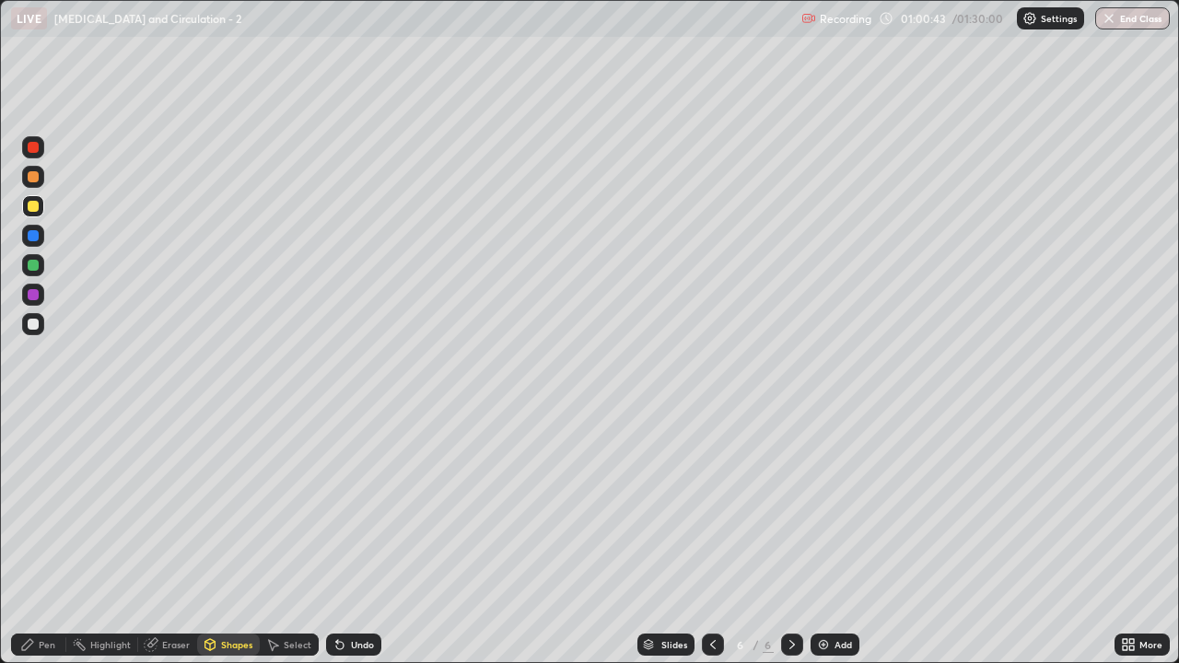
click at [52, 538] on div "Pen" at bounding box center [38, 645] width 55 height 22
click at [33, 181] on div at bounding box center [33, 176] width 11 height 11
click at [232, 538] on div "Shapes" at bounding box center [236, 644] width 31 height 9
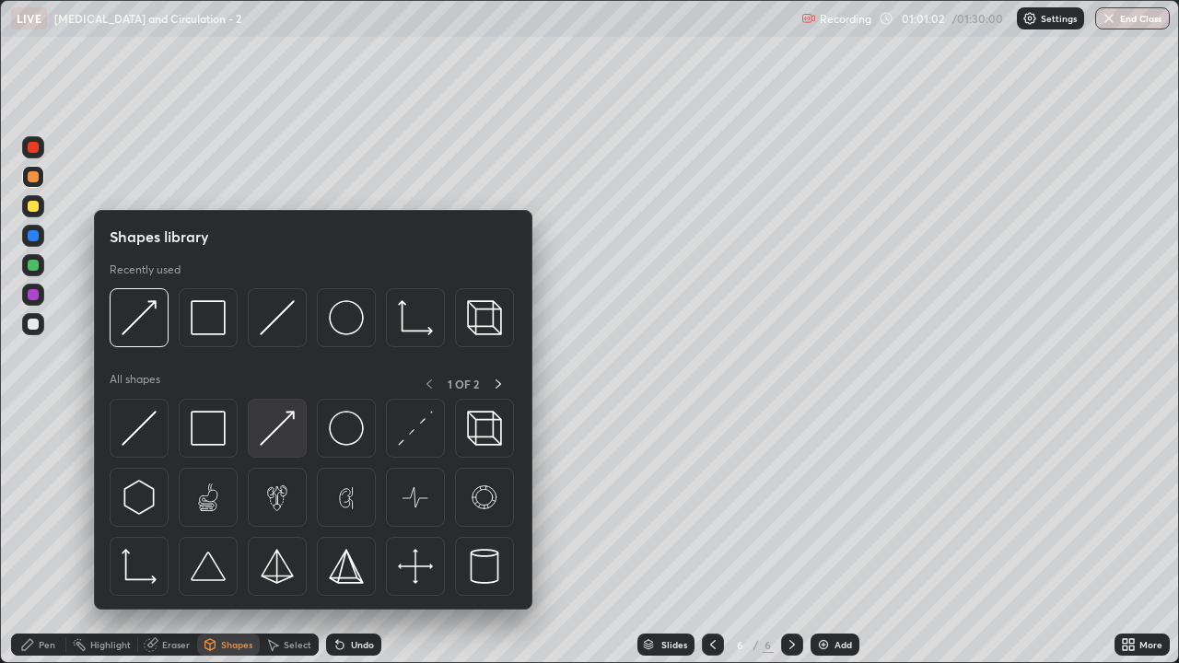
click at [286, 436] on img at bounding box center [277, 428] width 35 height 35
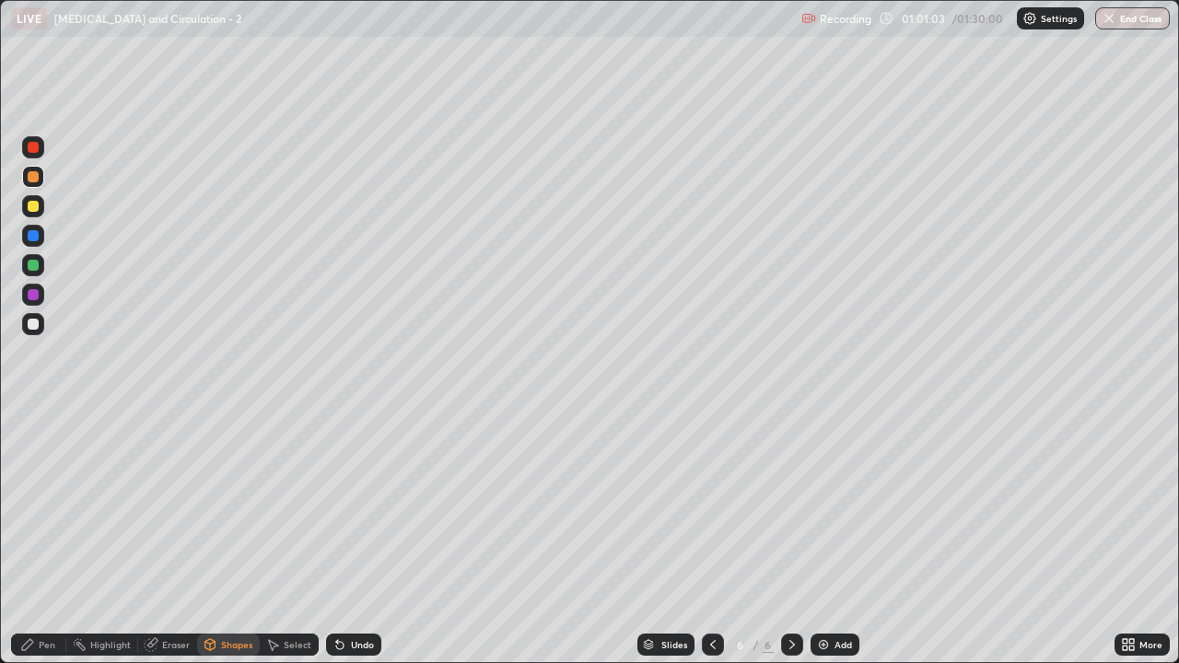
click at [51, 538] on div "Pen" at bounding box center [47, 644] width 17 height 9
click at [47, 538] on div "Pen" at bounding box center [47, 644] width 17 height 9
click at [181, 538] on div "Eraser" at bounding box center [176, 644] width 28 height 9
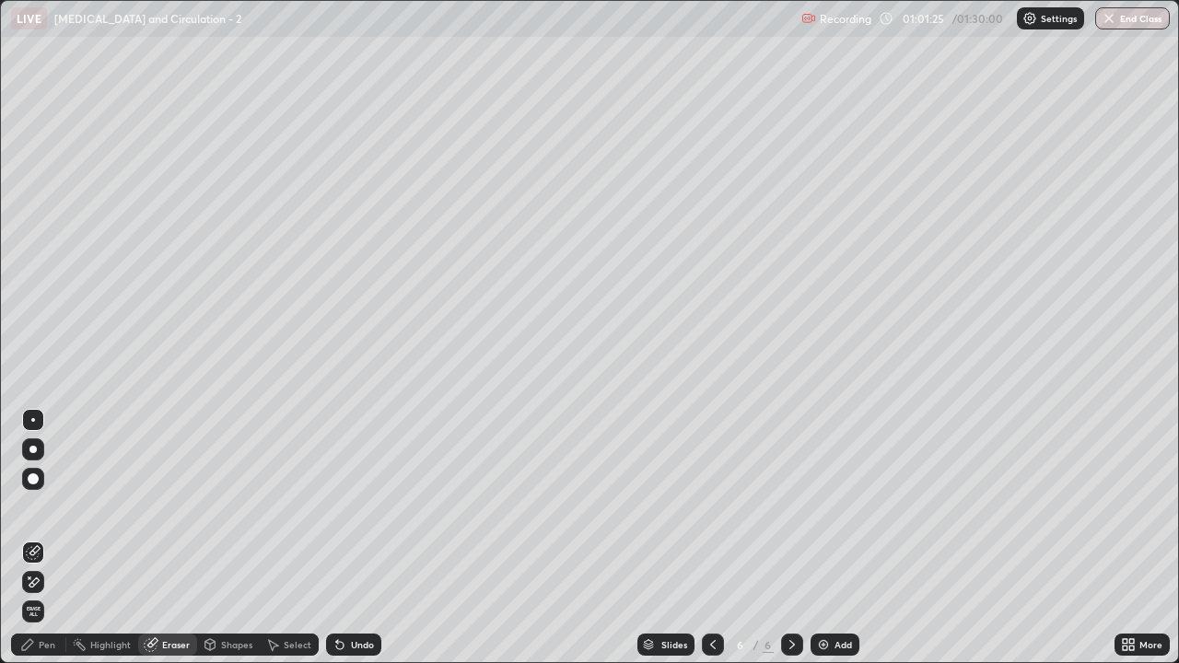
click at [48, 538] on div "Pen" at bounding box center [47, 644] width 17 height 9
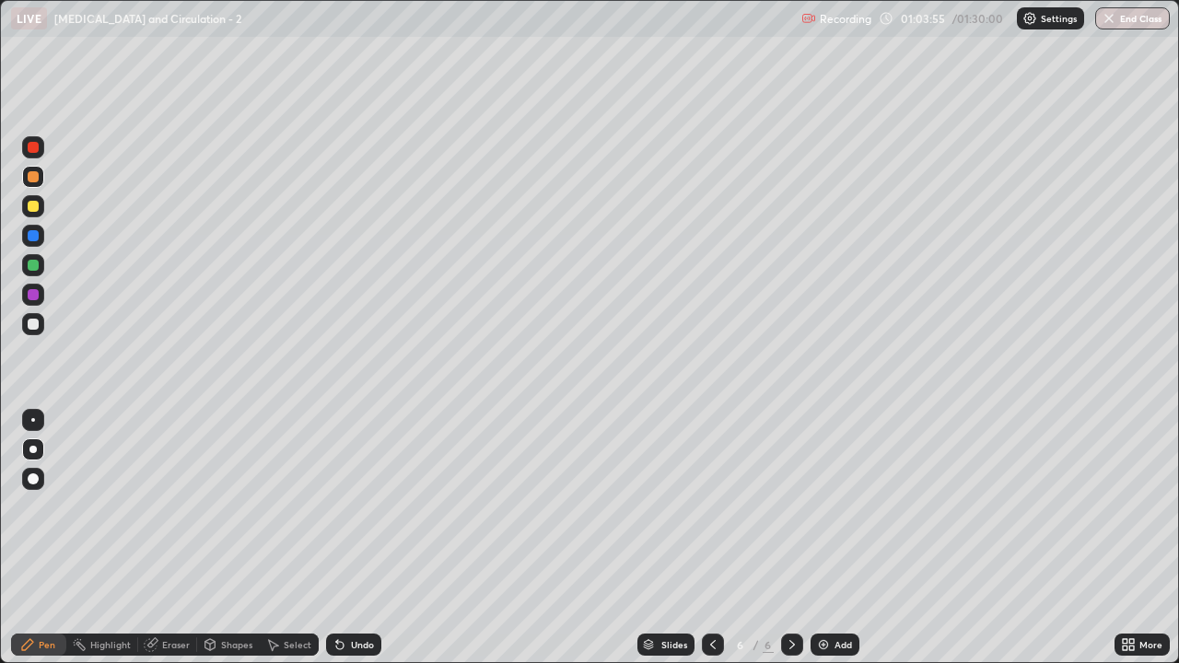
click at [32, 184] on div at bounding box center [33, 177] width 22 height 22
click at [229, 538] on div "Shapes" at bounding box center [236, 644] width 31 height 9
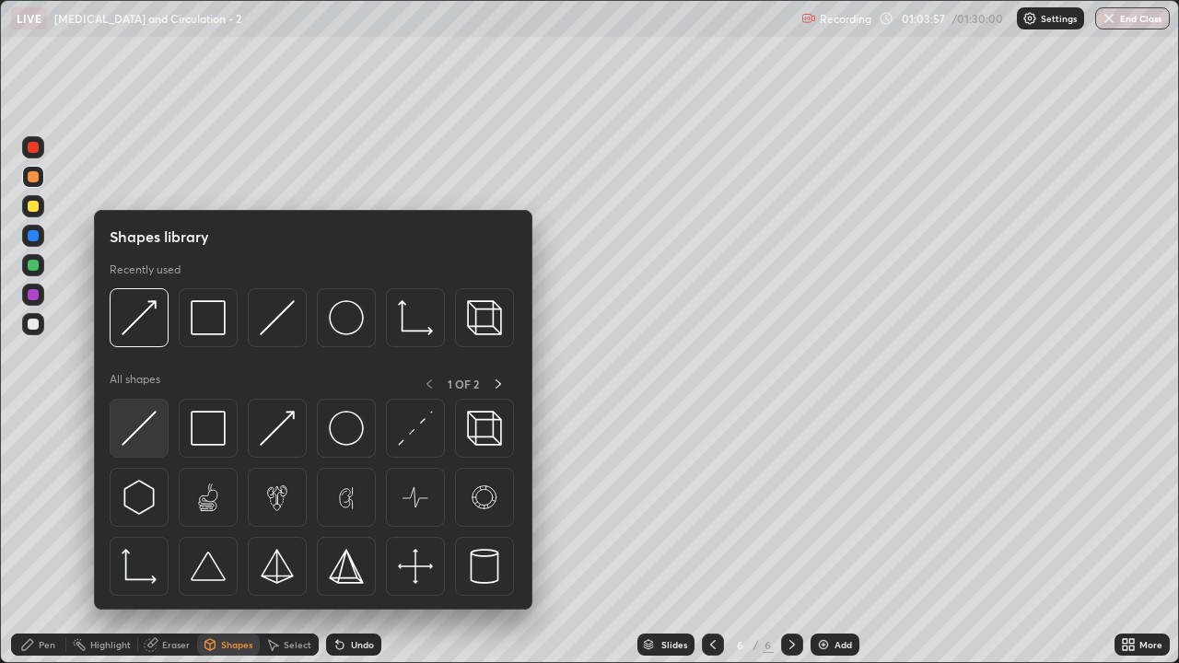
click at [148, 440] on img at bounding box center [139, 428] width 35 height 35
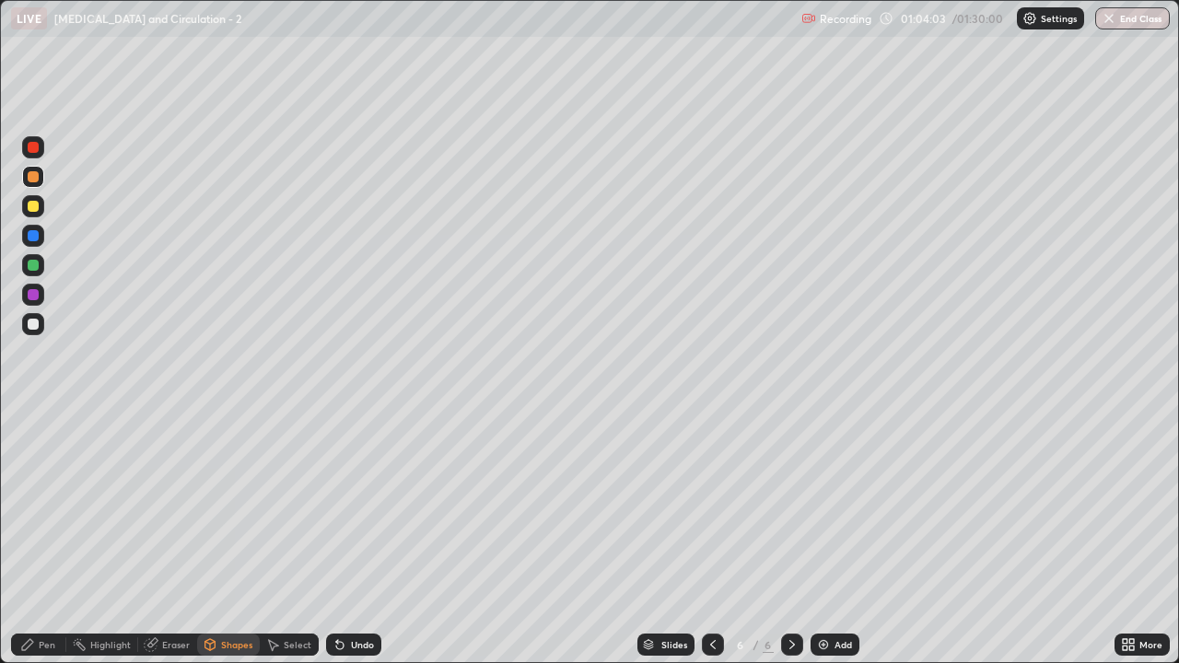
click at [45, 538] on div "Pen" at bounding box center [47, 644] width 17 height 9
click at [34, 324] on div at bounding box center [33, 324] width 11 height 11
click at [53, 538] on div "Pen" at bounding box center [47, 644] width 17 height 9
click at [46, 538] on div "Pen" at bounding box center [47, 644] width 17 height 9
click at [35, 184] on div at bounding box center [33, 177] width 22 height 22
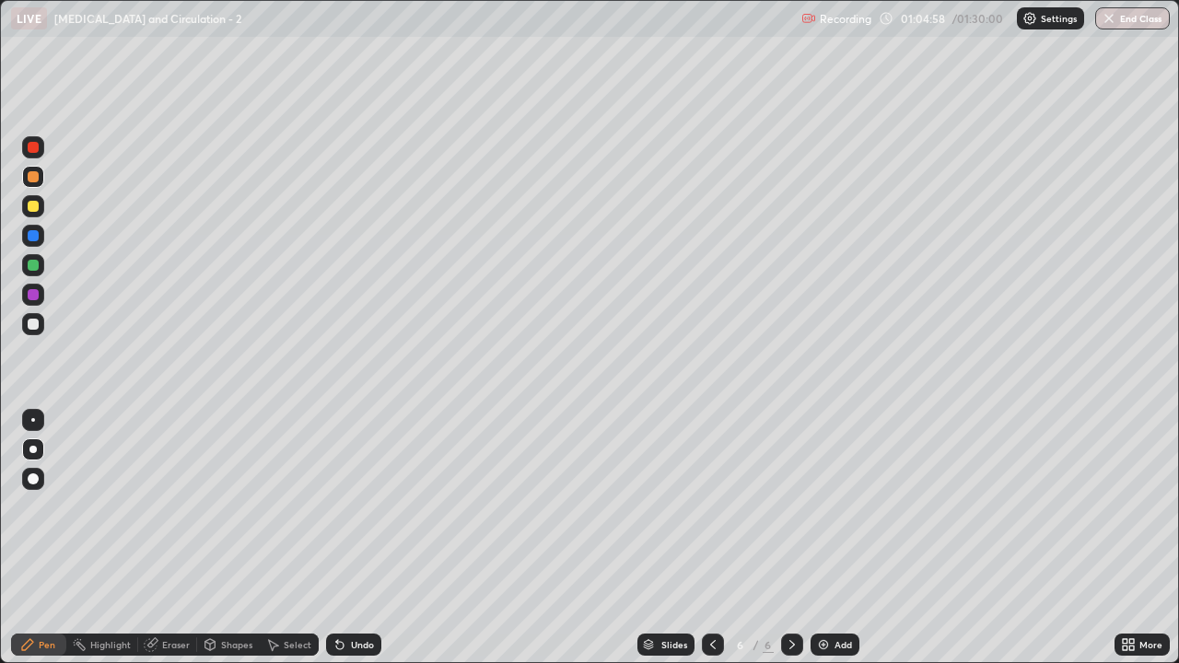
click at [41, 212] on div at bounding box center [33, 206] width 22 height 22
click at [41, 298] on div at bounding box center [33, 295] width 22 height 22
click at [52, 538] on div "Pen" at bounding box center [47, 644] width 17 height 9
click at [37, 206] on div at bounding box center [33, 206] width 11 height 11
click at [40, 538] on div "Pen" at bounding box center [38, 645] width 55 height 22
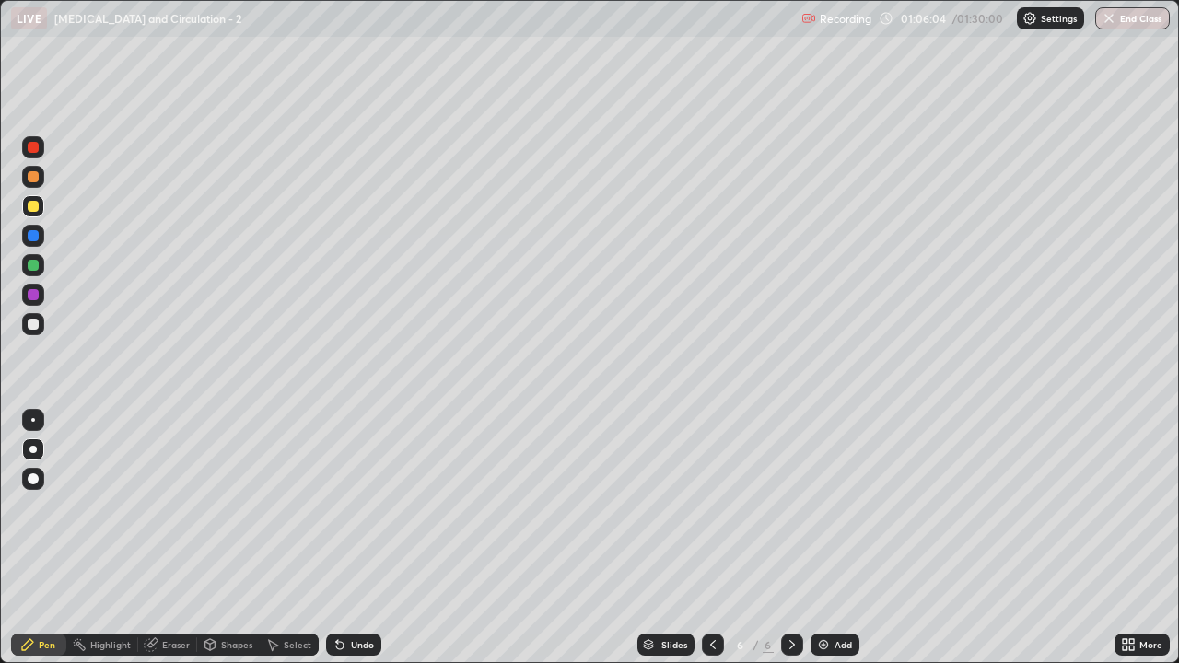
click at [36, 326] on div at bounding box center [33, 324] width 11 height 11
click at [791, 538] on icon at bounding box center [792, 644] width 15 height 15
click at [825, 538] on img at bounding box center [823, 644] width 15 height 15
click at [41, 181] on div at bounding box center [33, 177] width 22 height 22
click at [41, 209] on div at bounding box center [33, 206] width 22 height 22
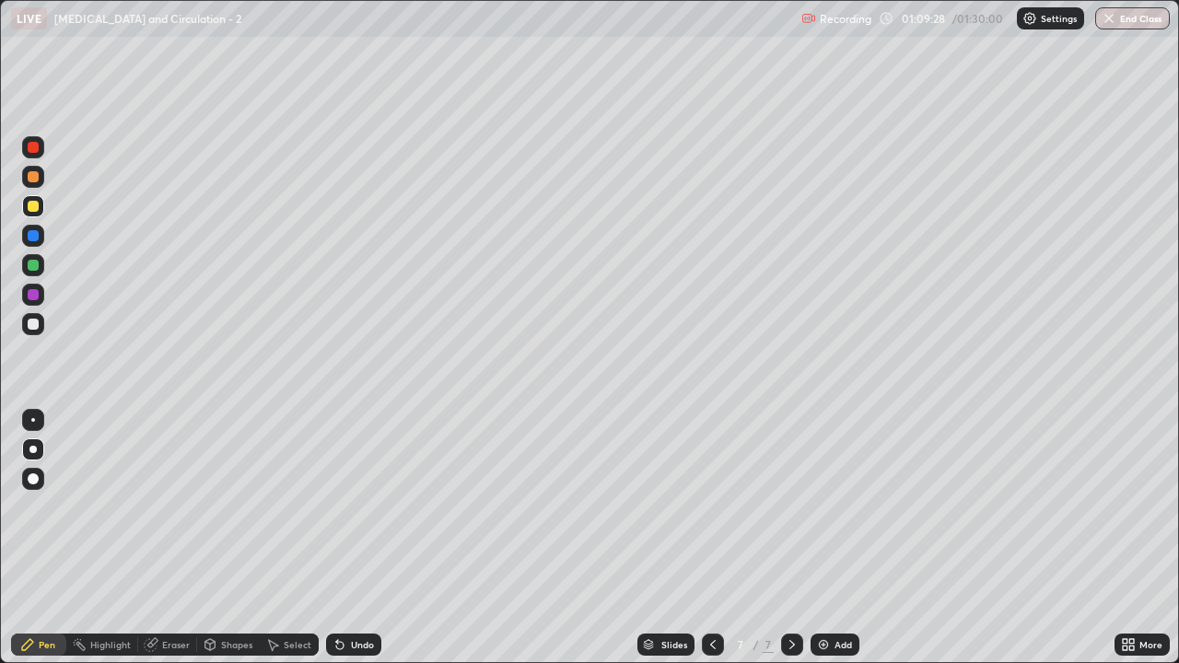
click at [236, 538] on div "Shapes" at bounding box center [236, 644] width 31 height 9
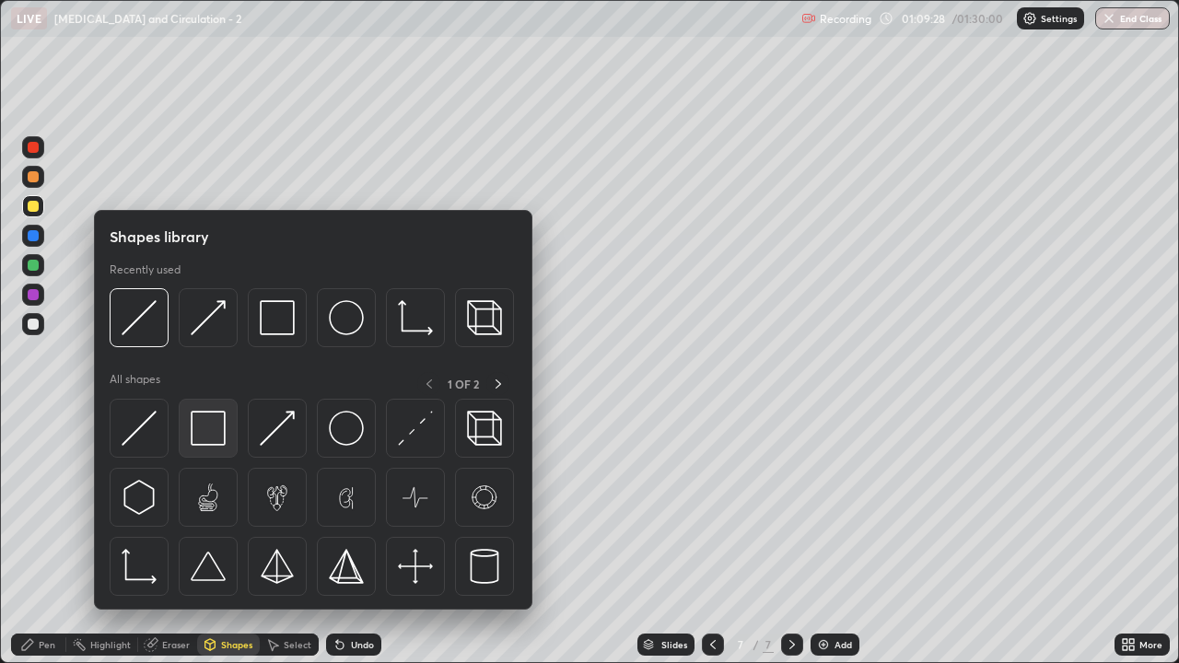
click at [207, 435] on img at bounding box center [208, 428] width 35 height 35
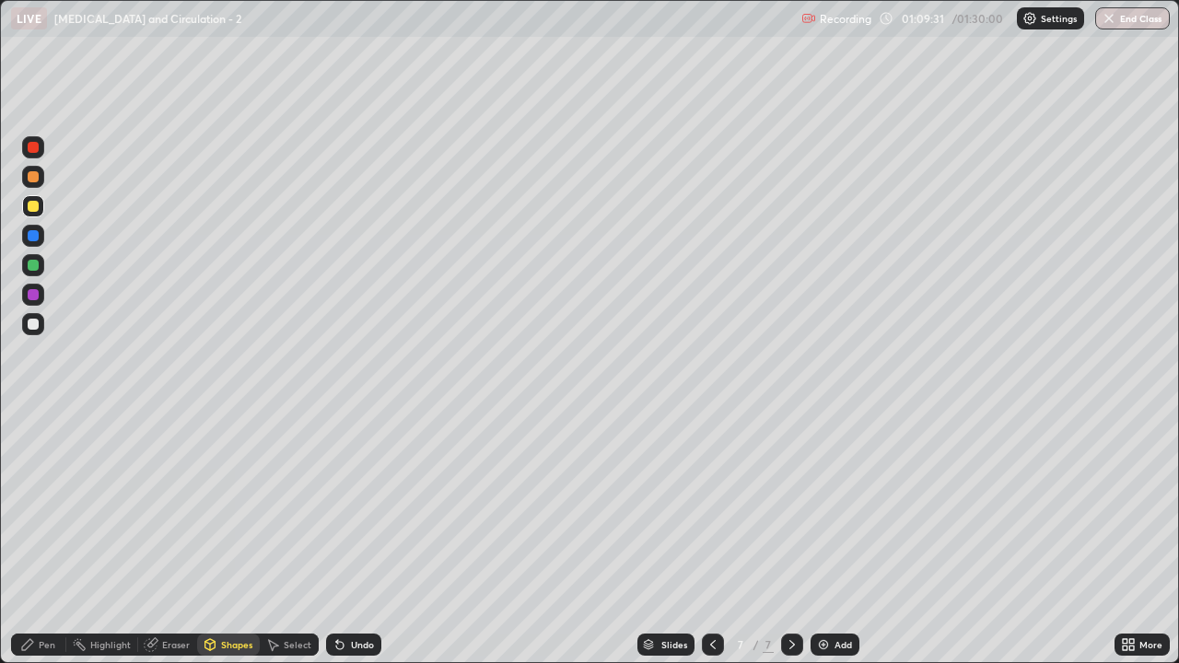
click at [233, 538] on div "Shapes" at bounding box center [236, 644] width 31 height 9
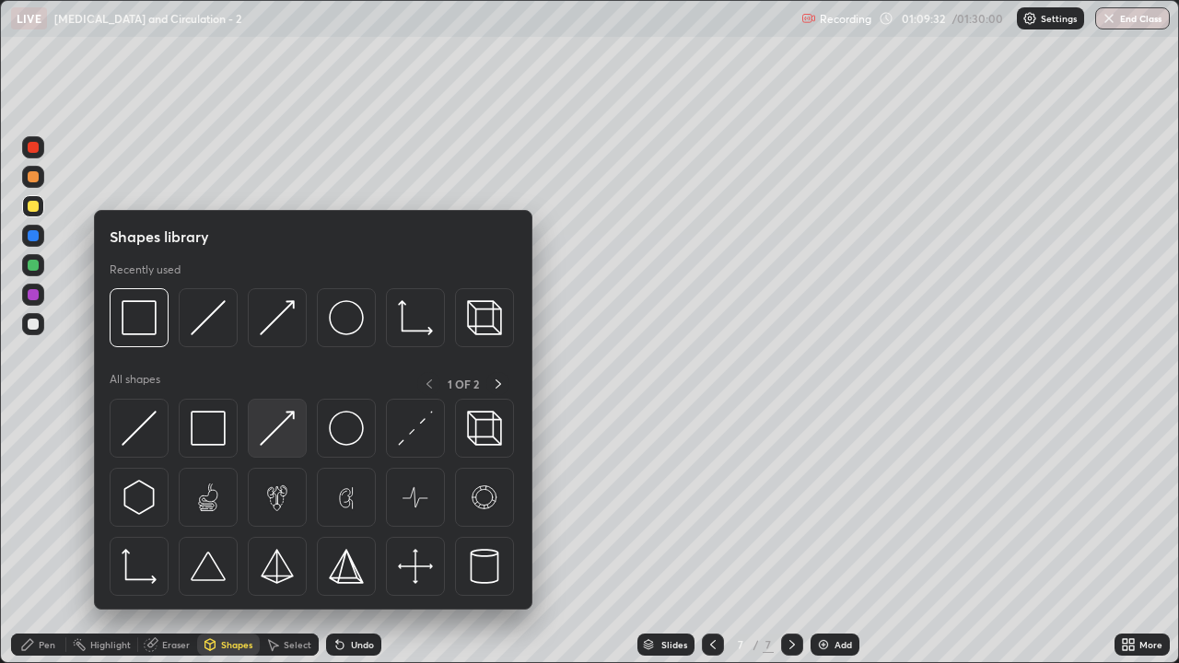
click at [290, 434] on img at bounding box center [277, 428] width 35 height 35
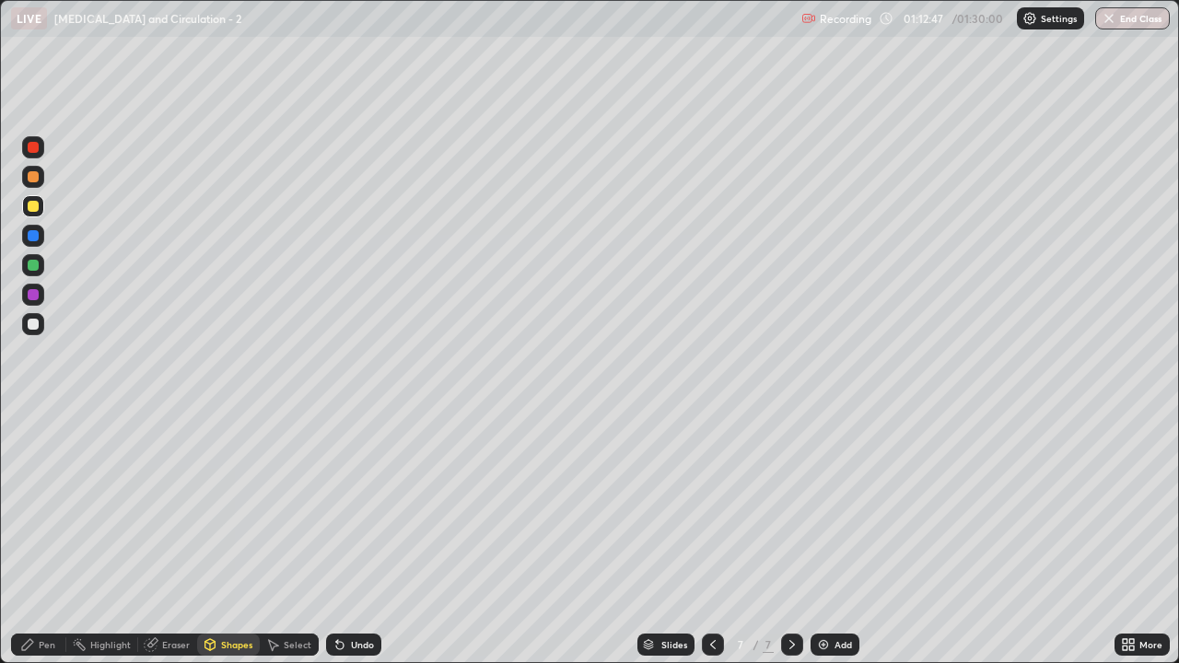
click at [32, 326] on div at bounding box center [33, 324] width 11 height 11
click at [162, 538] on div "Eraser" at bounding box center [176, 644] width 28 height 9
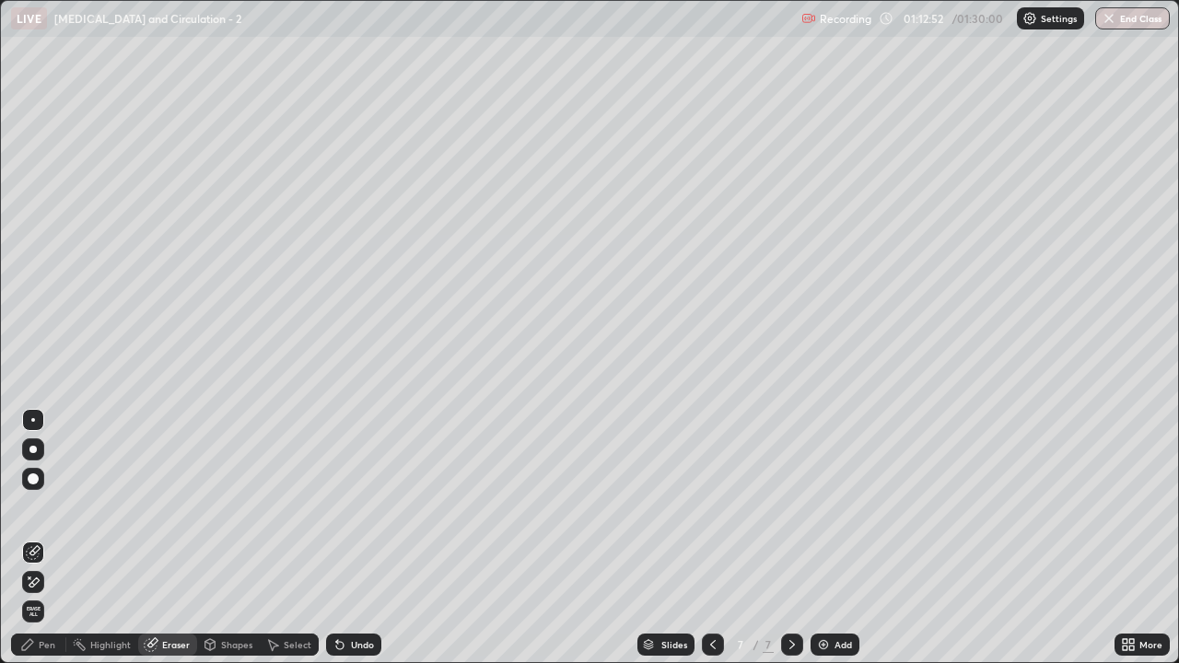
click at [35, 538] on icon at bounding box center [33, 552] width 15 height 15
click at [46, 538] on div "Pen" at bounding box center [47, 644] width 17 height 9
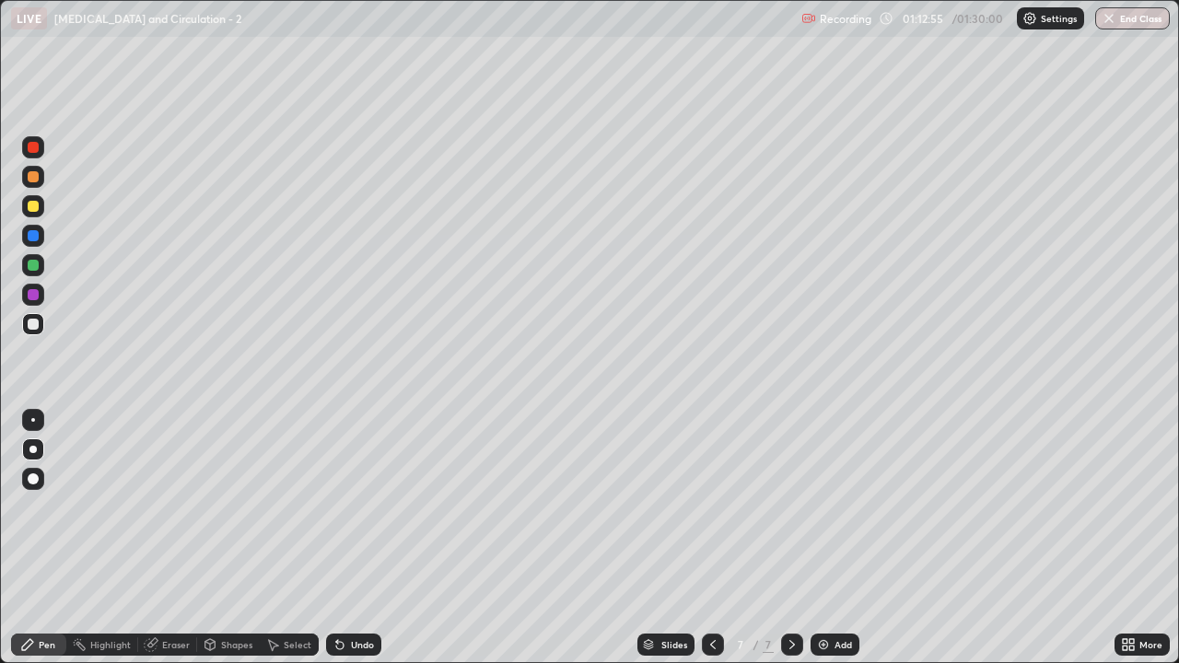
click at [34, 210] on div at bounding box center [33, 206] width 11 height 11
click at [44, 538] on div "Pen" at bounding box center [47, 644] width 17 height 9
click at [35, 208] on div at bounding box center [33, 206] width 11 height 11
click at [33, 297] on div at bounding box center [33, 294] width 11 height 11
click at [172, 538] on div "Eraser" at bounding box center [176, 644] width 28 height 9
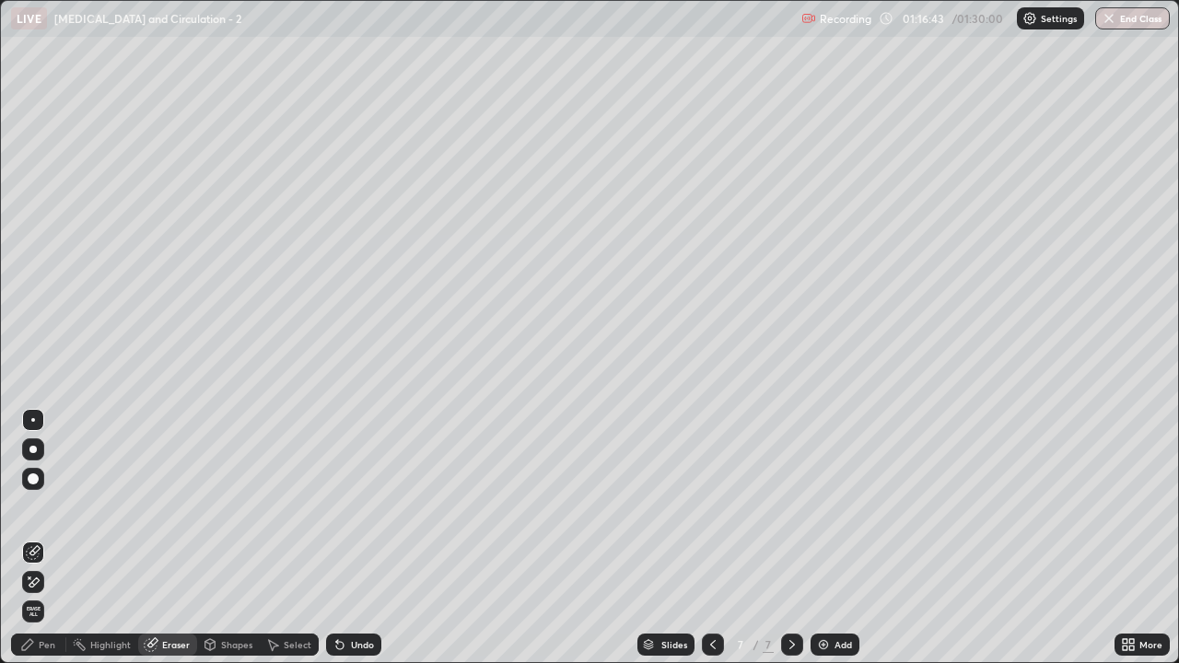
click at [223, 538] on div "Shapes" at bounding box center [236, 644] width 31 height 9
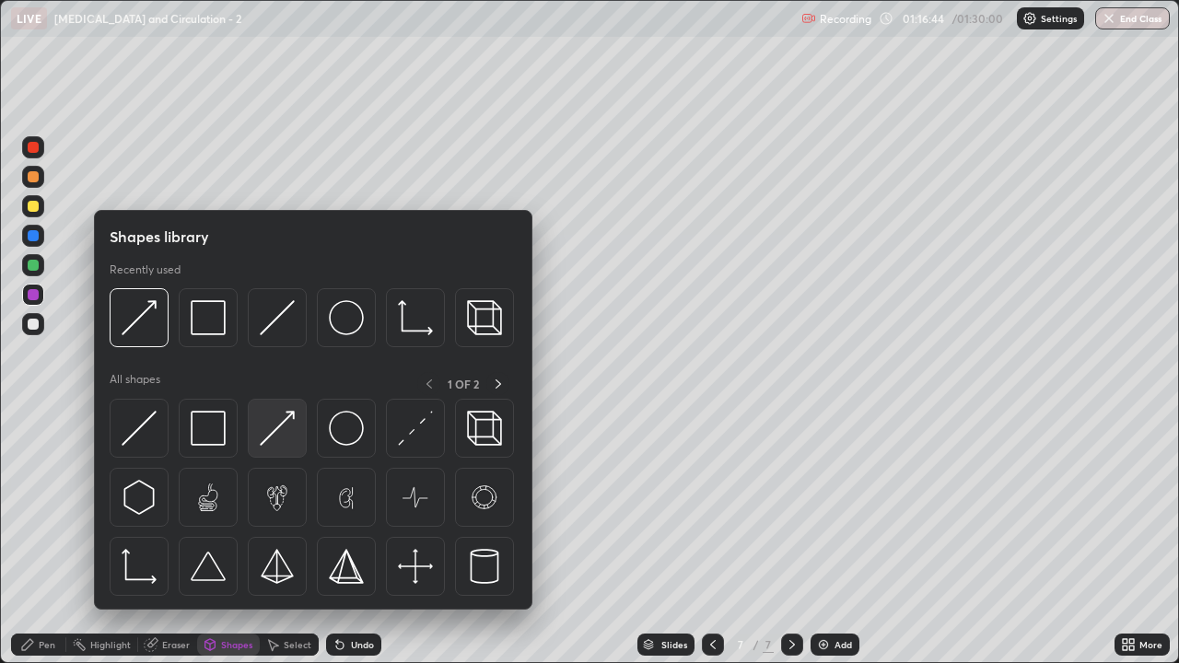
click at [269, 440] on img at bounding box center [277, 428] width 35 height 35
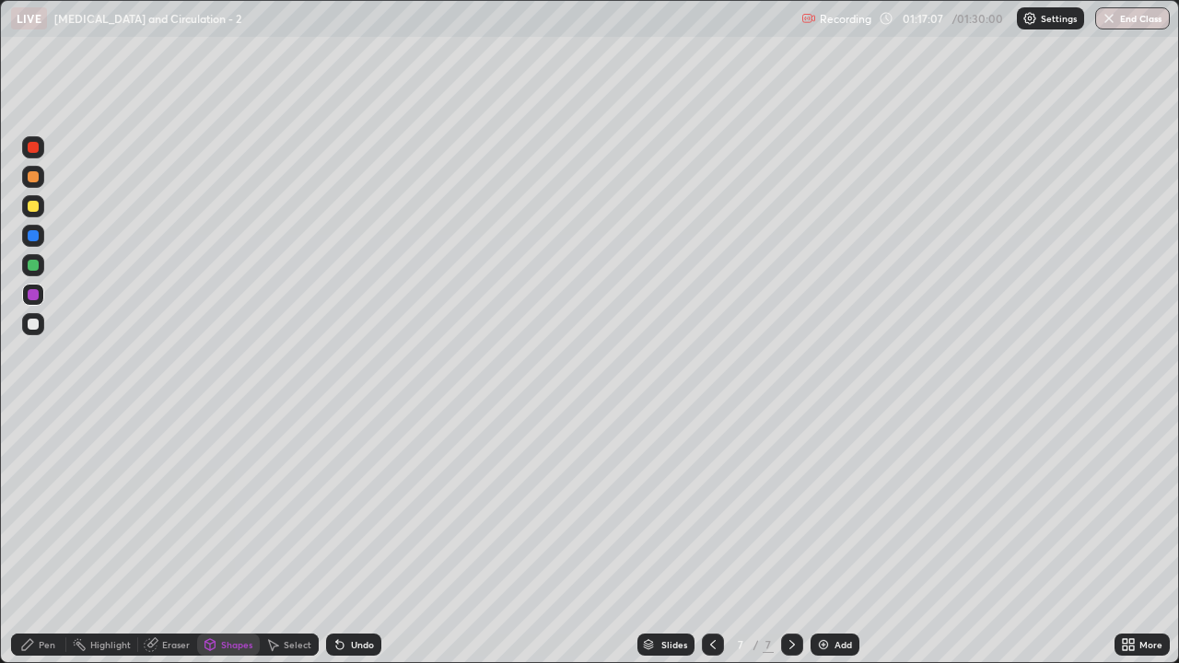
click at [48, 538] on div "Pen" at bounding box center [47, 644] width 17 height 9
click at [32, 324] on div at bounding box center [33, 324] width 11 height 11
click at [36, 327] on div at bounding box center [33, 324] width 11 height 11
click at [40, 538] on div "Pen" at bounding box center [47, 644] width 17 height 9
click at [33, 208] on div at bounding box center [33, 206] width 11 height 11
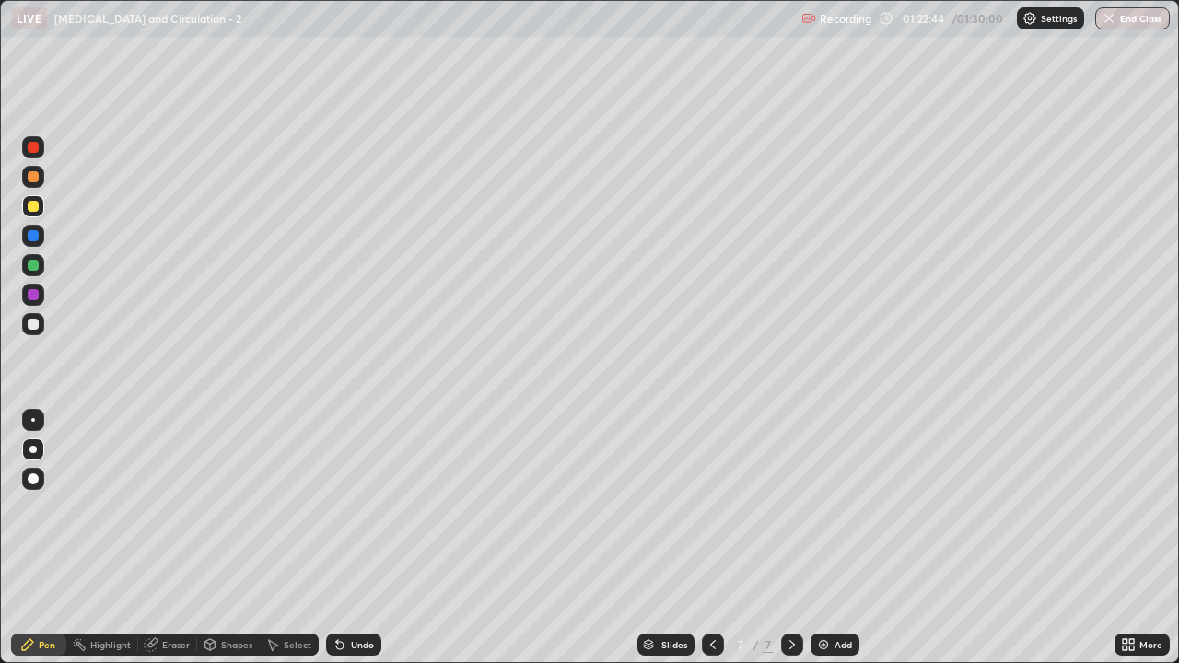
click at [230, 538] on div "Shapes" at bounding box center [236, 644] width 31 height 9
click at [166, 538] on div "Eraser" at bounding box center [176, 644] width 28 height 9
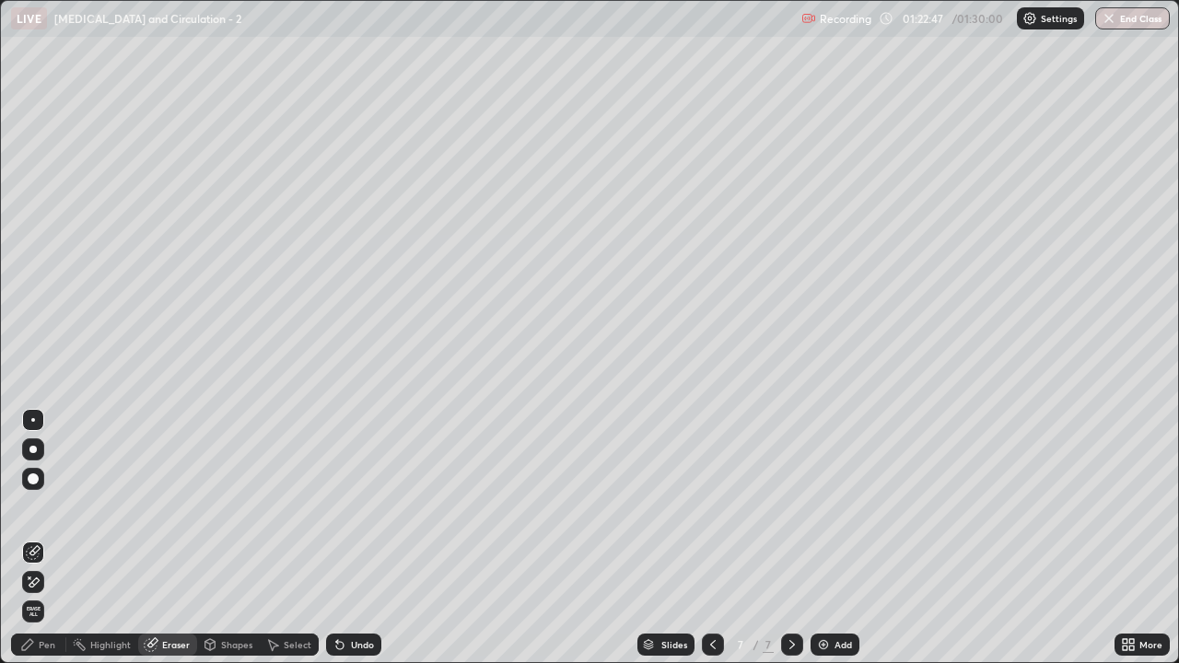
click at [33, 538] on icon at bounding box center [34, 582] width 10 height 9
click at [53, 538] on div "Pen" at bounding box center [47, 644] width 17 height 9
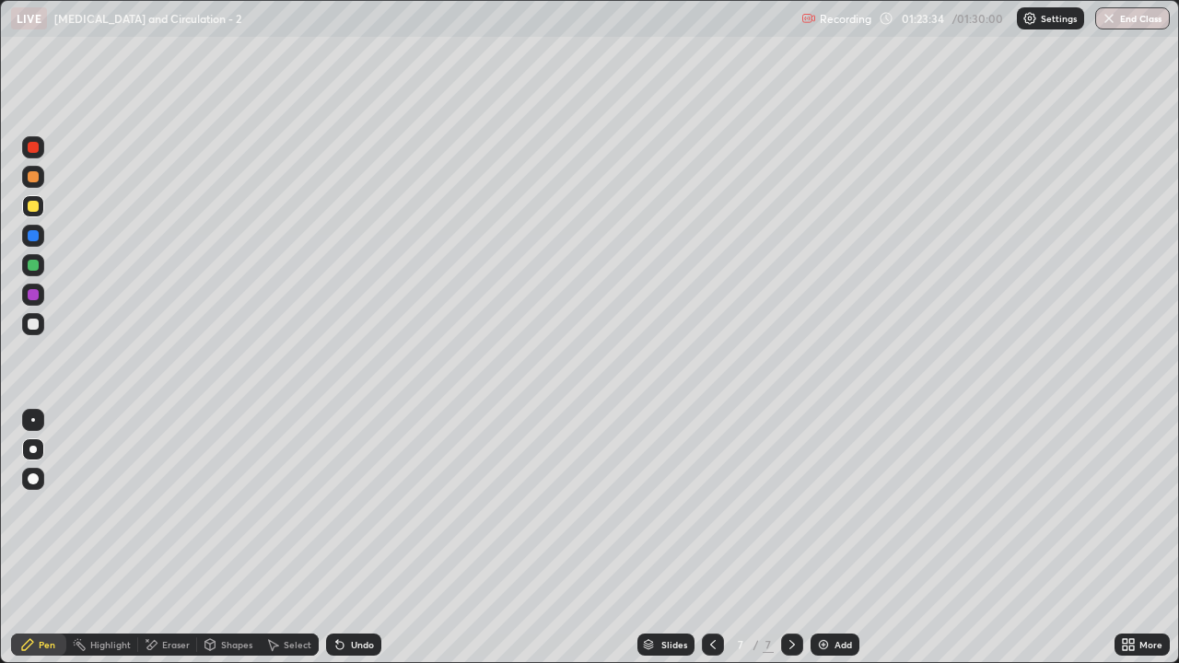
click at [29, 325] on div at bounding box center [33, 324] width 11 height 11
click at [33, 208] on div at bounding box center [33, 206] width 11 height 11
click at [222, 538] on div "Shapes" at bounding box center [236, 644] width 31 height 9
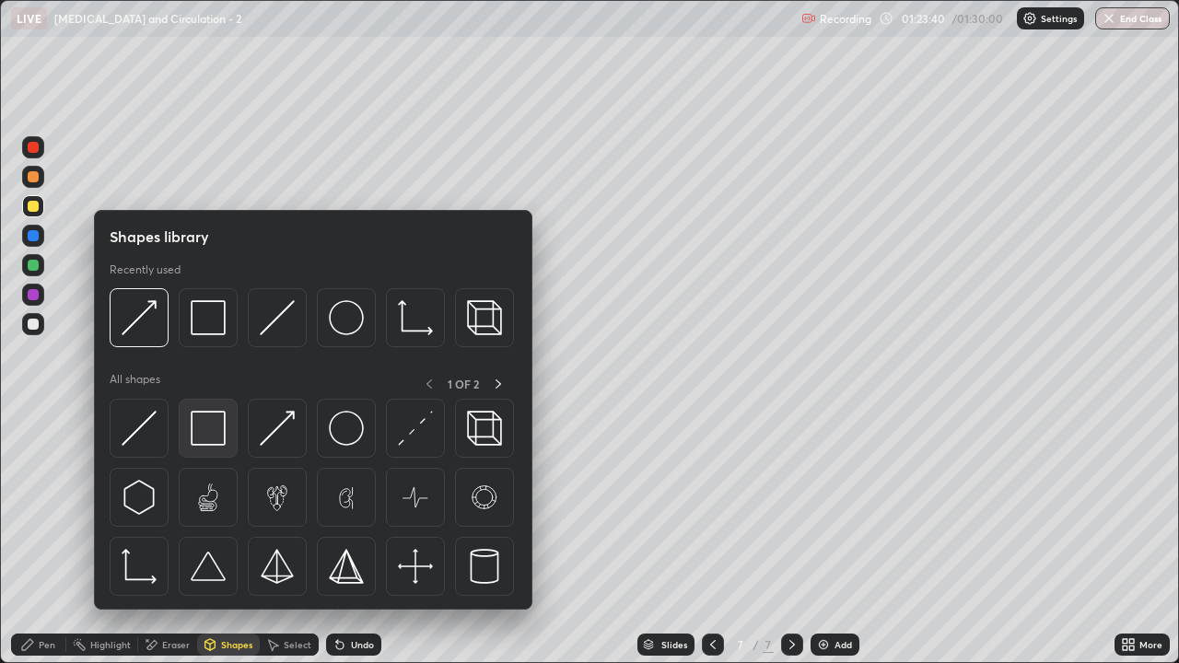
click at [212, 432] on img at bounding box center [208, 428] width 35 height 35
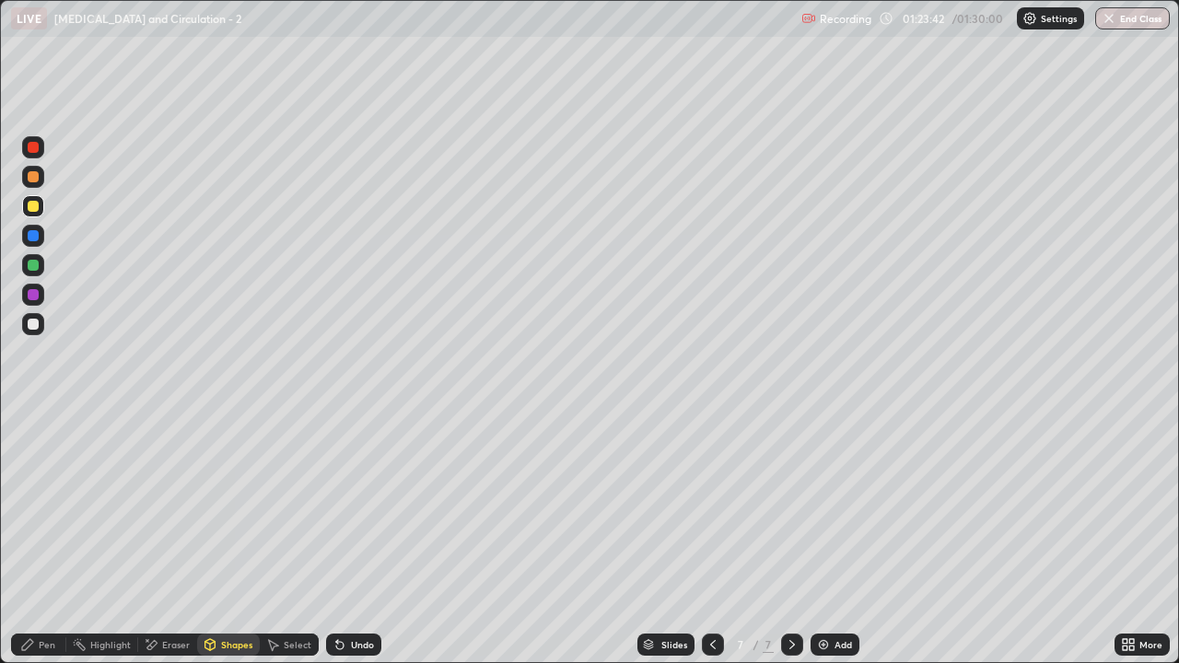
click at [165, 538] on div "Eraser" at bounding box center [176, 644] width 28 height 9
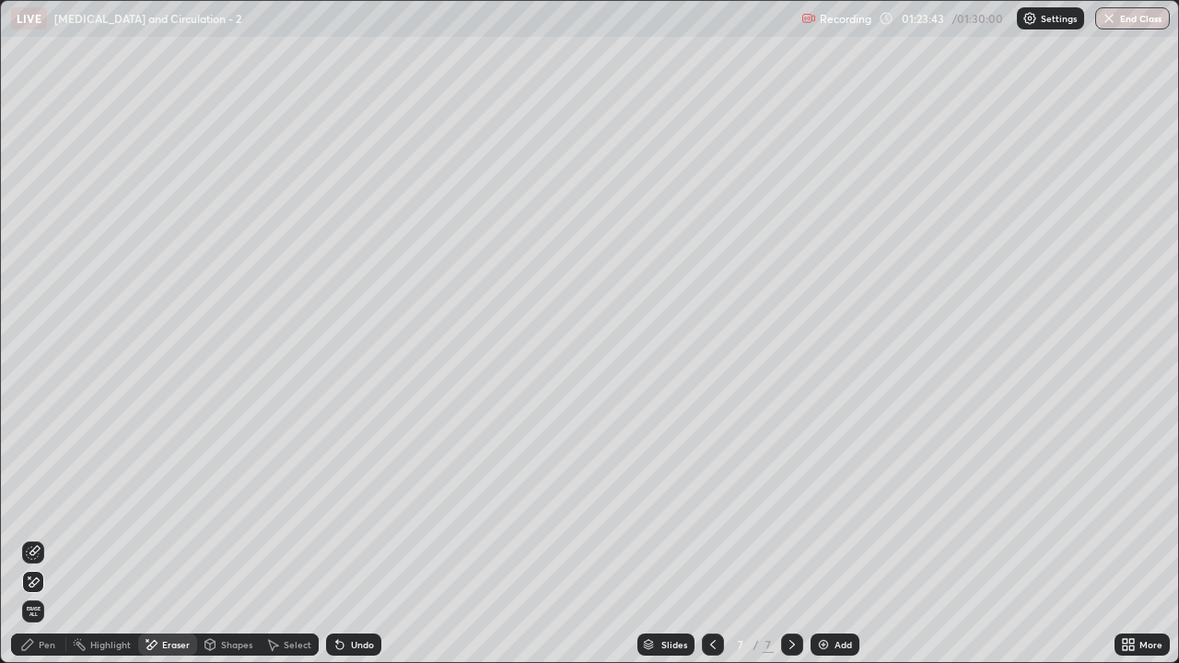
click at [33, 538] on icon at bounding box center [34, 550] width 10 height 9
click at [47, 538] on div "Pen" at bounding box center [47, 644] width 17 height 9
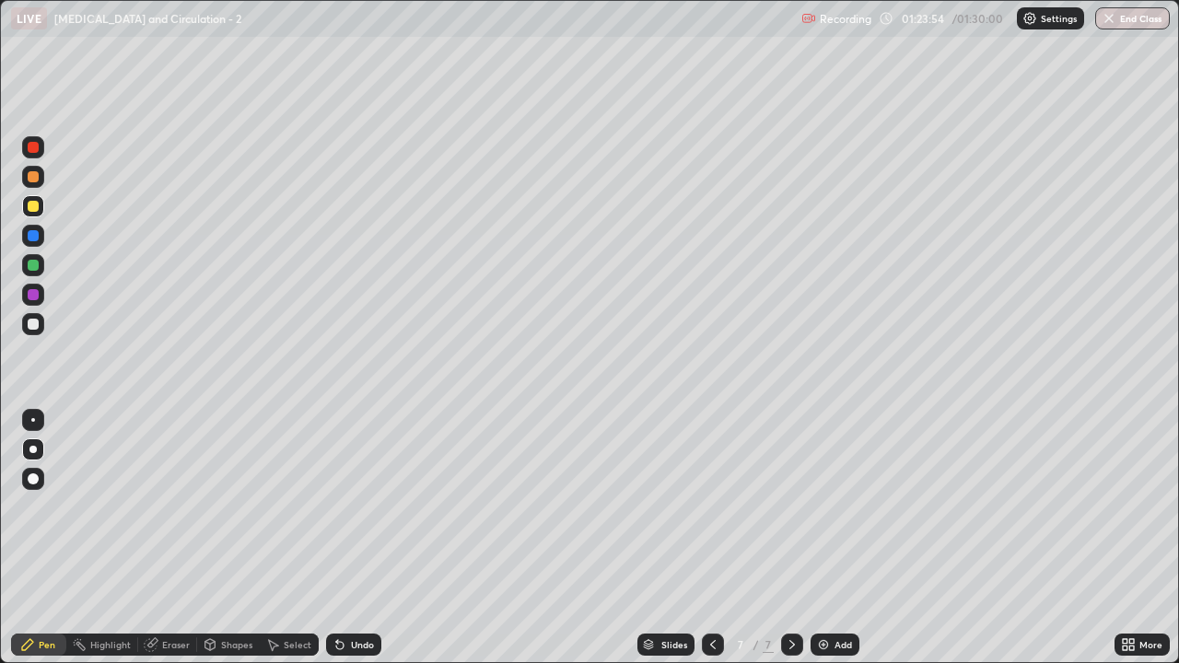
click at [33, 206] on div at bounding box center [33, 206] width 11 height 11
click at [221, 538] on div "Shapes" at bounding box center [236, 644] width 31 height 9
click at [177, 538] on div "Eraser" at bounding box center [176, 644] width 28 height 9
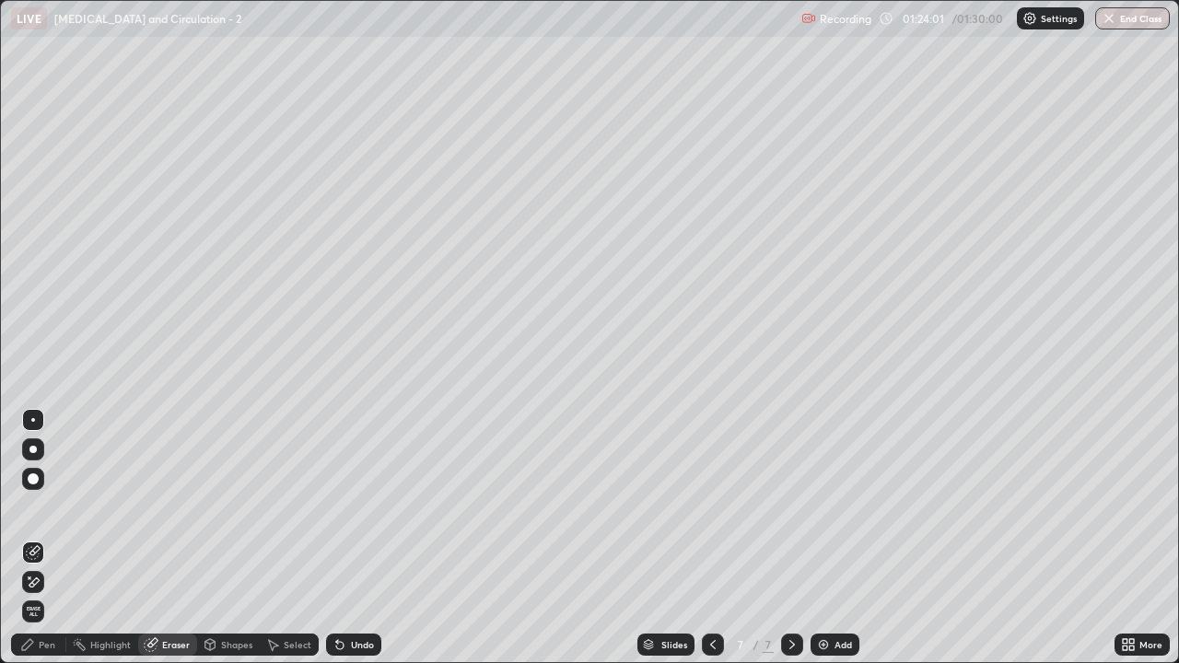
click at [54, 538] on div "Pen" at bounding box center [47, 644] width 17 height 9
click at [53, 538] on div "Pen" at bounding box center [47, 644] width 17 height 9
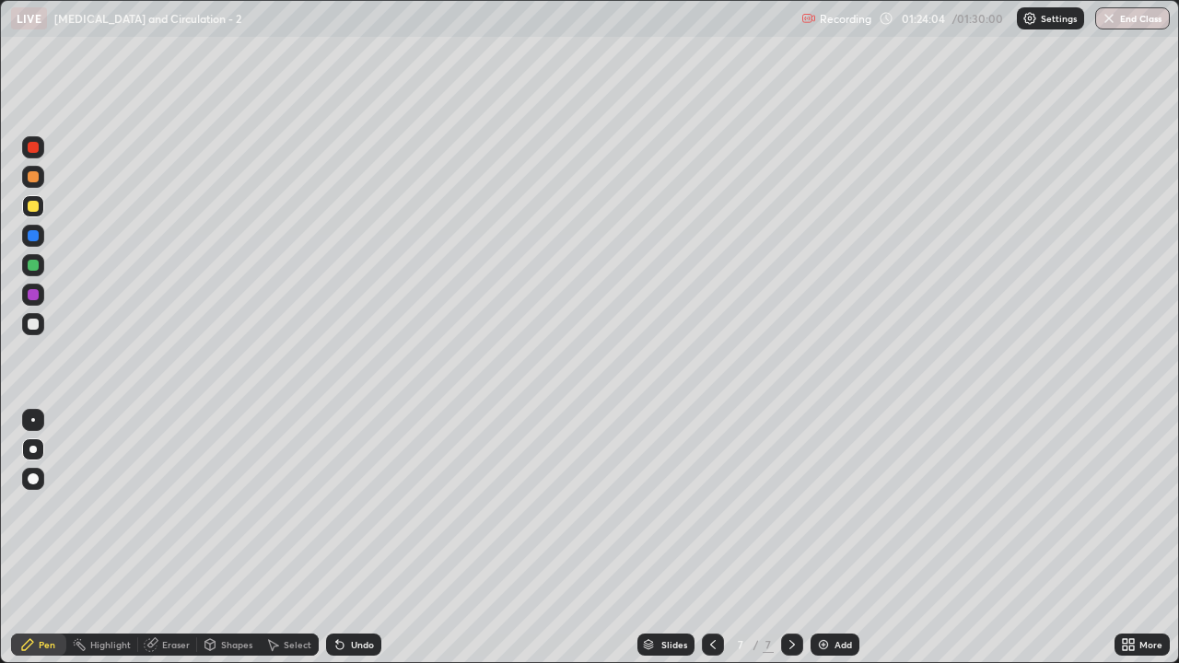
click at [33, 179] on div at bounding box center [33, 176] width 11 height 11
click at [48, 538] on div "Pen" at bounding box center [47, 644] width 17 height 9
click at [38, 325] on div at bounding box center [33, 324] width 11 height 11
click at [34, 206] on div at bounding box center [33, 206] width 11 height 11
click at [37, 181] on div at bounding box center [33, 176] width 11 height 11
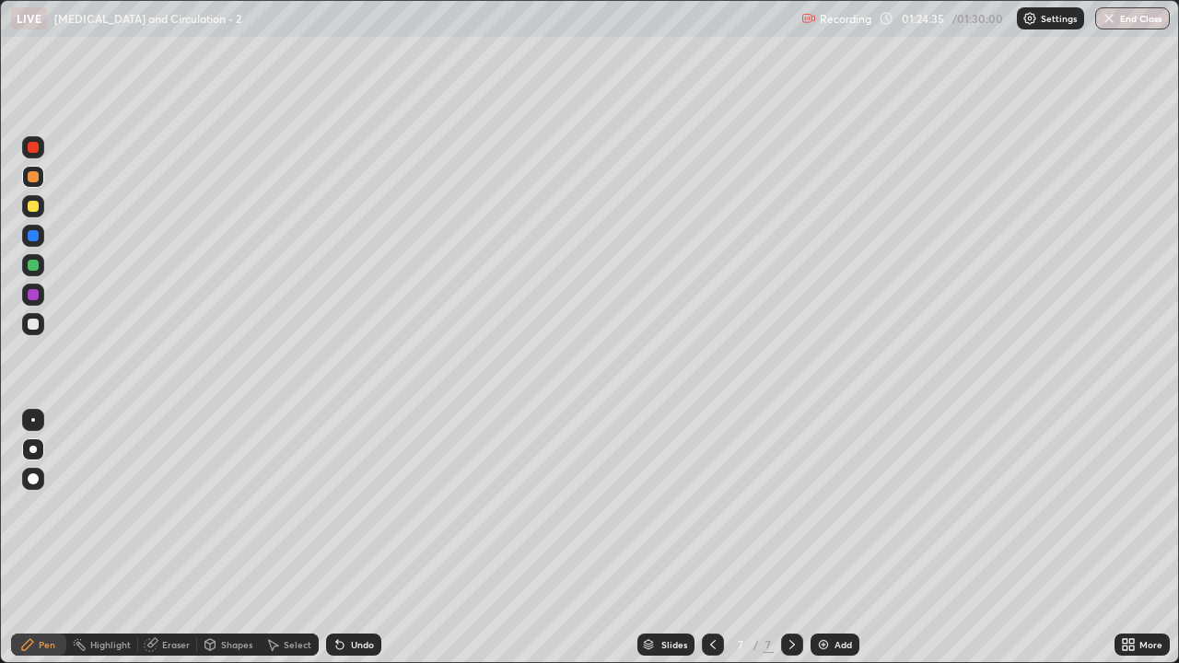
click at [34, 328] on div at bounding box center [33, 324] width 11 height 11
click at [33, 206] on div at bounding box center [33, 206] width 11 height 11
click at [49, 538] on div "Pen" at bounding box center [47, 644] width 17 height 9
click at [32, 210] on div at bounding box center [33, 206] width 11 height 11
click at [216, 538] on div "Shapes" at bounding box center [228, 645] width 63 height 22
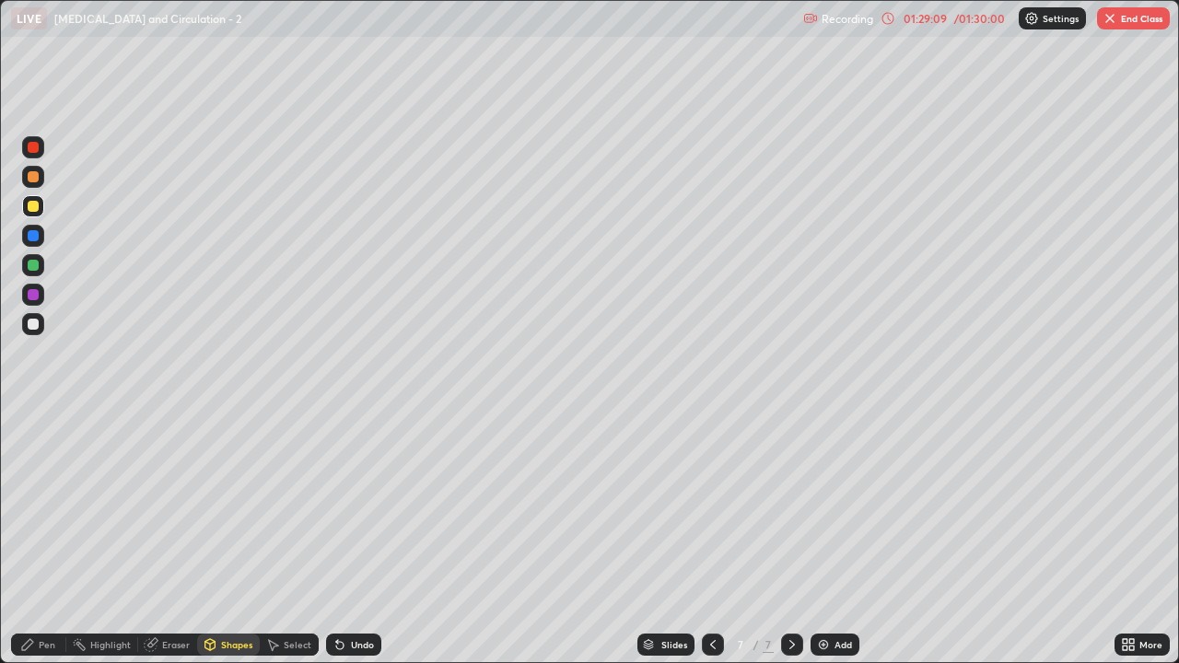
click at [169, 538] on div "Eraser" at bounding box center [176, 644] width 28 height 9
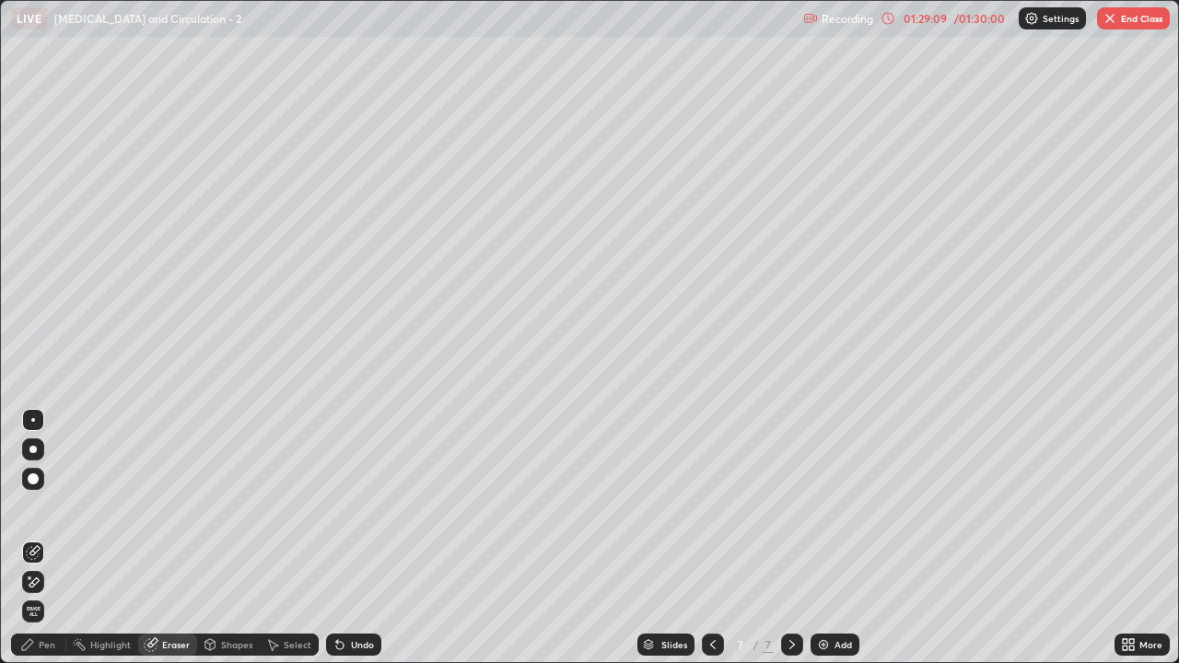
click at [36, 538] on icon at bounding box center [33, 552] width 15 height 15
click at [57, 538] on div "Pen" at bounding box center [38, 645] width 55 height 22
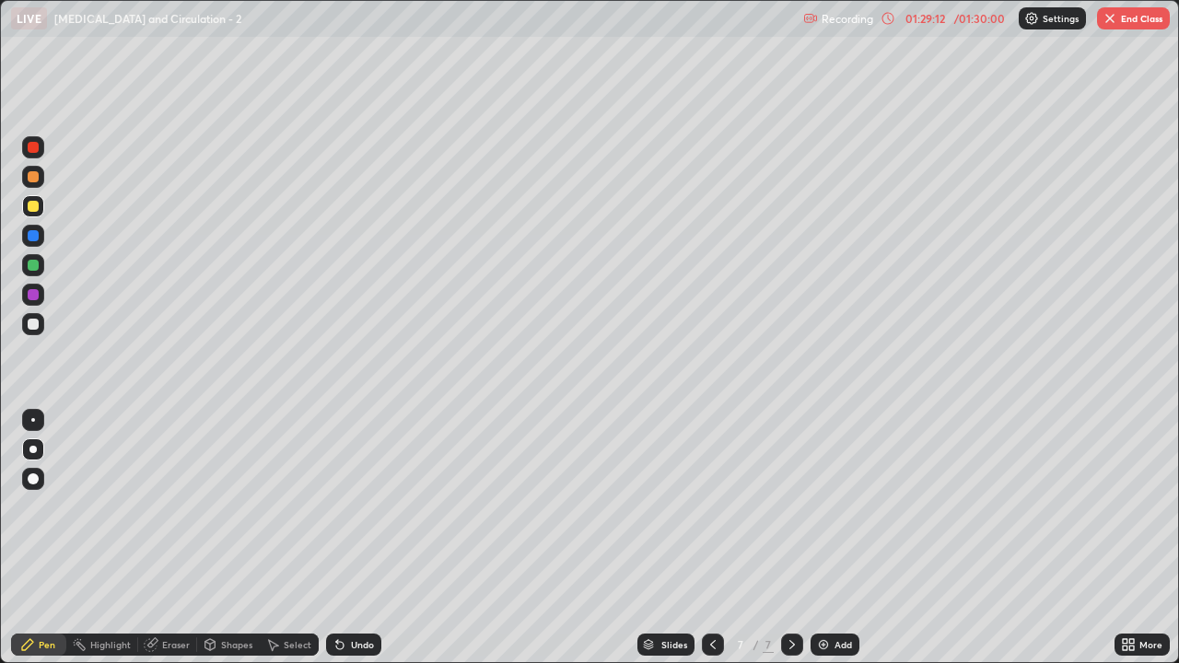
click at [34, 295] on div at bounding box center [33, 294] width 11 height 11
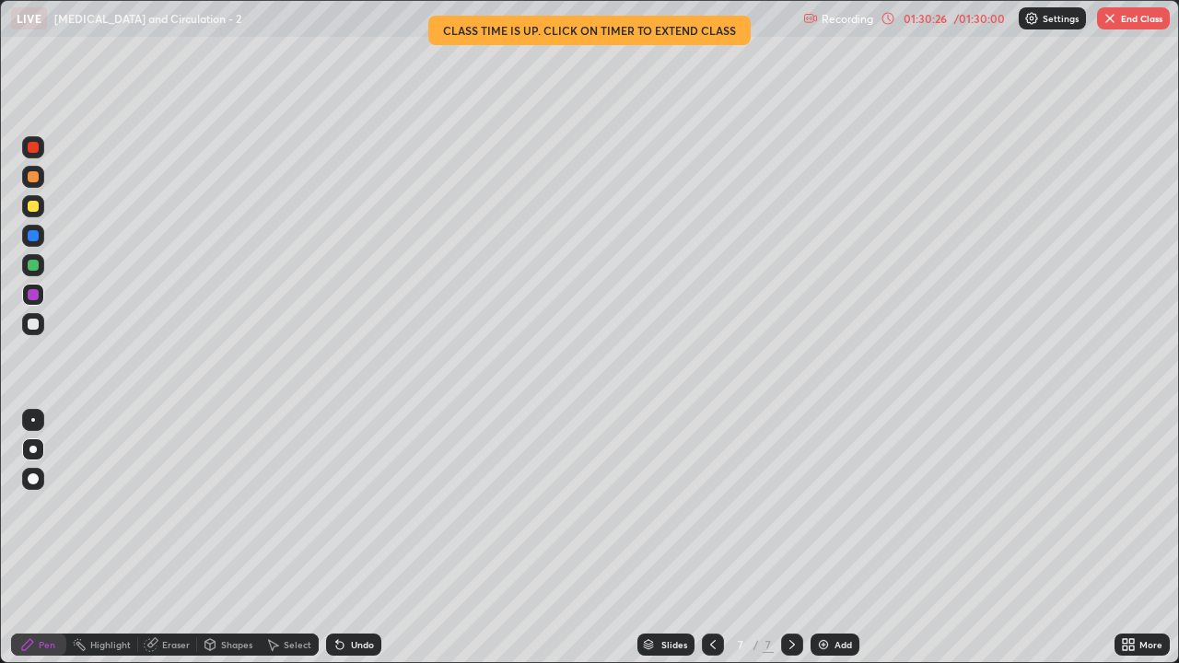
click at [47, 538] on div "Pen" at bounding box center [47, 644] width 17 height 9
click at [32, 295] on div at bounding box center [33, 294] width 11 height 11
click at [34, 331] on div at bounding box center [33, 324] width 22 height 22
click at [38, 210] on div at bounding box center [33, 206] width 11 height 11
click at [36, 210] on div at bounding box center [33, 206] width 11 height 11
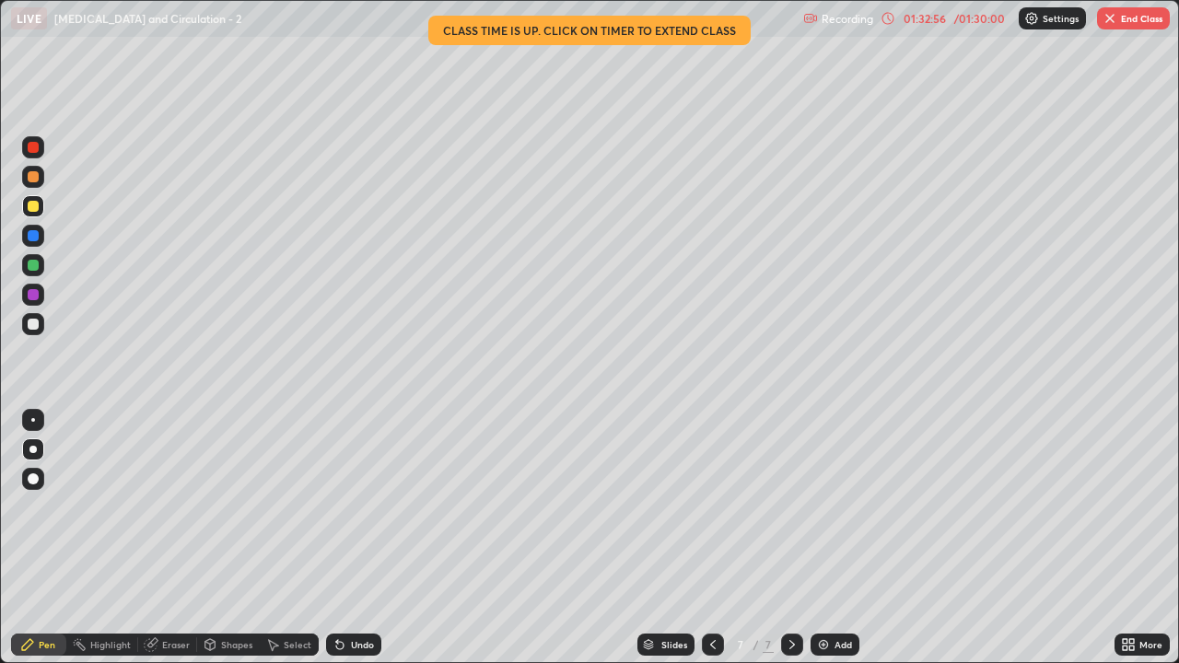
click at [1113, 23] on img "button" at bounding box center [1110, 18] width 15 height 15
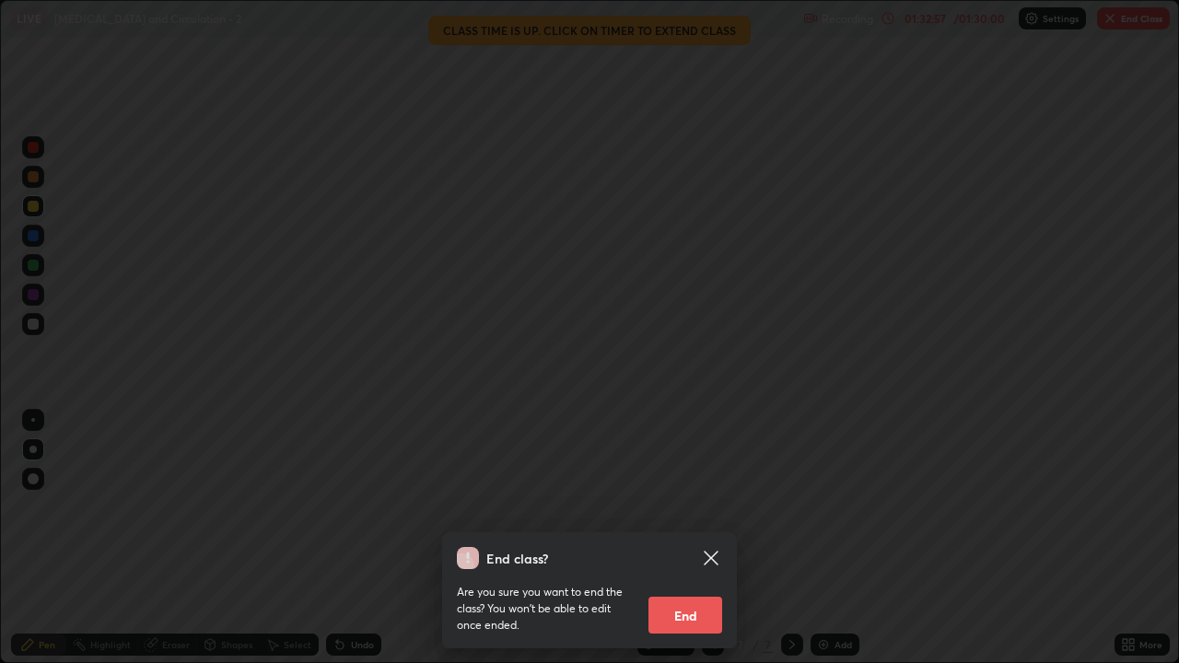
click at [695, 538] on button "End" at bounding box center [685, 615] width 74 height 37
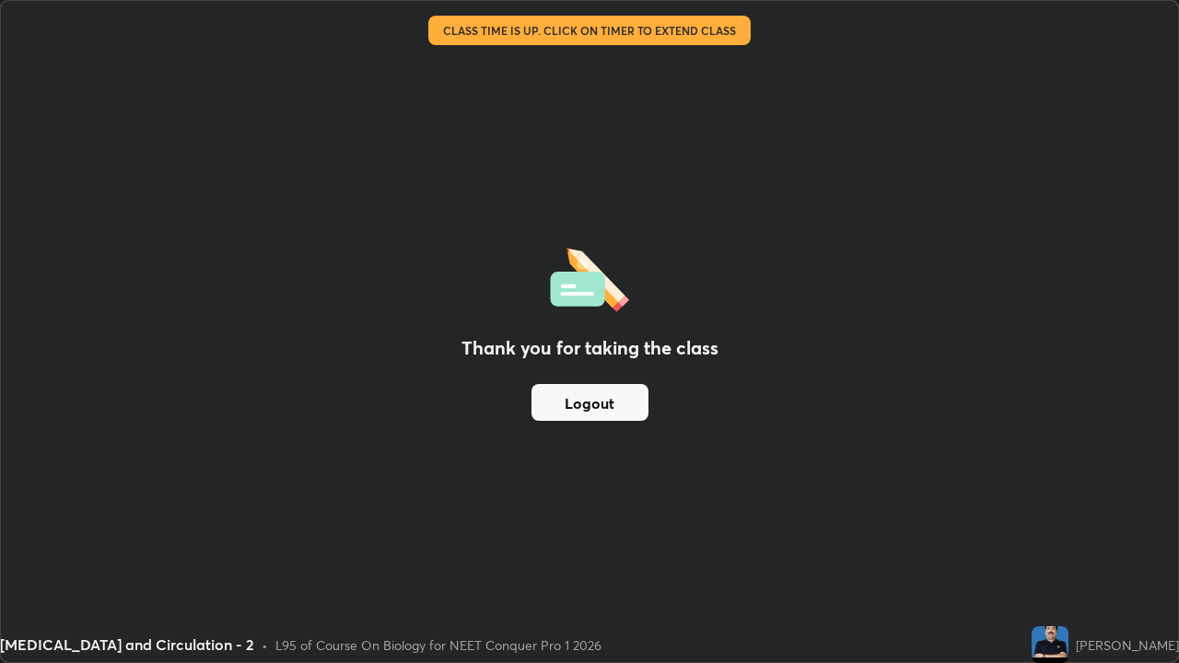
click at [619, 413] on button "Logout" at bounding box center [589, 402] width 117 height 37
